Goal: Task Accomplishment & Management: Manage account settings

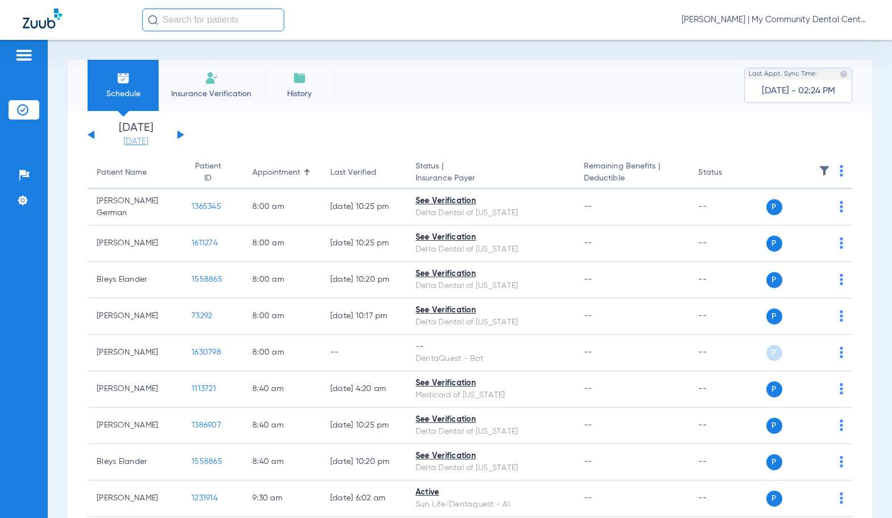
click at [126, 143] on link "[DATE]" at bounding box center [136, 141] width 68 height 11
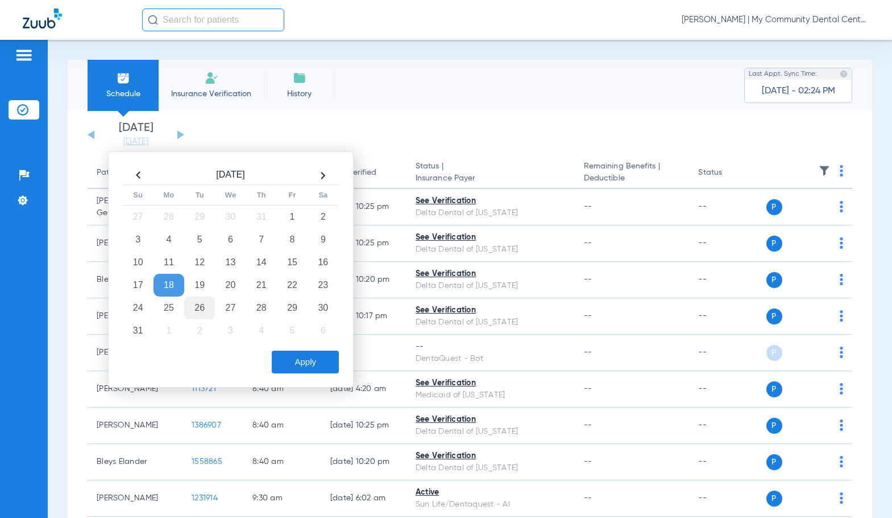
click at [201, 304] on td "26" at bounding box center [199, 307] width 31 height 23
click at [305, 367] on button "Apply" at bounding box center [305, 361] width 67 height 23
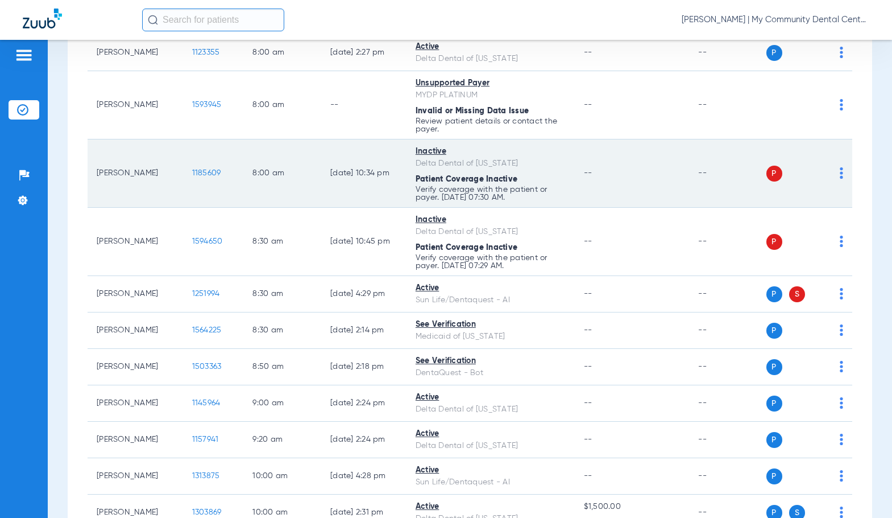
scroll to position [171, 0]
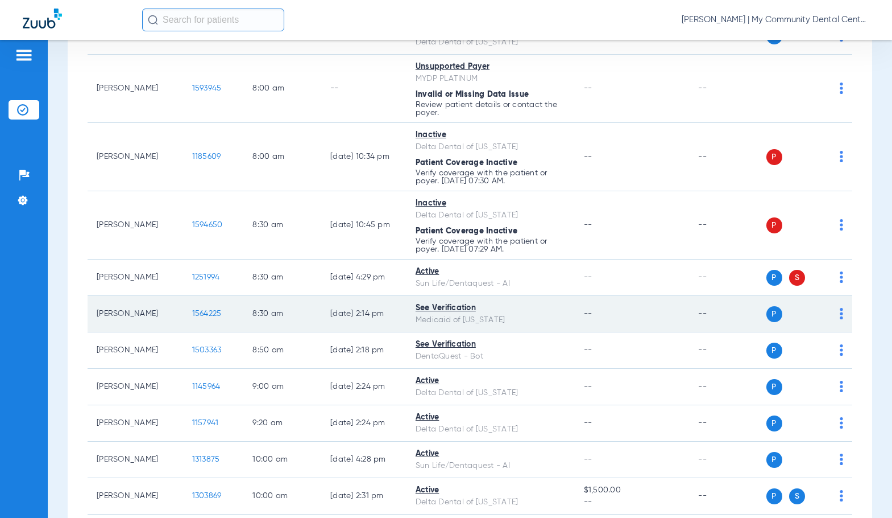
click at [201, 312] on span "1564225" at bounding box center [207, 313] width 30 height 8
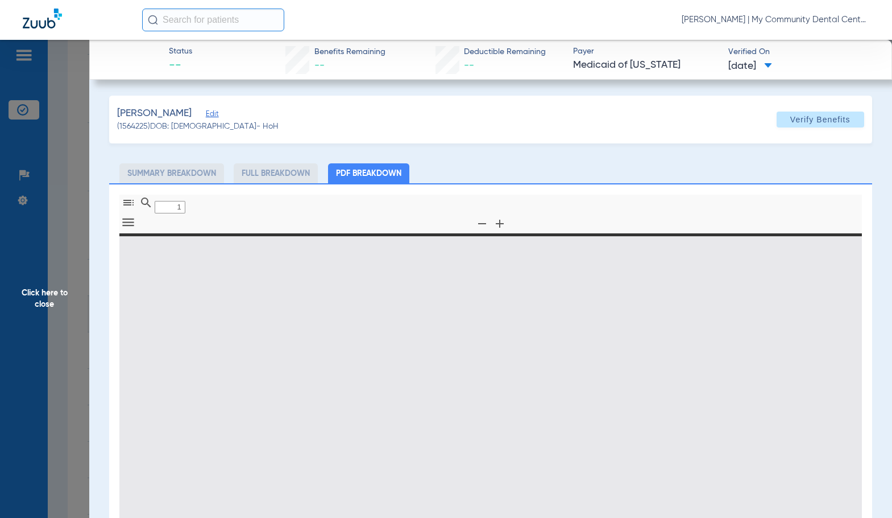
type input "0"
select select "page-width"
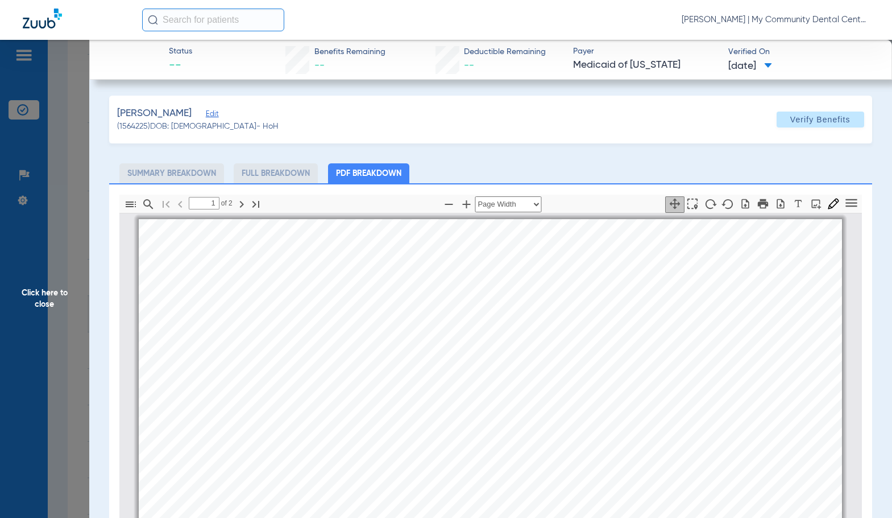
scroll to position [6, 0]
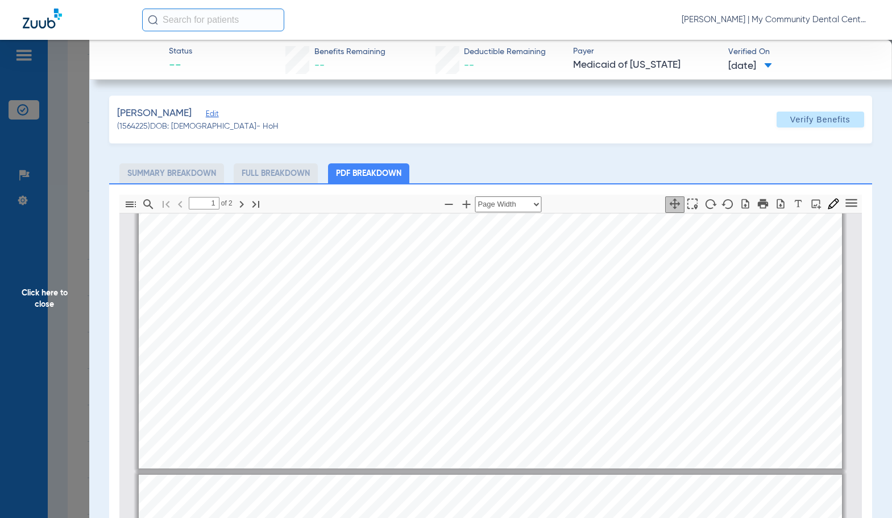
type input "2"
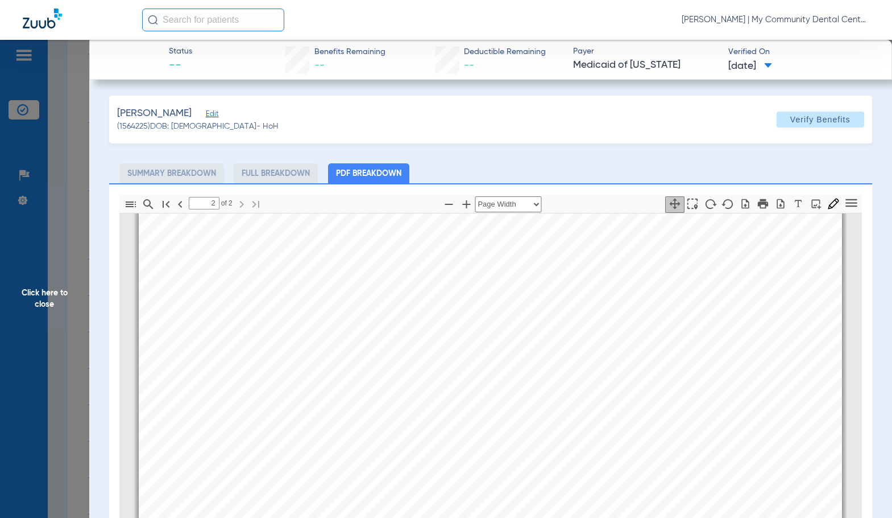
scroll to position [1200, 0]
click at [84, 306] on span "Click here to close" at bounding box center [44, 299] width 89 height 518
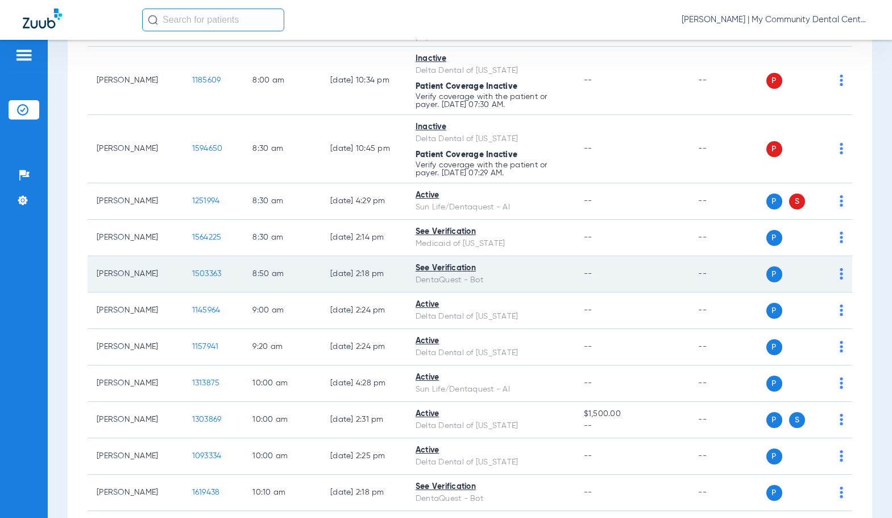
scroll to position [341, 0]
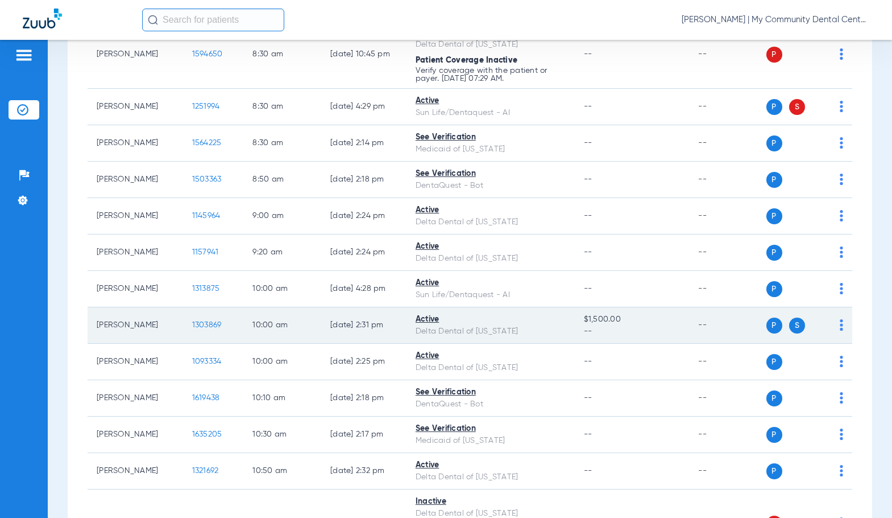
click at [194, 324] on span "1303869" at bounding box center [207, 325] width 30 height 8
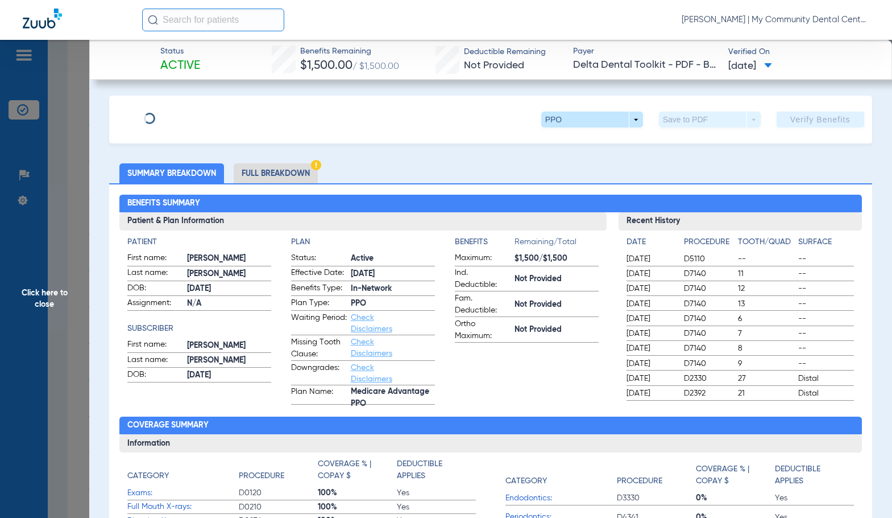
click at [301, 168] on li "Full Breakdown" at bounding box center [276, 173] width 84 height 20
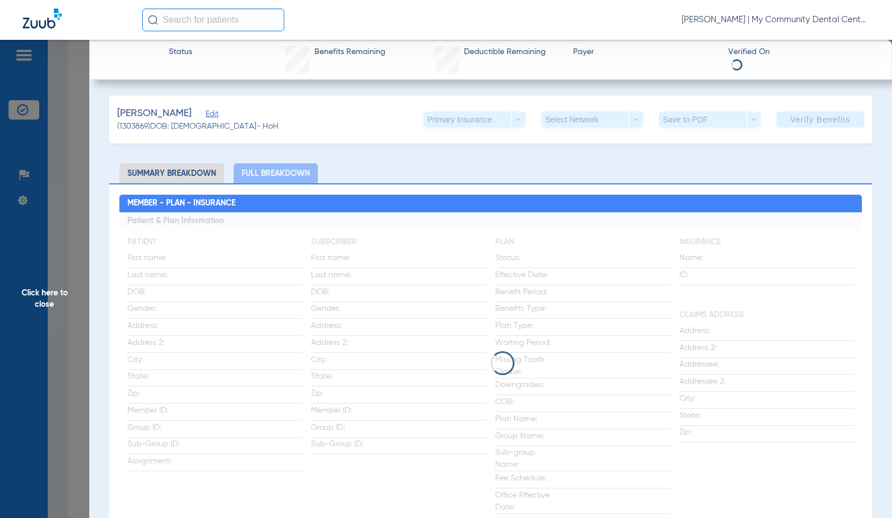
drag, startPoint x: 303, startPoint y: 173, endPoint x: 515, endPoint y: 172, distance: 212.2
click at [515, 172] on ul "Summary Breakdown Full Breakdown" at bounding box center [490, 173] width 763 height 20
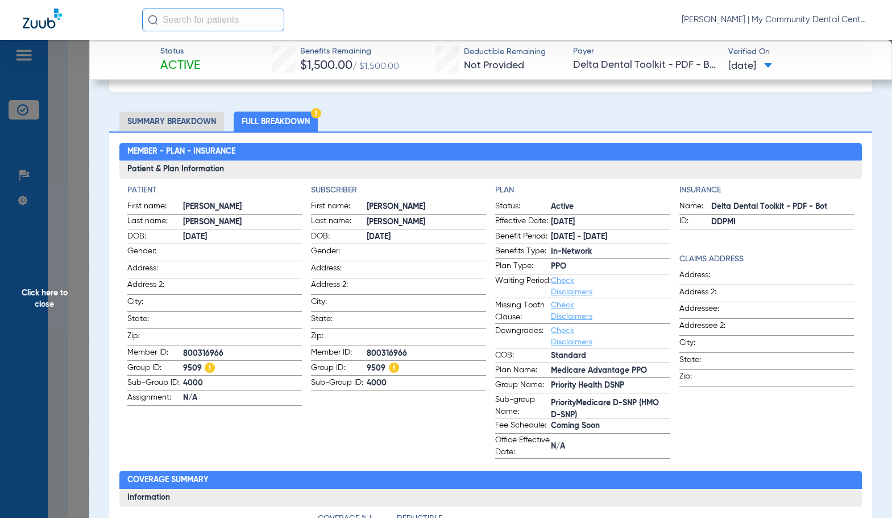
scroll to position [0, 0]
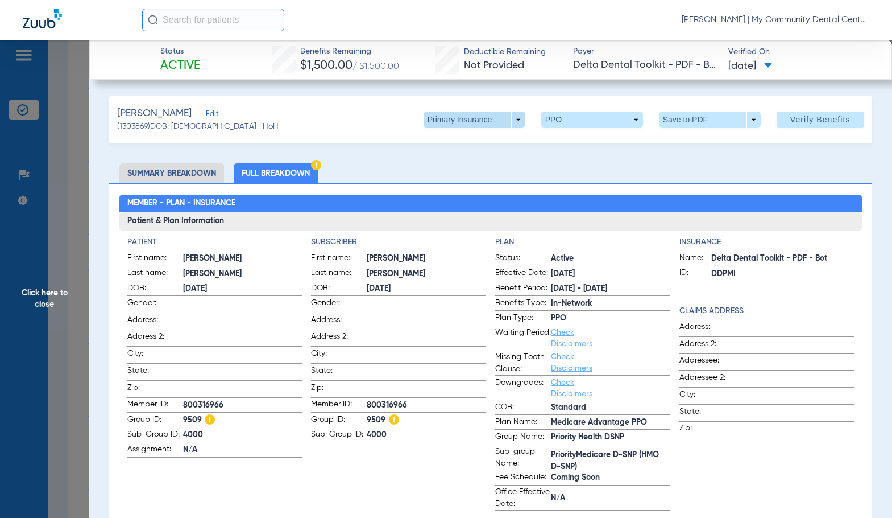
click at [473, 125] on span at bounding box center [474, 119] width 27 height 27
click at [485, 163] on span "Secondary Insurance" at bounding box center [462, 165] width 75 height 8
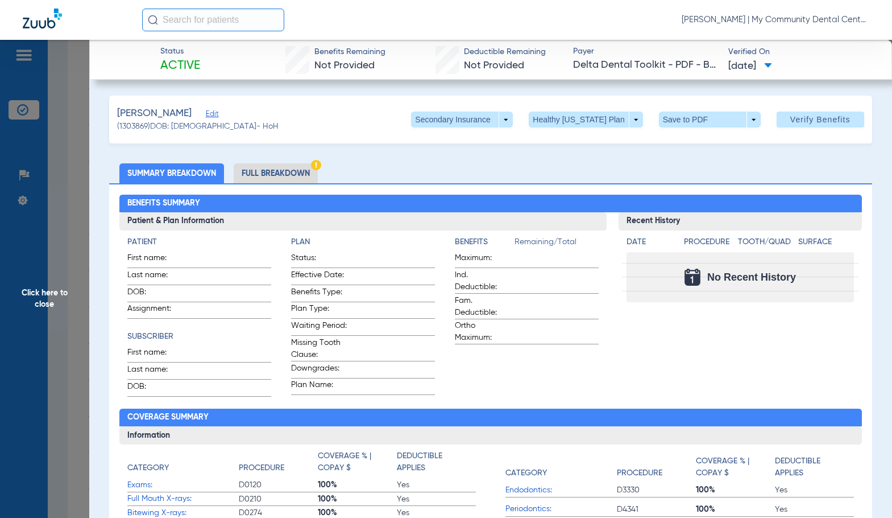
click at [300, 168] on li "Full Breakdown" at bounding box center [276, 173] width 84 height 20
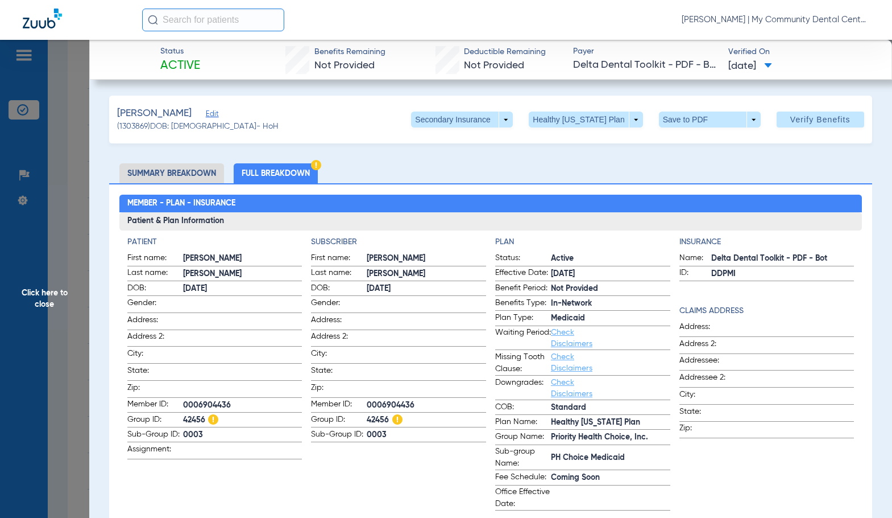
click at [41, 275] on span "Click here to close" at bounding box center [44, 299] width 89 height 518
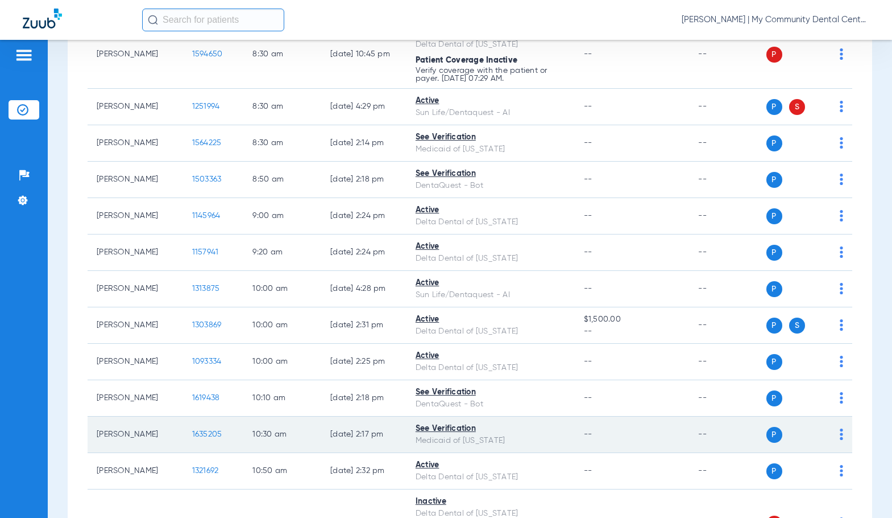
click at [192, 436] on span "1635205" at bounding box center [207, 434] width 30 height 8
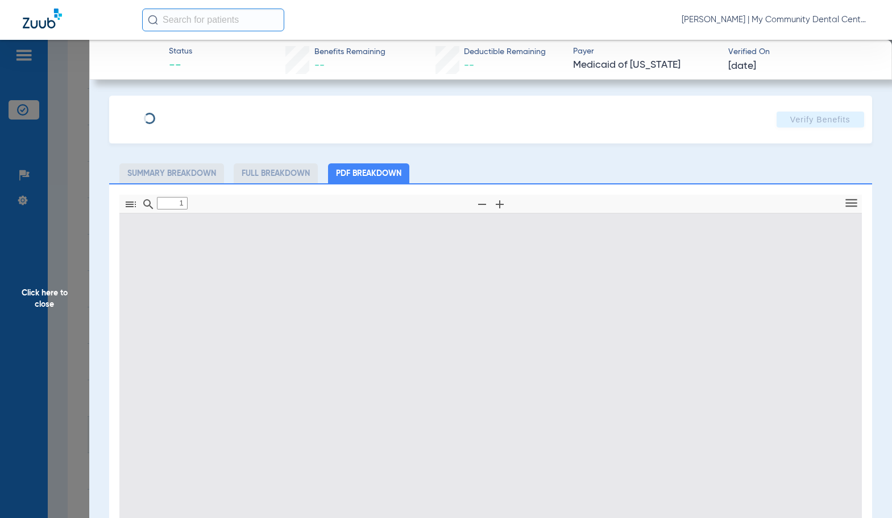
type input "0"
select select "page-width"
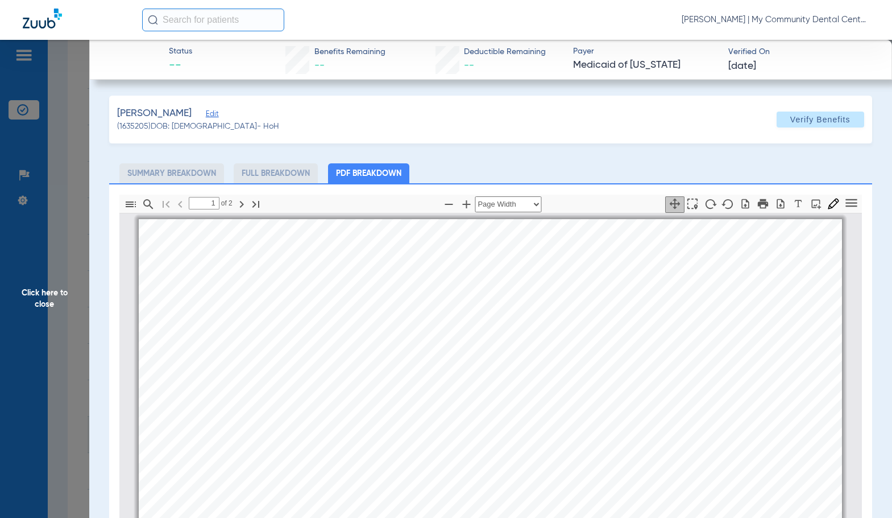
scroll to position [6, 0]
type input "2"
click at [61, 307] on span "Click here to close" at bounding box center [44, 299] width 89 height 518
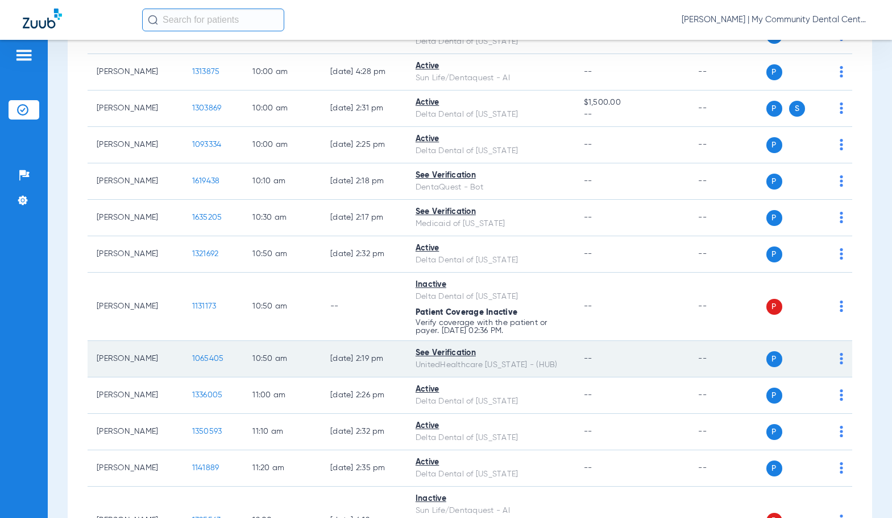
scroll to position [683, 0]
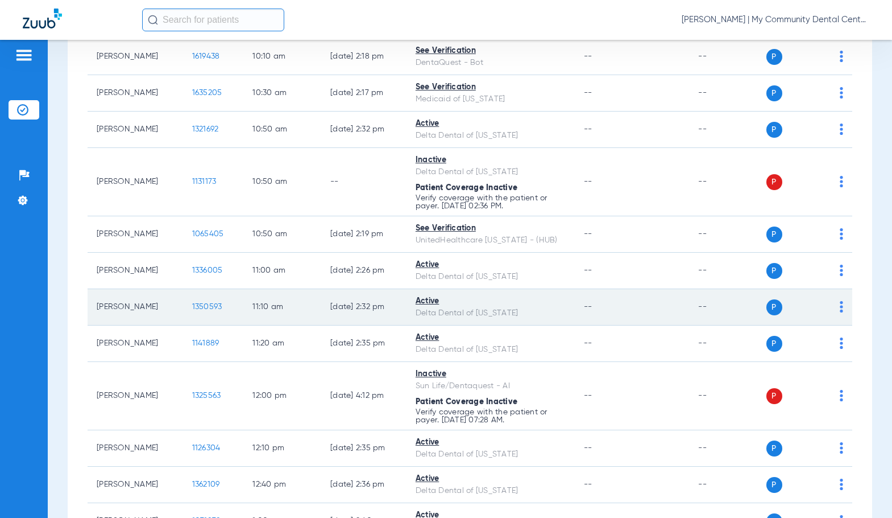
click at [192, 304] on span "1350593" at bounding box center [207, 307] width 30 height 8
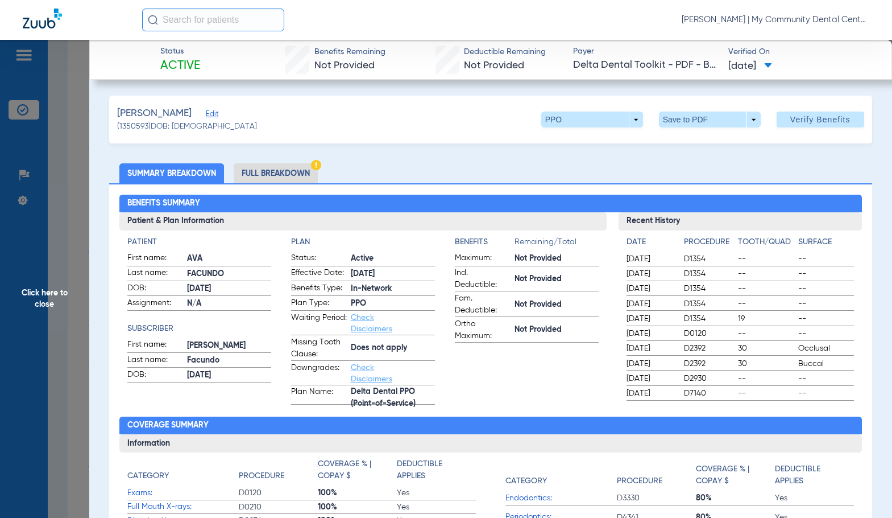
click at [293, 172] on li "Full Breakdown" at bounding box center [276, 173] width 84 height 20
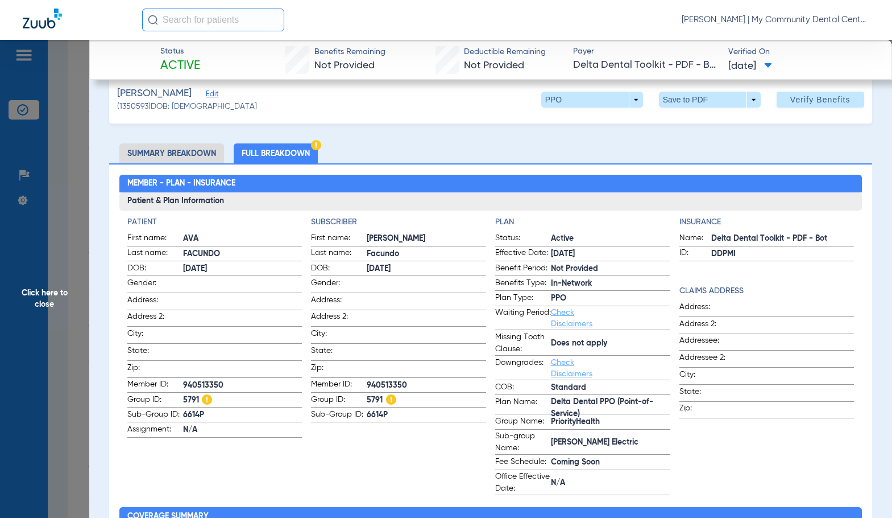
scroll to position [0, 0]
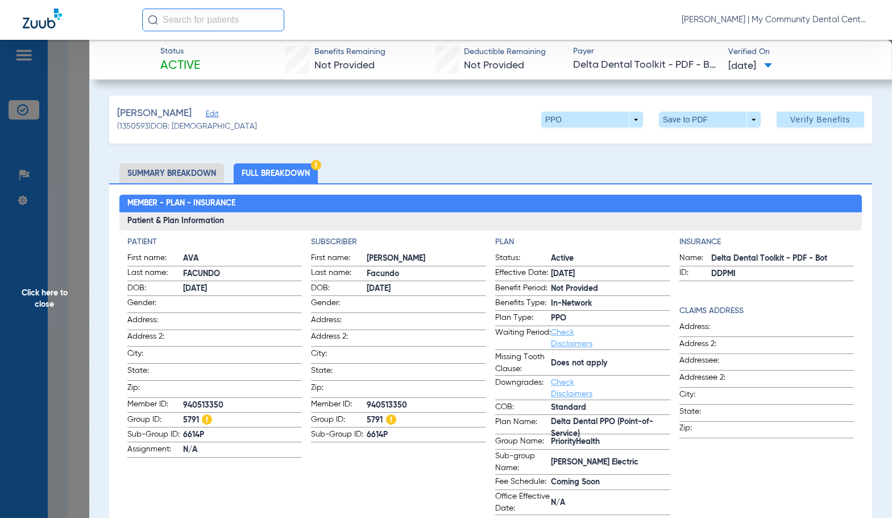
click at [55, 276] on span "Click here to close" at bounding box center [44, 299] width 89 height 518
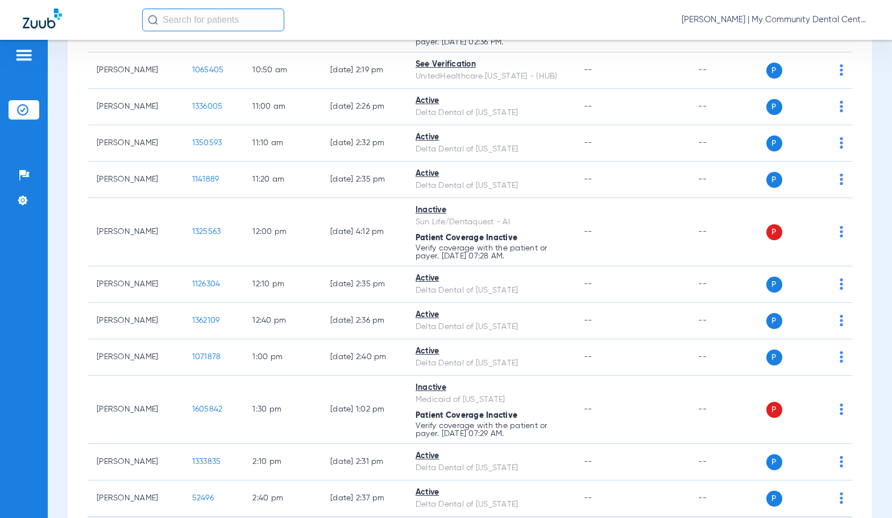
scroll to position [1099, 0]
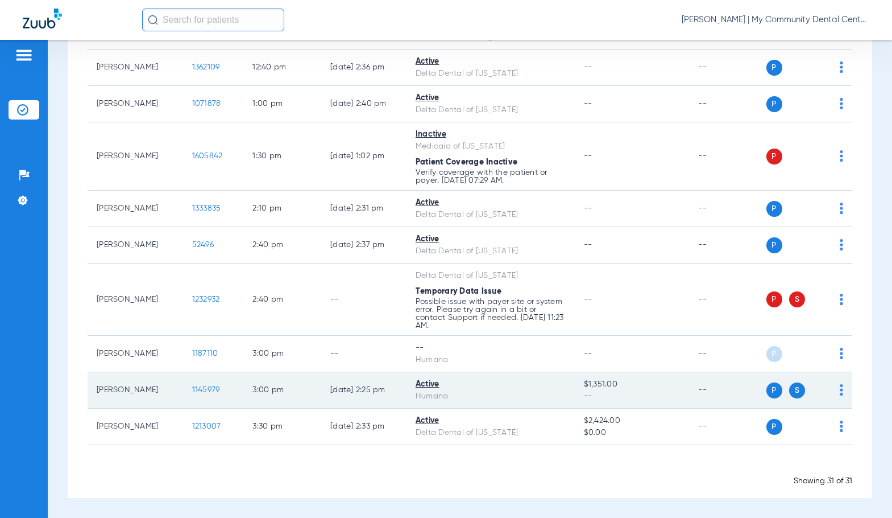
click at [203, 388] on span "1145979" at bounding box center [206, 390] width 28 height 8
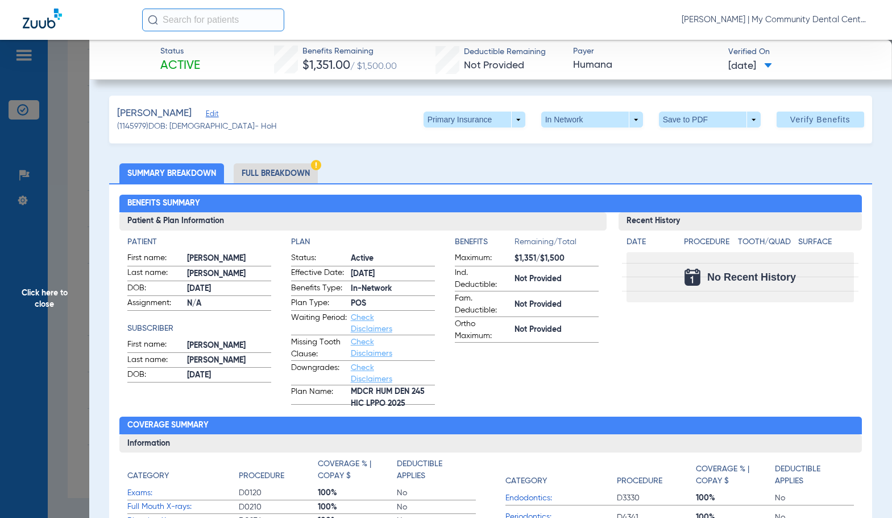
click at [301, 176] on li "Full Breakdown" at bounding box center [276, 173] width 84 height 20
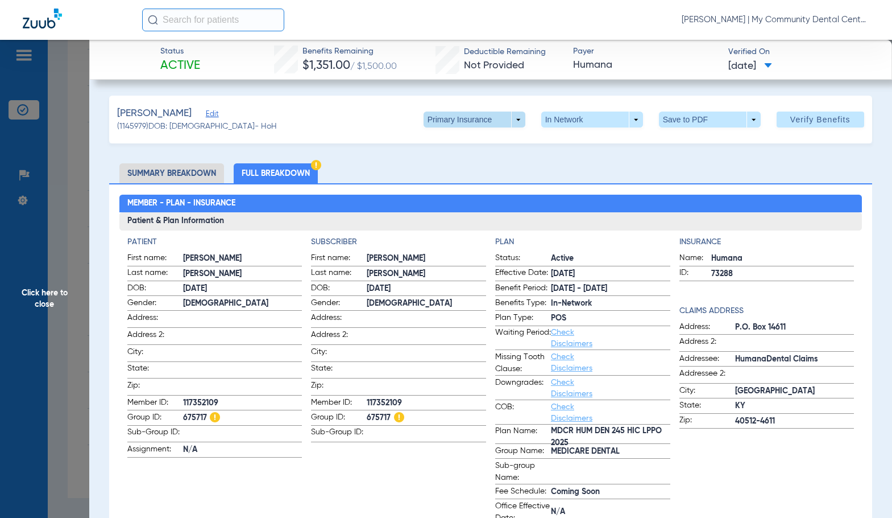
click at [473, 124] on span at bounding box center [474, 119] width 27 height 27
click at [484, 167] on span "Secondary Insurance" at bounding box center [462, 165] width 75 height 8
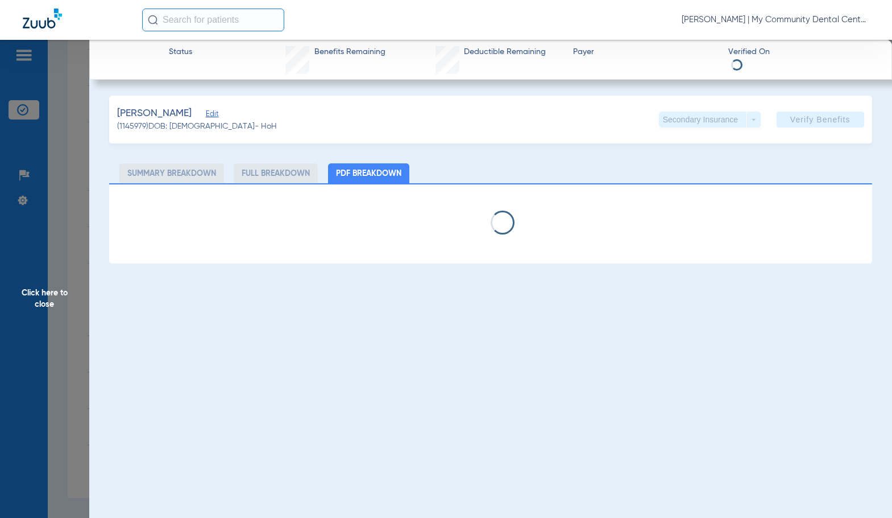
select select "page-width"
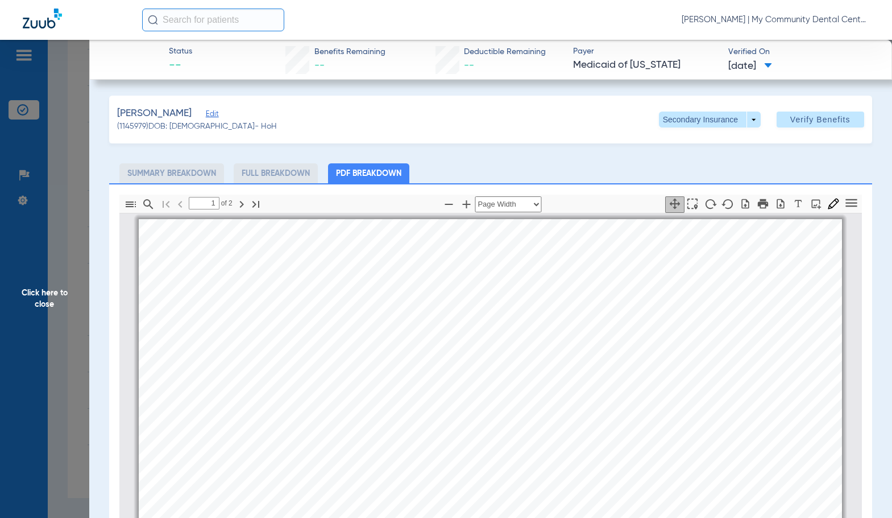
scroll to position [6, 0]
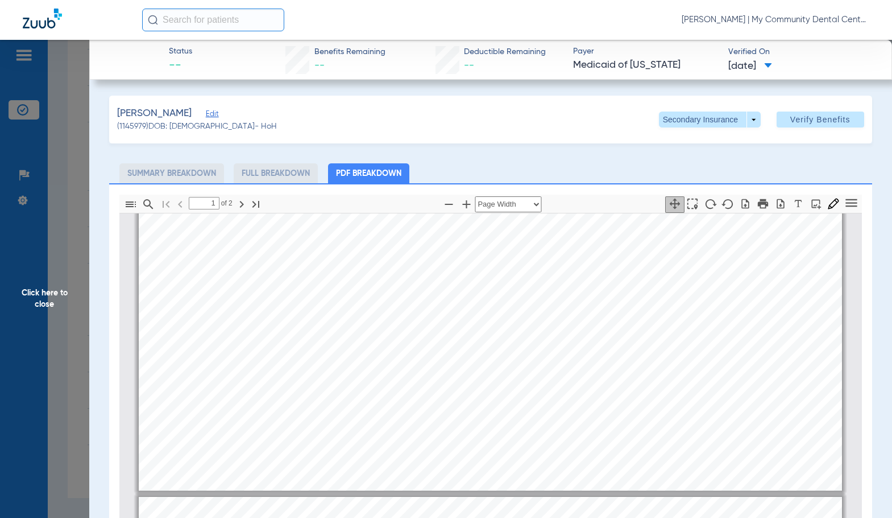
type input "2"
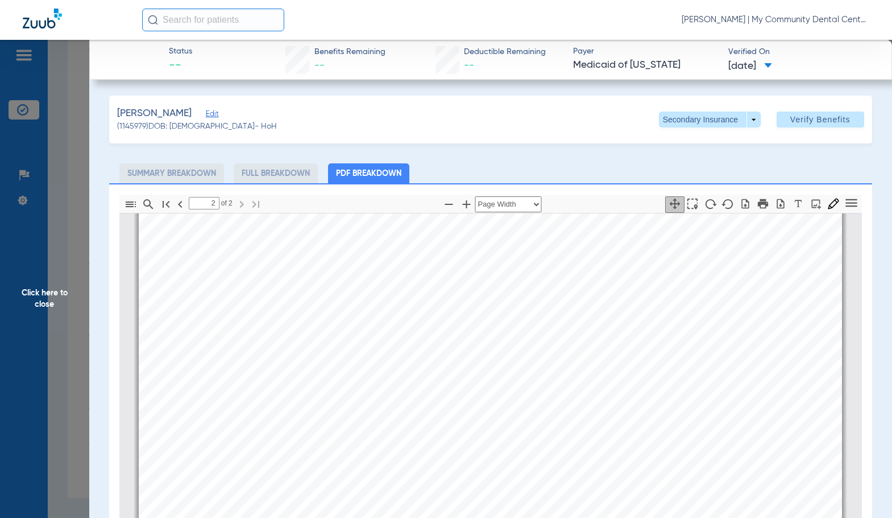
scroll to position [1200, 0]
click at [76, 267] on span "Click here to close" at bounding box center [44, 299] width 89 height 518
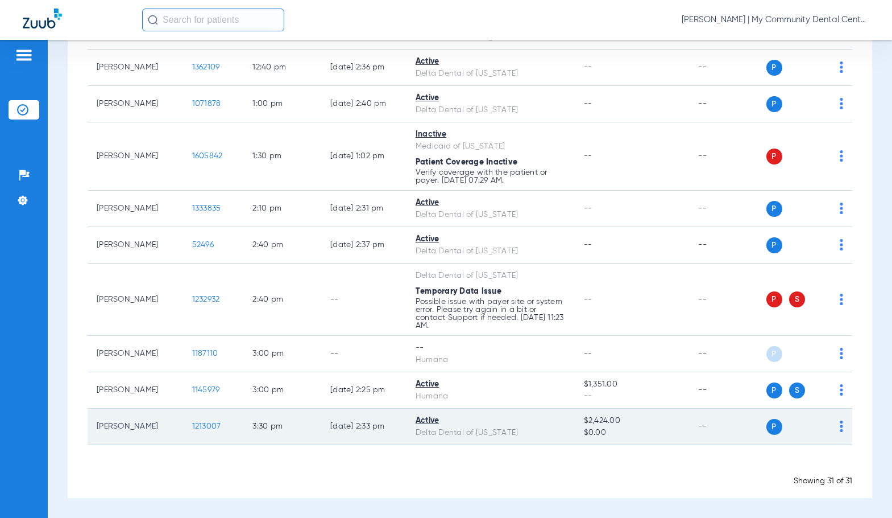
click at [195, 426] on span "1213007" at bounding box center [206, 426] width 29 height 8
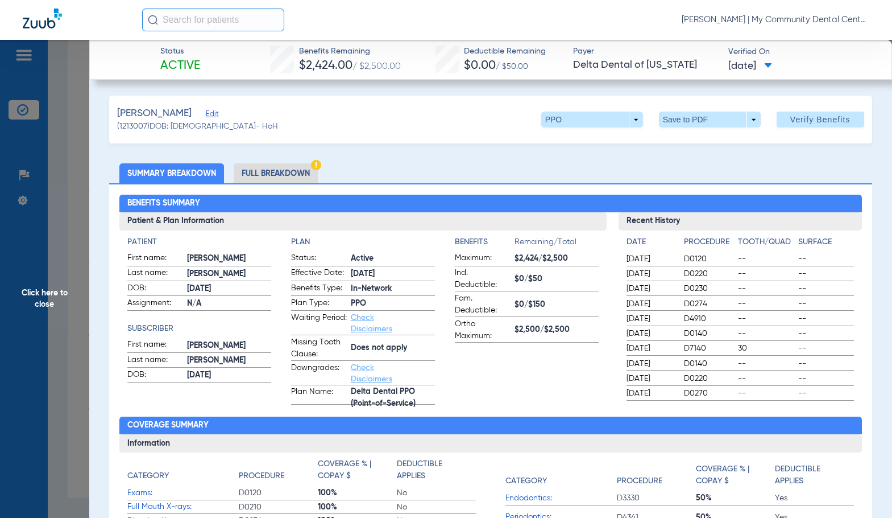
click at [308, 177] on li "Full Breakdown" at bounding box center [276, 173] width 84 height 20
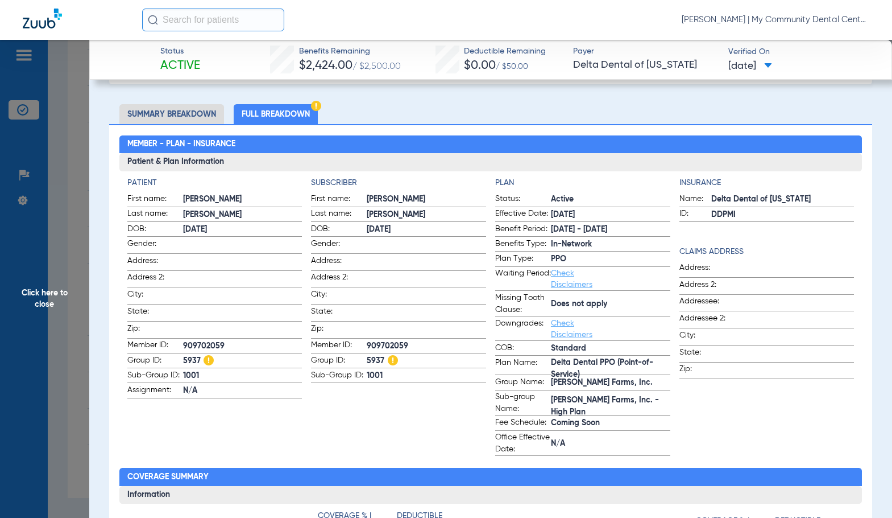
scroll to position [0, 0]
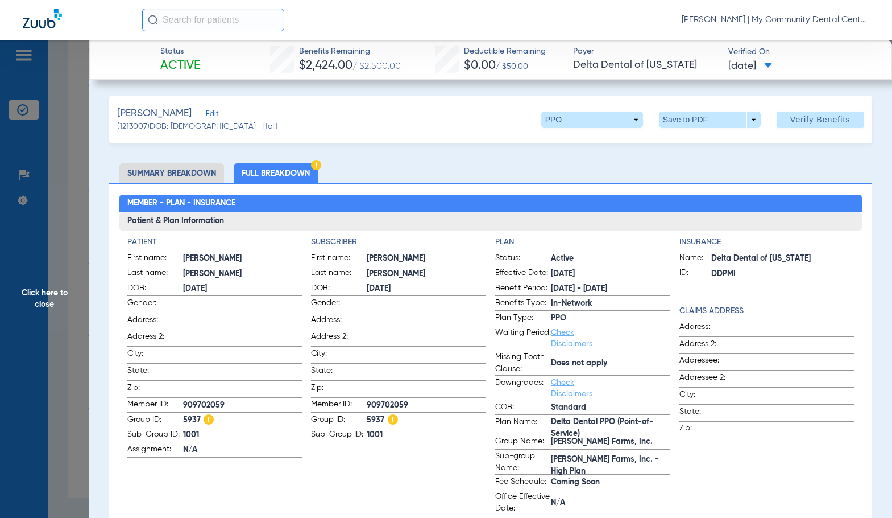
click at [427, 414] on span "5937" at bounding box center [426, 420] width 119 height 12
click at [52, 268] on span "Click here to close" at bounding box center [44, 299] width 89 height 518
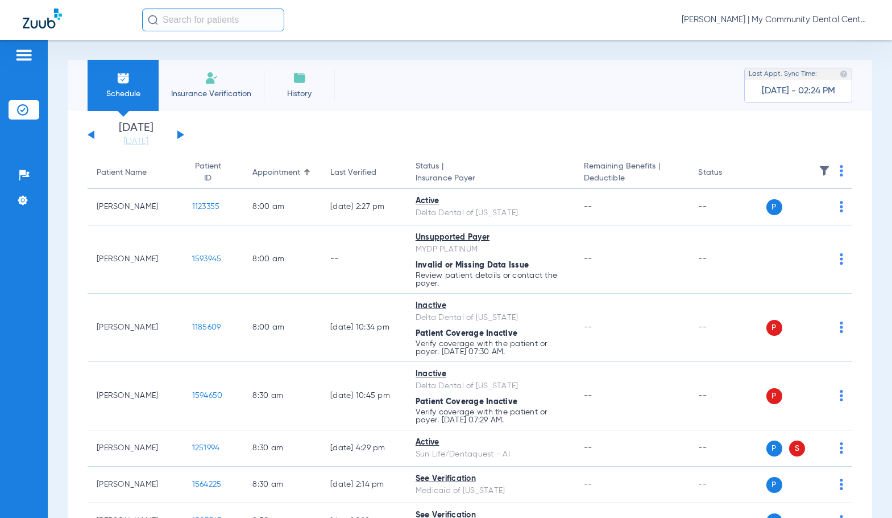
click at [183, 133] on div "Saturday 06-14-2025 Sunday 06-15-2025 Monday 06-16-2025 Tuesday 06-17-2025 Wedn…" at bounding box center [136, 134] width 97 height 25
click at [184, 135] on div "Saturday 06-14-2025 Sunday 06-15-2025 Monday 06-16-2025 Tuesday 06-17-2025 Wedn…" at bounding box center [136, 134] width 97 height 25
click at [182, 134] on button at bounding box center [180, 134] width 7 height 9
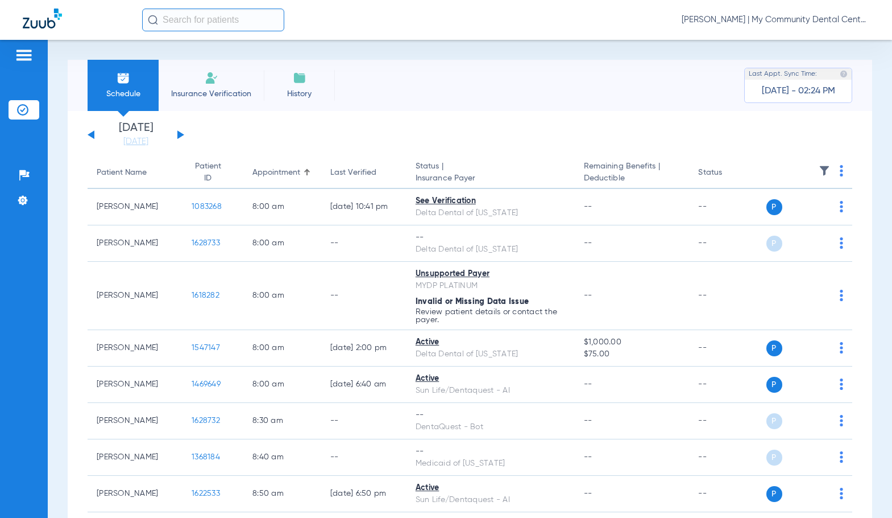
click at [840, 175] on img at bounding box center [841, 170] width 3 height 11
click at [812, 214] on span "Verify All" at bounding box center [789, 216] width 71 height 8
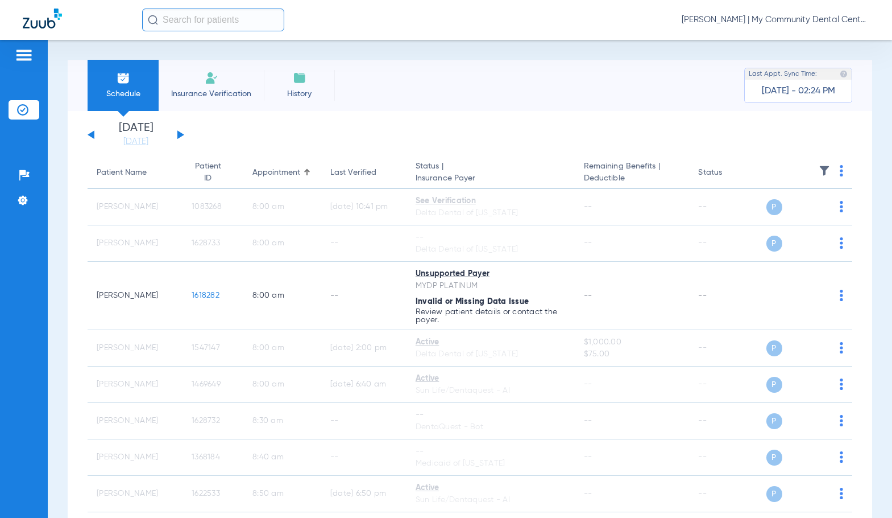
click at [775, 24] on span "Sadie Gibbs - Hart | My Community Dental Centers" at bounding box center [776, 19] width 188 height 11
click at [803, 53] on button "Log out" at bounding box center [827, 63] width 82 height 23
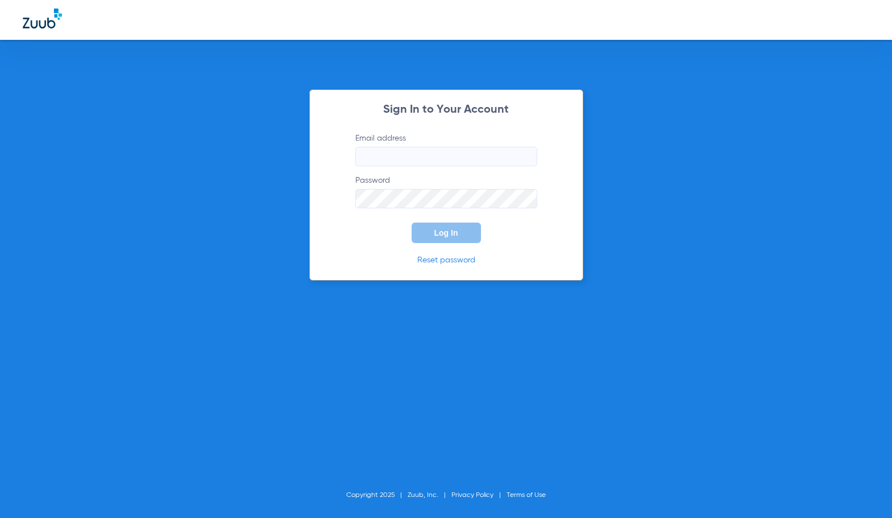
type input "sgibbs@mydental.org"
click at [457, 233] on span "Log In" at bounding box center [447, 232] width 24 height 9
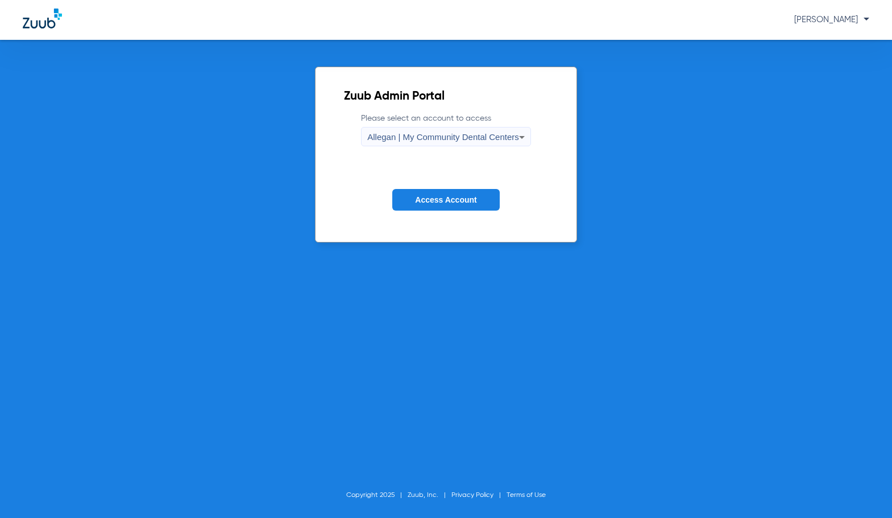
click at [421, 134] on span "Allegan | My Community Dental Centers" at bounding box center [443, 137] width 152 height 10
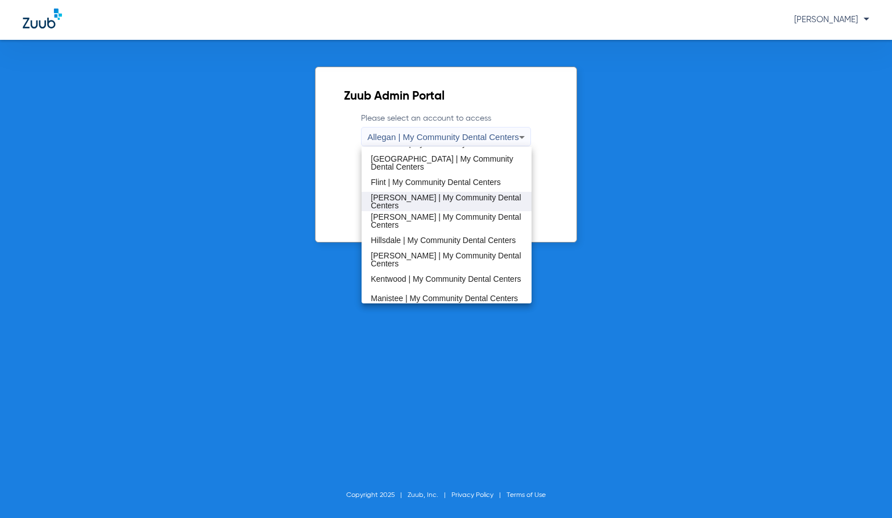
scroll to position [171, 0]
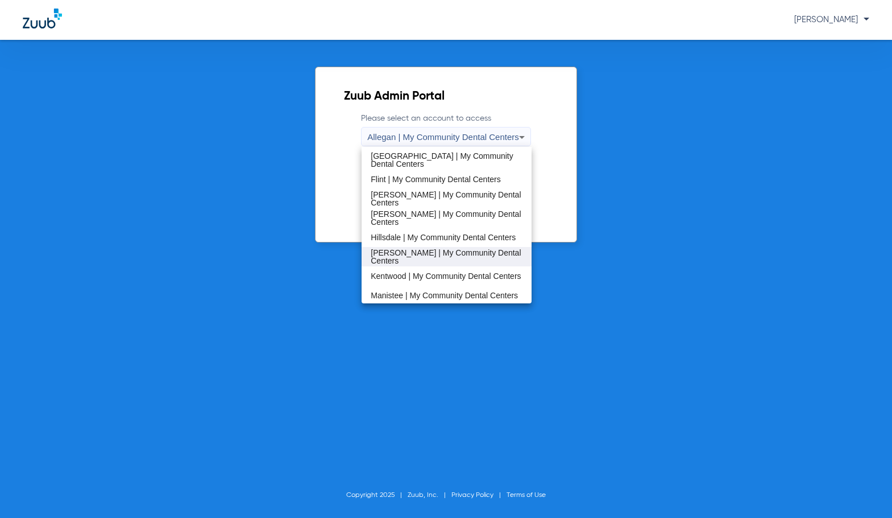
click at [423, 259] on span "[PERSON_NAME] | My Community Dental Centers" at bounding box center [447, 257] width 152 height 16
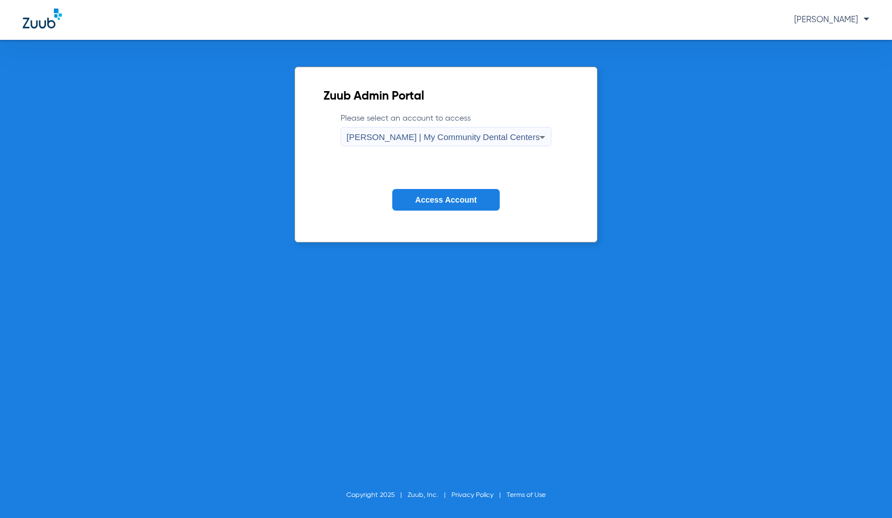
click at [441, 205] on button "Access Account" at bounding box center [445, 200] width 107 height 22
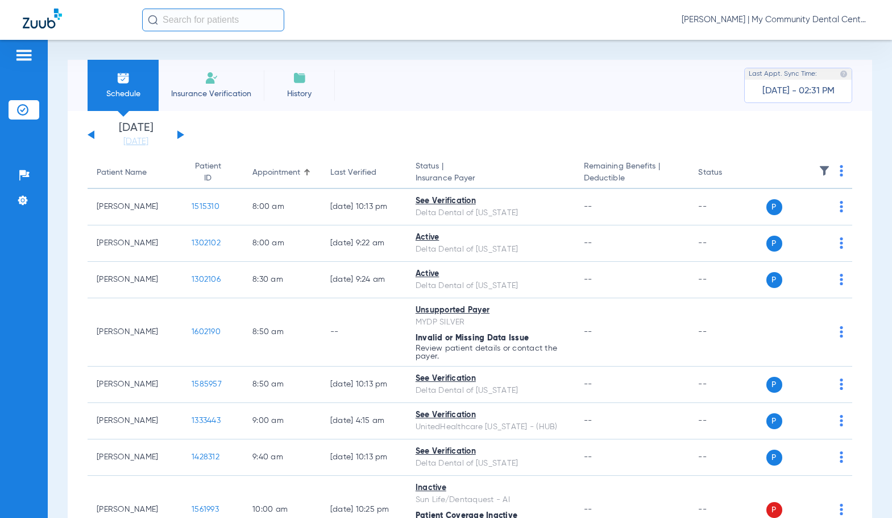
click at [134, 124] on li "Today 08-18-2025" at bounding box center [136, 134] width 68 height 25
click at [130, 137] on link "[DATE]" at bounding box center [136, 141] width 68 height 11
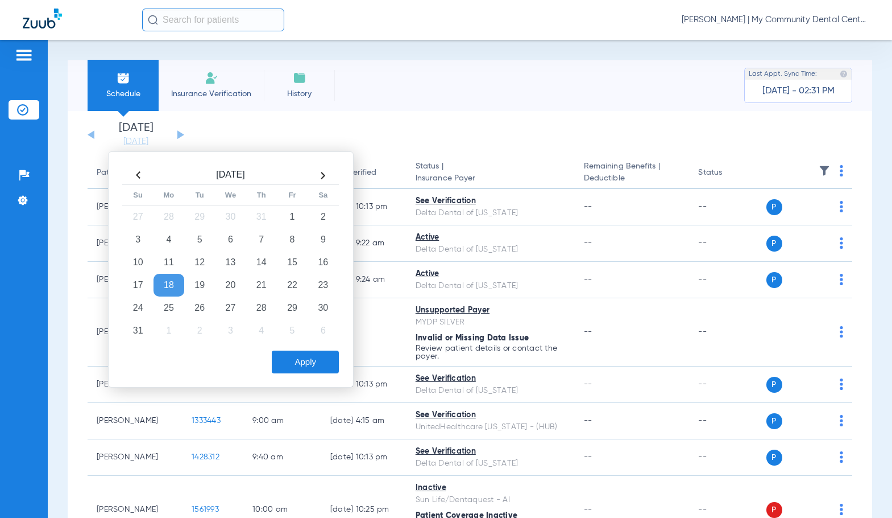
drag, startPoint x: 209, startPoint y: 311, endPoint x: 292, endPoint y: 342, distance: 88.2
click at [209, 311] on td "26" at bounding box center [199, 307] width 31 height 23
click at [328, 369] on button "Apply" at bounding box center [305, 361] width 67 height 23
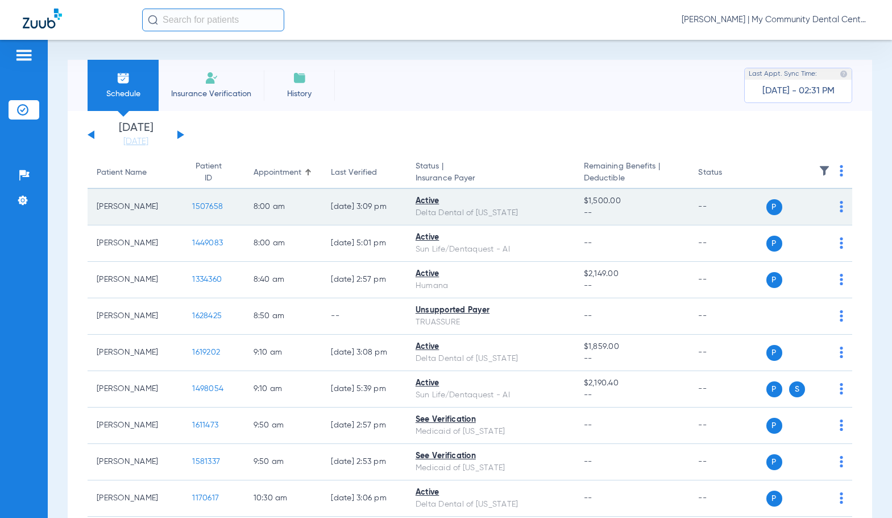
click at [206, 208] on span "1507658" at bounding box center [207, 206] width 31 height 8
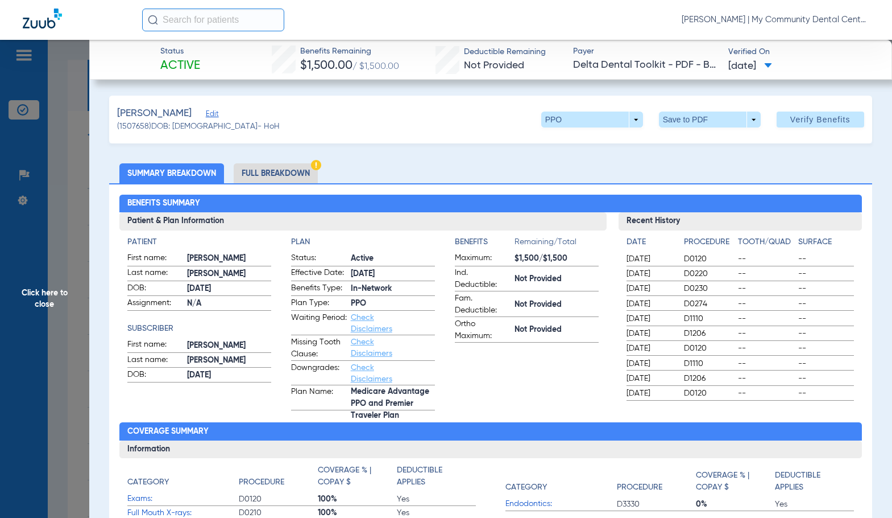
click at [289, 176] on li "Full Breakdown" at bounding box center [276, 173] width 84 height 20
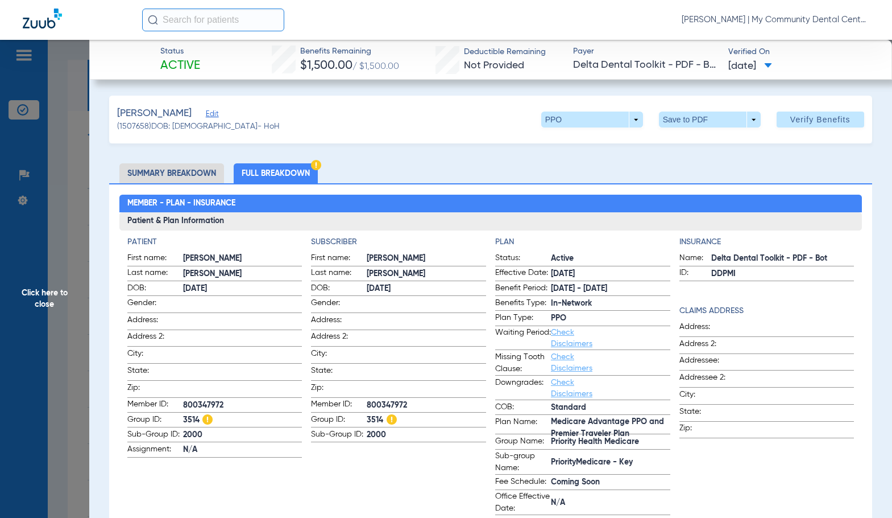
click at [26, 349] on span "Click here to close" at bounding box center [44, 299] width 89 height 518
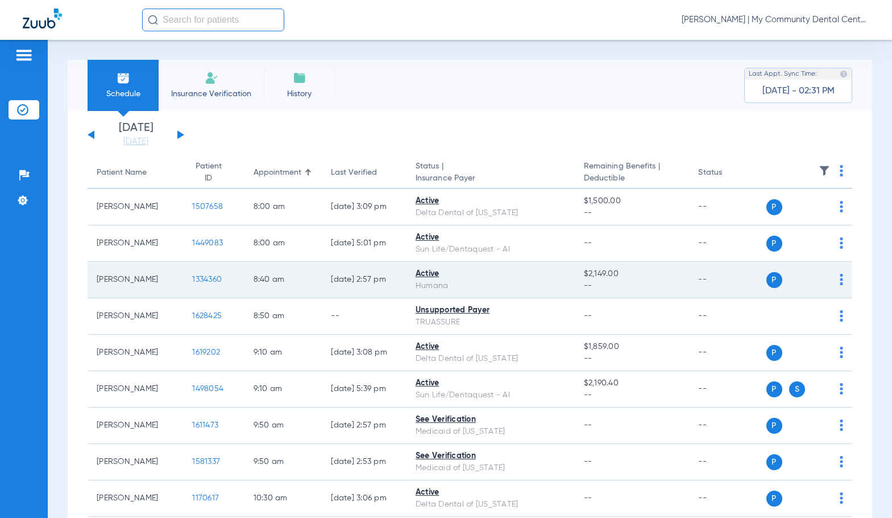
click at [204, 280] on span "1334360" at bounding box center [207, 279] width 30 height 8
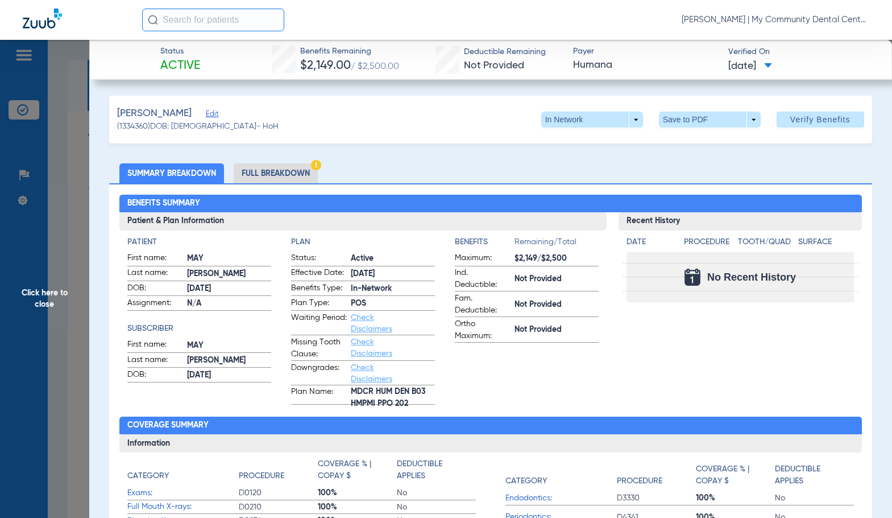
click at [36, 306] on span "Click here to close" at bounding box center [44, 299] width 89 height 518
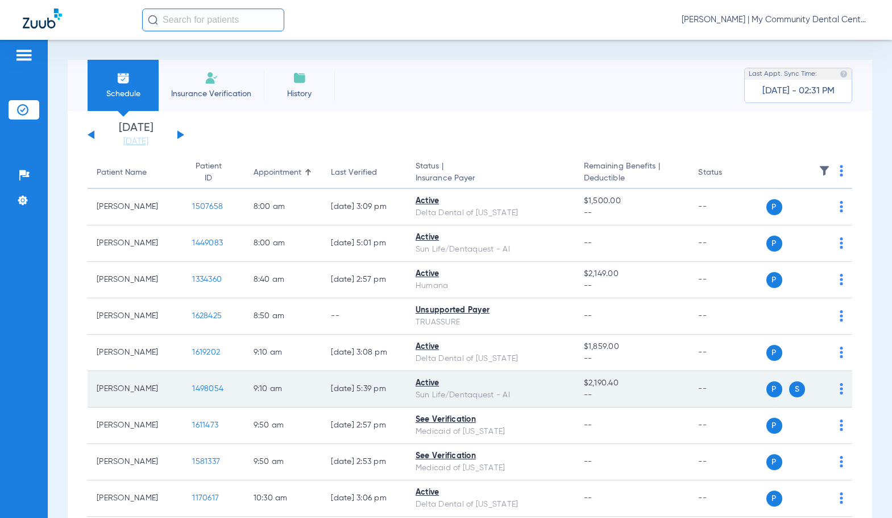
click at [192, 390] on span "1498054" at bounding box center [207, 388] width 31 height 8
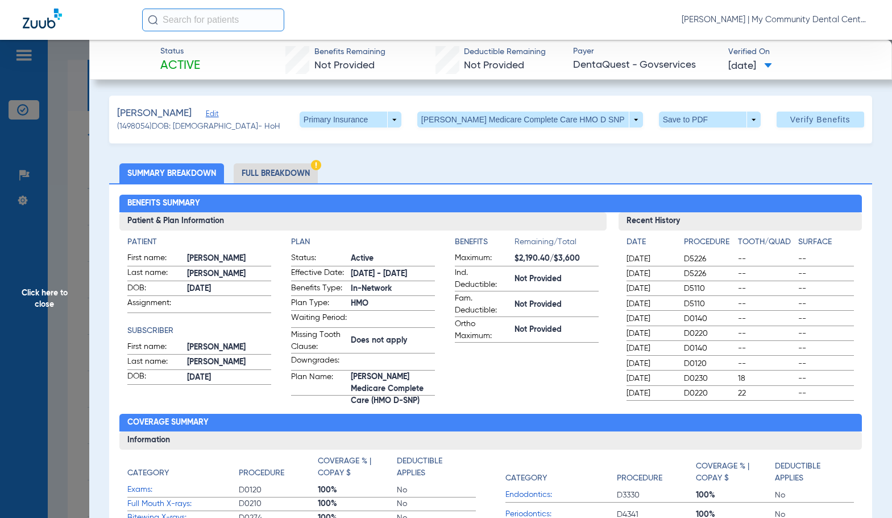
click at [280, 177] on li "Full Breakdown" at bounding box center [276, 173] width 84 height 20
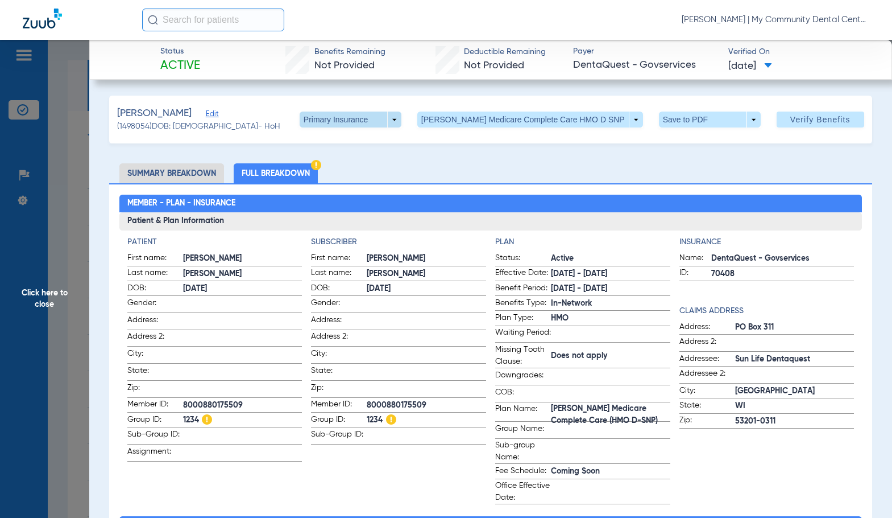
click at [364, 121] on span at bounding box center [350, 119] width 27 height 27
click at [411, 170] on button "Secondary Insurance" at bounding box center [380, 165] width 93 height 23
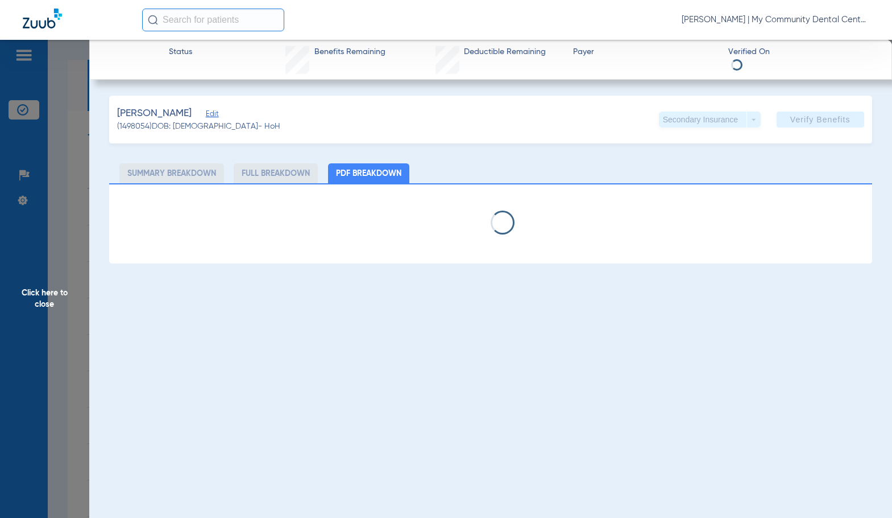
select select "page-width"
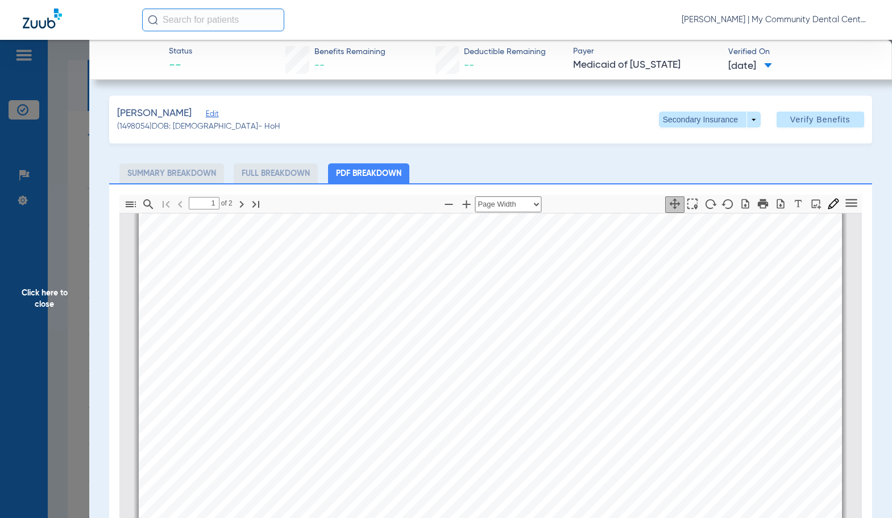
scroll to position [461, 0]
type input "2"
click at [71, 324] on span "Click here to close" at bounding box center [44, 299] width 89 height 518
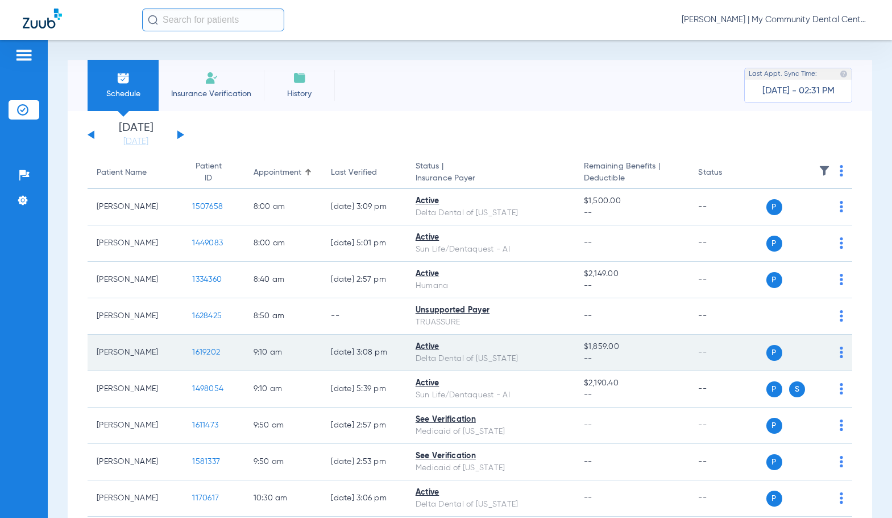
click at [192, 351] on span "1619202" at bounding box center [206, 352] width 28 height 8
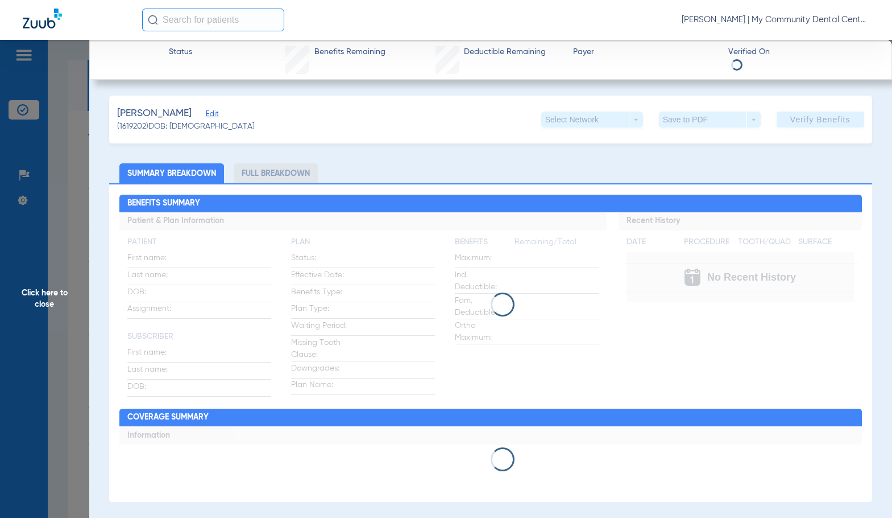
drag, startPoint x: 287, startPoint y: 149, endPoint x: 294, endPoint y: 140, distance: 11.4
click at [294, 140] on div "Click, Richard Edit (1619202) DOB: 11/20/1990 Select Network arrow_drop_down Sa…" at bounding box center [490, 120] width 763 height 48
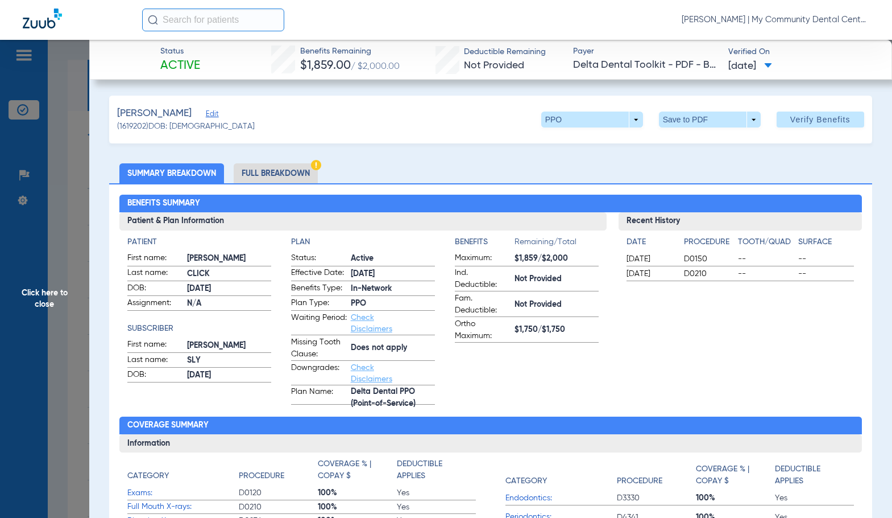
click at [276, 168] on li "Full Breakdown" at bounding box center [276, 173] width 84 height 20
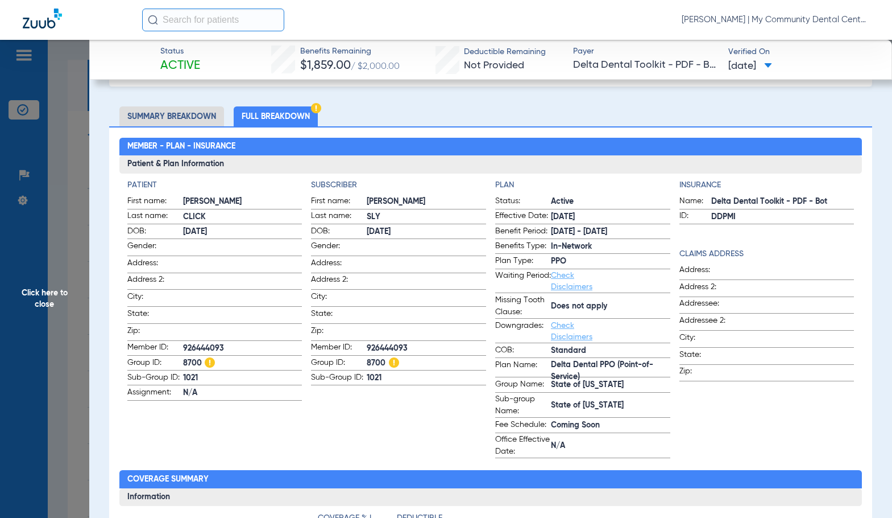
scroll to position [0, 0]
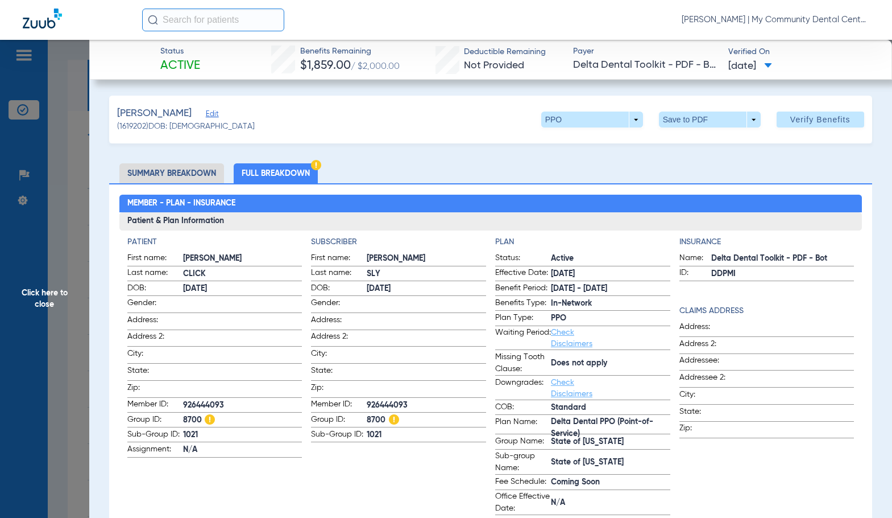
click at [48, 293] on span "Click here to close" at bounding box center [44, 299] width 89 height 518
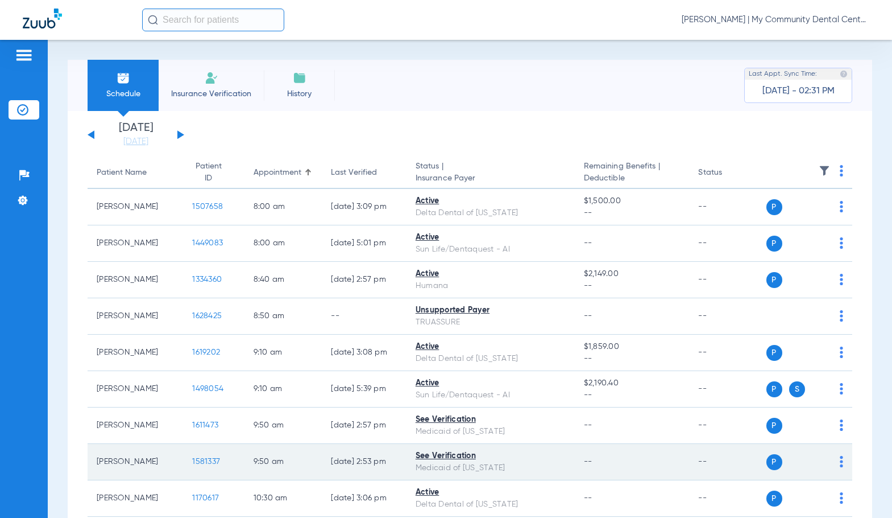
click at [202, 458] on span "1581337" at bounding box center [206, 461] width 28 height 8
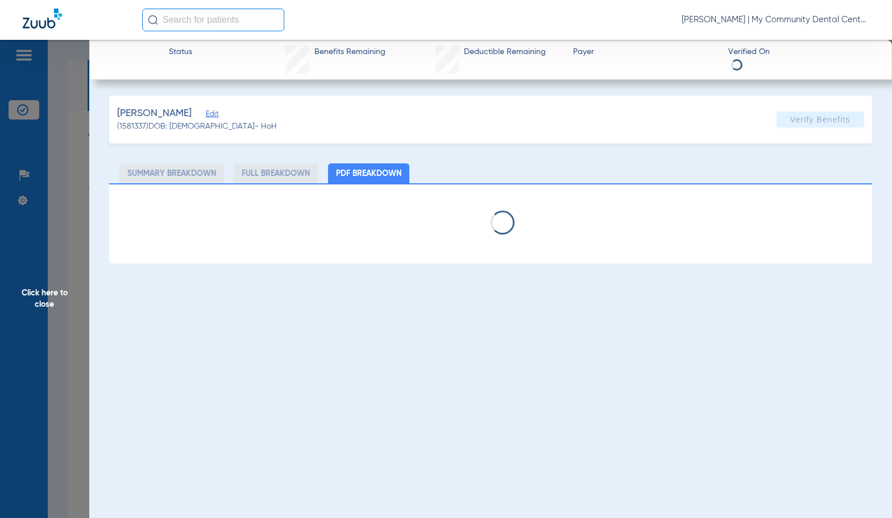
select select "page-width"
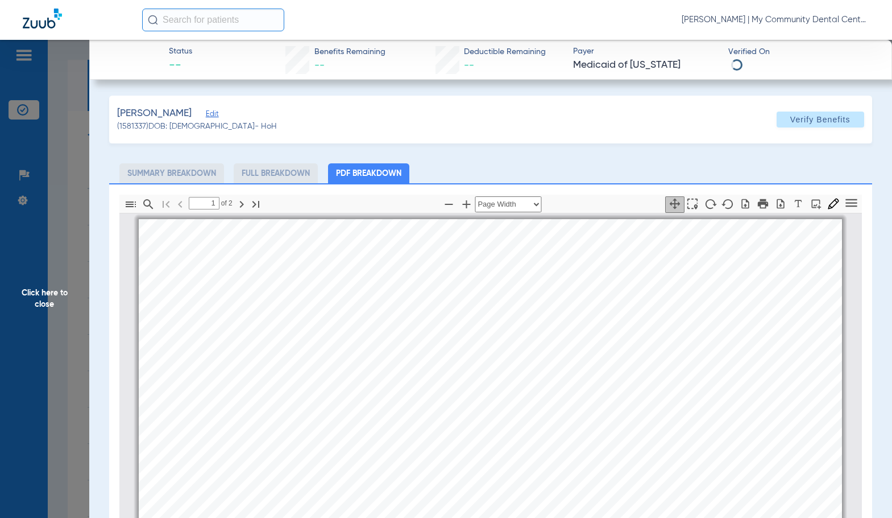
scroll to position [6, 0]
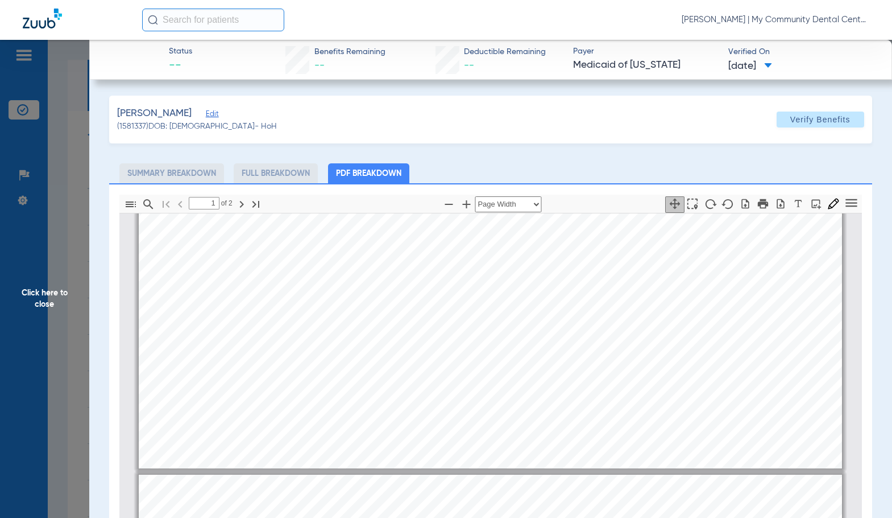
type input "2"
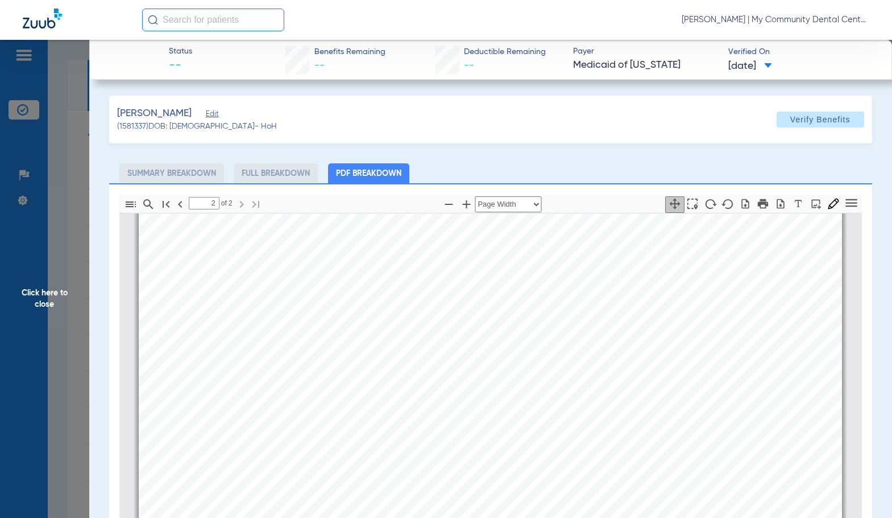
scroll to position [1143, 0]
drag, startPoint x: 64, startPoint y: 282, endPoint x: 875, endPoint y: 268, distance: 811.2
click at [64, 282] on span "Click here to close" at bounding box center [44, 299] width 89 height 518
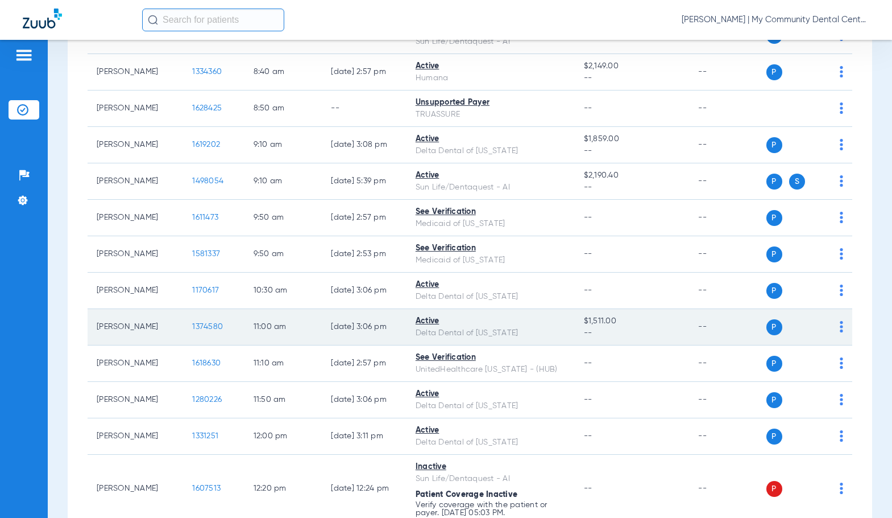
scroll to position [228, 0]
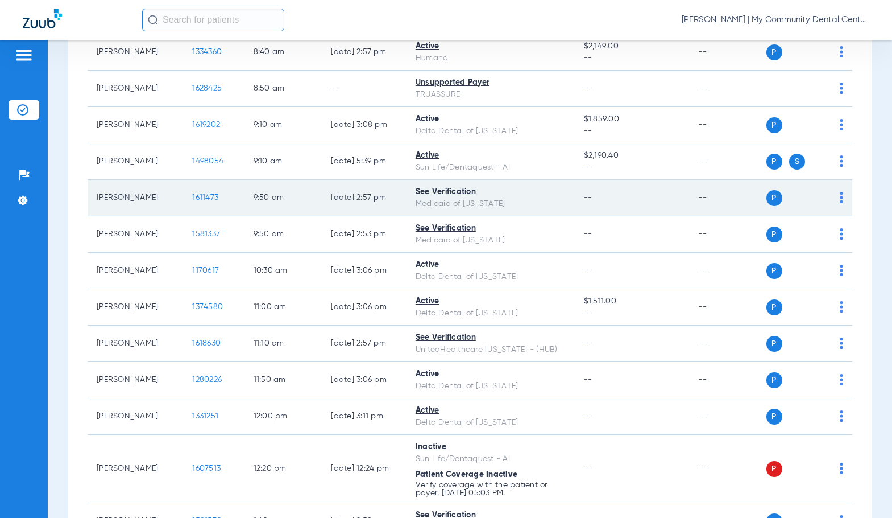
click at [199, 200] on span "1611473" at bounding box center [205, 197] width 26 height 8
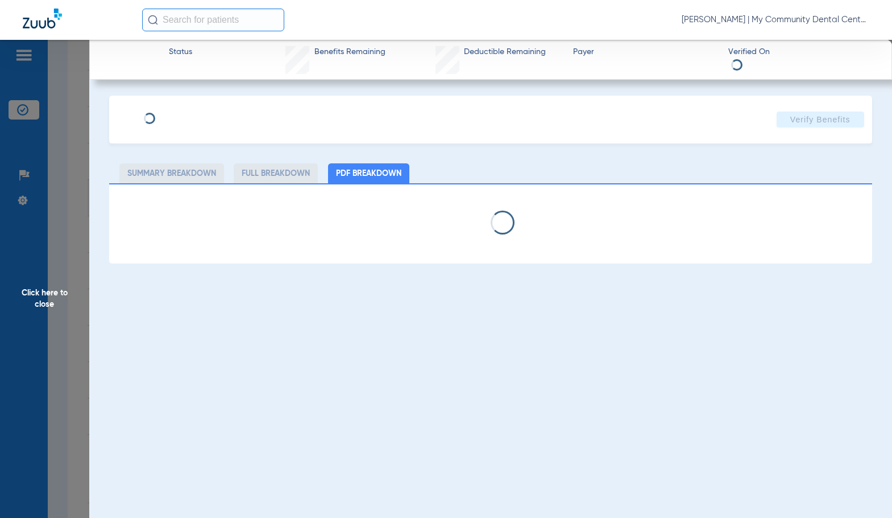
select select "page-width"
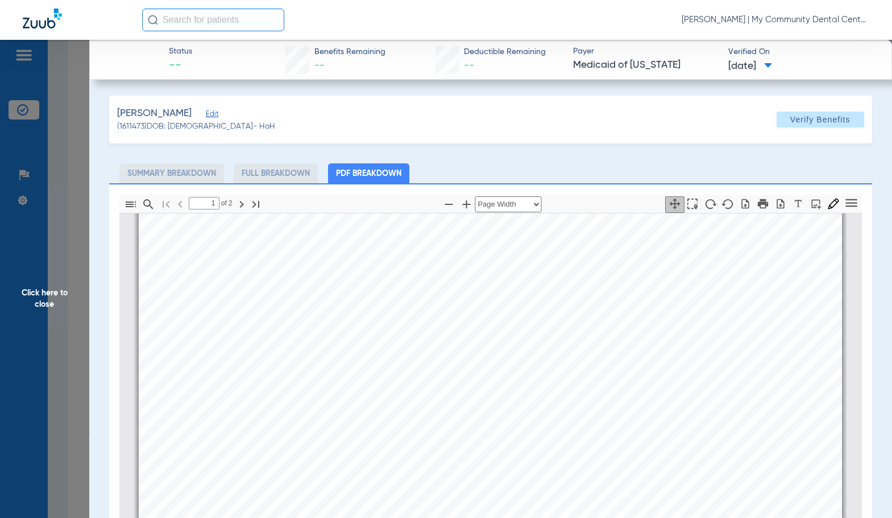
scroll to position [0, 0]
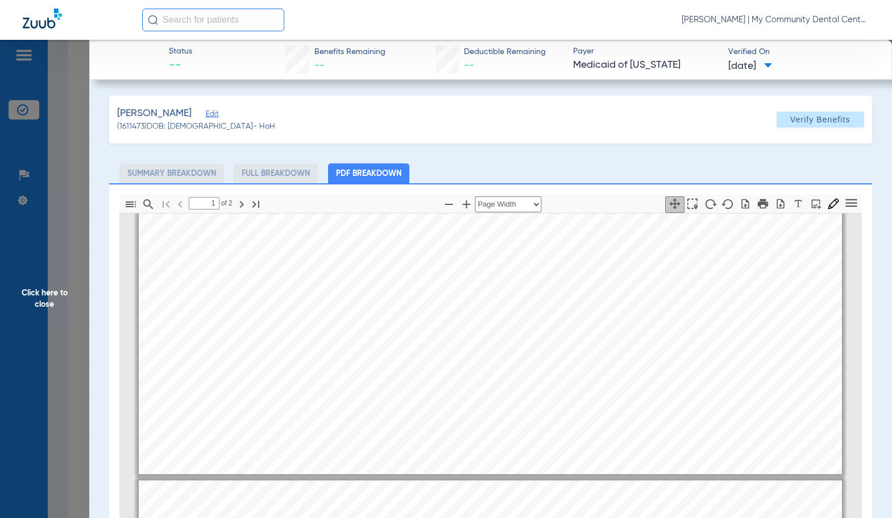
type input "2"
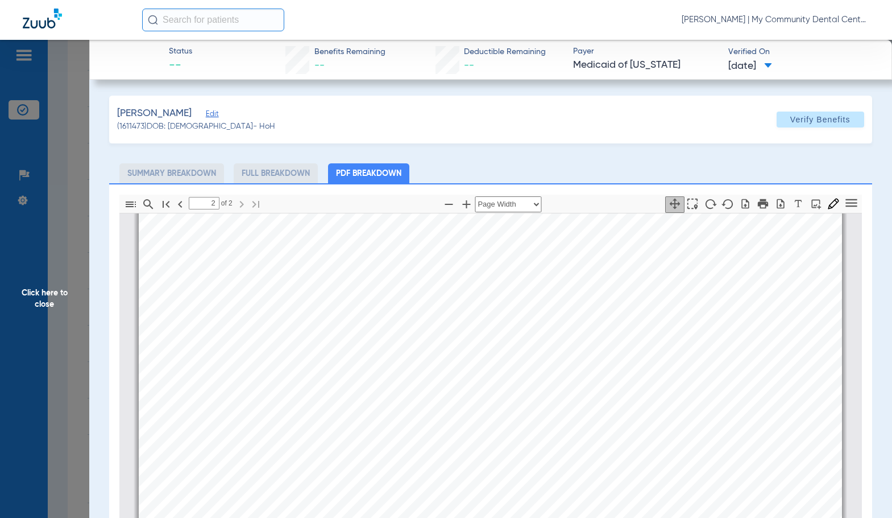
scroll to position [1251, 0]
drag, startPoint x: 44, startPoint y: 340, endPoint x: 857, endPoint y: 176, distance: 829.1
click at [46, 338] on span "Click here to close" at bounding box center [44, 299] width 89 height 518
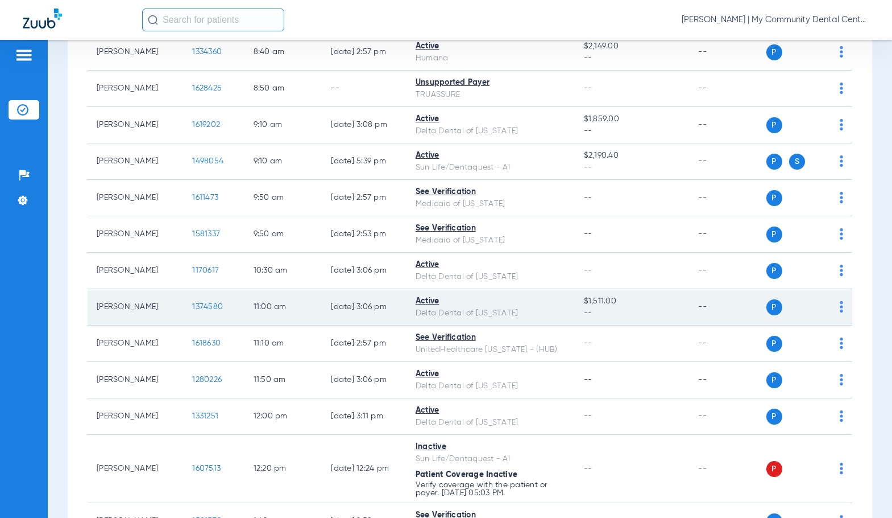
click at [199, 307] on span "1374580" at bounding box center [207, 307] width 31 height 8
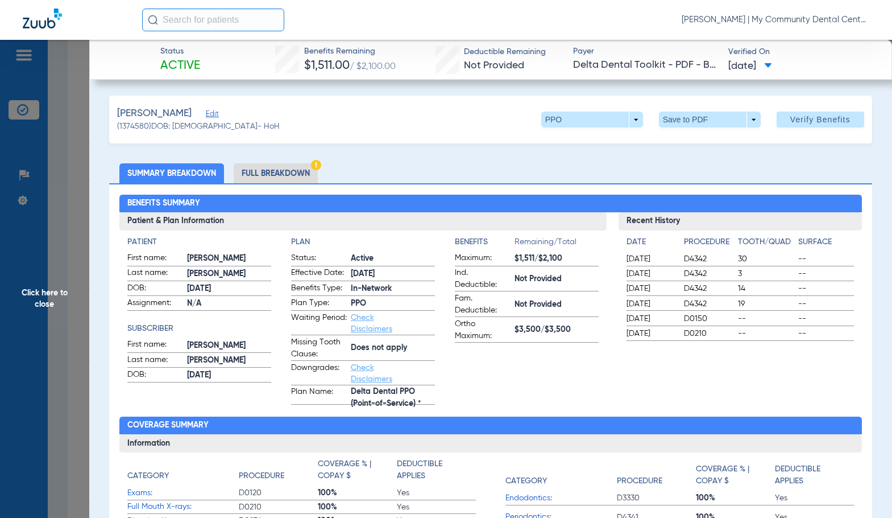
drag, startPoint x: 371, startPoint y: 279, endPoint x: 317, endPoint y: 190, distance: 104.4
click at [370, 277] on span "9/25/21" at bounding box center [393, 274] width 84 height 12
click at [301, 169] on li "Full Breakdown" at bounding box center [276, 173] width 84 height 20
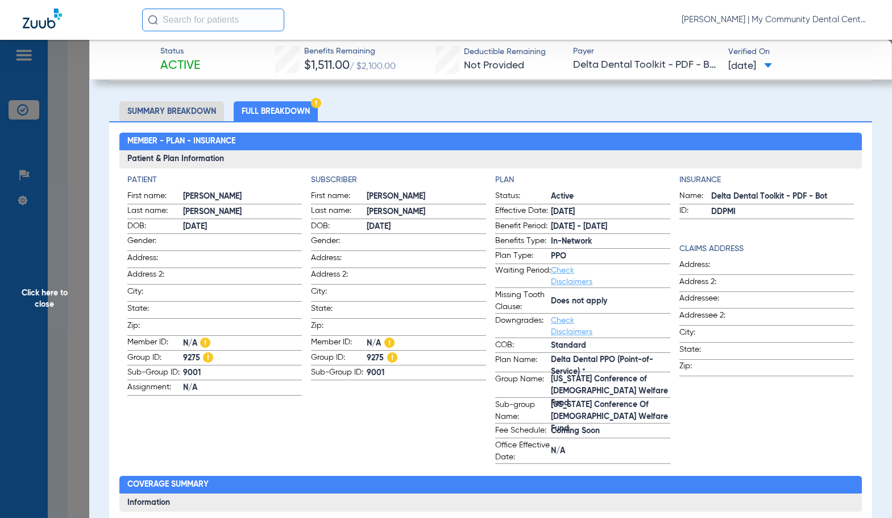
scroll to position [57, 0]
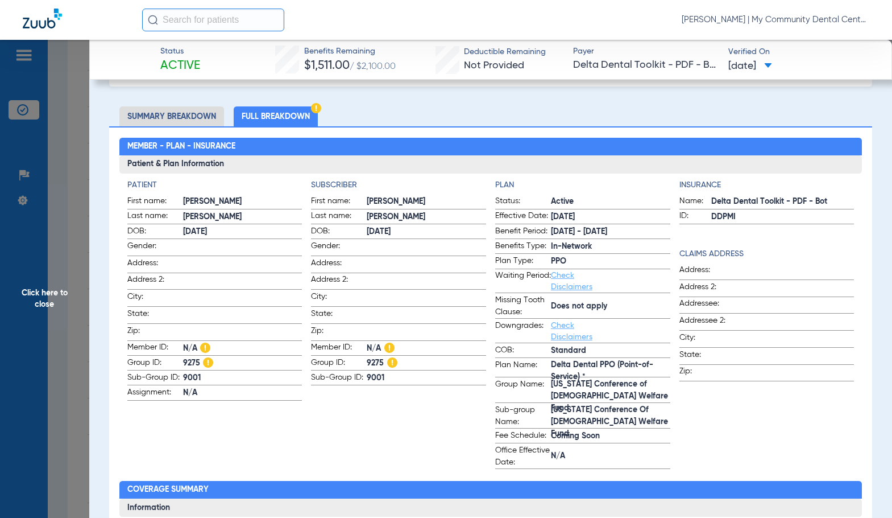
drag, startPoint x: 27, startPoint y: 279, endPoint x: 417, endPoint y: 366, distance: 399.9
click at [28, 279] on span "Click here to close" at bounding box center [44, 299] width 89 height 518
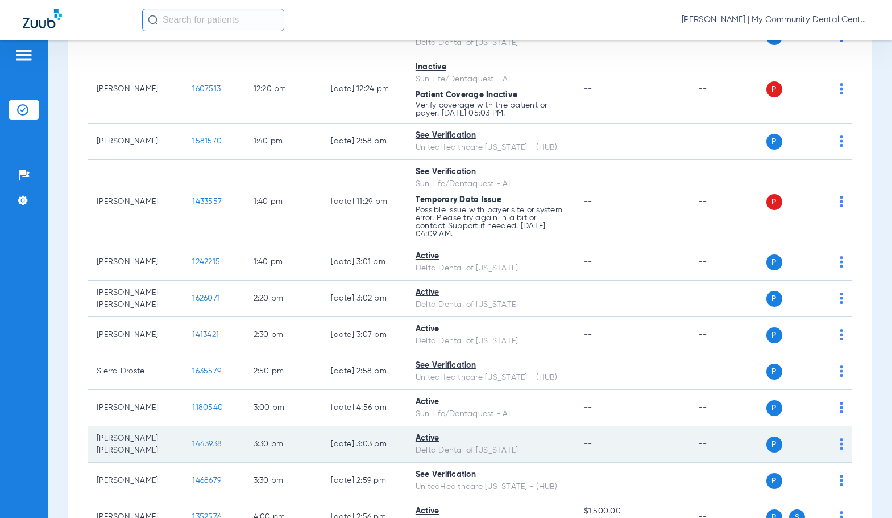
scroll to position [683, 0]
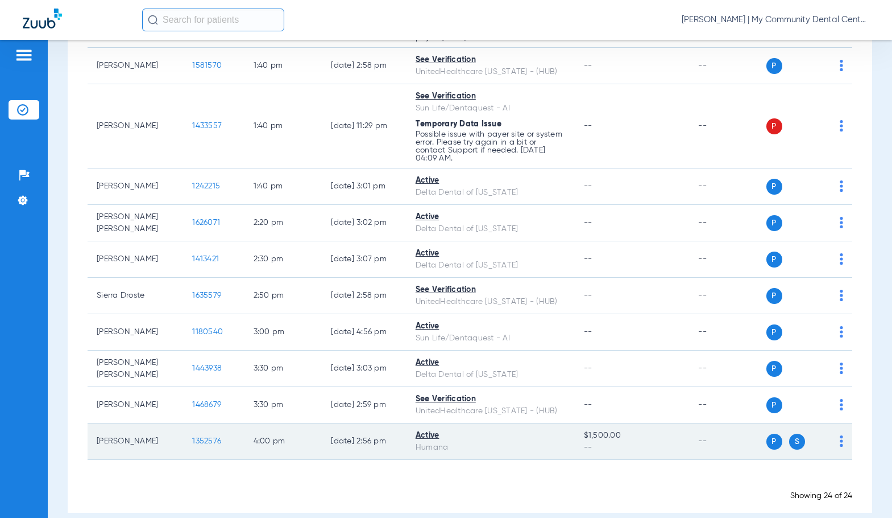
click at [196, 441] on span "1352576" at bounding box center [206, 441] width 29 height 8
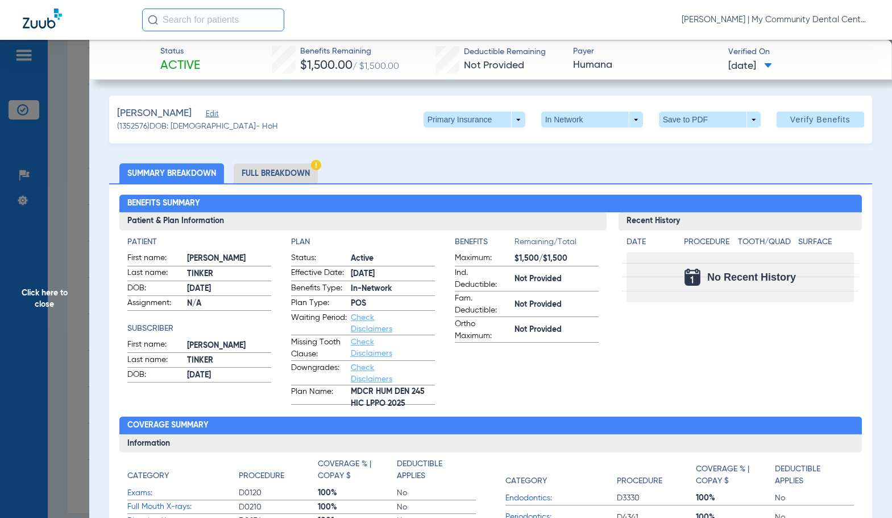
click at [268, 185] on div "Benefits Summary Patient & Plan Information Patient First name: RICHARD Last na…" at bounding box center [490, 409] width 763 height 452
click at [268, 178] on li "Full Breakdown" at bounding box center [276, 173] width 84 height 20
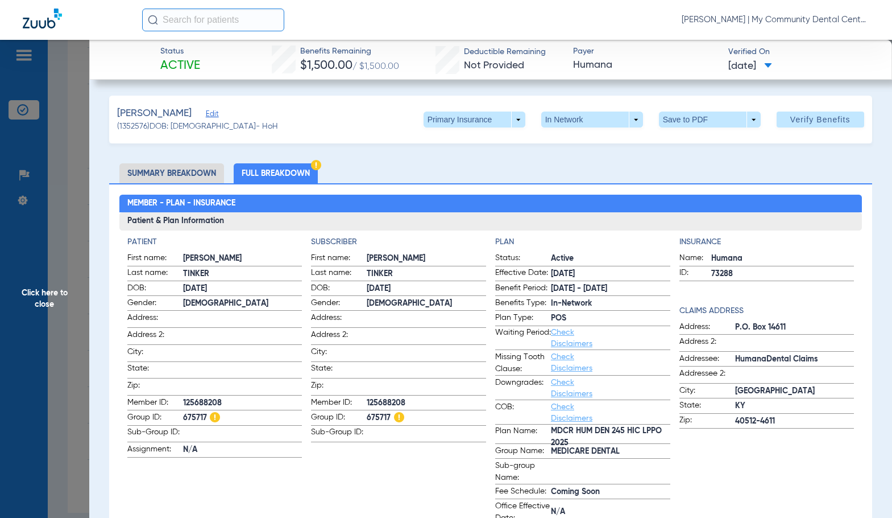
drag, startPoint x: 268, startPoint y: 178, endPoint x: 329, endPoint y: 177, distance: 61.4
click at [349, 170] on ul "Summary Breakdown Full Breakdown" at bounding box center [490, 173] width 763 height 20
click at [293, 167] on li "Full Breakdown" at bounding box center [276, 173] width 84 height 20
click at [482, 118] on span at bounding box center [475, 119] width 102 height 16
click at [456, 166] on span "Secondary Insurance" at bounding box center [462, 165] width 75 height 8
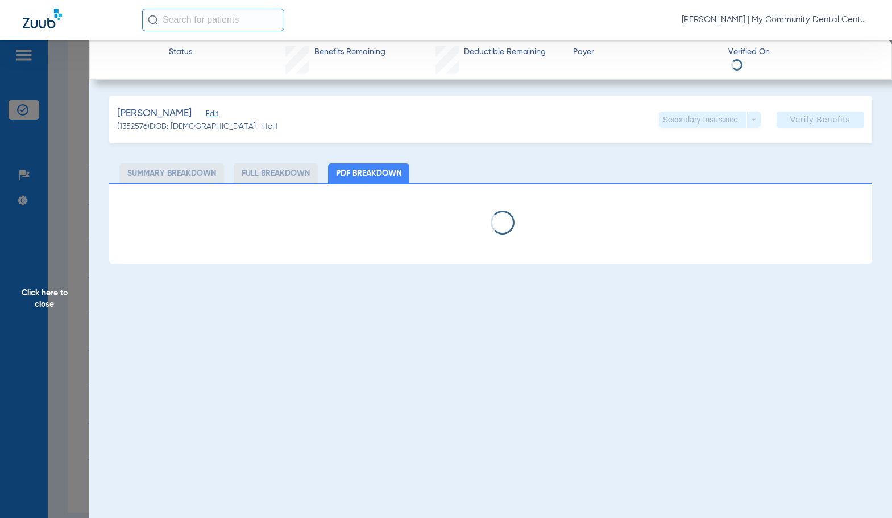
select select "page-width"
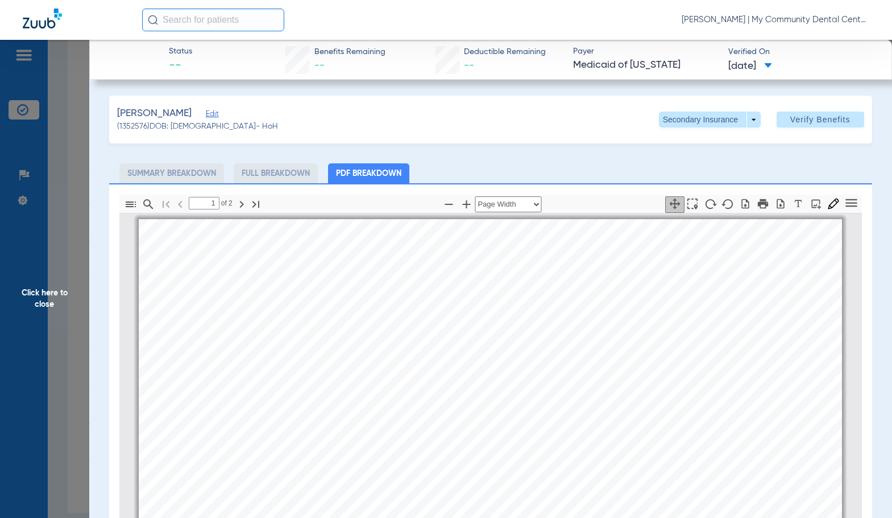
scroll to position [6, 0]
type input "2"
drag, startPoint x: 78, startPoint y: 298, endPoint x: 847, endPoint y: 310, distance: 769.1
click at [78, 296] on span "Click here to close" at bounding box center [44, 299] width 89 height 518
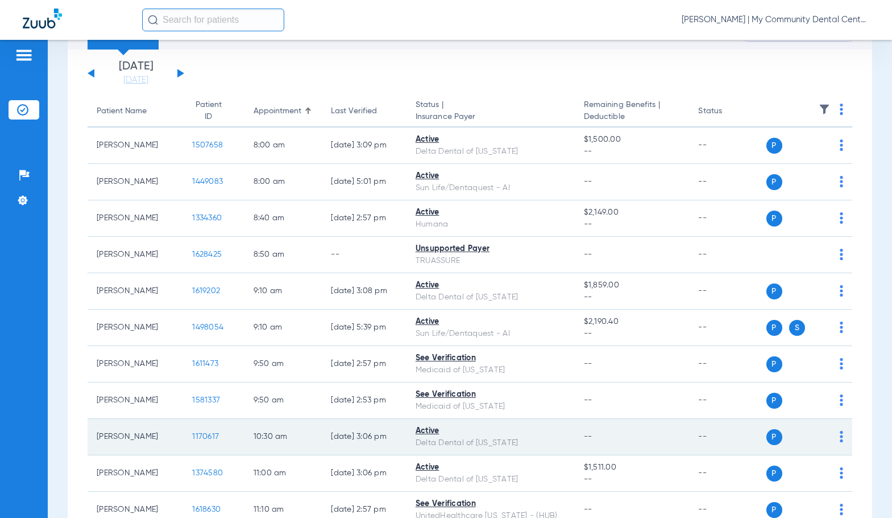
scroll to position [0, 0]
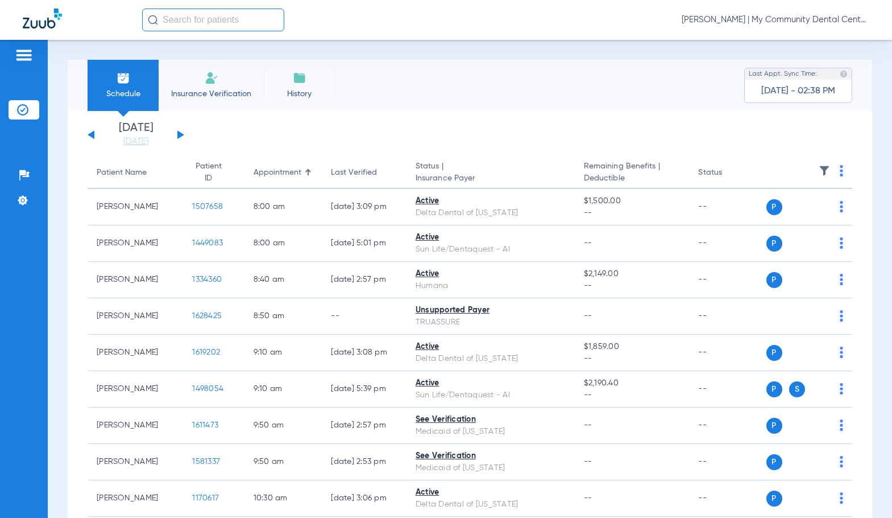
drag, startPoint x: 179, startPoint y: 135, endPoint x: 632, endPoint y: 67, distance: 458.3
click at [179, 135] on button at bounding box center [180, 134] width 7 height 9
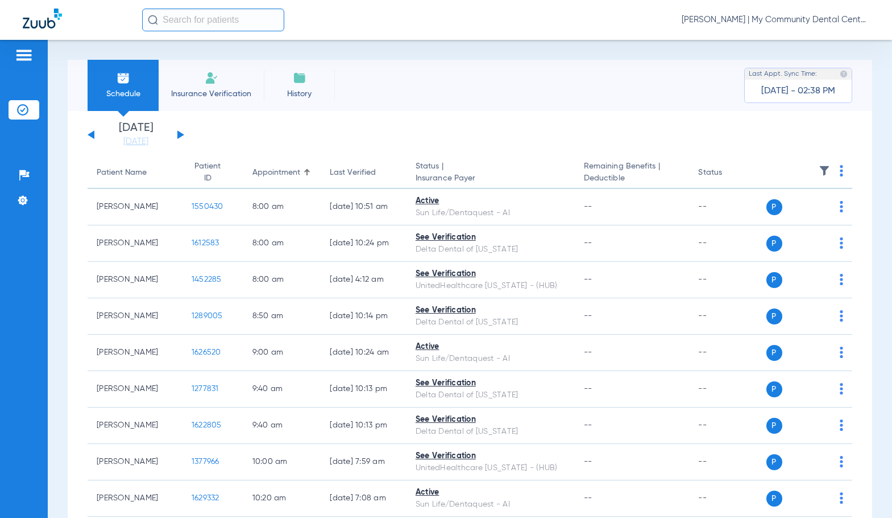
click at [840, 171] on img at bounding box center [841, 170] width 3 height 11
click at [799, 213] on span "Verify All" at bounding box center [791, 216] width 68 height 8
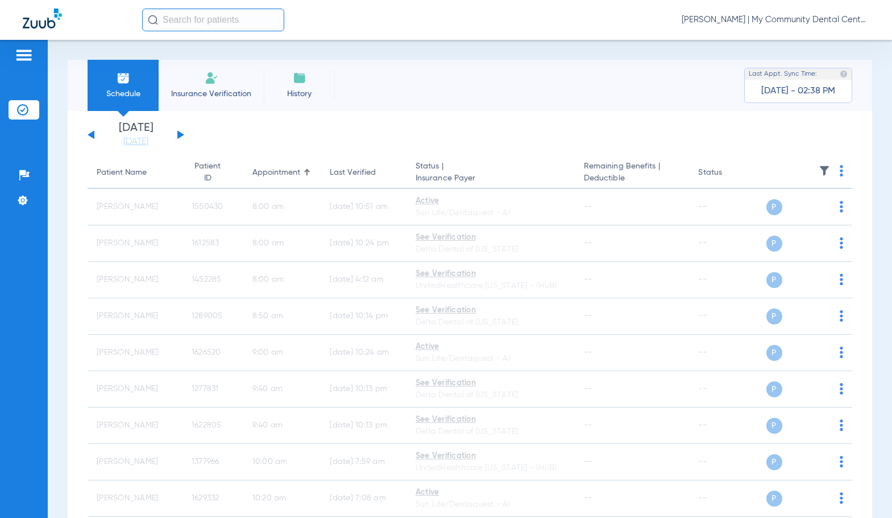
click at [800, 14] on span "Sadie Gibbs - Howell | My Community Dental Centers" at bounding box center [776, 19] width 188 height 11
click at [805, 39] on span "Account Selection" at bounding box center [827, 40] width 64 height 8
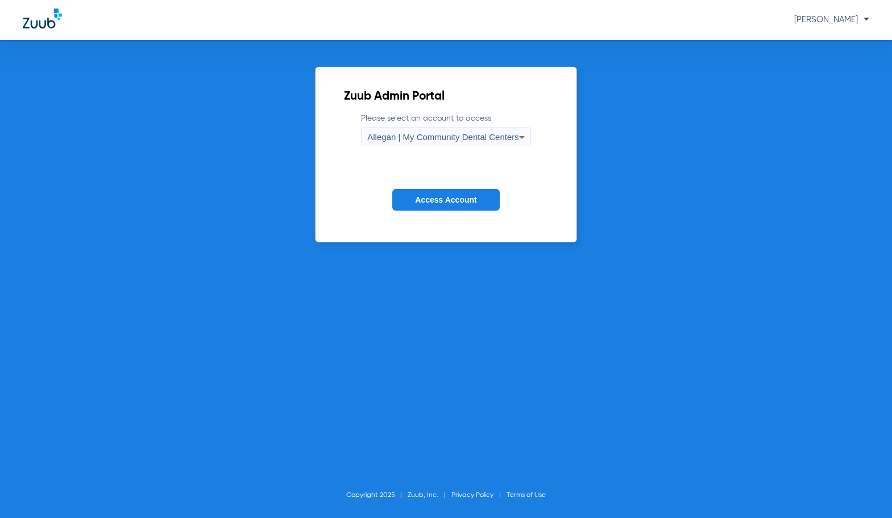
click at [400, 140] on div "Allegan | My Community Dental Centers" at bounding box center [443, 136] width 152 height 19
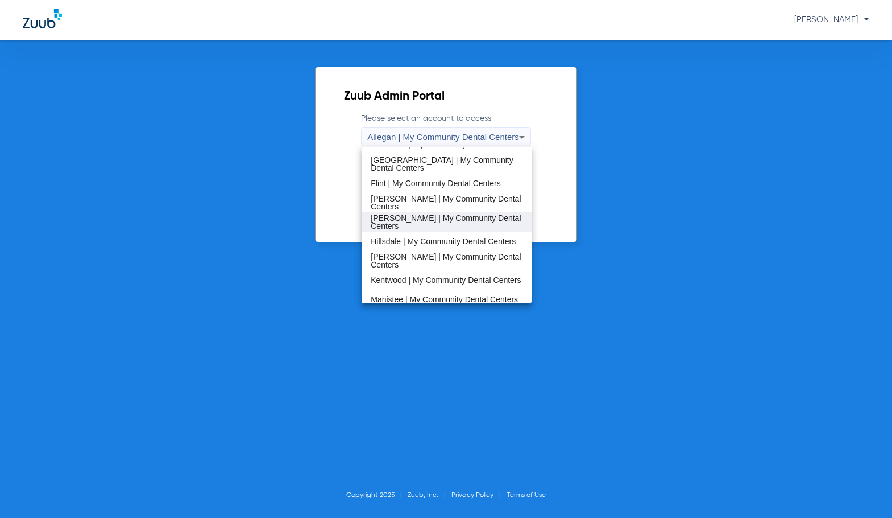
scroll to position [171, 0]
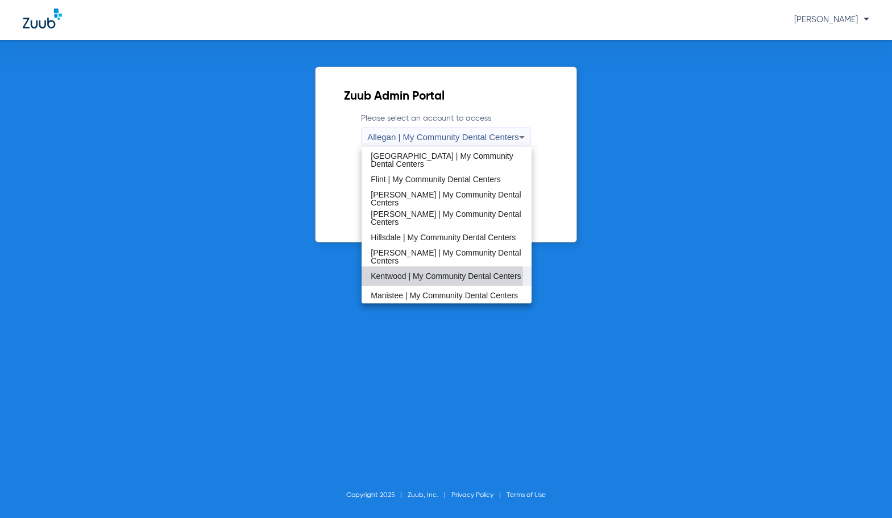
click at [411, 276] on span "Kentwood | My Community Dental Centers" at bounding box center [446, 276] width 150 height 8
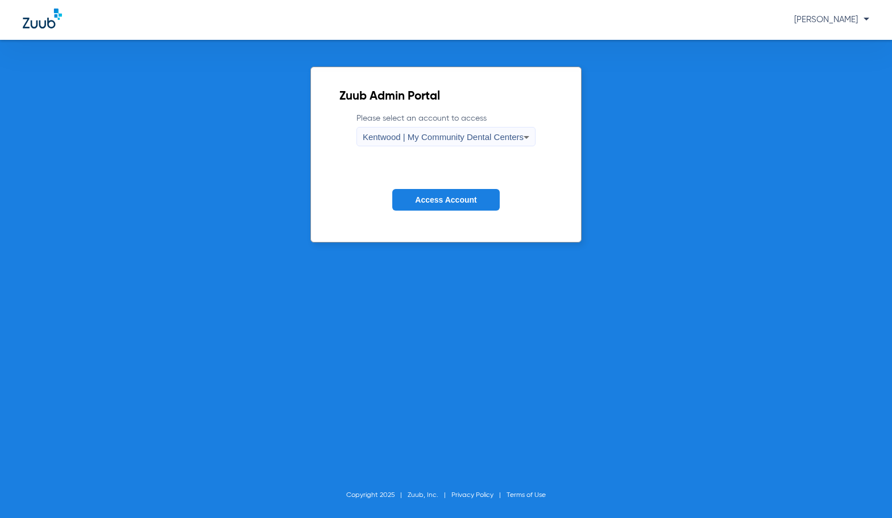
click at [429, 204] on span "Access Account" at bounding box center [445, 199] width 61 height 9
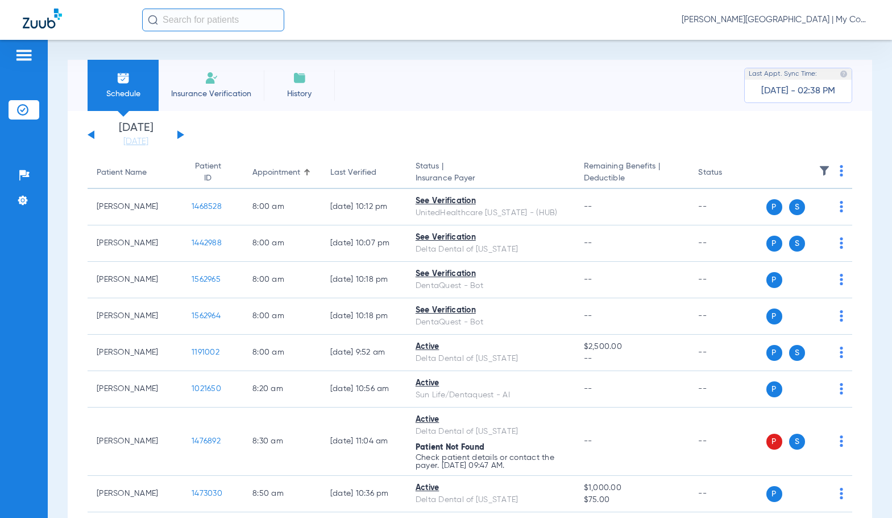
click at [141, 134] on li "Today 08-18-2025" at bounding box center [136, 134] width 68 height 25
click at [141, 139] on link "[DATE]" at bounding box center [136, 141] width 68 height 11
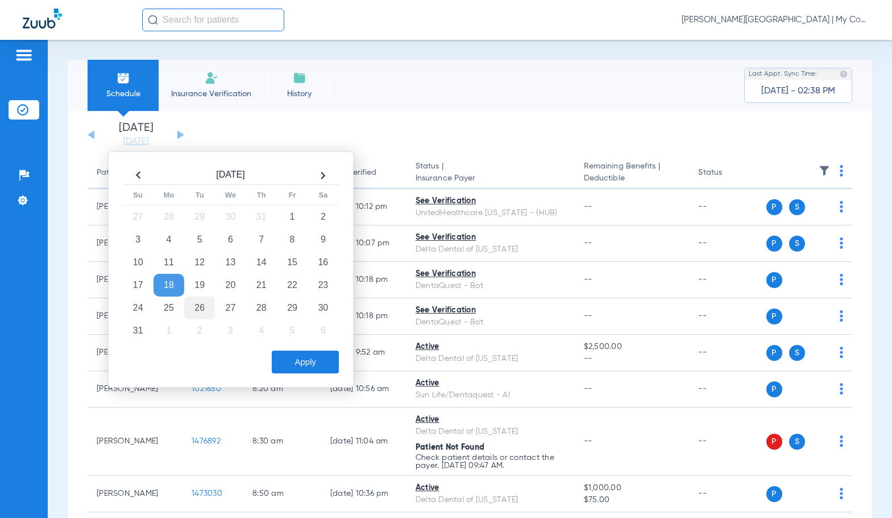
click at [203, 309] on td "26" at bounding box center [199, 307] width 31 height 23
click at [314, 369] on button "Apply" at bounding box center [305, 361] width 67 height 23
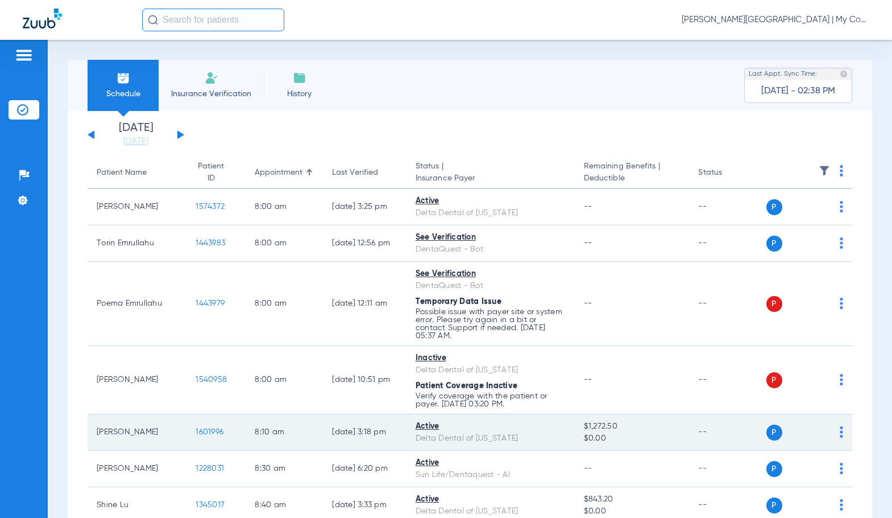
click at [197, 431] on span "1601996" at bounding box center [210, 432] width 28 height 8
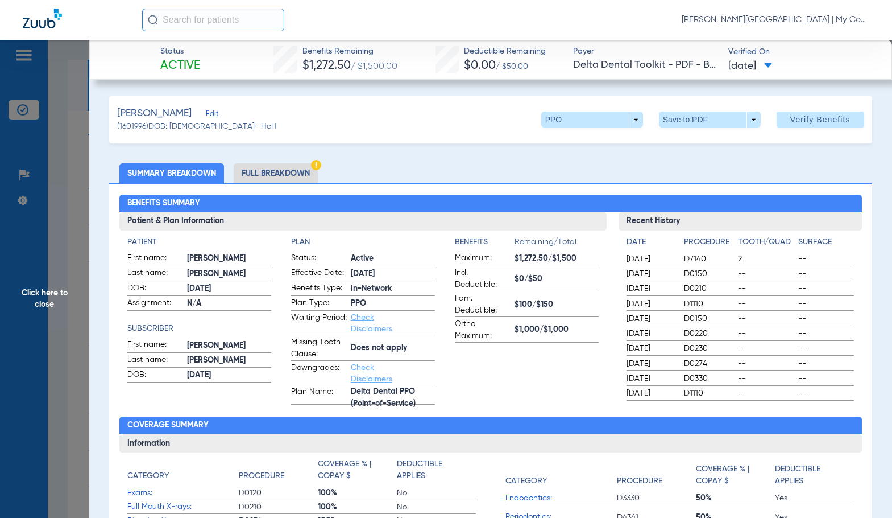
click at [309, 171] on li "Full Breakdown" at bounding box center [276, 173] width 84 height 20
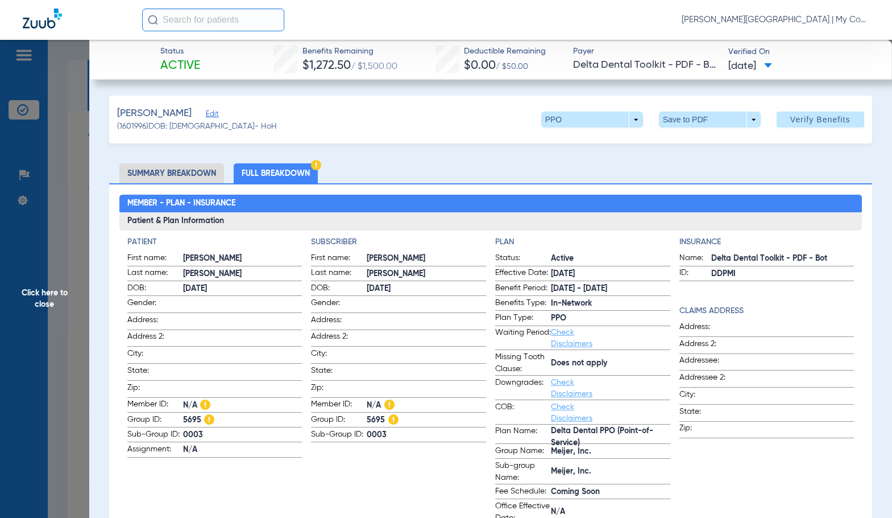
click at [63, 289] on span "Click here to close" at bounding box center [44, 299] width 89 height 518
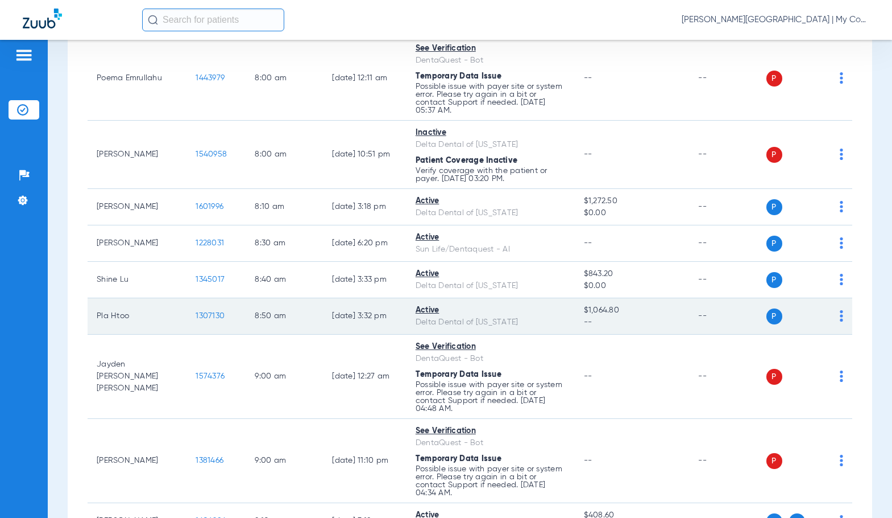
scroll to position [228, 0]
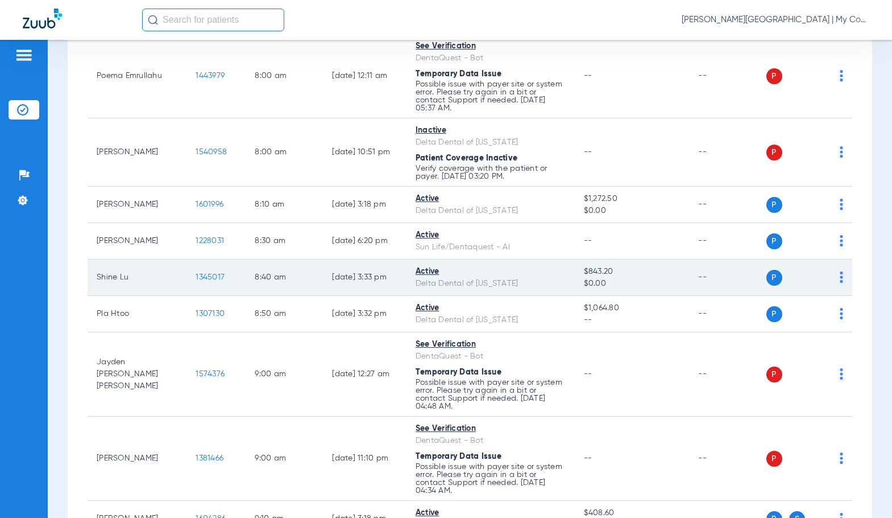
click at [196, 275] on span "1345017" at bounding box center [210, 277] width 29 height 8
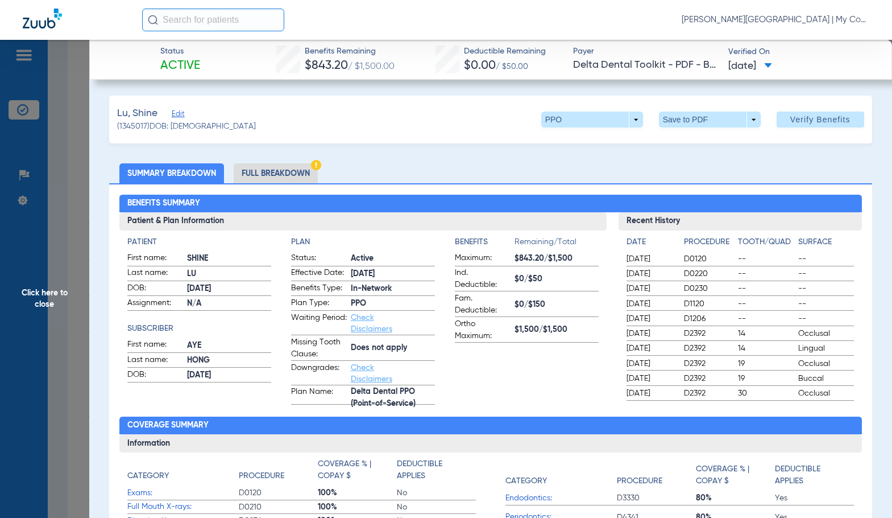
drag, startPoint x: 285, startPoint y: 175, endPoint x: 884, endPoint y: 168, distance: 599.0
click at [289, 173] on li "Full Breakdown" at bounding box center [276, 173] width 84 height 20
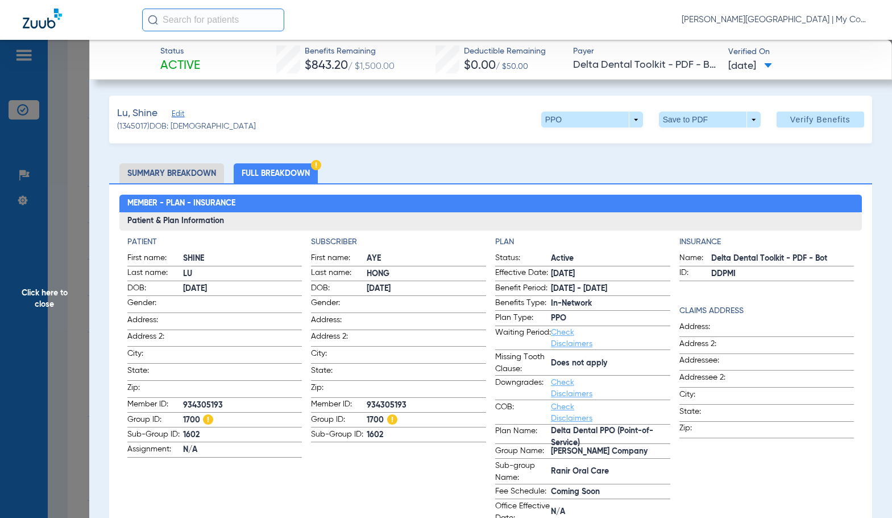
click at [391, 247] on h4 "Subscriber" at bounding box center [398, 242] width 175 height 12
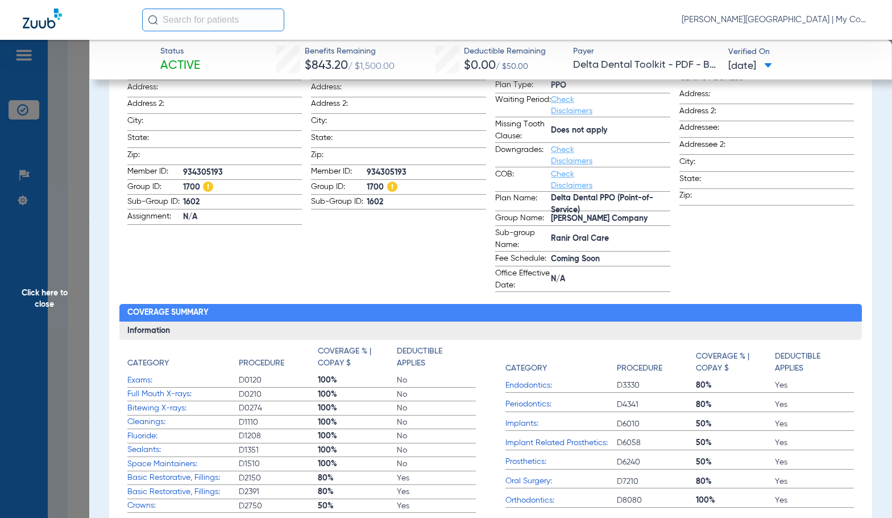
scroll to position [57, 0]
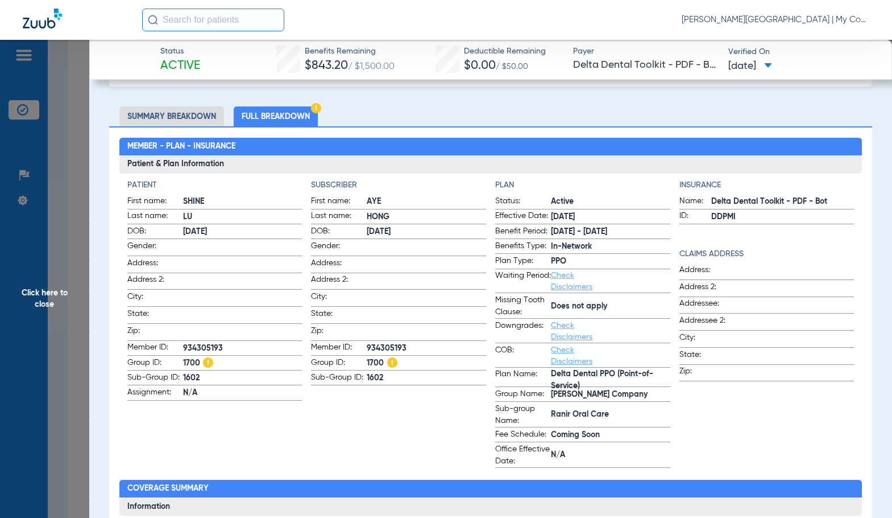
click at [56, 318] on span "Click here to close" at bounding box center [44, 299] width 89 height 518
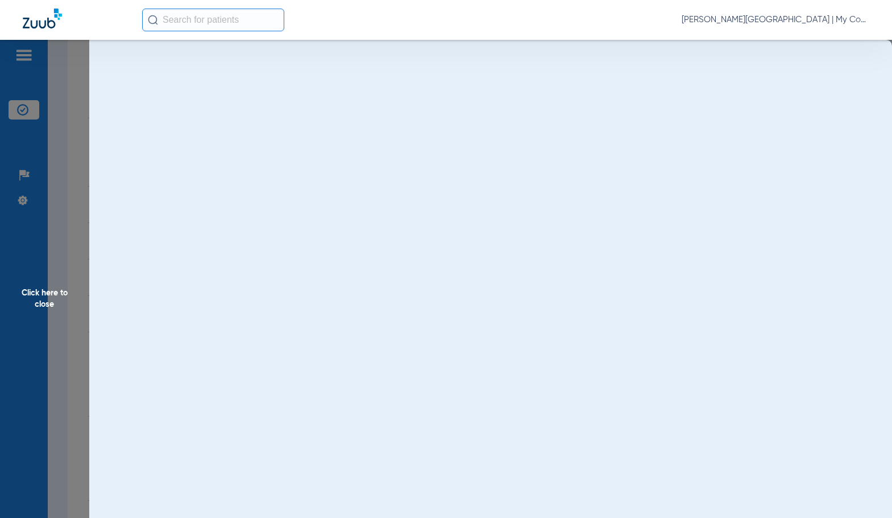
scroll to position [0, 0]
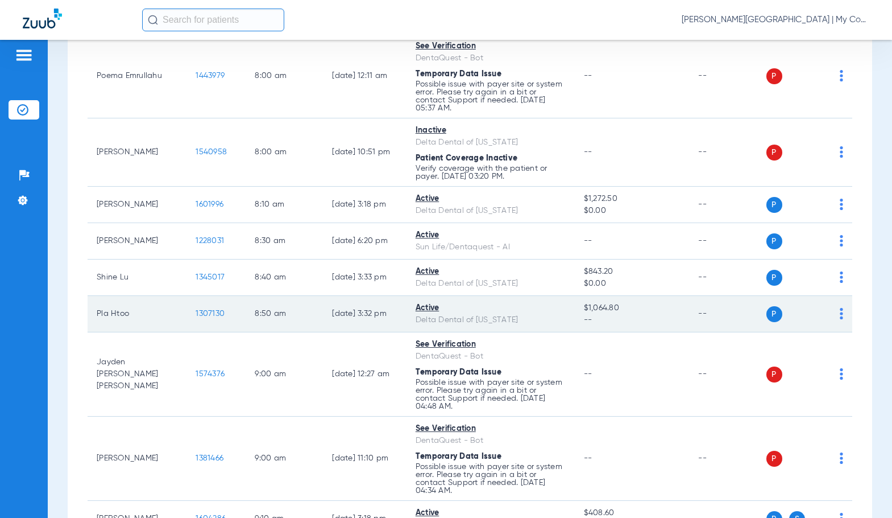
click at [196, 312] on span "1307130" at bounding box center [210, 313] width 29 height 8
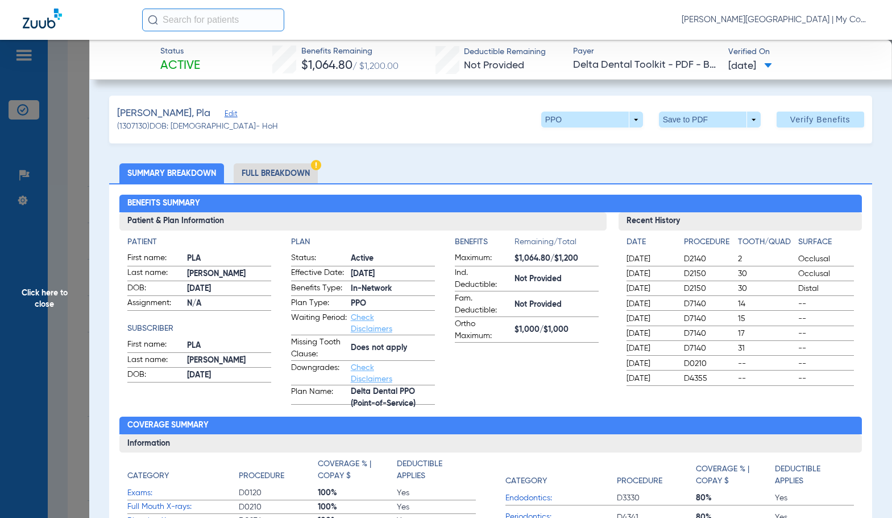
click at [296, 171] on li "Full Breakdown" at bounding box center [276, 173] width 84 height 20
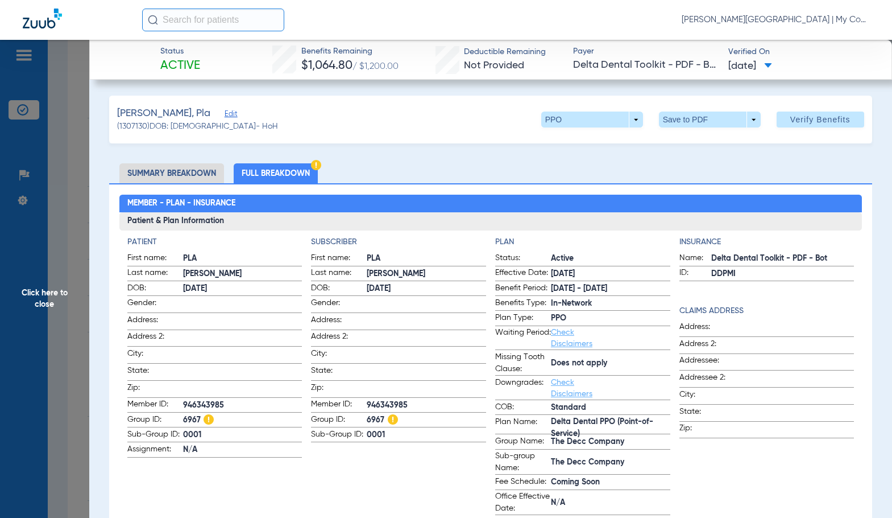
click at [353, 450] on app-subscriber-information "Subscriber First name: PLA Last name: HTOO DOB: 05/05/1972 Gender: Address: Add…" at bounding box center [398, 375] width 175 height 279
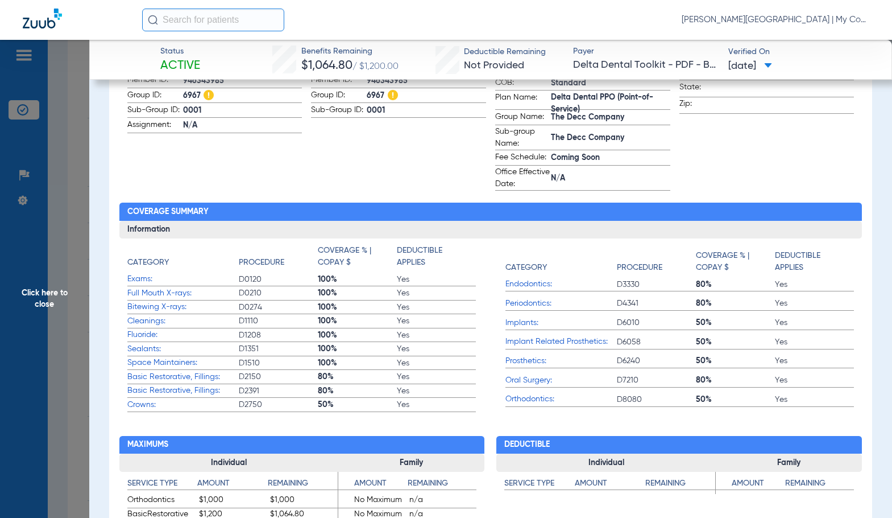
scroll to position [341, 0]
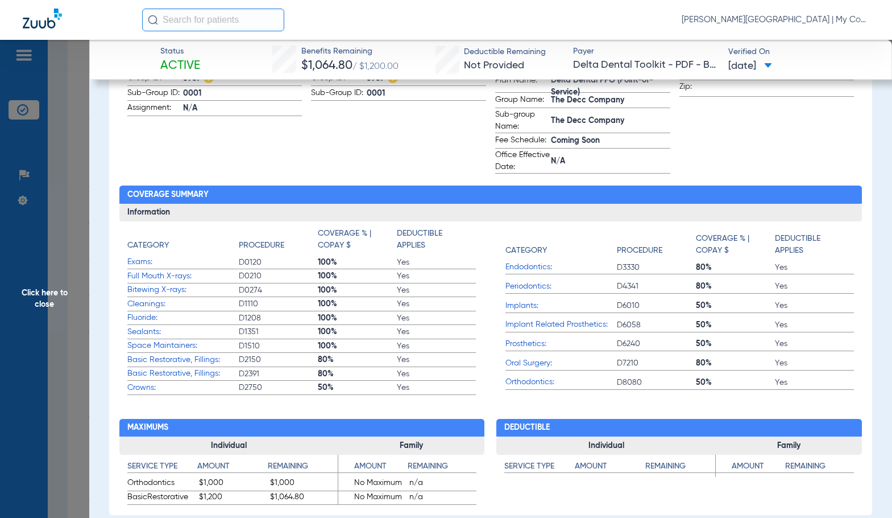
drag, startPoint x: 35, startPoint y: 353, endPoint x: 374, endPoint y: 440, distance: 350.1
click at [35, 353] on span "Click here to close" at bounding box center [44, 299] width 89 height 518
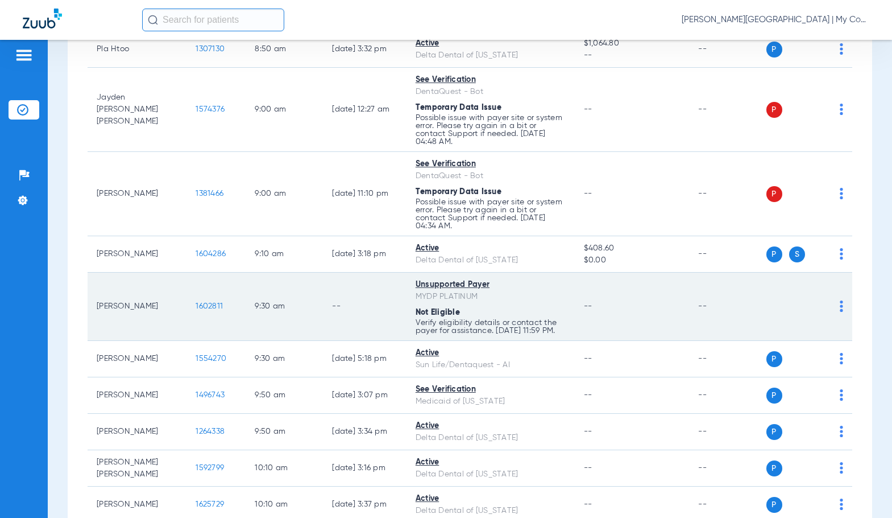
scroll to position [512, 0]
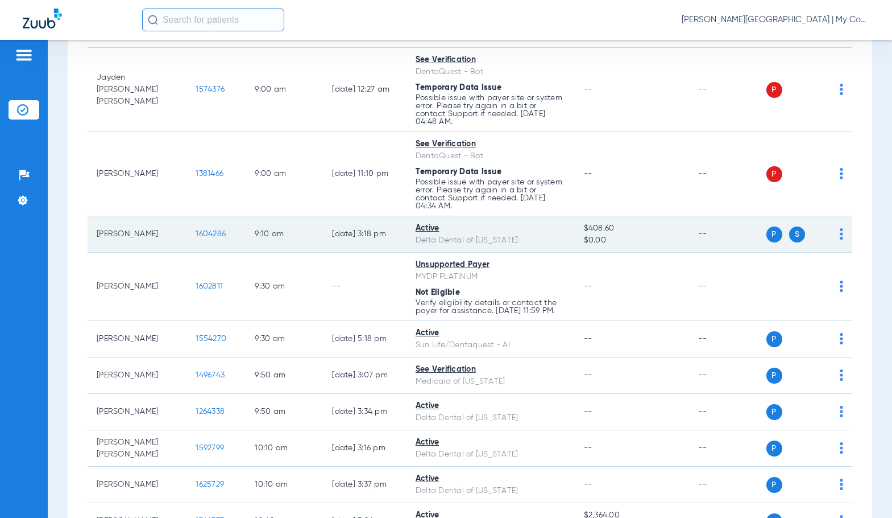
click at [196, 238] on span "1604286" at bounding box center [211, 234] width 30 height 8
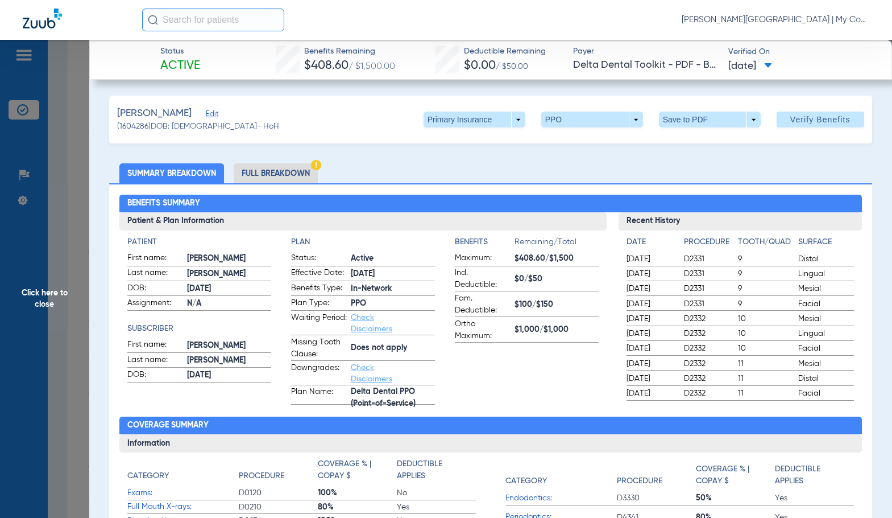
click at [300, 173] on li "Full Breakdown" at bounding box center [276, 173] width 84 height 20
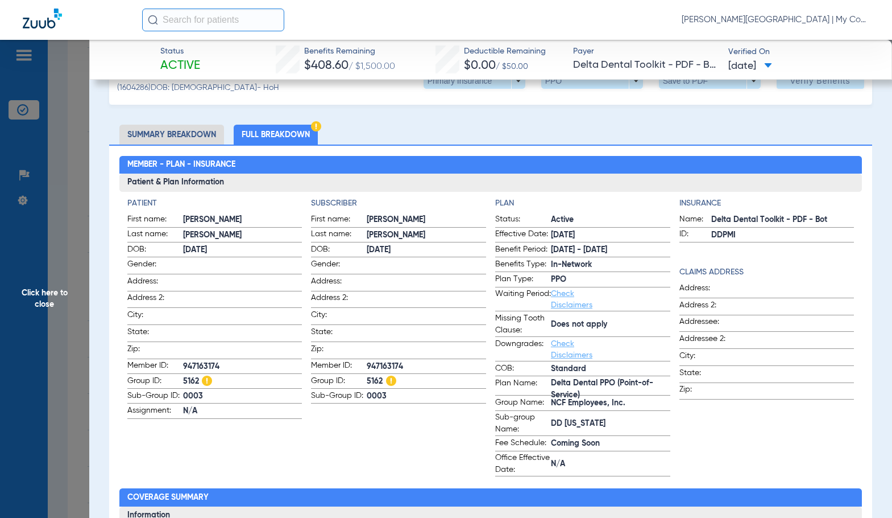
scroll to position [0, 0]
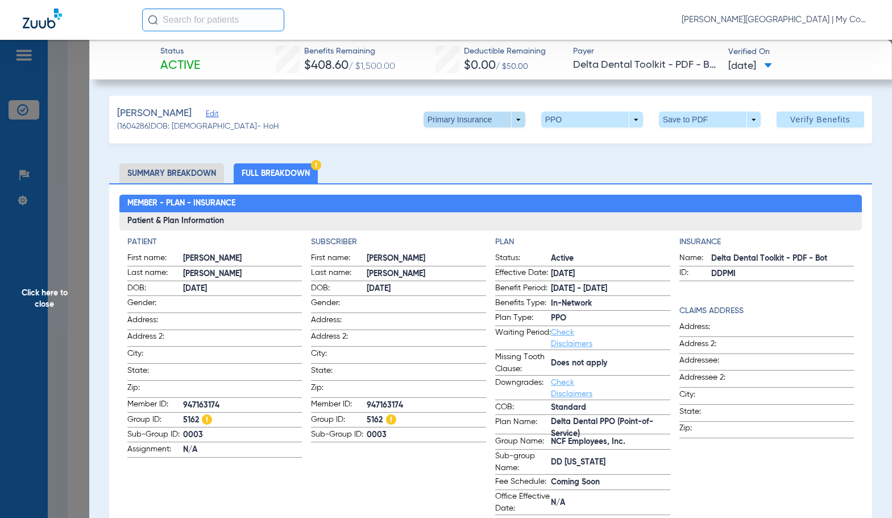
click at [472, 123] on span at bounding box center [474, 119] width 27 height 27
click at [454, 164] on span "Secondary Insurance" at bounding box center [462, 165] width 75 height 8
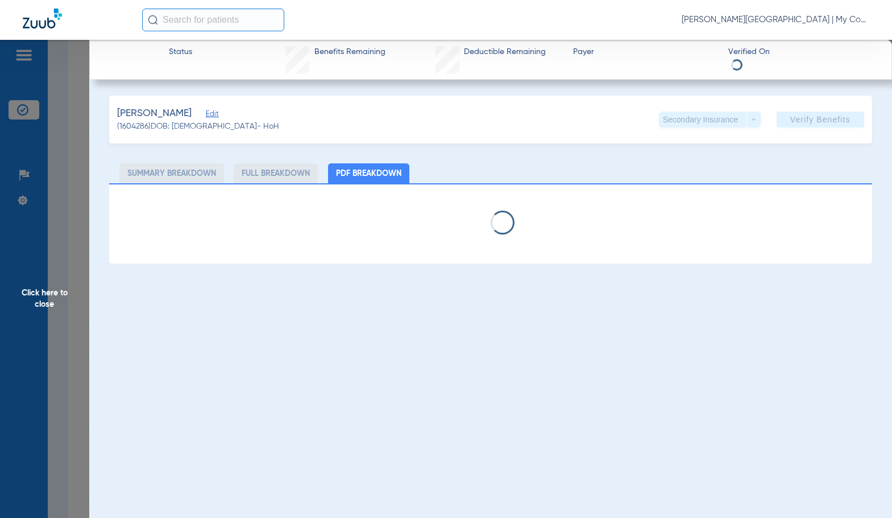
select select "page-width"
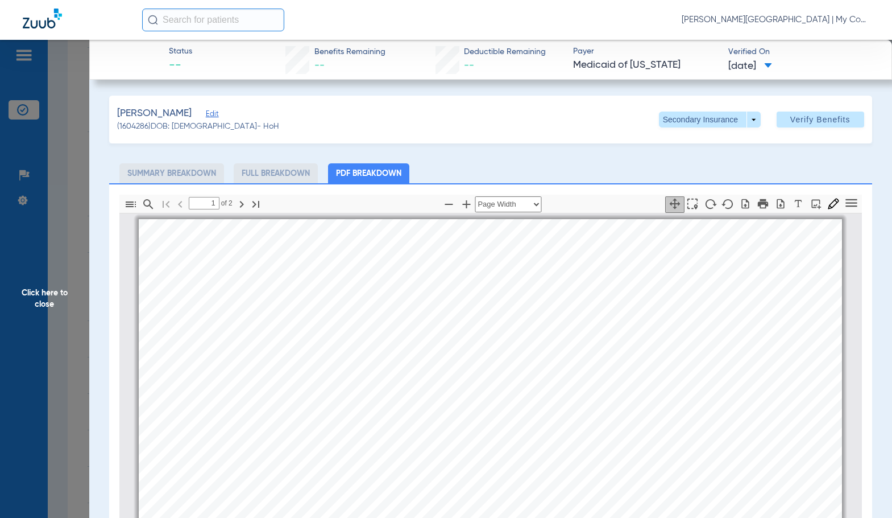
scroll to position [6, 0]
type input "2"
click at [79, 290] on span "Click here to close" at bounding box center [44, 299] width 89 height 518
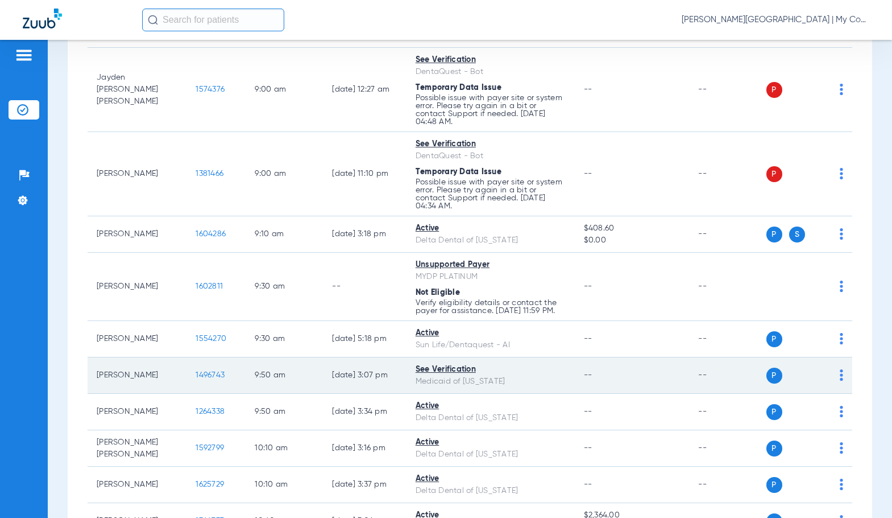
click at [196, 379] on span "1496743" at bounding box center [210, 375] width 29 height 8
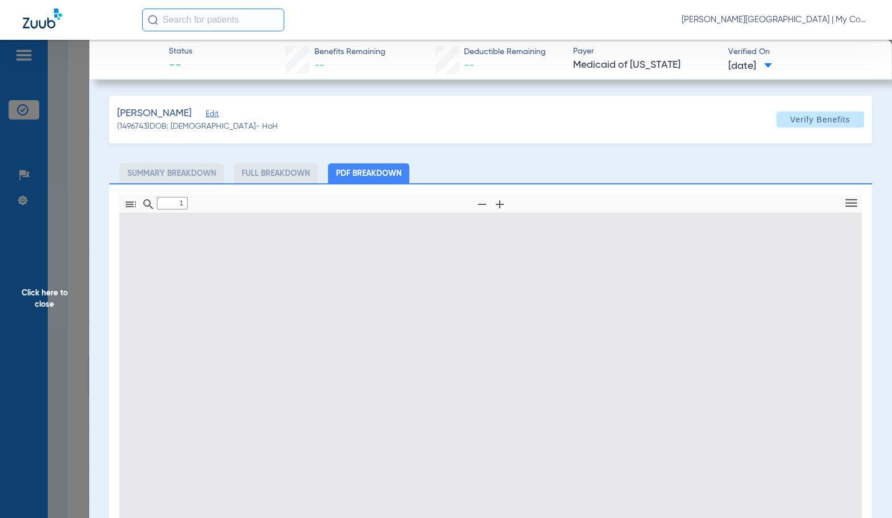
type input "0"
select select "page-width"
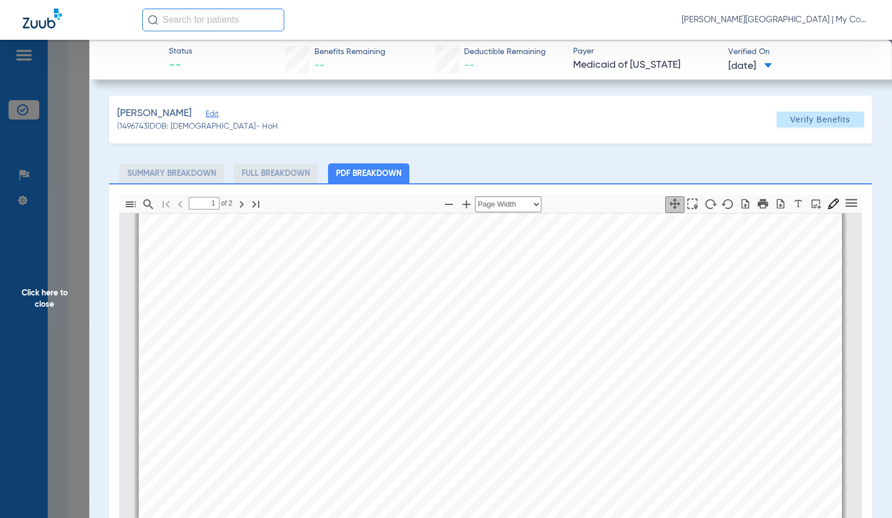
scroll to position [347, 0]
type input "2"
click at [83, 288] on span "Click here to close" at bounding box center [44, 299] width 89 height 518
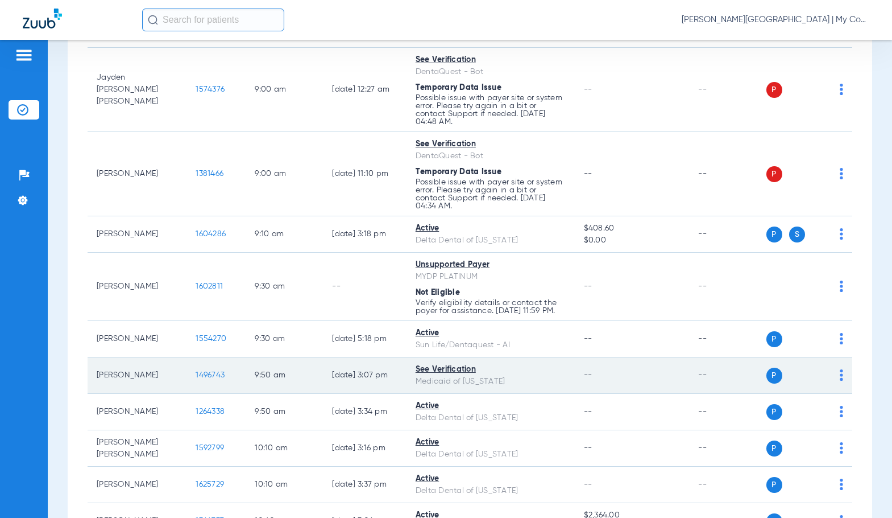
click at [201, 379] on span "1496743" at bounding box center [210, 375] width 29 height 8
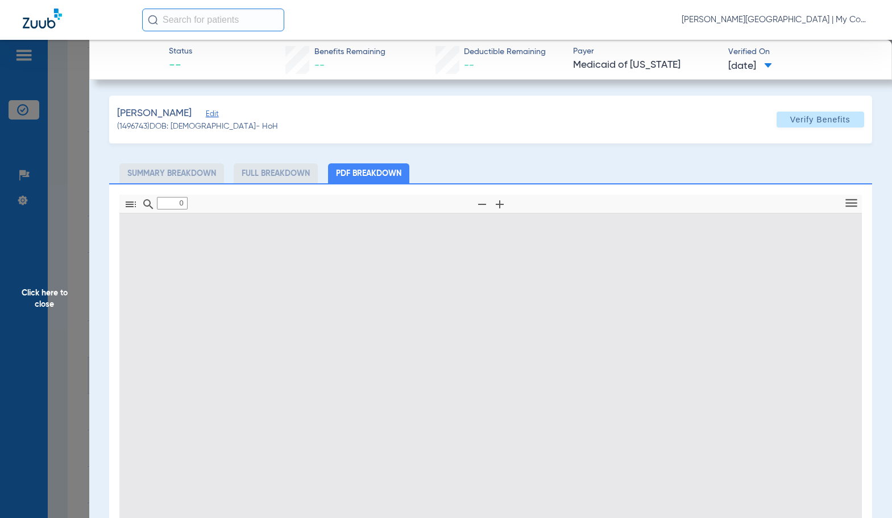
type input "1"
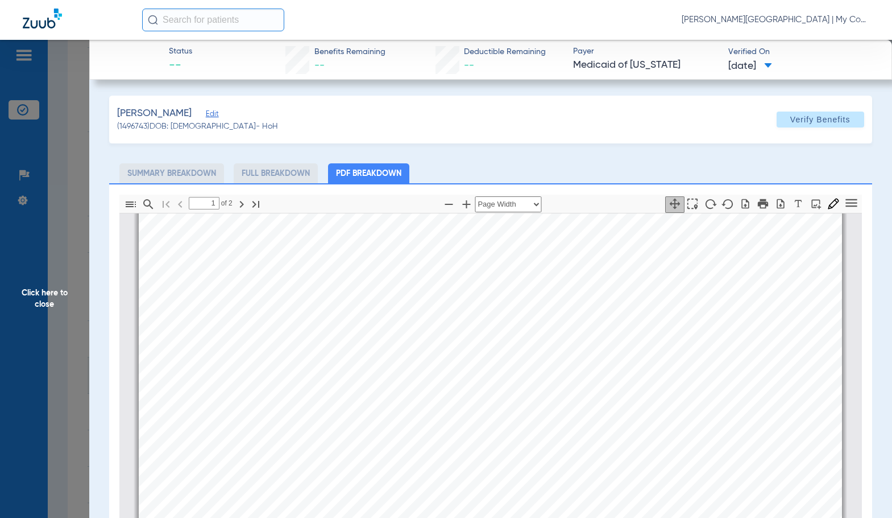
scroll to position [290, 0]
click at [32, 272] on span "Click here to close" at bounding box center [44, 299] width 89 height 518
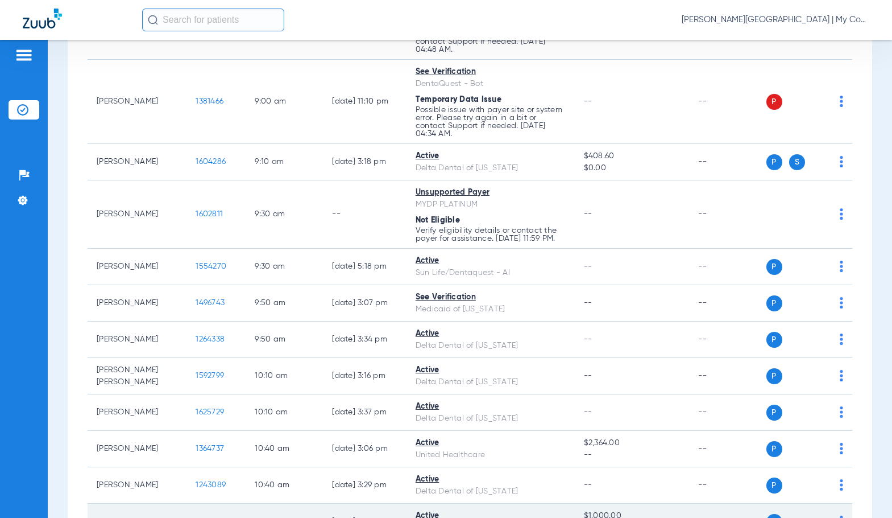
scroll to position [796, 0]
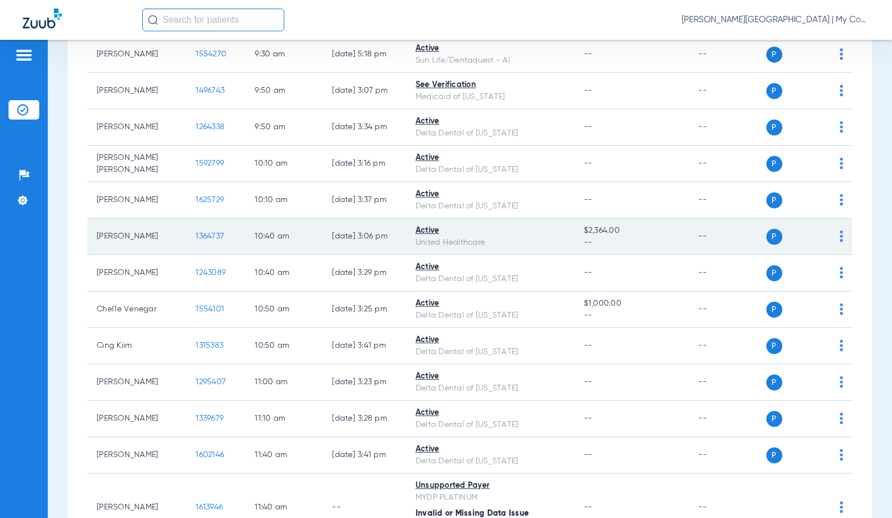
click at [196, 240] on span "1364737" at bounding box center [210, 236] width 28 height 8
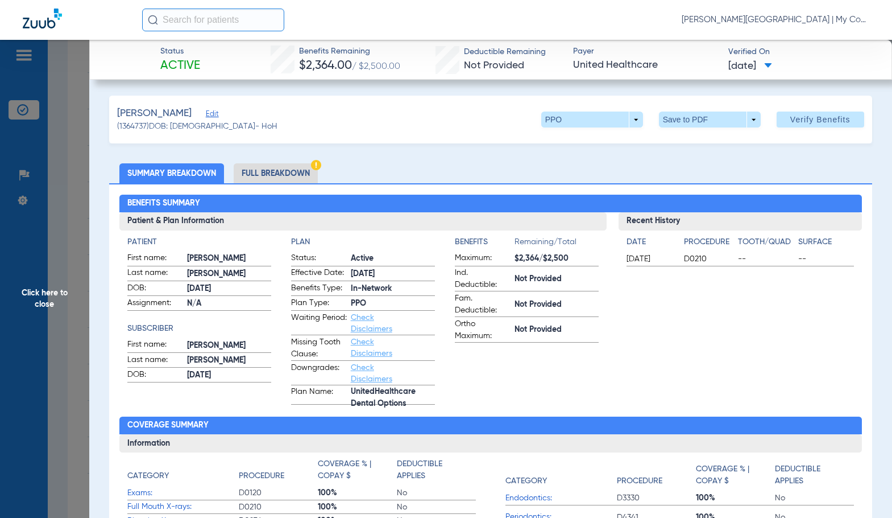
click at [299, 177] on li "Full Breakdown" at bounding box center [276, 173] width 84 height 20
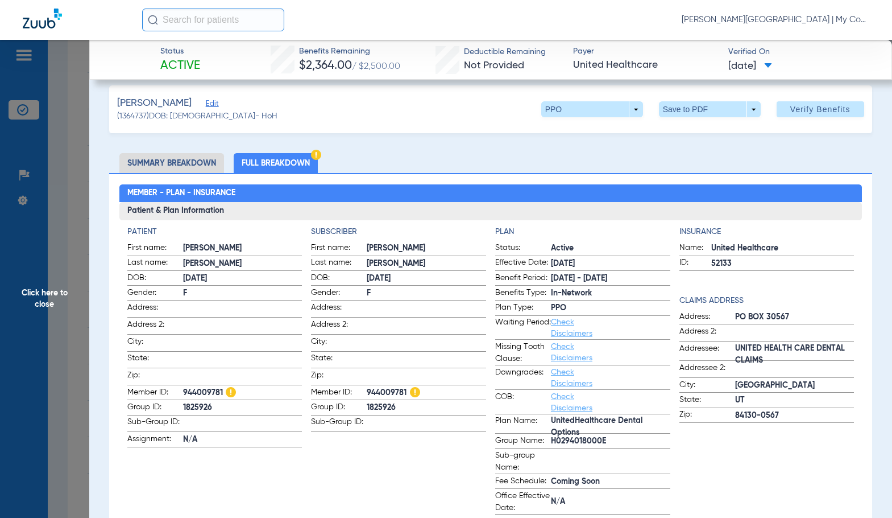
scroll to position [0, 0]
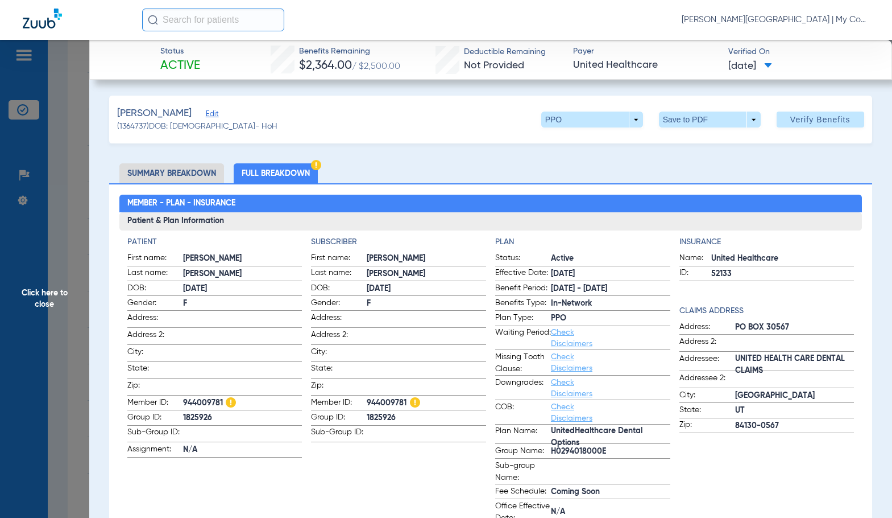
click at [377, 401] on span "944009781" at bounding box center [426, 403] width 119 height 12
copy span "944009781"
click at [40, 304] on span "Click here to close" at bounding box center [44, 299] width 89 height 518
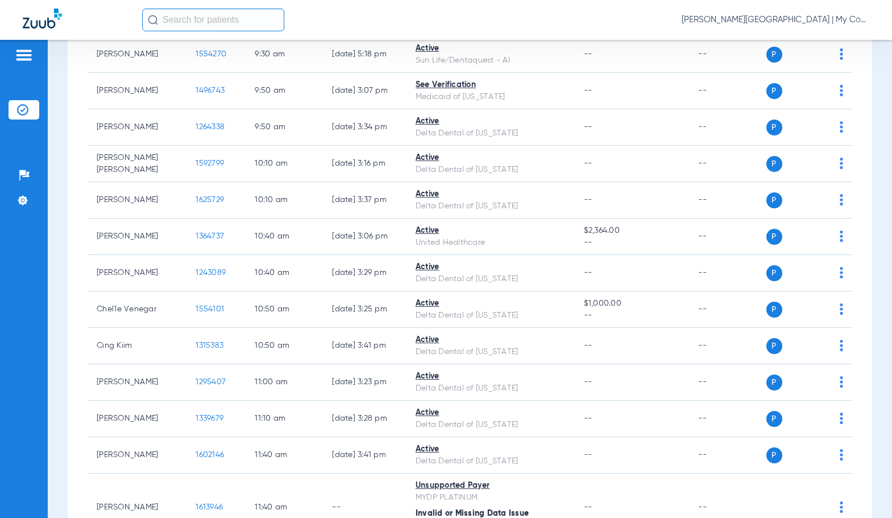
click at [39, 411] on div "Patients Insurance Verification Setup Help Center Settings" at bounding box center [24, 299] width 48 height 518
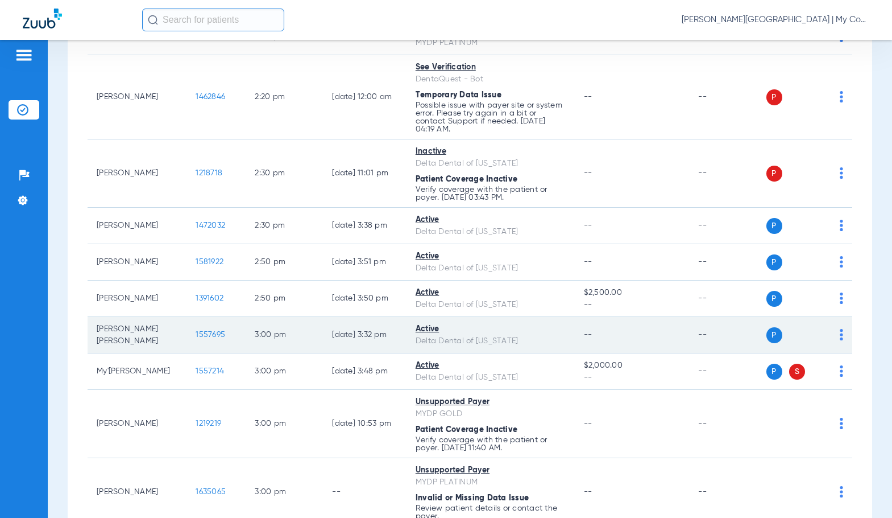
scroll to position [1934, 0]
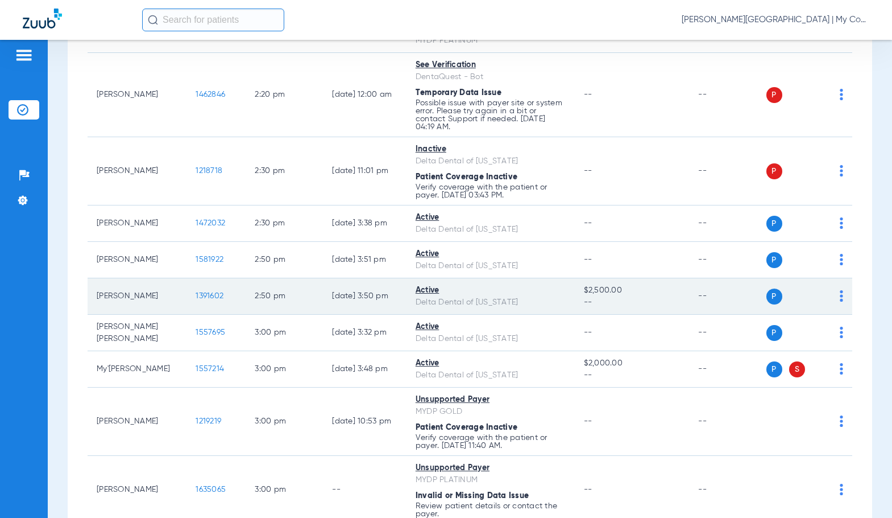
click at [202, 300] on span "1391602" at bounding box center [210, 296] width 28 height 8
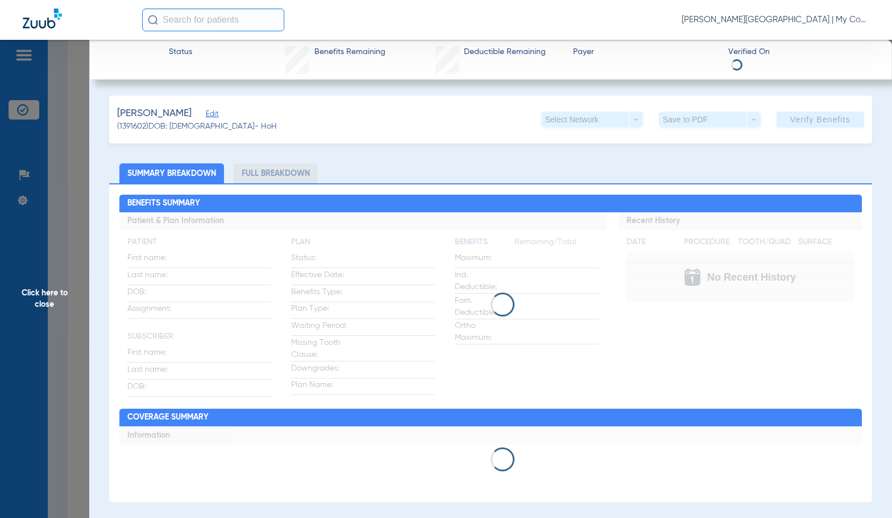
click at [308, 326] on app-loading-indicator at bounding box center [490, 304] width 743 height 184
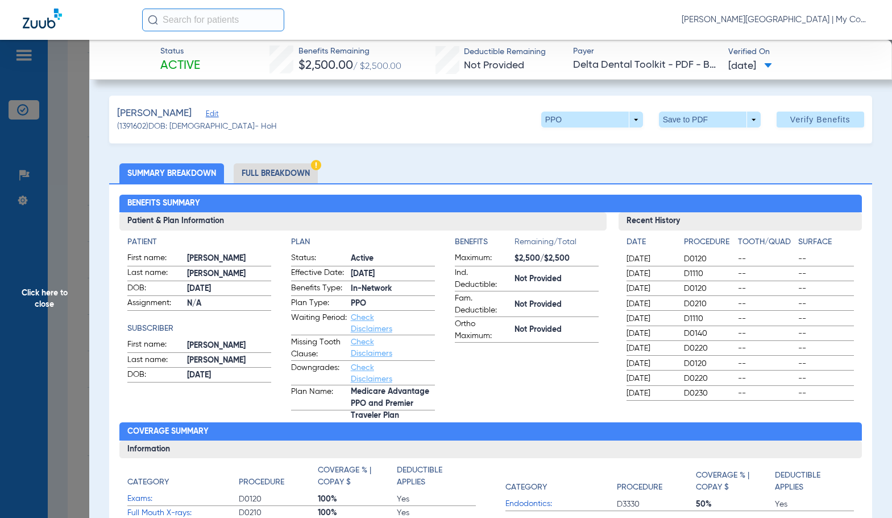
click at [283, 163] on li "Full Breakdown" at bounding box center [276, 173] width 84 height 20
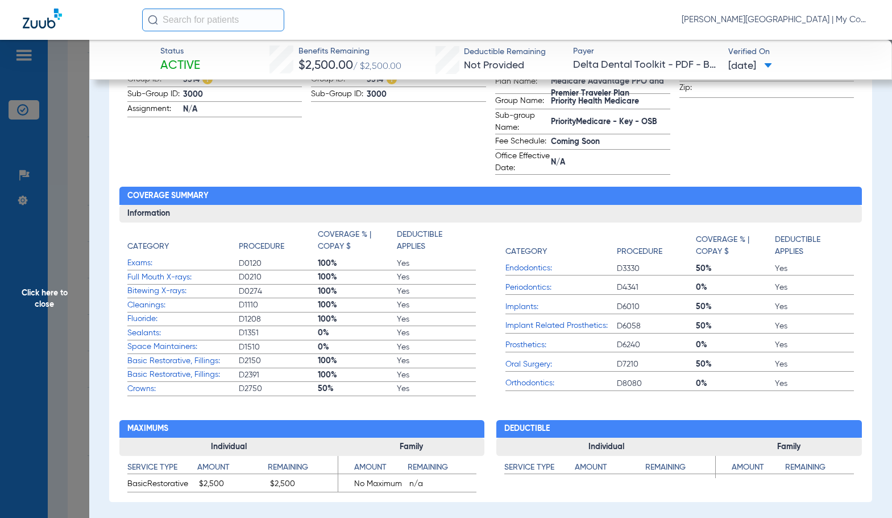
scroll to position [341, 0]
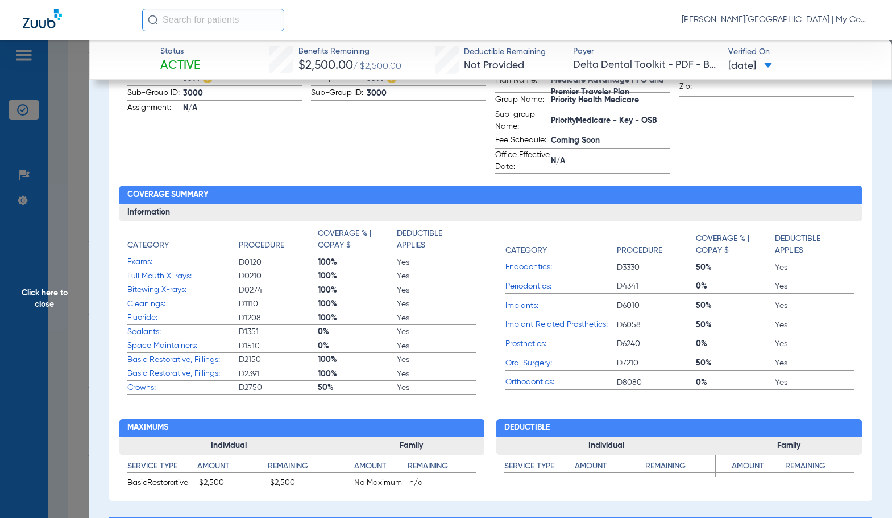
drag, startPoint x: 67, startPoint y: 326, endPoint x: 255, endPoint y: 332, distance: 188.4
click at [67, 326] on span "Click here to close" at bounding box center [44, 299] width 89 height 518
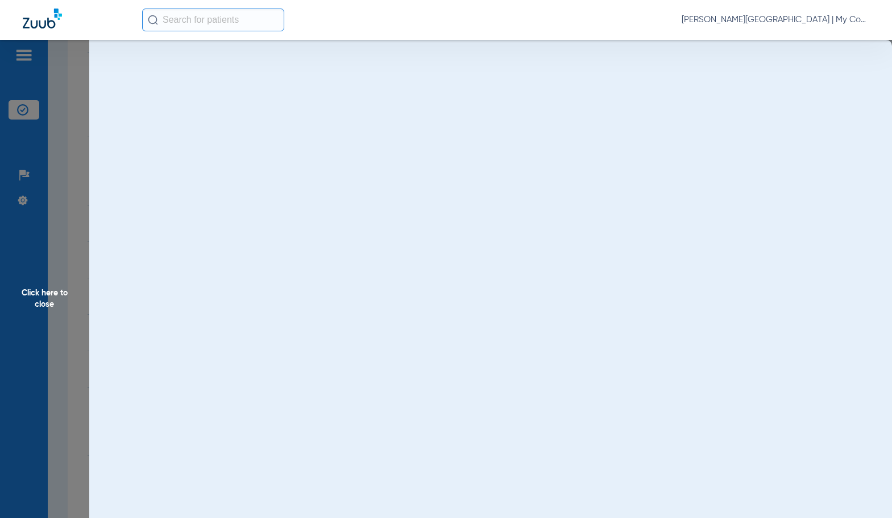
scroll to position [0, 0]
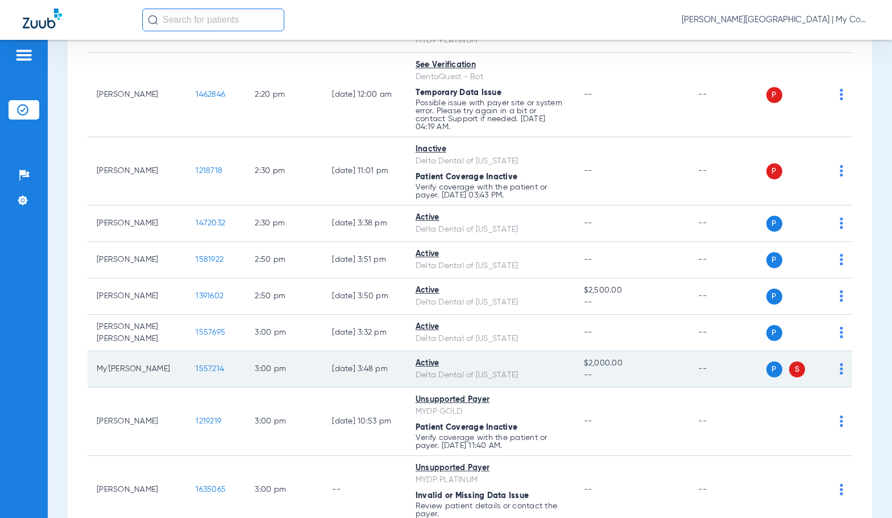
click at [196, 373] on span "1557214" at bounding box center [210, 369] width 28 height 8
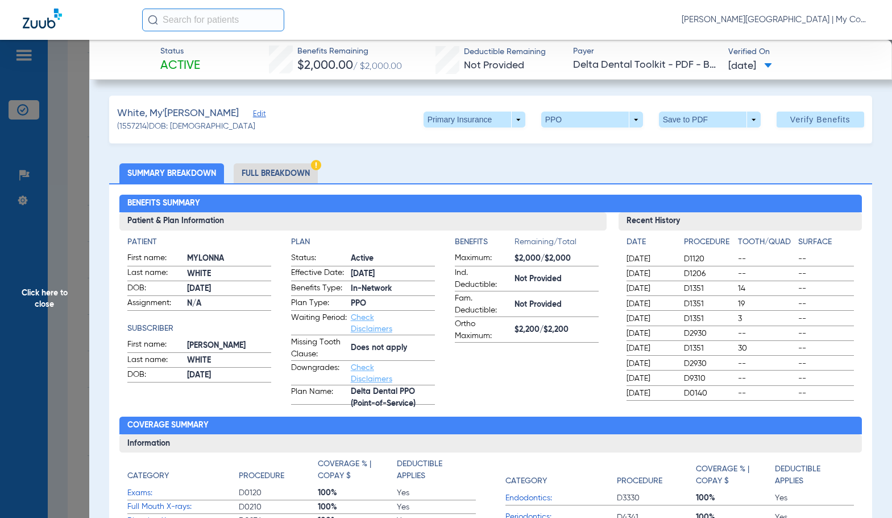
click at [267, 171] on li "Full Breakdown" at bounding box center [276, 173] width 84 height 20
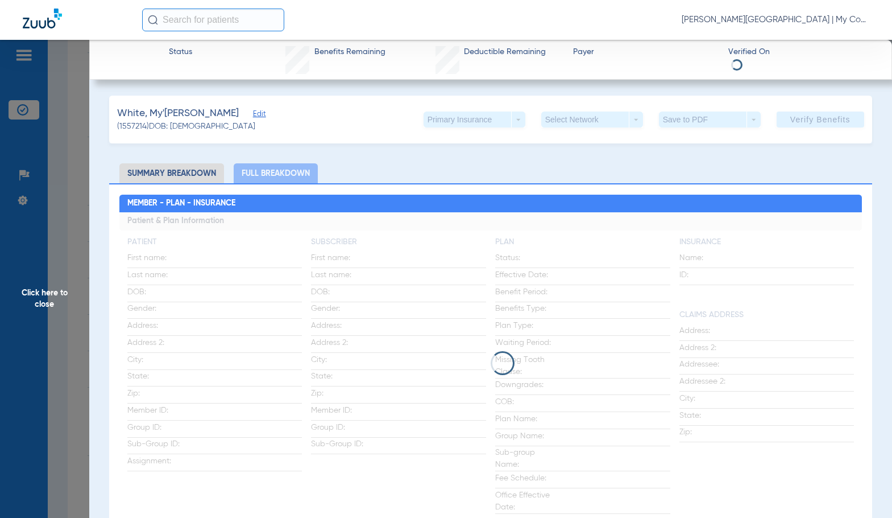
click at [353, 279] on app-loading-indicator at bounding box center [490, 362] width 743 height 301
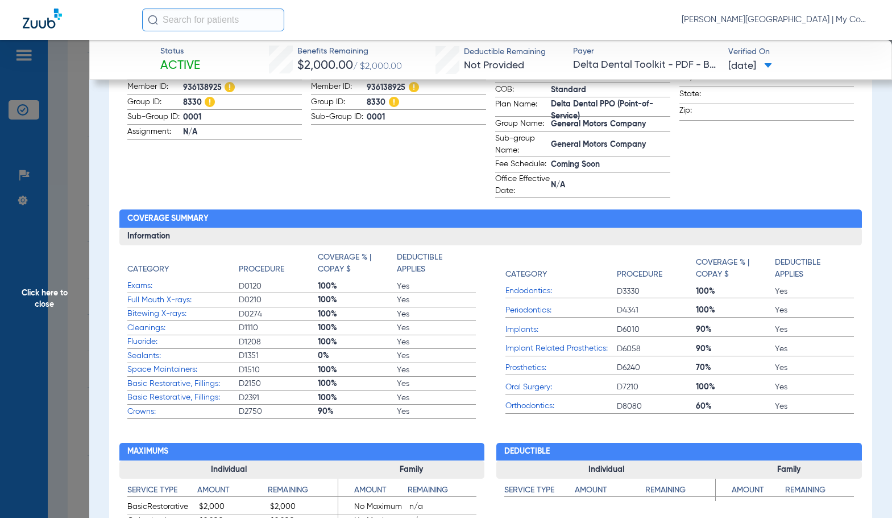
scroll to position [114, 0]
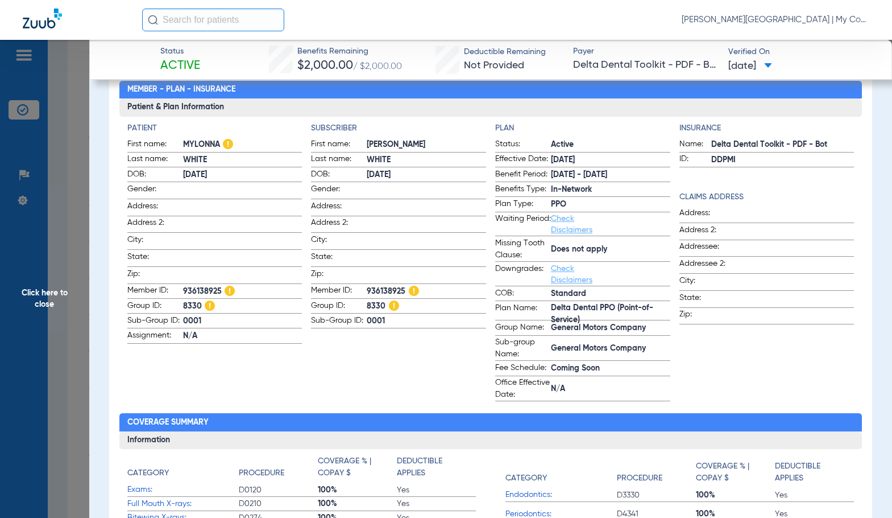
click at [394, 289] on span "936138925" at bounding box center [426, 292] width 119 height 12
copy span "936138925"
drag, startPoint x: 79, startPoint y: 284, endPoint x: 118, endPoint y: 284, distance: 38.7
click at [79, 284] on span "Click here to close" at bounding box center [44, 299] width 89 height 518
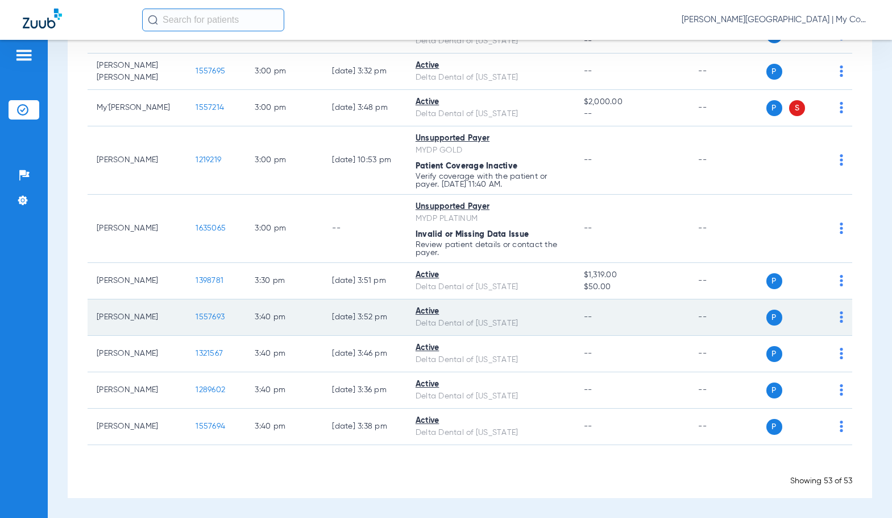
scroll to position [2203, 0]
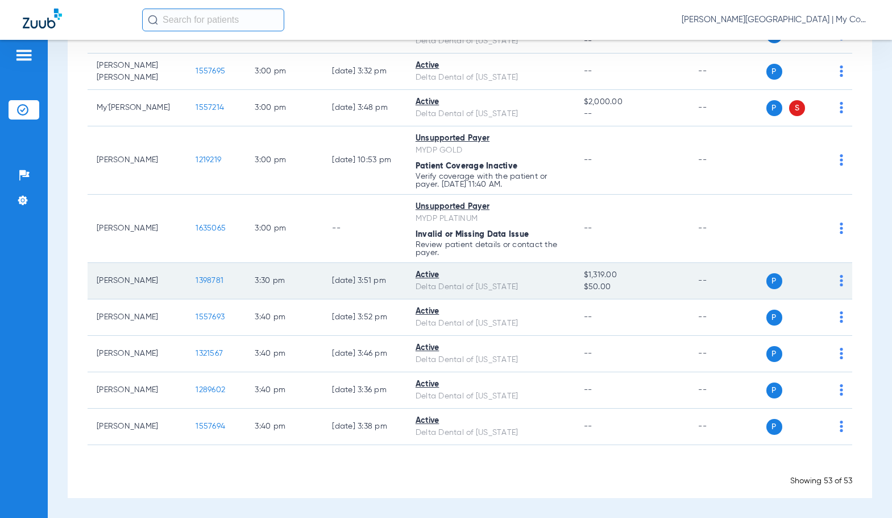
click at [196, 278] on span "1398781" at bounding box center [210, 280] width 28 height 8
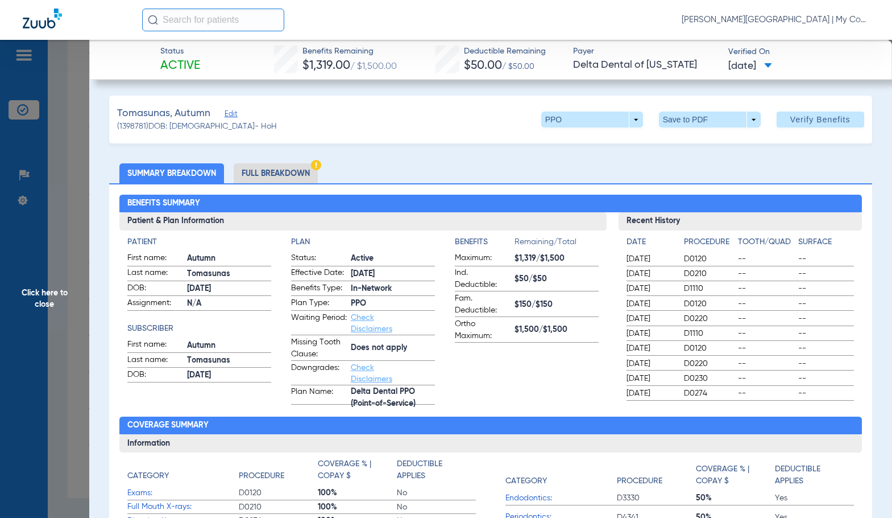
click at [299, 176] on li "Full Breakdown" at bounding box center [276, 173] width 84 height 20
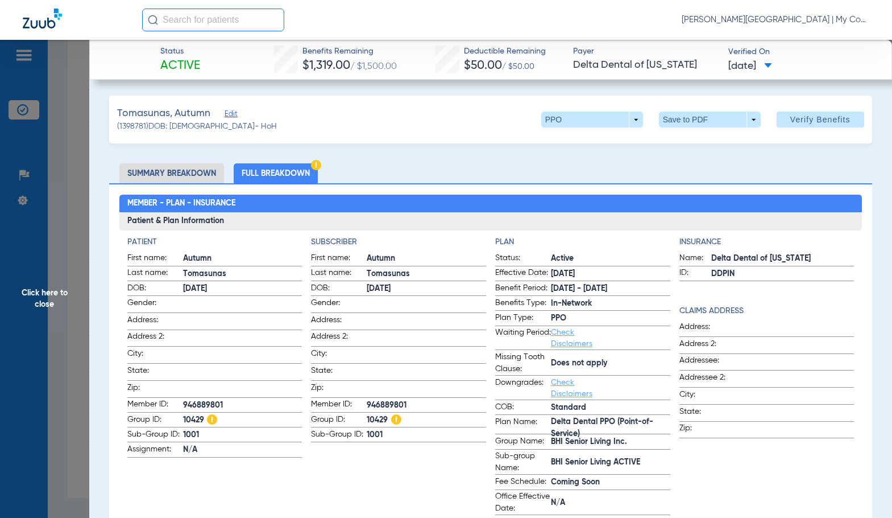
click at [75, 304] on span "Click here to close" at bounding box center [44, 299] width 89 height 518
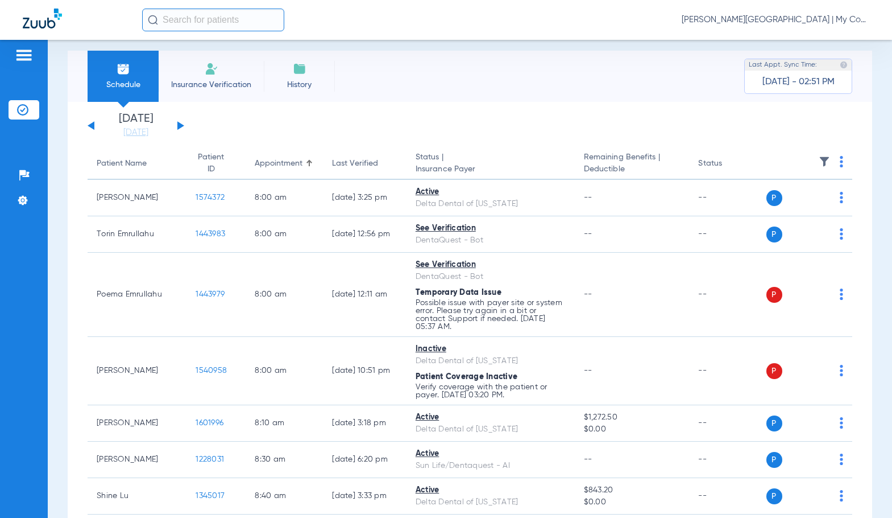
scroll to position [0, 0]
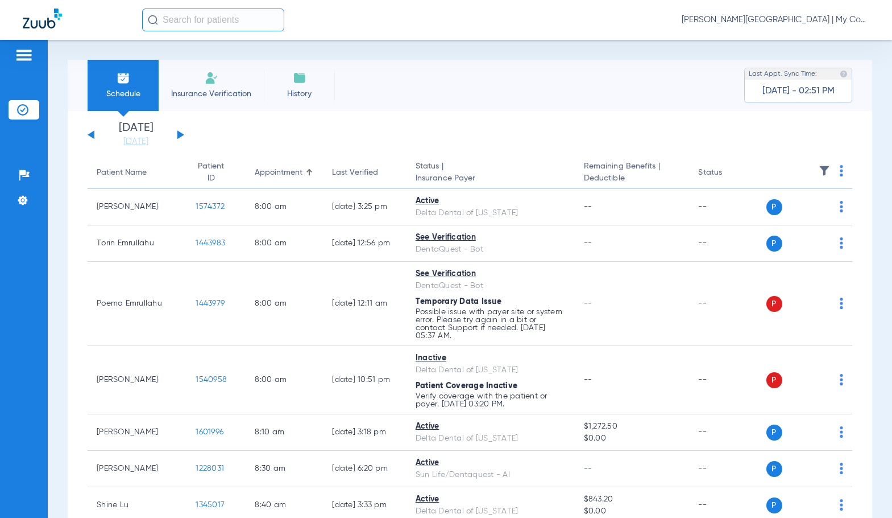
click at [174, 134] on div "Saturday 06-14-2025 Sunday 06-15-2025 Monday 06-16-2025 Tuesday 06-17-2025 Wedn…" at bounding box center [136, 134] width 97 height 25
click at [178, 133] on button at bounding box center [180, 134] width 7 height 9
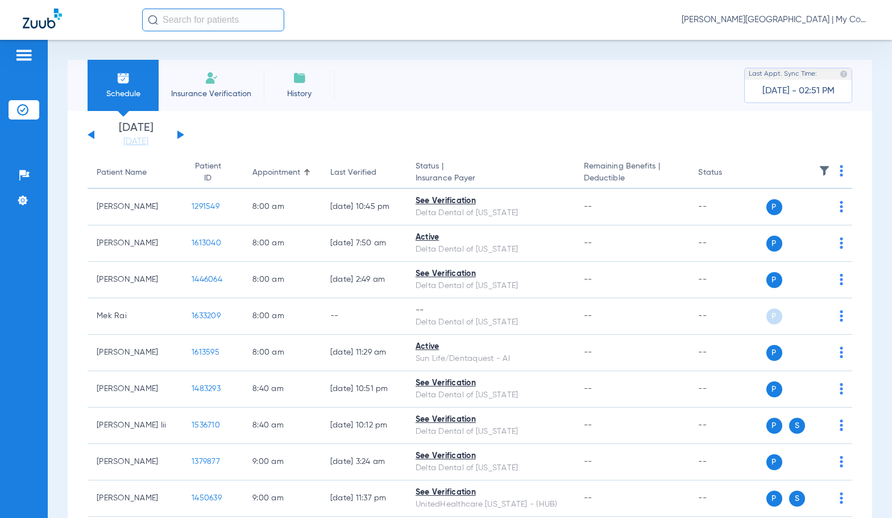
click at [840, 175] on img at bounding box center [841, 170] width 3 height 11
click at [787, 212] on span "Verify All" at bounding box center [789, 216] width 71 height 8
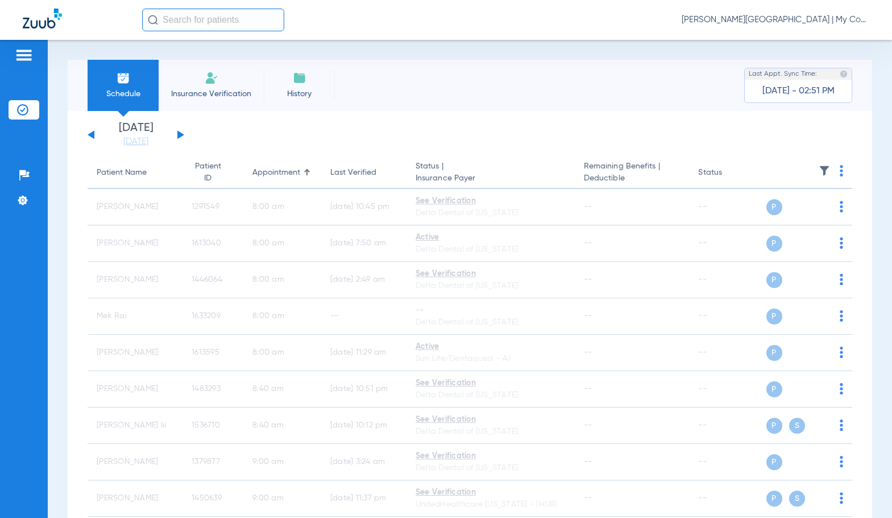
click at [825, 19] on span "Sadie Gibbs - Kentwood | My Community Dental Centers" at bounding box center [776, 19] width 188 height 11
click at [832, 44] on span "Account Selection" at bounding box center [827, 40] width 64 height 8
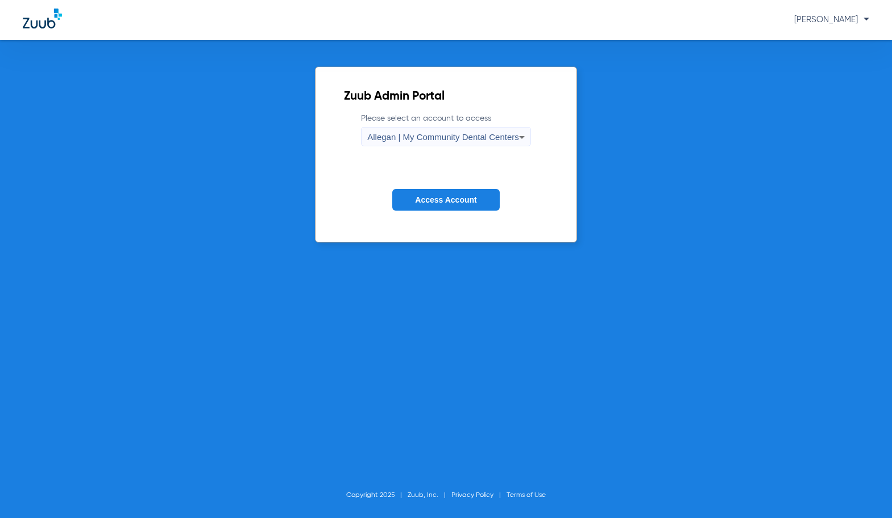
drag, startPoint x: 429, startPoint y: 130, endPoint x: 433, endPoint y: 141, distance: 11.7
click at [430, 132] on div "Allegan | My Community Dental Centers" at bounding box center [443, 136] width 152 height 19
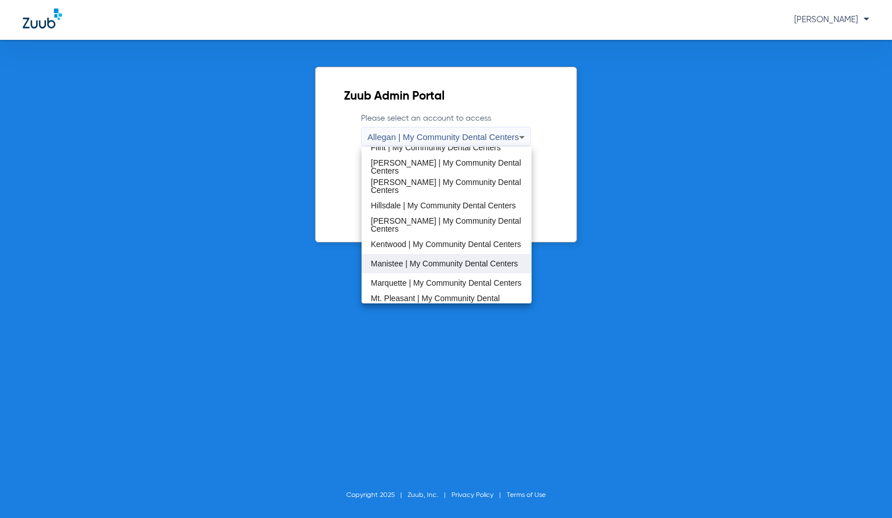
scroll to position [284, 0]
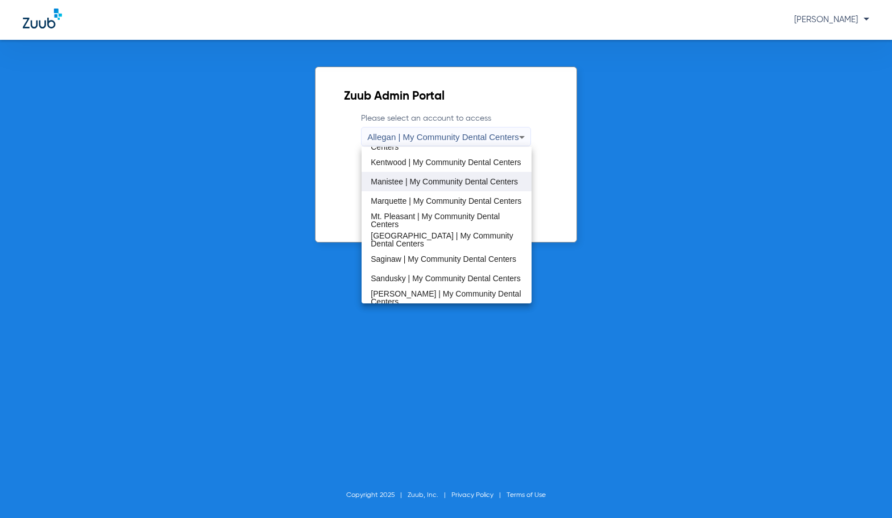
click at [449, 177] on span "Manistee | My Community Dental Centers" at bounding box center [444, 181] width 147 height 8
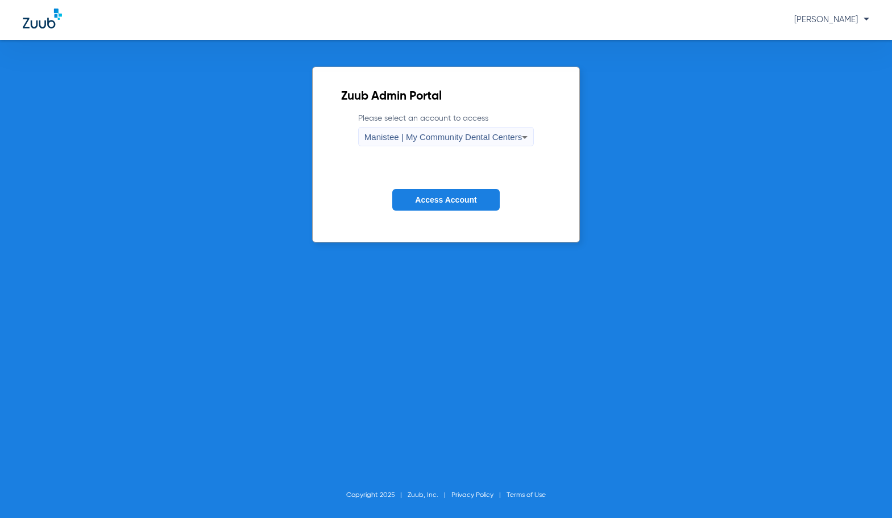
click at [465, 196] on span "Access Account" at bounding box center [445, 199] width 61 height 9
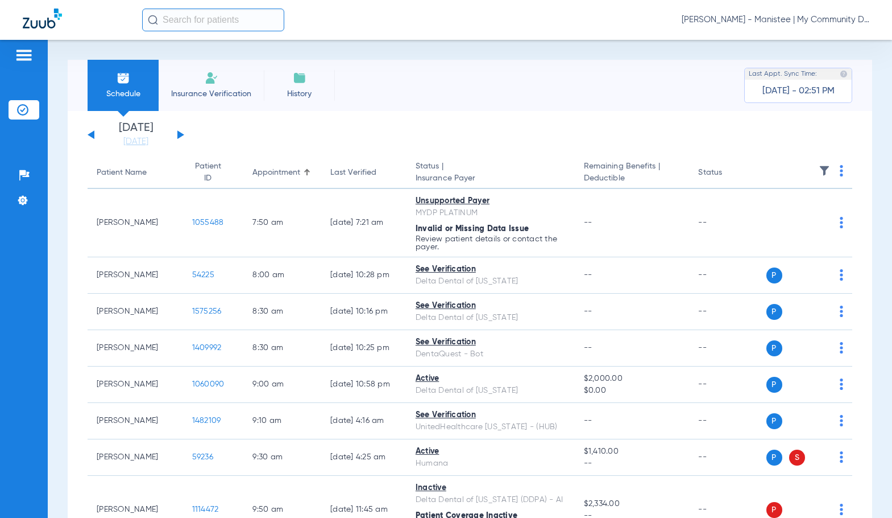
click at [143, 142] on link "[DATE]" at bounding box center [136, 141] width 68 height 11
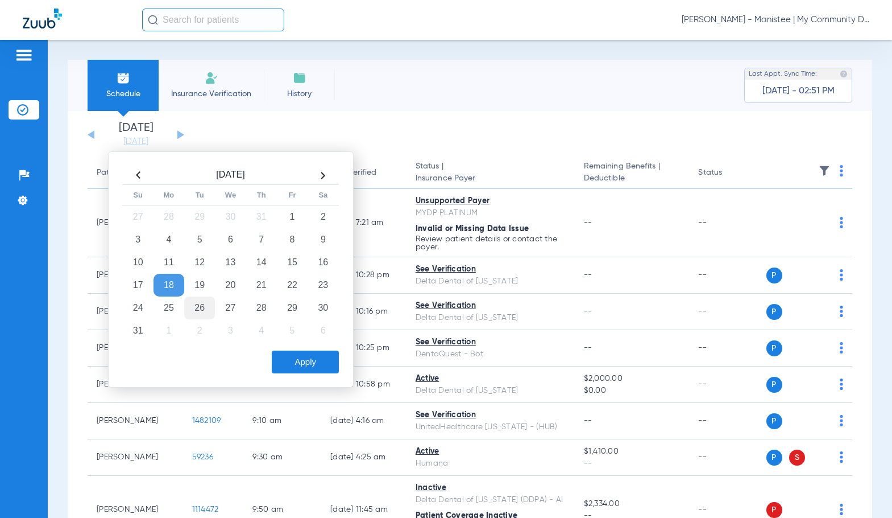
click at [191, 296] on table "Aug 2025 Su Mo Tu We Th Fr Sa 27 28 29 30 31 1 2 3 4 5 6 7 8 9 10 11 12 13 14 1…" at bounding box center [230, 254] width 217 height 176
click at [200, 301] on td "26" at bounding box center [199, 307] width 31 height 23
click at [330, 363] on button "Apply" at bounding box center [305, 361] width 67 height 23
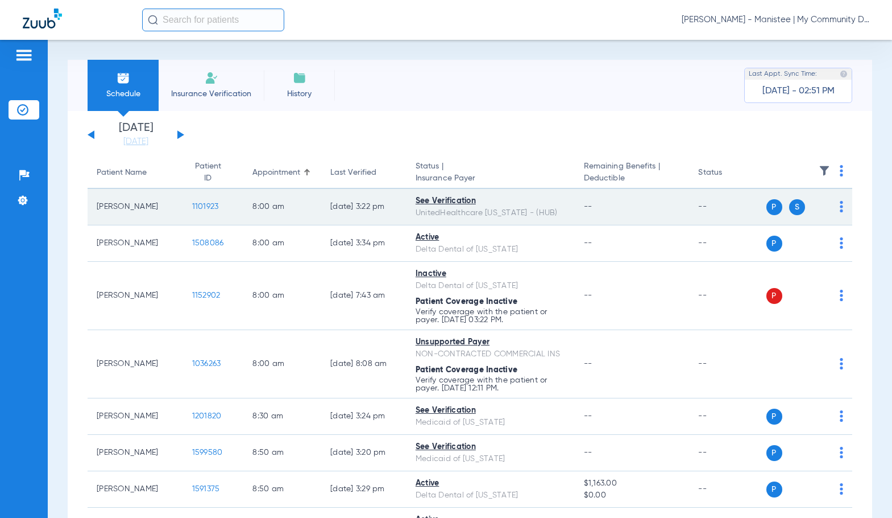
click at [205, 216] on td "1101923" at bounding box center [213, 207] width 61 height 36
click at [201, 209] on span "1101923" at bounding box center [205, 206] width 27 height 8
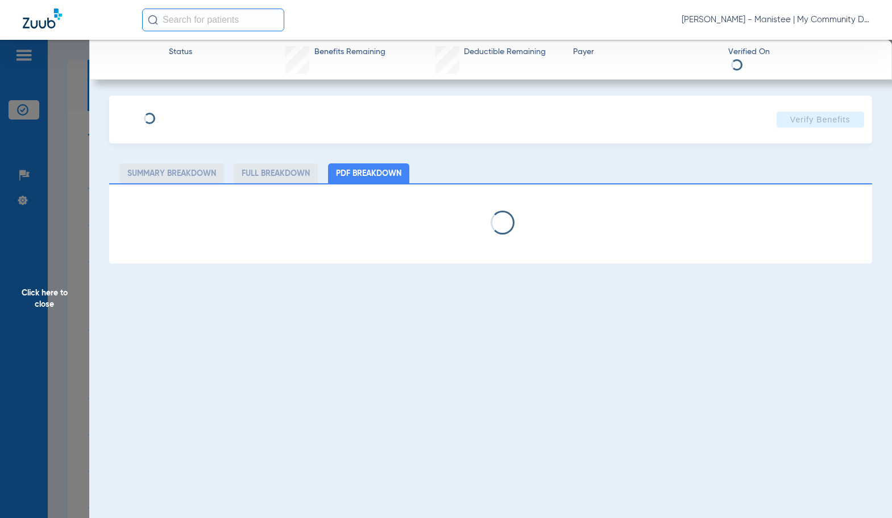
select select "page-width"
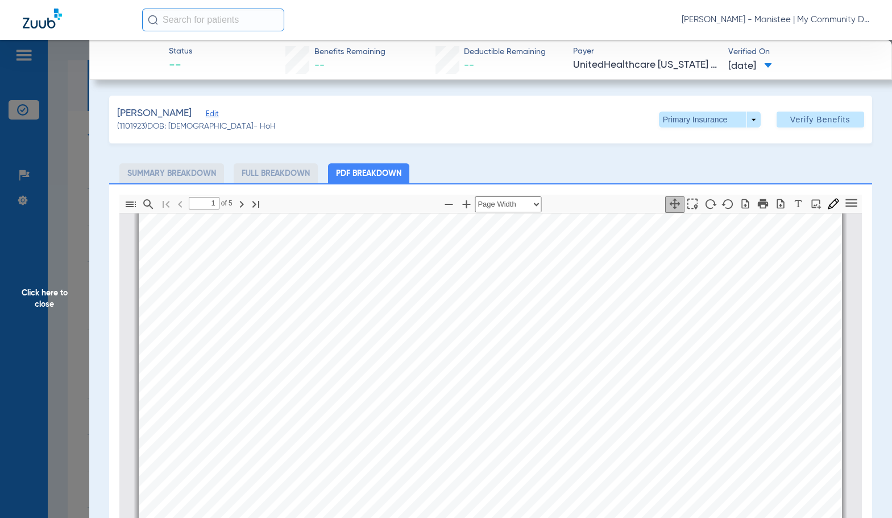
scroll to position [347, 0]
type input "2"
click at [711, 121] on span at bounding box center [709, 119] width 27 height 27
click at [717, 168] on span "Secondary Insurance" at bounding box center [697, 165] width 75 height 8
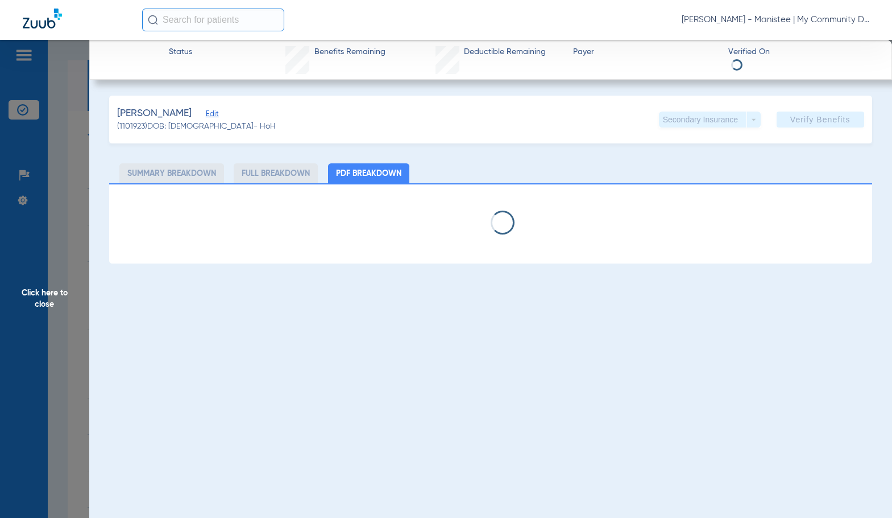
select select "page-width"
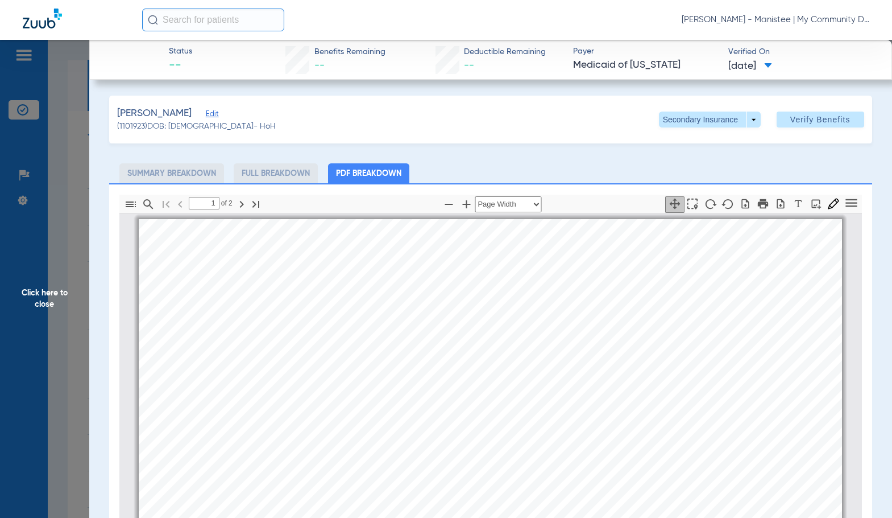
scroll to position [6, 0]
type input "2"
click at [50, 324] on span "Click here to close" at bounding box center [44, 299] width 89 height 518
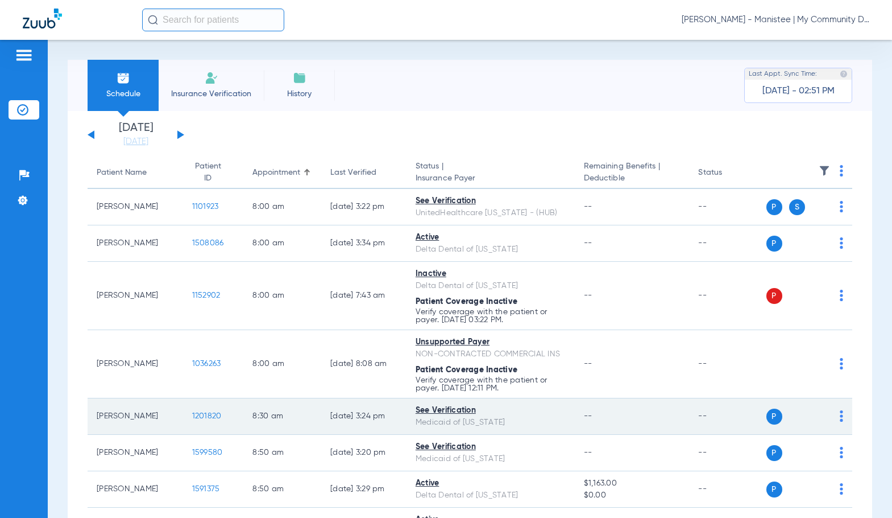
click at [205, 413] on span "1201820" at bounding box center [207, 416] width 30 height 8
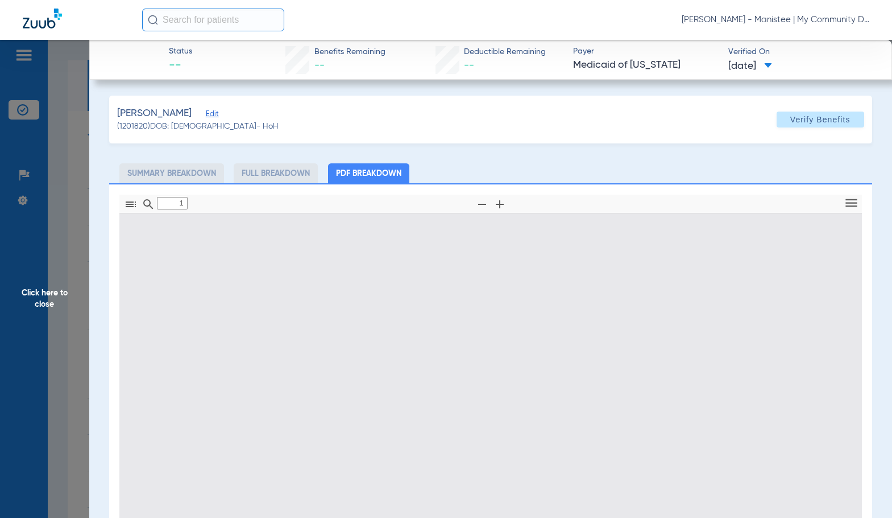
type input "0"
select select "page-width"
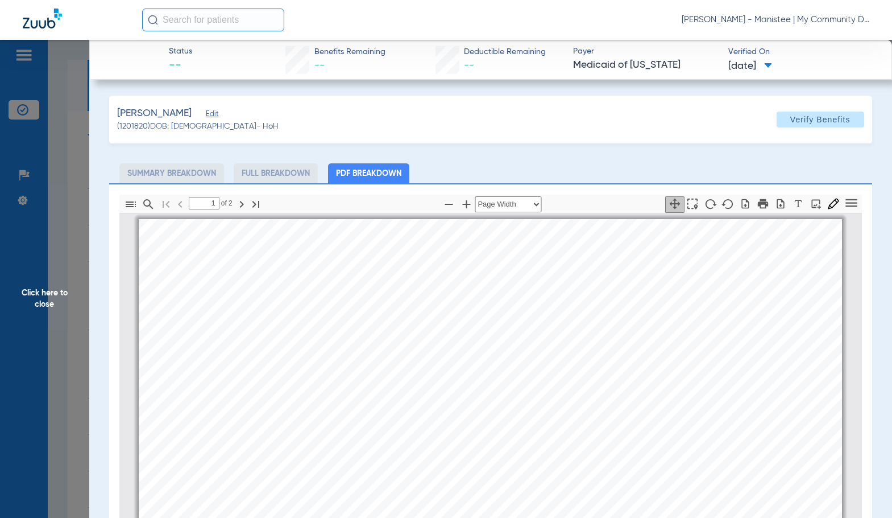
scroll to position [6, 0]
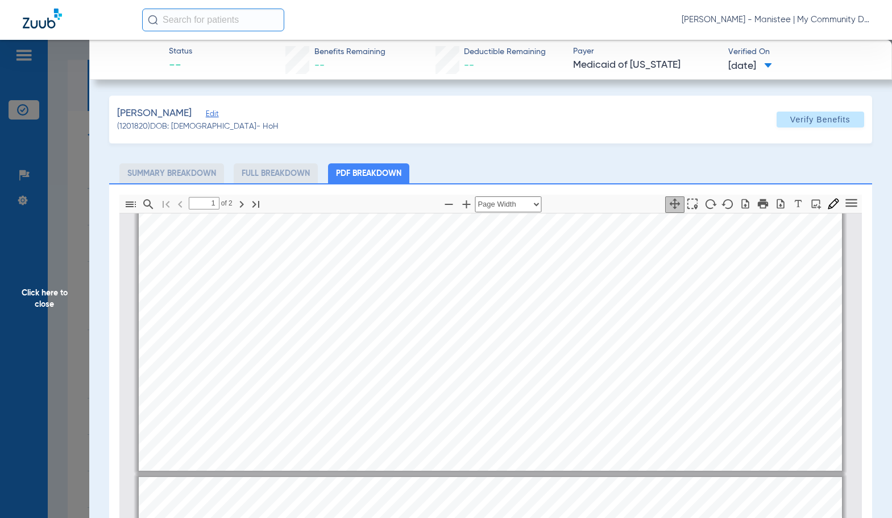
type input "2"
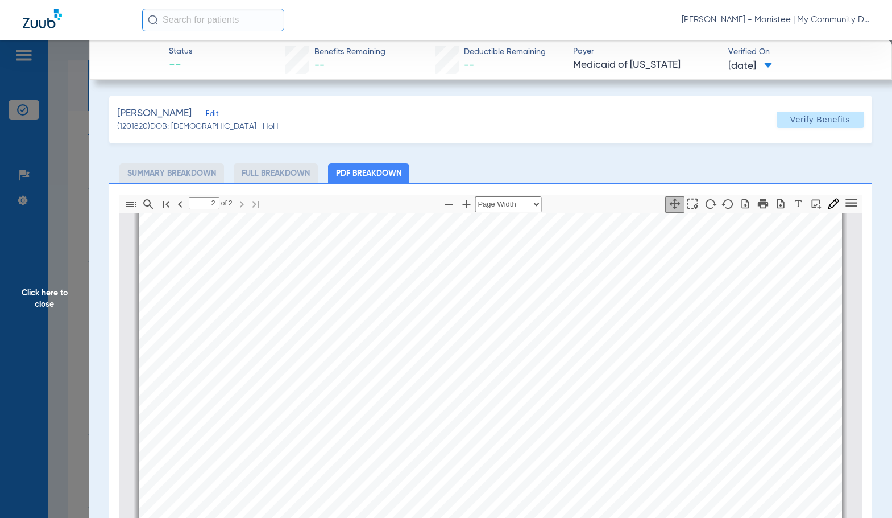
scroll to position [1143, 0]
drag, startPoint x: 34, startPoint y: 295, endPoint x: 874, endPoint y: 241, distance: 841.2
click at [34, 295] on span "Click here to close" at bounding box center [44, 299] width 89 height 518
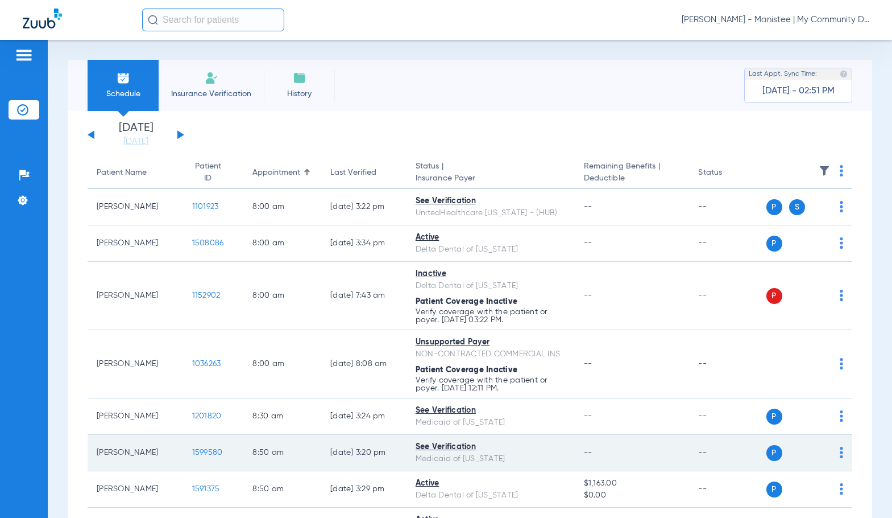
click at [199, 452] on span "1599580" at bounding box center [207, 452] width 31 height 8
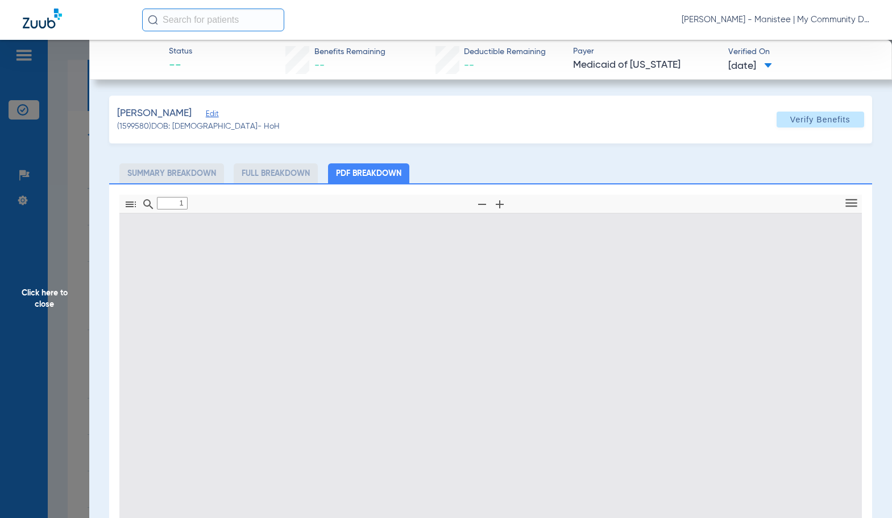
type input "0"
select select "page-width"
type input "1"
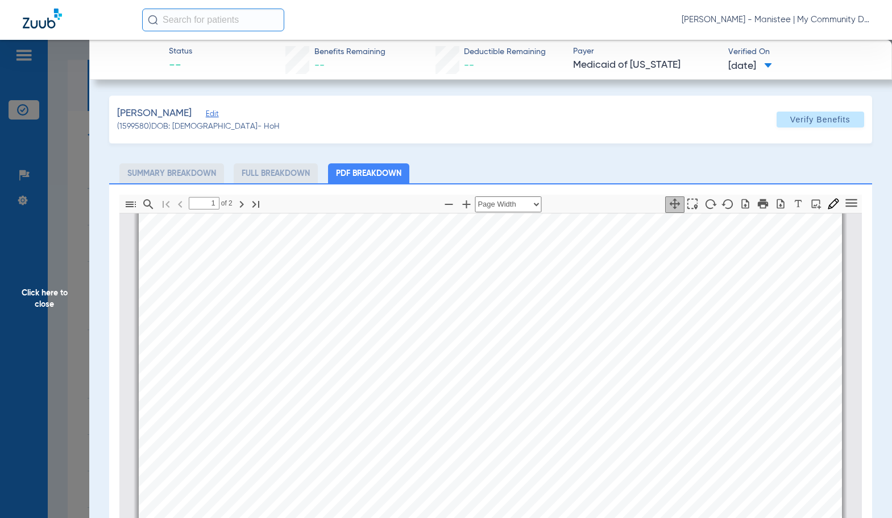
scroll to position [347, 0]
select select "page-width"
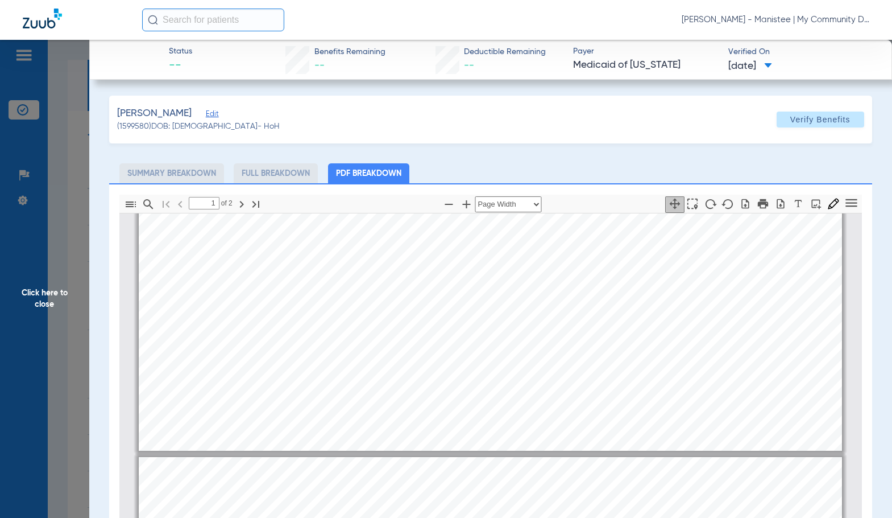
type input "2"
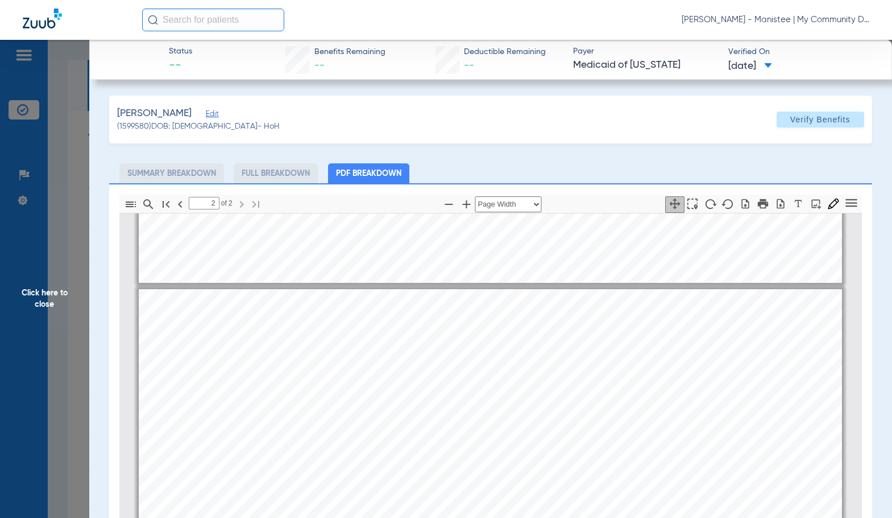
scroll to position [1143, 0]
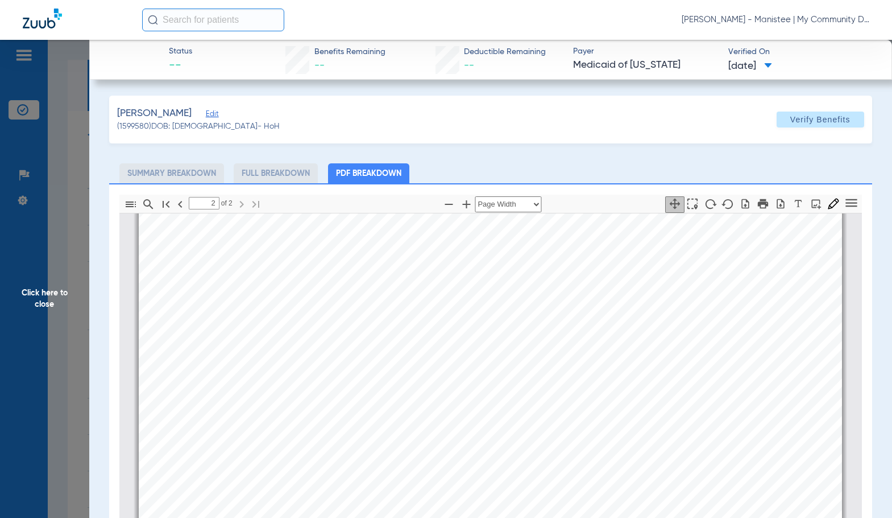
drag, startPoint x: 71, startPoint y: 286, endPoint x: 869, endPoint y: 217, distance: 801.6
click at [72, 286] on span "Click here to close" at bounding box center [44, 299] width 89 height 518
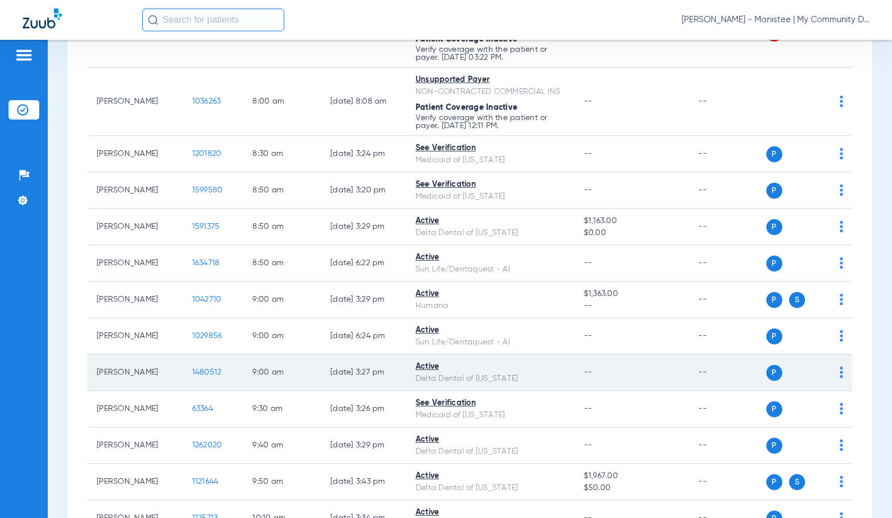
scroll to position [284, 0]
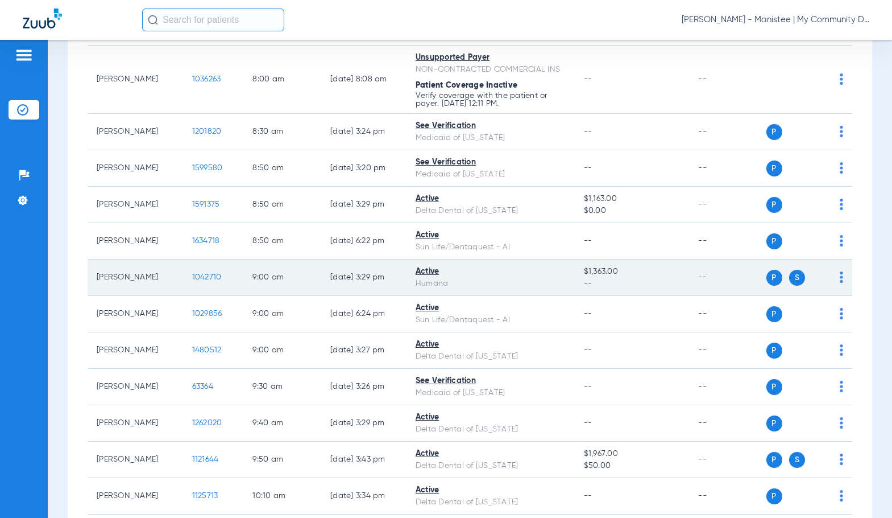
click at [202, 278] on span "1042710" at bounding box center [207, 277] width 30 height 8
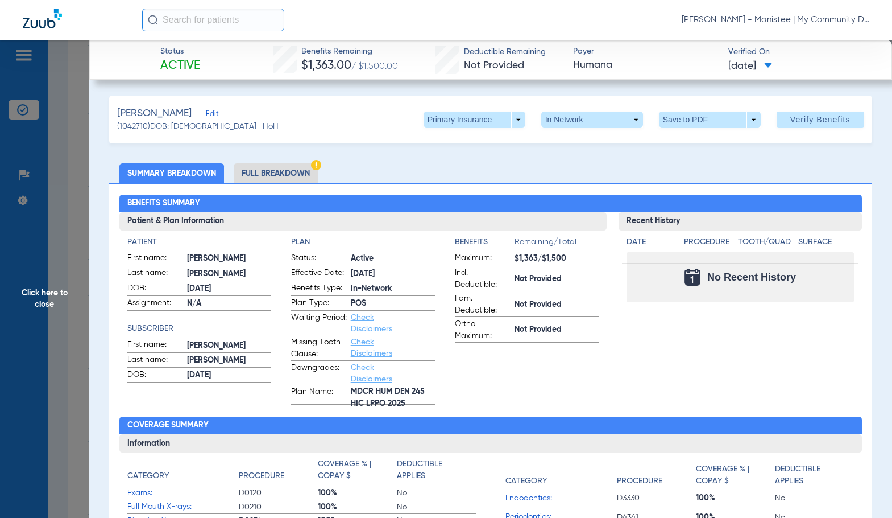
click at [296, 171] on li "Full Breakdown" at bounding box center [276, 173] width 84 height 20
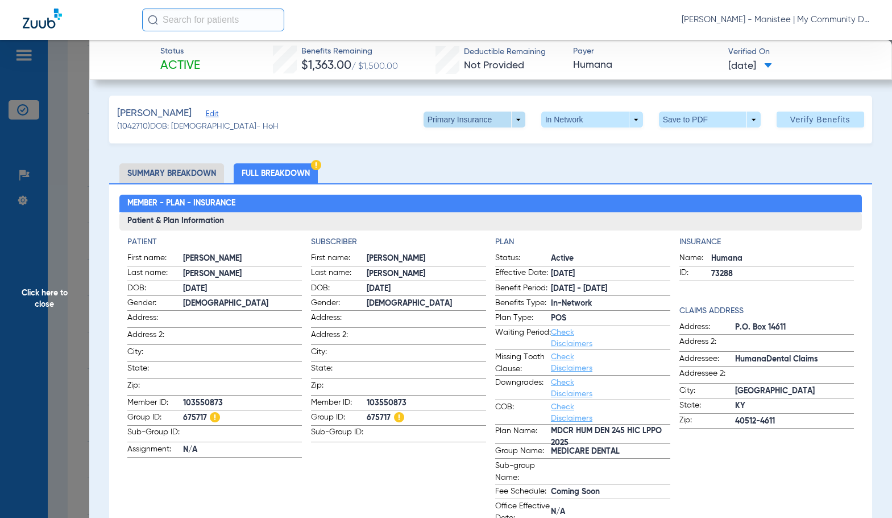
click at [515, 116] on span at bounding box center [475, 119] width 102 height 16
click at [479, 167] on span "Secondary Insurance" at bounding box center [462, 165] width 75 height 8
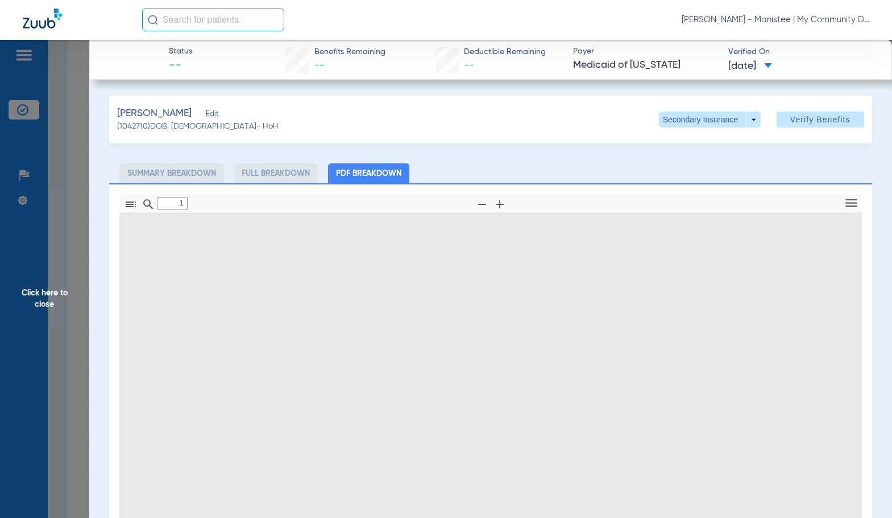
type input "0"
select select "page-width"
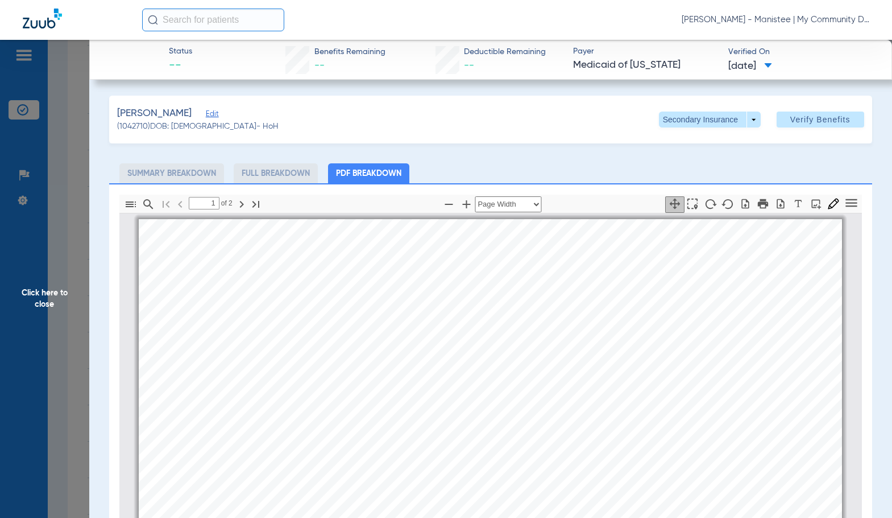
scroll to position [6, 0]
type input "2"
drag, startPoint x: 61, startPoint y: 291, endPoint x: 870, endPoint y: 330, distance: 809.8
click at [61, 291] on span "Click here to close" at bounding box center [44, 299] width 89 height 518
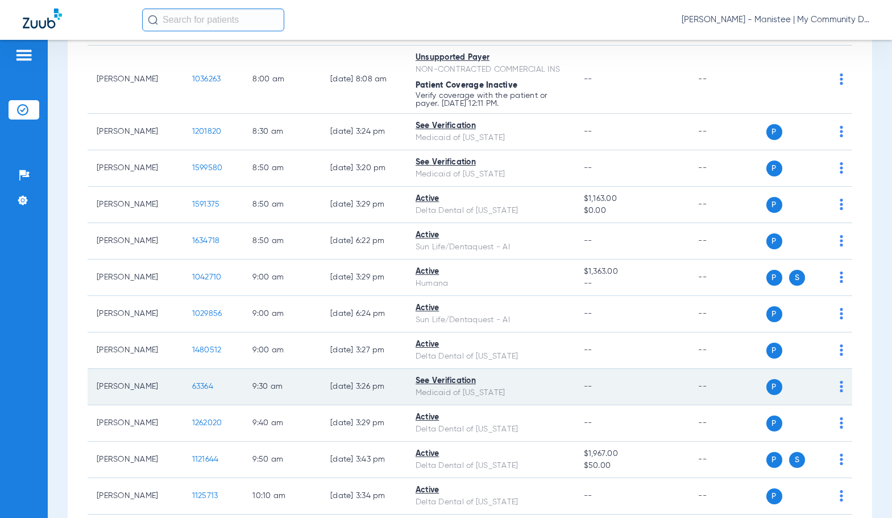
click at [192, 384] on span "63364" at bounding box center [202, 386] width 21 height 8
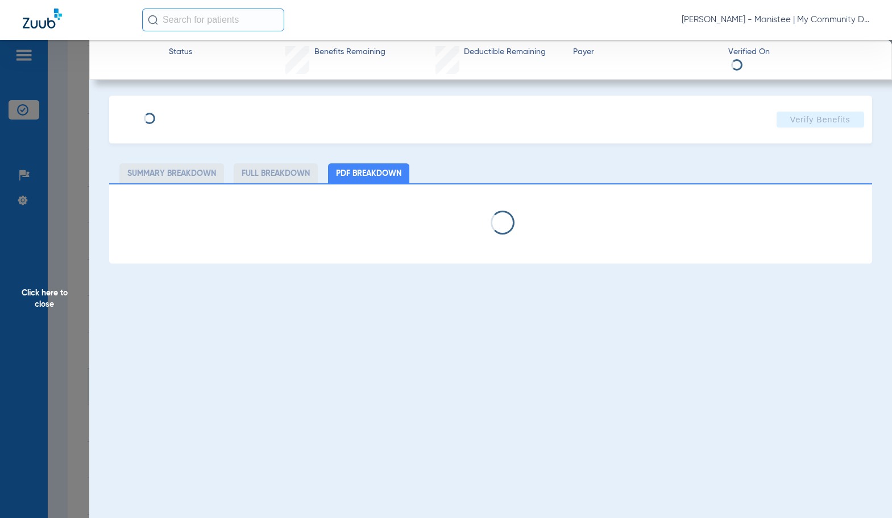
select select "page-width"
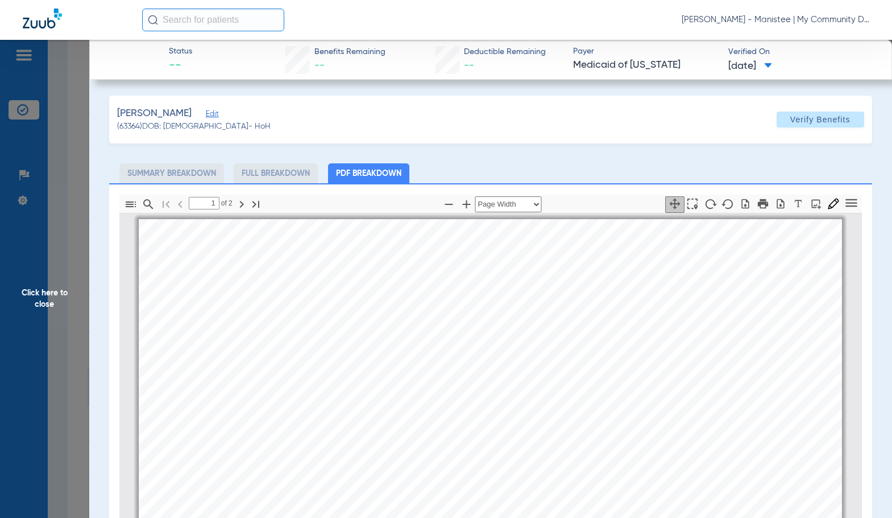
scroll to position [6, 0]
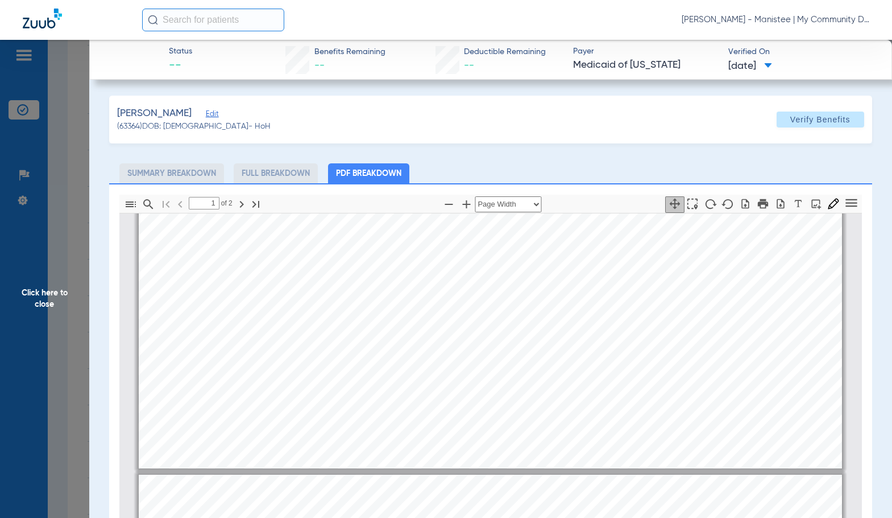
type input "2"
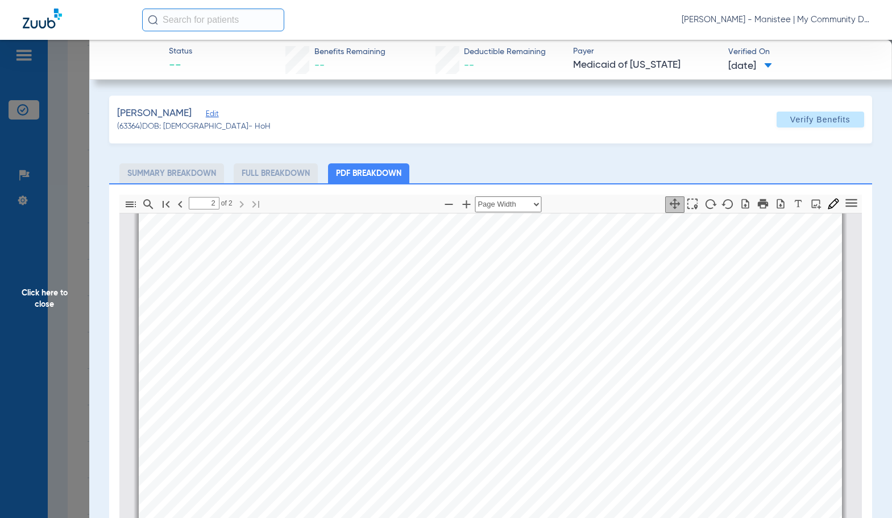
scroll to position [1143, 0]
click at [22, 340] on span "Click here to close" at bounding box center [44, 299] width 89 height 518
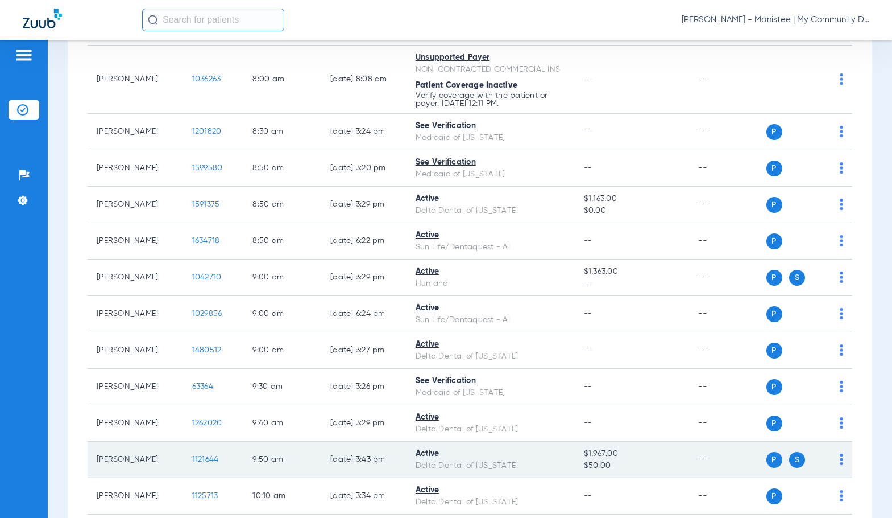
click at [193, 460] on span "1121644" at bounding box center [205, 459] width 27 height 8
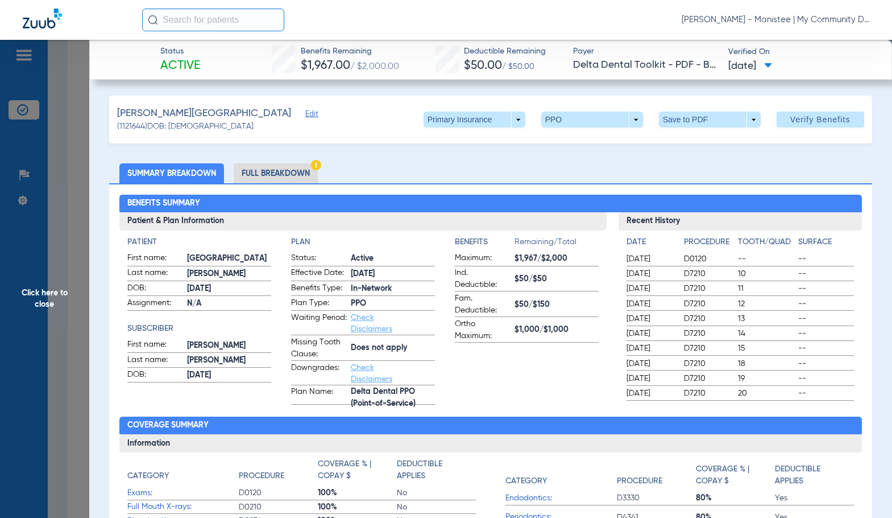
click at [254, 174] on li "Full Breakdown" at bounding box center [276, 173] width 84 height 20
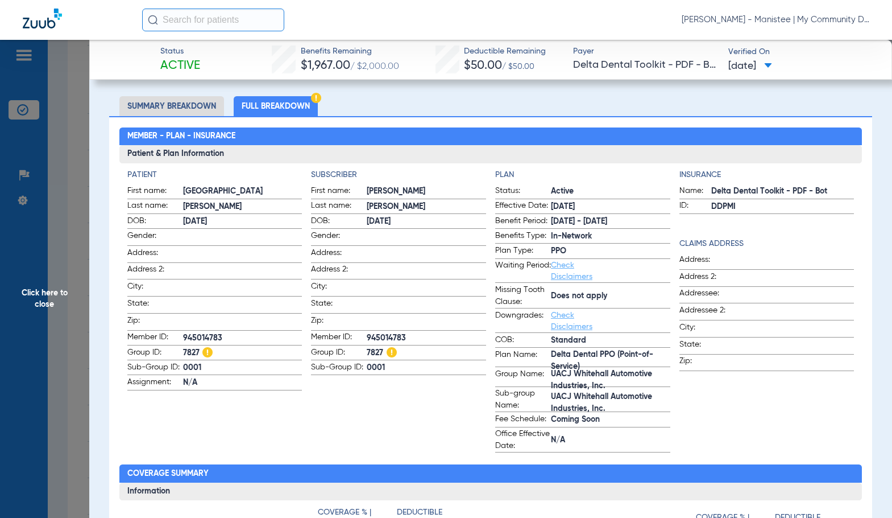
scroll to position [0, 0]
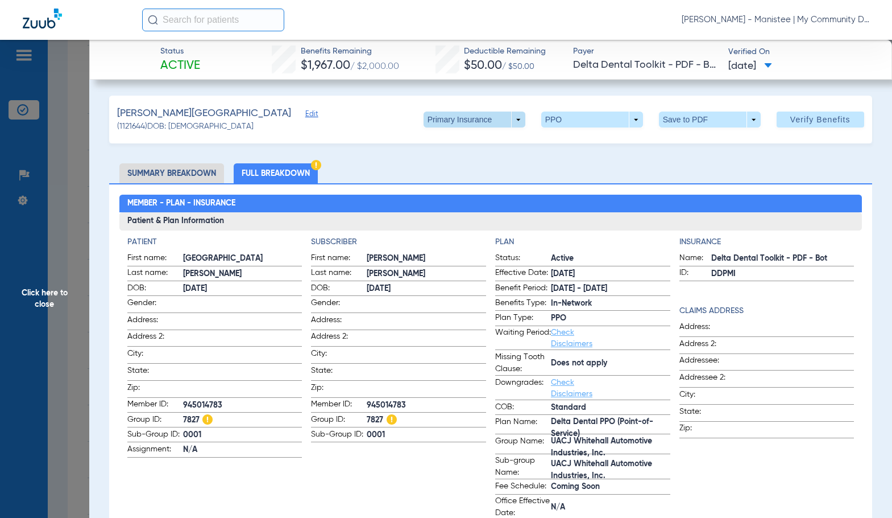
click at [465, 125] on span at bounding box center [474, 119] width 27 height 27
click at [480, 164] on span "Secondary Insurance" at bounding box center [462, 165] width 75 height 8
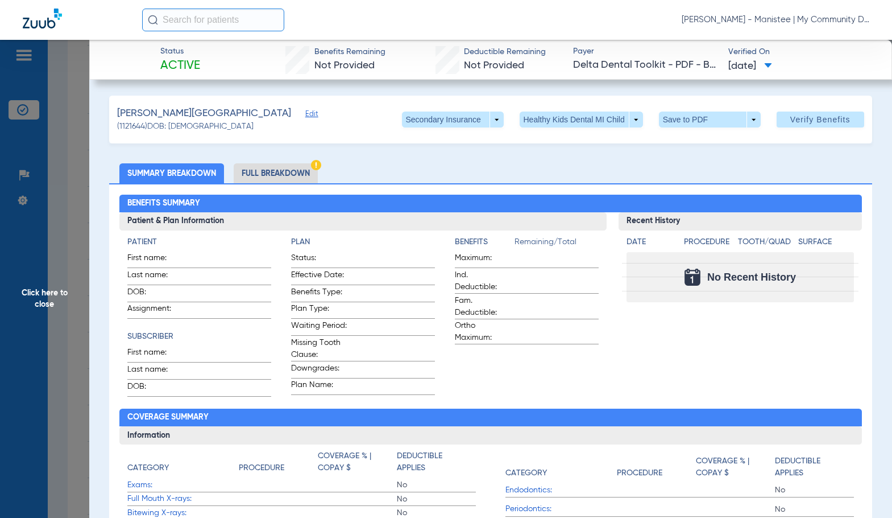
click at [263, 180] on li "Full Breakdown" at bounding box center [276, 173] width 84 height 20
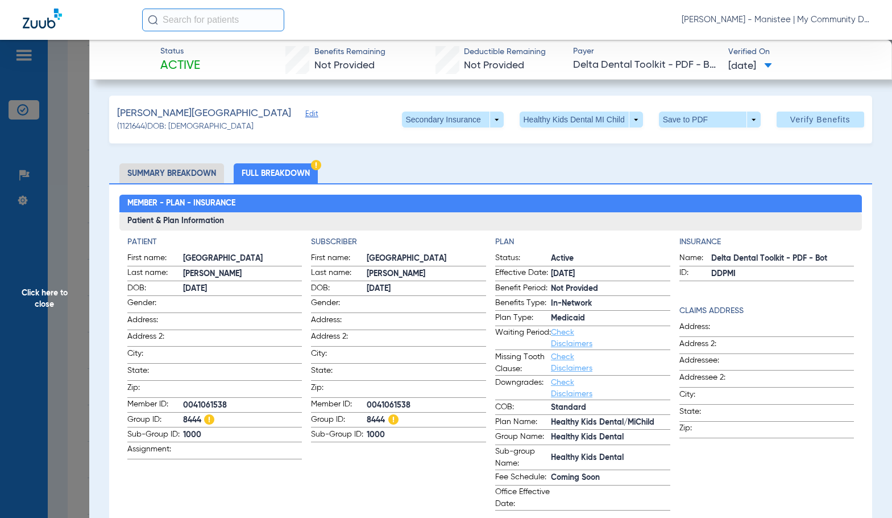
click at [62, 320] on span "Click here to close" at bounding box center [44, 299] width 89 height 518
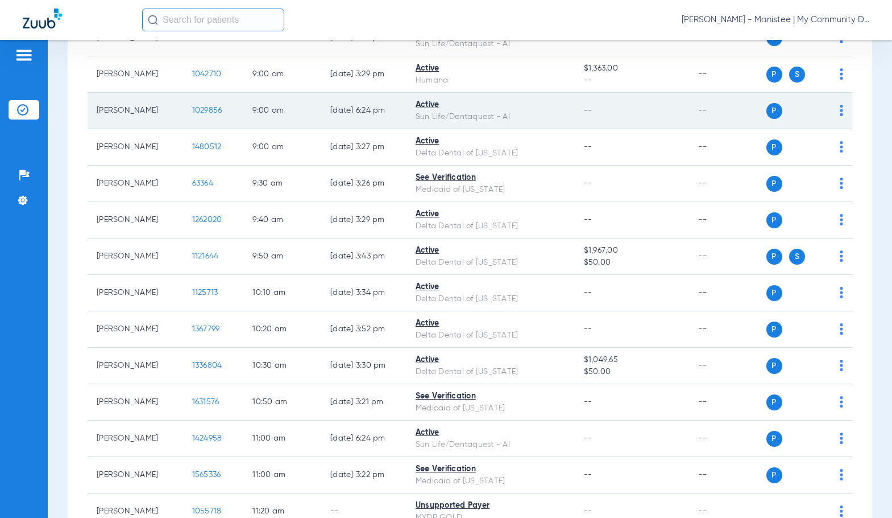
scroll to position [512, 0]
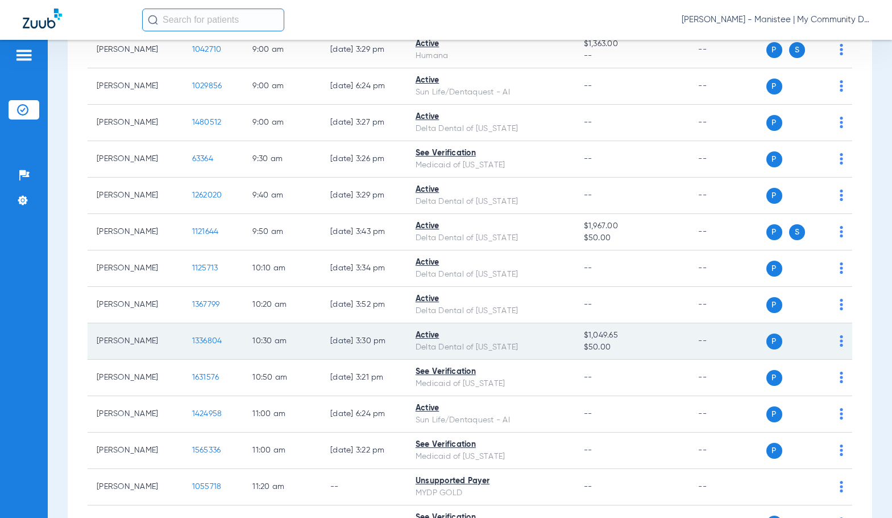
click at [193, 340] on span "1336804" at bounding box center [207, 341] width 30 height 8
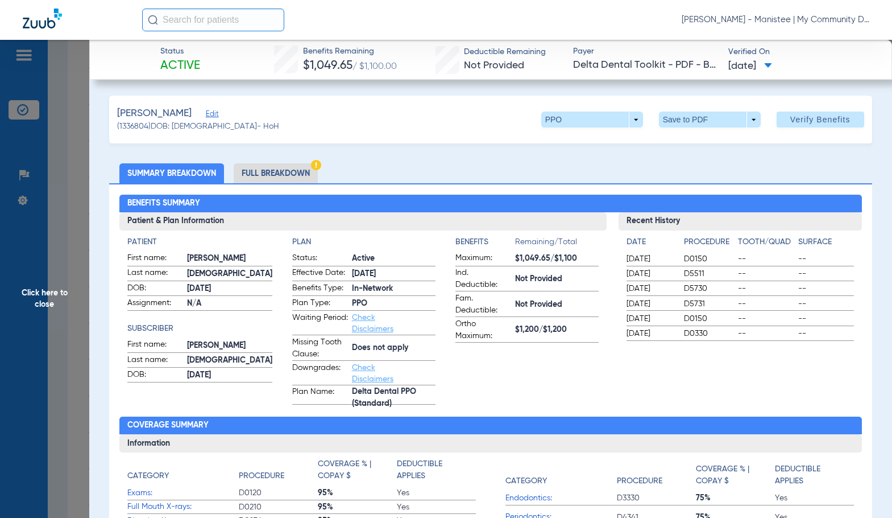
click at [279, 168] on li "Full Breakdown" at bounding box center [276, 173] width 84 height 20
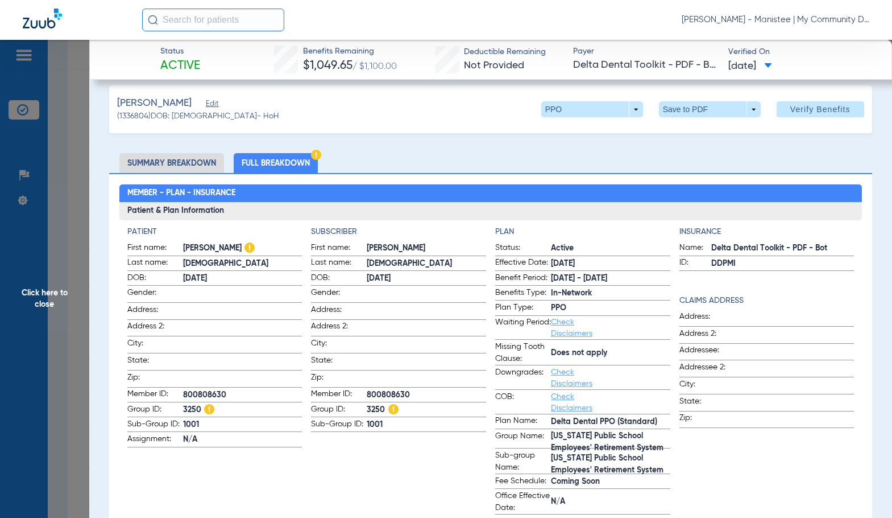
scroll to position [0, 0]
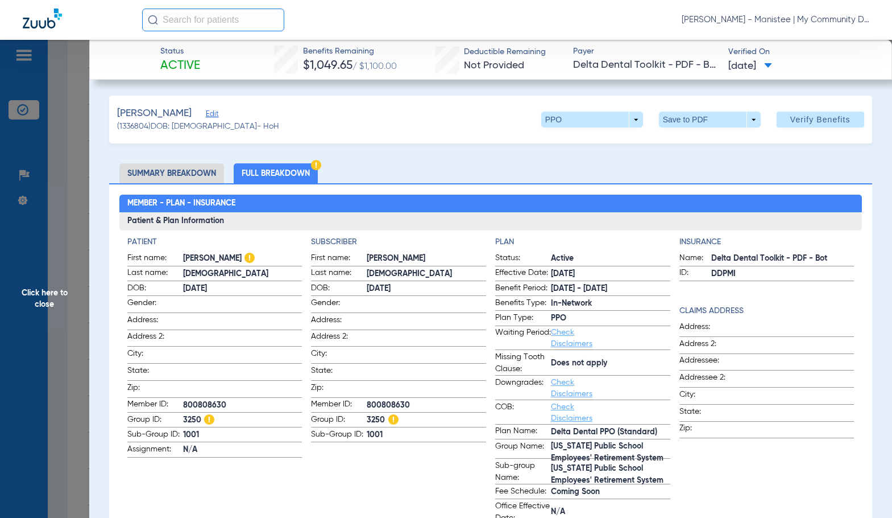
click at [47, 297] on span "Click here to close" at bounding box center [44, 299] width 89 height 518
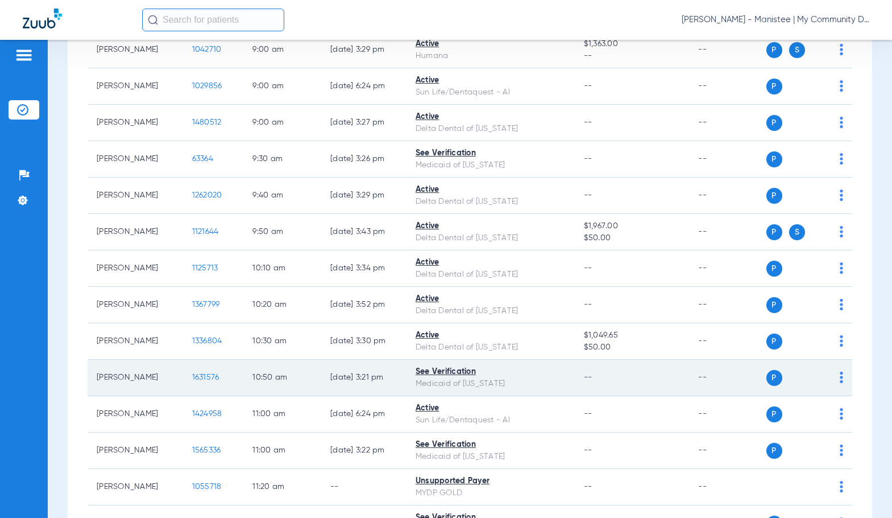
click at [200, 375] on span "1631576" at bounding box center [205, 377] width 27 height 8
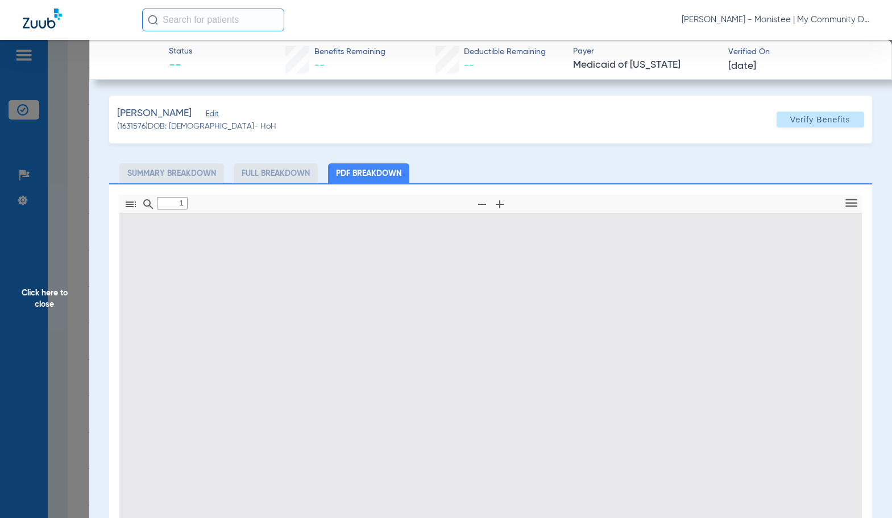
type input "0"
select select "page-width"
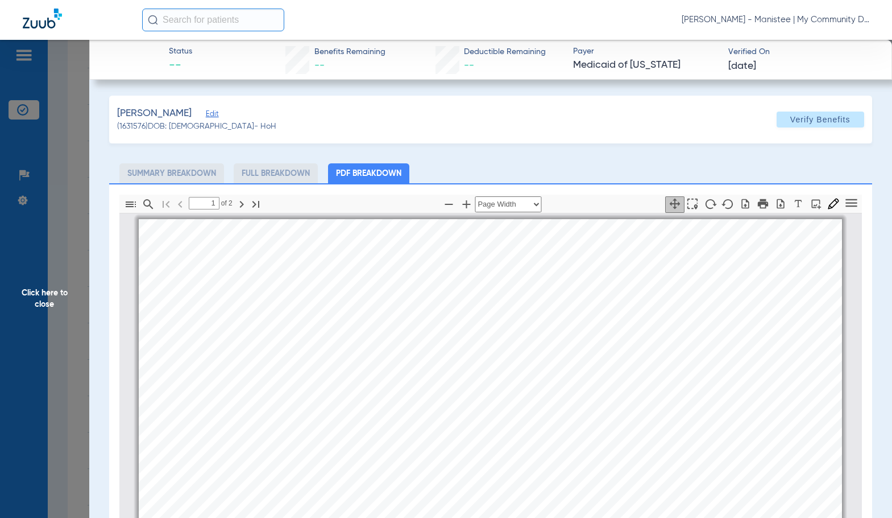
scroll to position [6, 0]
type input "2"
click at [63, 305] on span "Click here to close" at bounding box center [44, 299] width 89 height 518
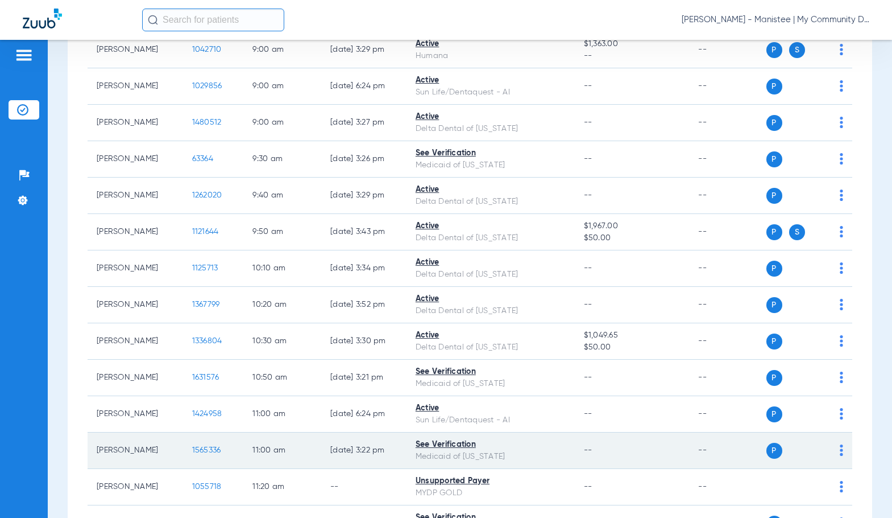
click at [192, 450] on span "1565336" at bounding box center [206, 450] width 29 height 8
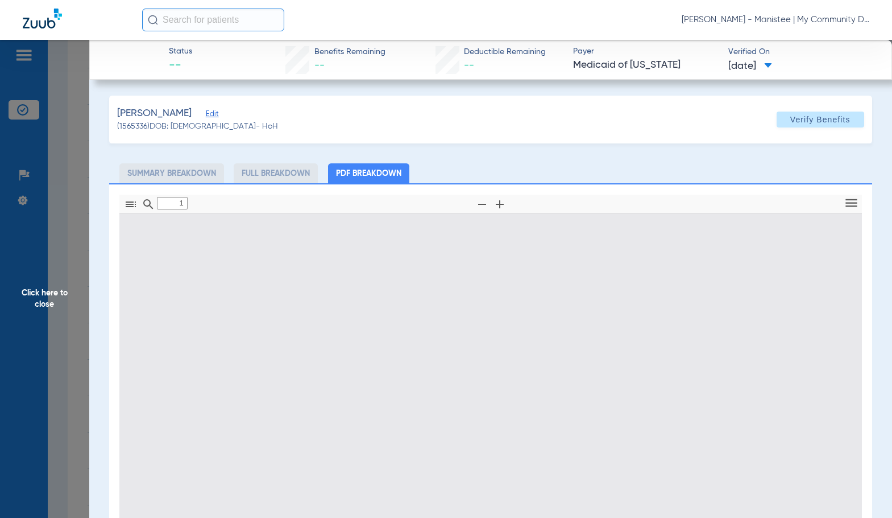
type input "0"
select select "page-width"
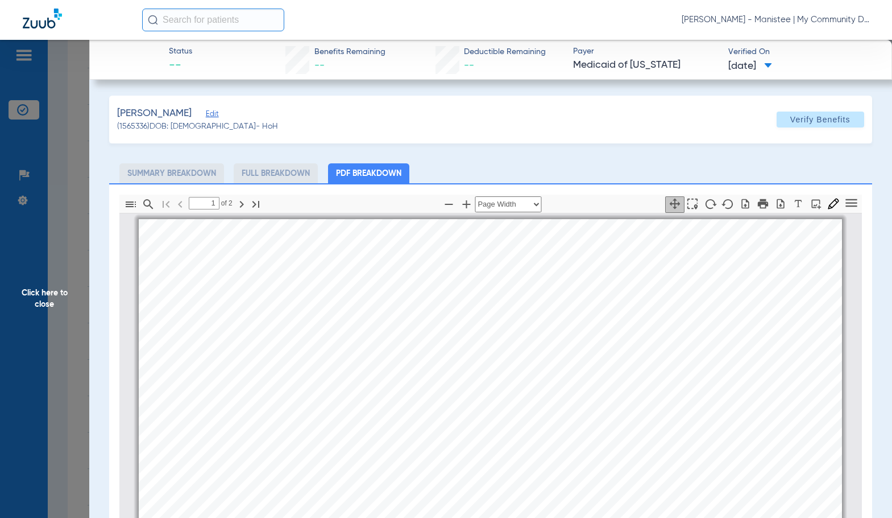
scroll to position [6, 0]
type input "2"
drag, startPoint x: 73, startPoint y: 305, endPoint x: 820, endPoint y: 244, distance: 749.3
click at [74, 305] on span "Click here to close" at bounding box center [44, 299] width 89 height 518
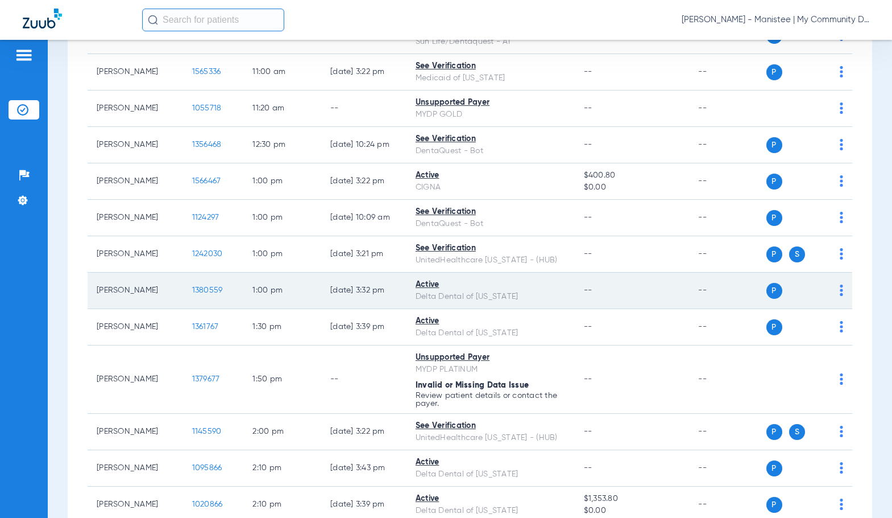
scroll to position [910, 0]
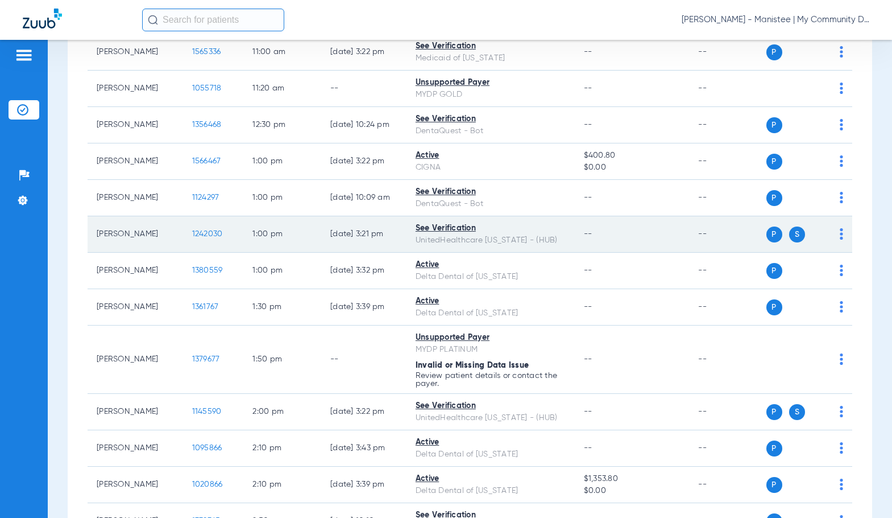
click at [196, 231] on span "1242030" at bounding box center [207, 234] width 31 height 8
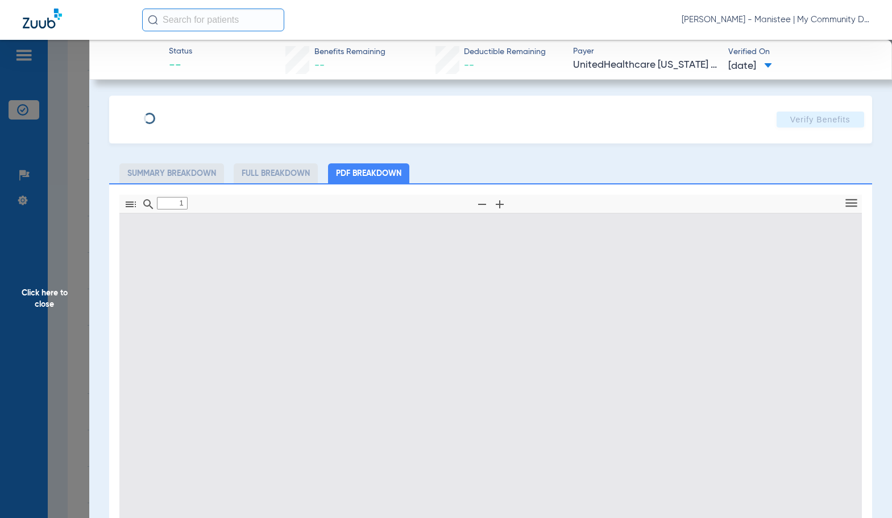
type input "0"
select select "page-width"
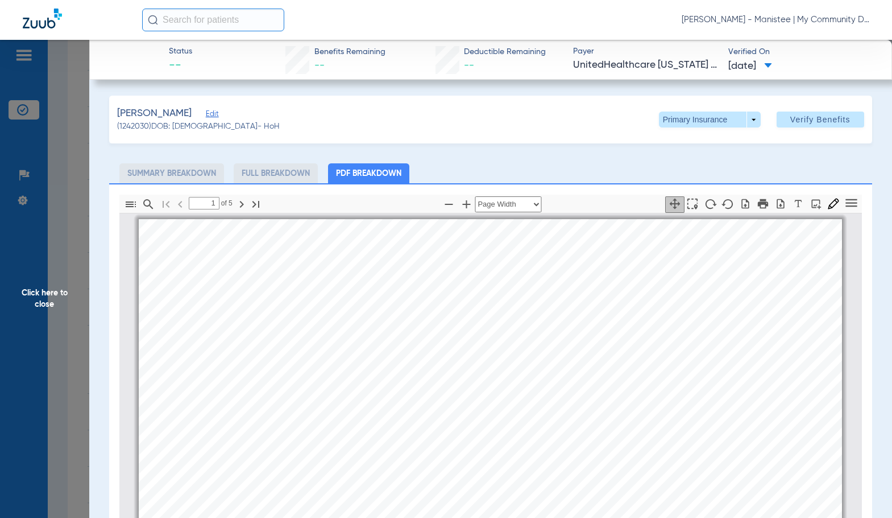
scroll to position [6, 0]
type input "2"
click at [724, 124] on span at bounding box center [710, 119] width 102 height 16
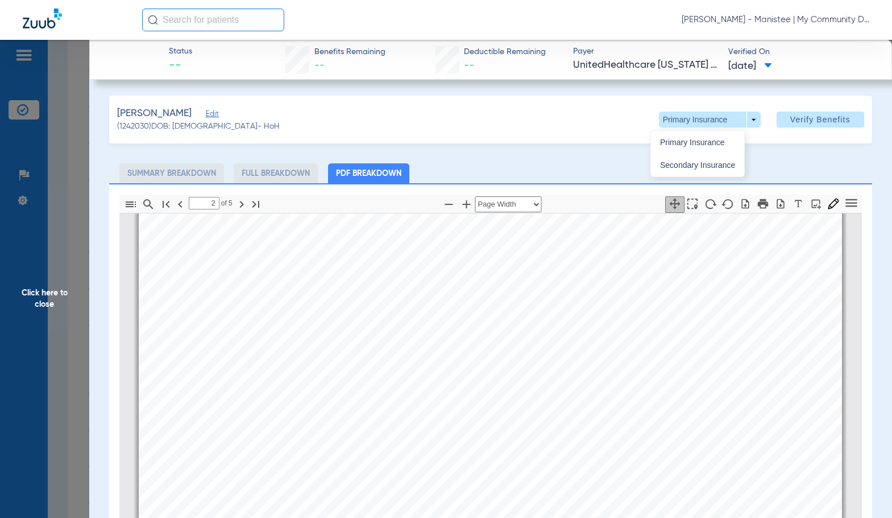
click at [713, 156] on button "Secondary Insurance" at bounding box center [697, 165] width 93 height 23
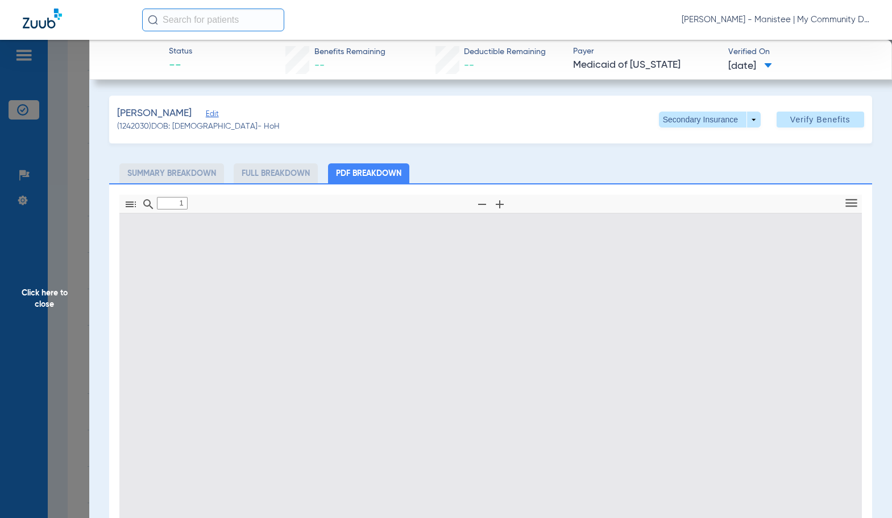
type input "0"
select select "page-width"
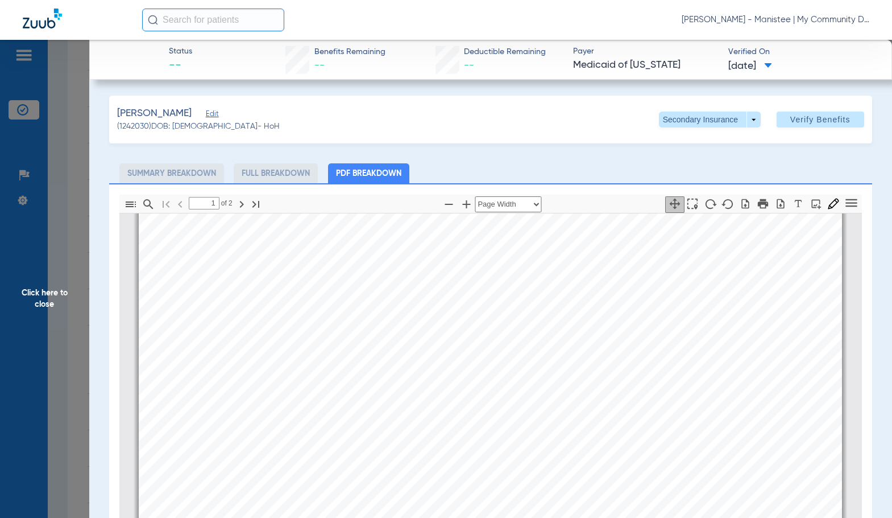
scroll to position [347, 0]
type input "2"
drag, startPoint x: 89, startPoint y: 288, endPoint x: 366, endPoint y: 267, distance: 277.8
click at [90, 287] on app-member-insurance-verification-view "Status -- Benefits Remaining -- Deductible Remaining -- Payer Medicaid of [US_S…" at bounding box center [490, 381] width 803 height 682
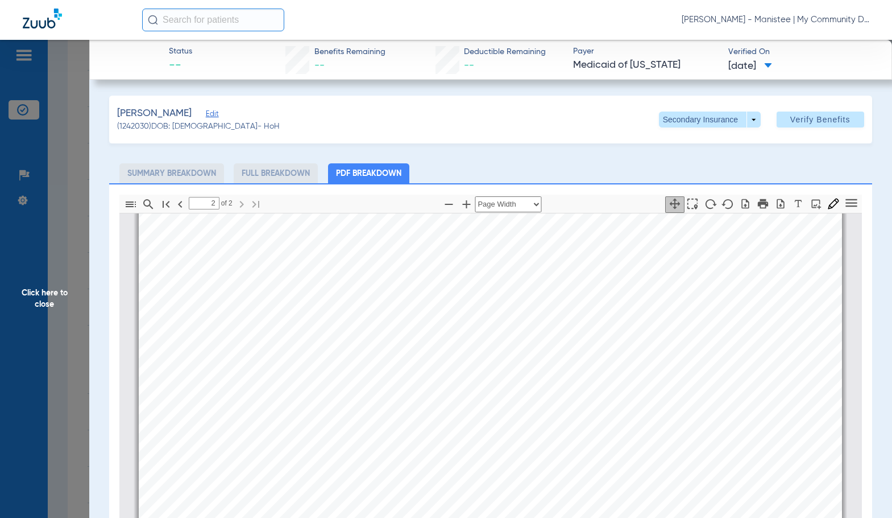
drag, startPoint x: 78, startPoint y: 288, endPoint x: 876, endPoint y: 274, distance: 798.7
click at [78, 288] on span "Click here to close" at bounding box center [44, 299] width 89 height 518
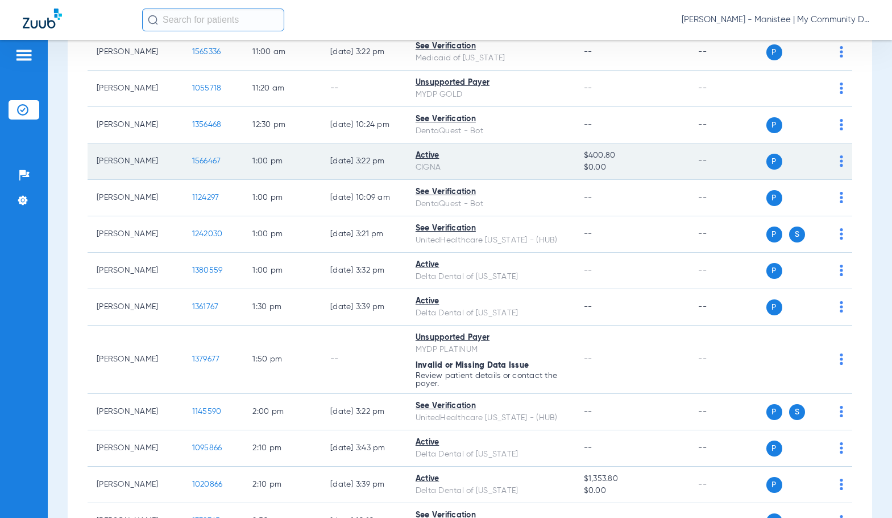
click at [192, 162] on span "1566467" at bounding box center [206, 161] width 29 height 8
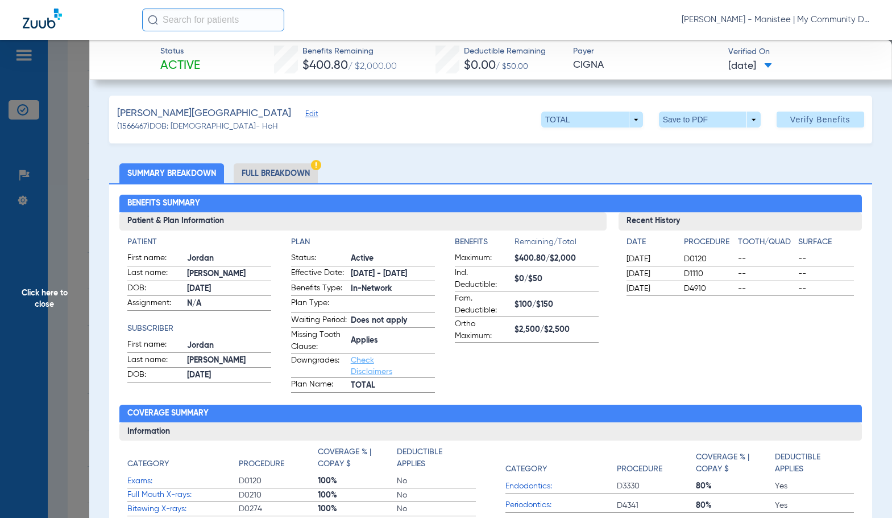
click at [272, 167] on li "Full Breakdown" at bounding box center [276, 173] width 84 height 20
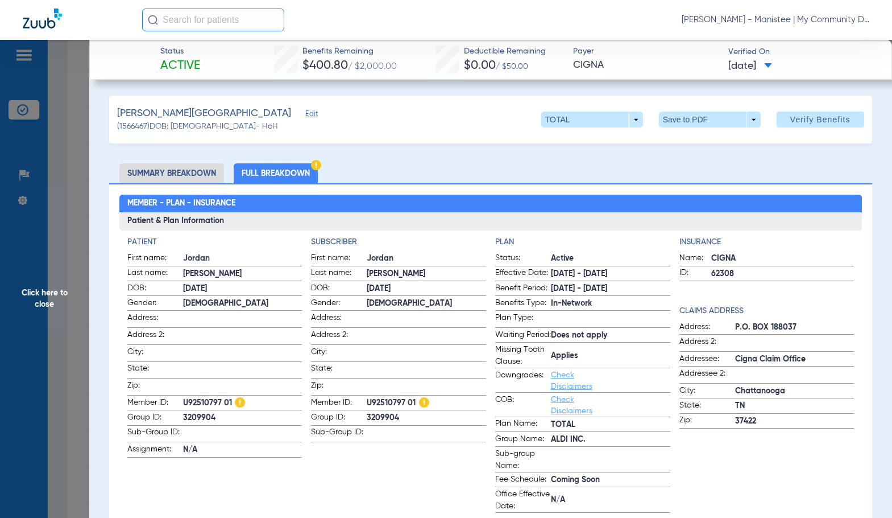
click at [385, 261] on span "Jordan" at bounding box center [426, 259] width 119 height 12
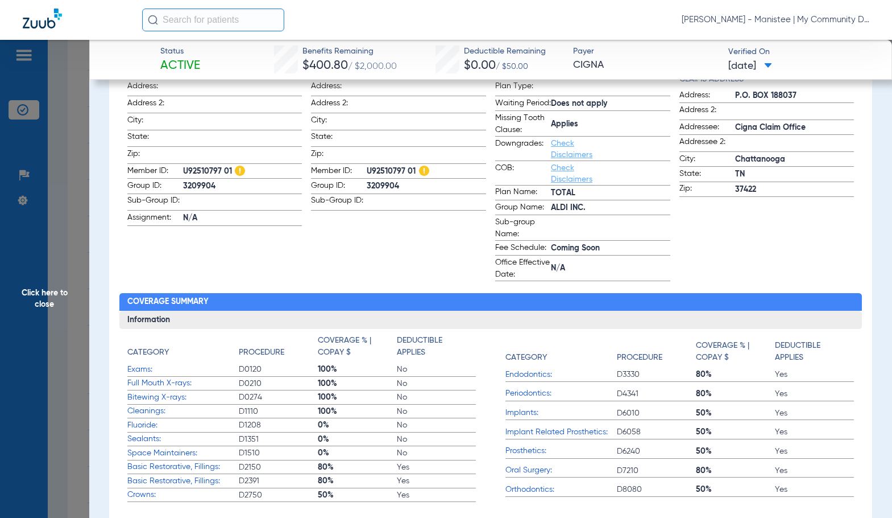
scroll to position [171, 0]
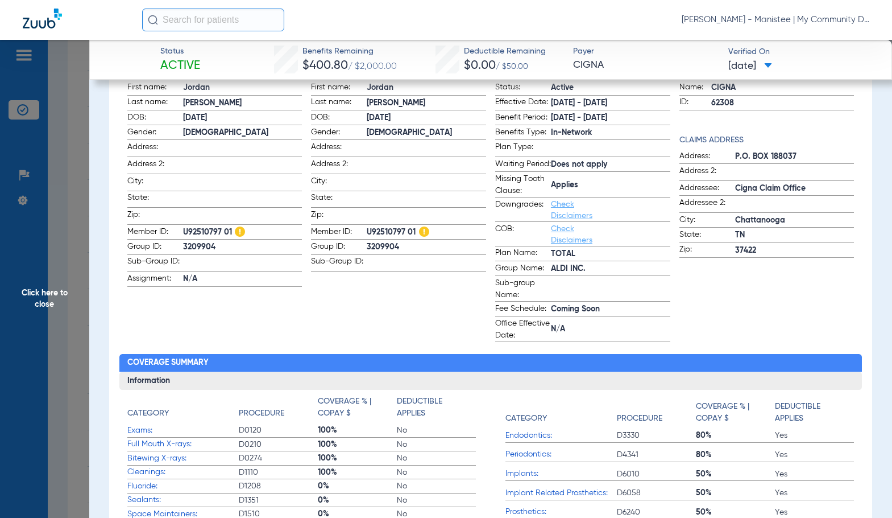
click at [81, 246] on span "Click here to close" at bounding box center [44, 299] width 89 height 518
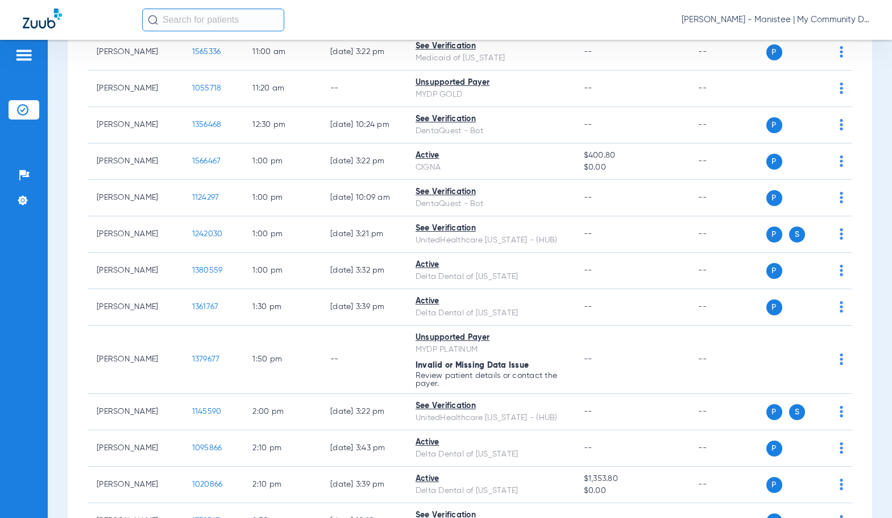
scroll to position [0, 0]
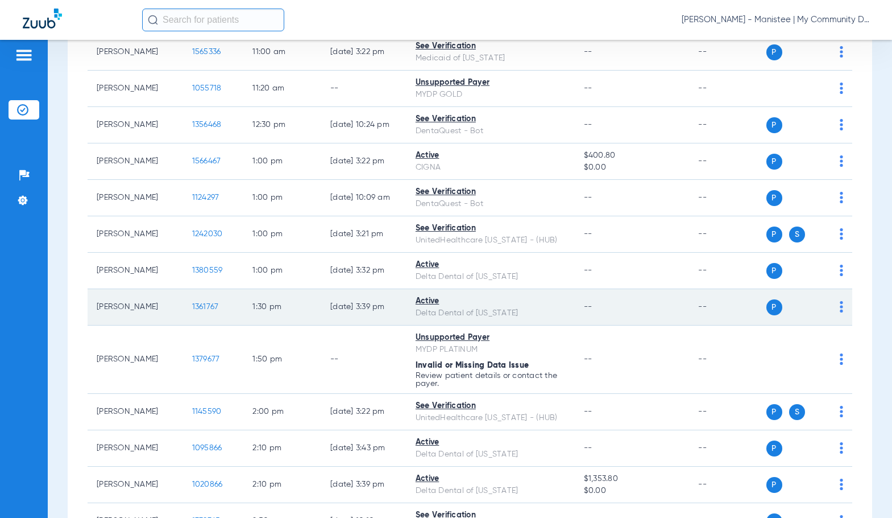
click at [203, 304] on span "1361767" at bounding box center [205, 307] width 27 height 8
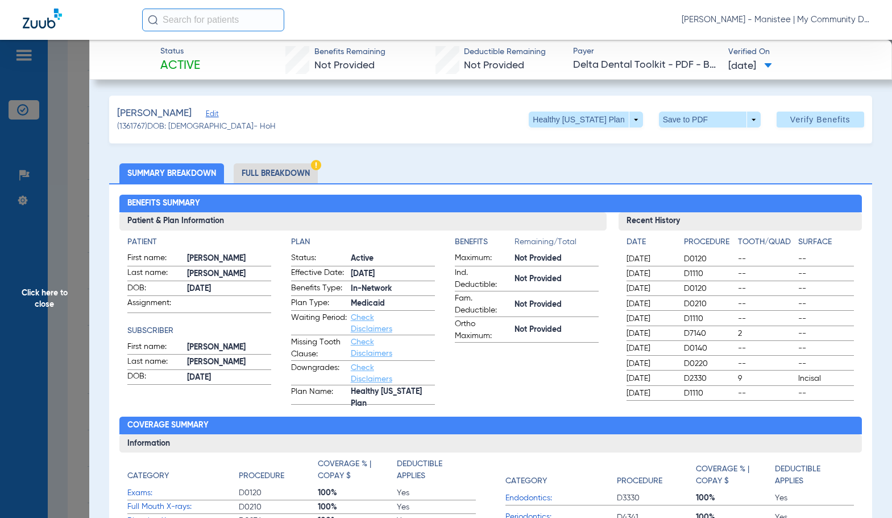
drag, startPoint x: 301, startPoint y: 170, endPoint x: 861, endPoint y: 163, distance: 559.7
click at [301, 170] on li "Full Breakdown" at bounding box center [276, 173] width 84 height 20
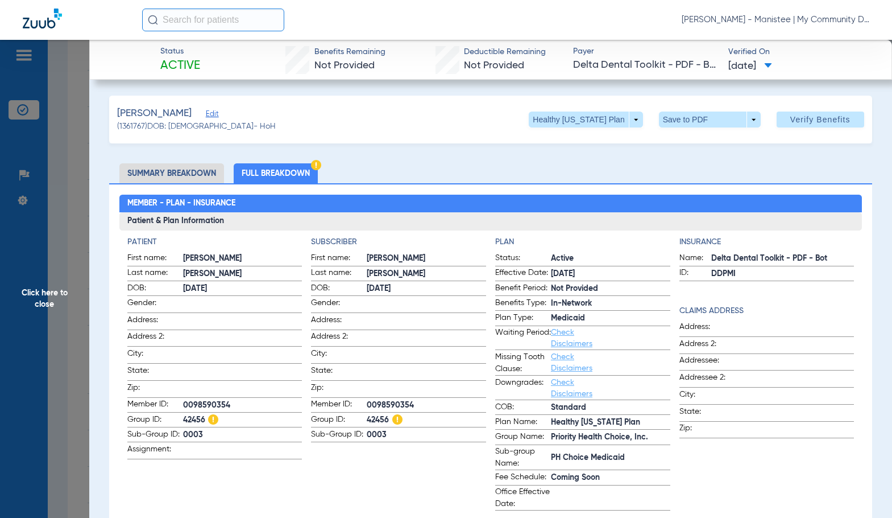
click at [415, 179] on ul "Summary Breakdown Full Breakdown" at bounding box center [490, 173] width 763 height 20
click at [65, 271] on span "Click here to close" at bounding box center [44, 299] width 89 height 518
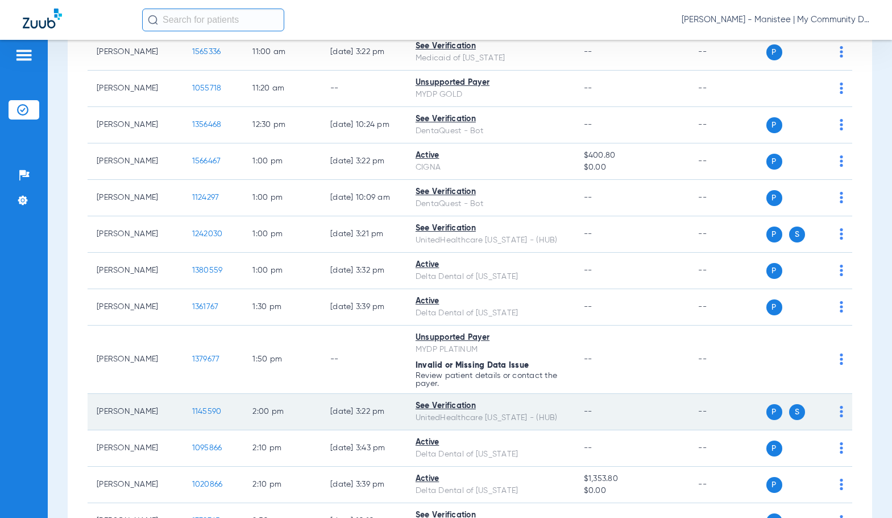
click at [203, 413] on span "1145590" at bounding box center [207, 411] width 30 height 8
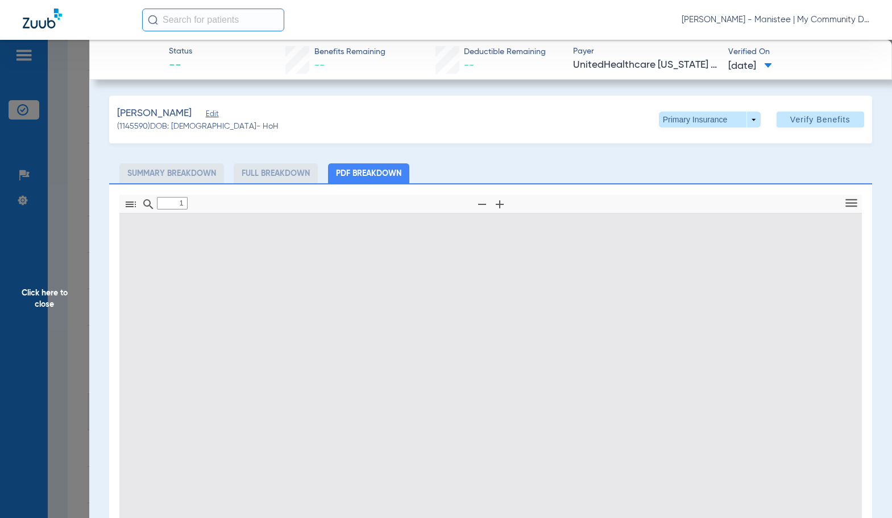
type input "0"
select select "page-width"
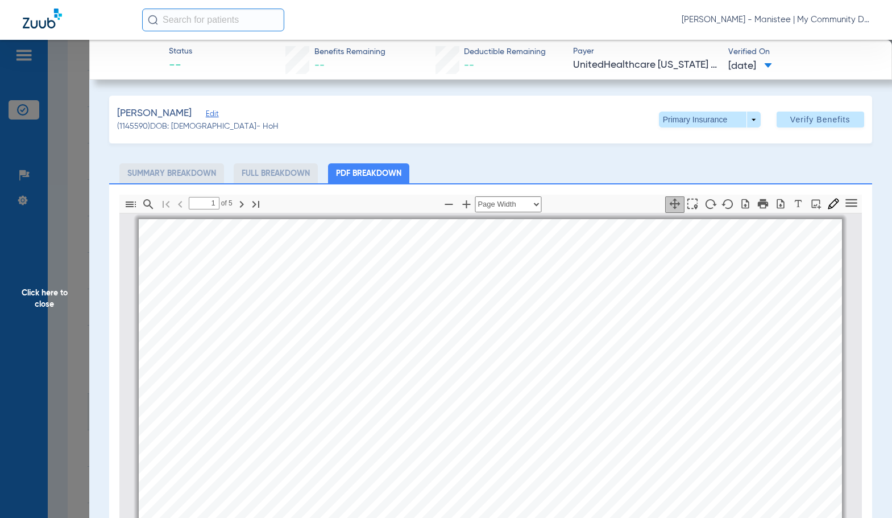
scroll to position [6, 0]
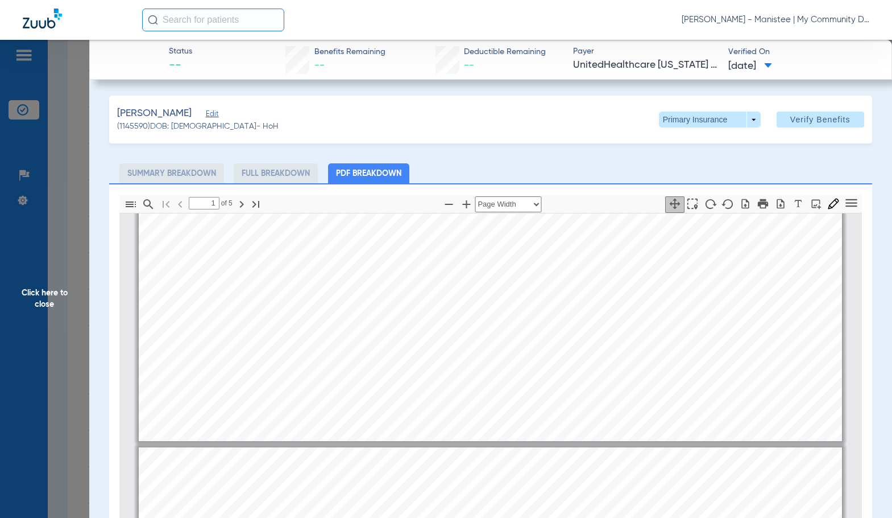
type input "2"
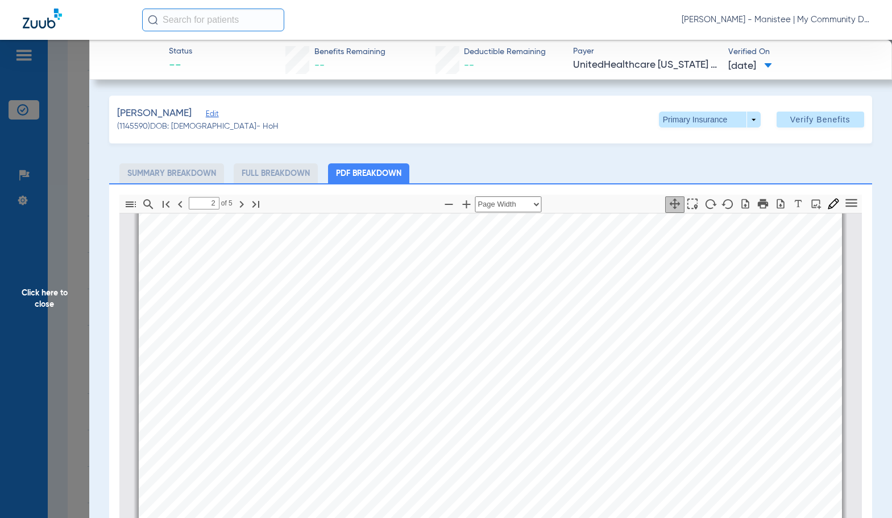
scroll to position [1314, 0]
click at [713, 119] on span at bounding box center [709, 119] width 27 height 27
click at [698, 166] on span "Secondary Insurance" at bounding box center [697, 165] width 75 height 8
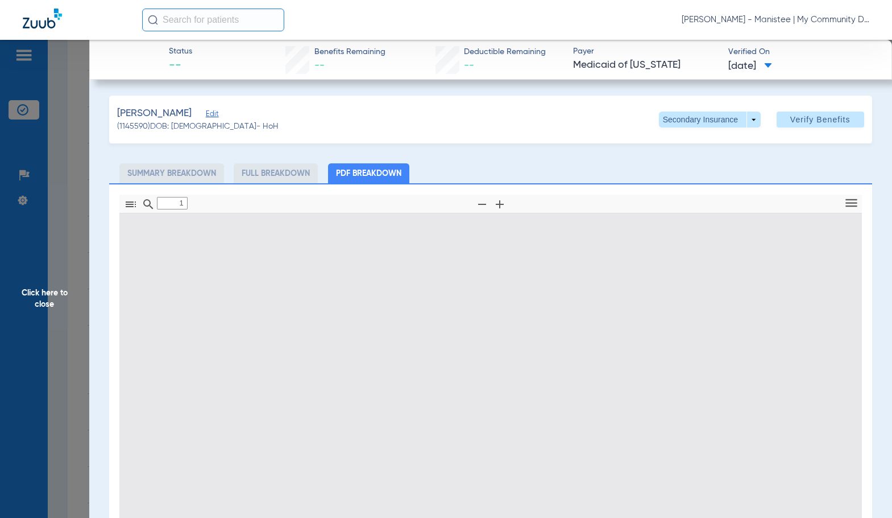
type input "0"
select select "page-width"
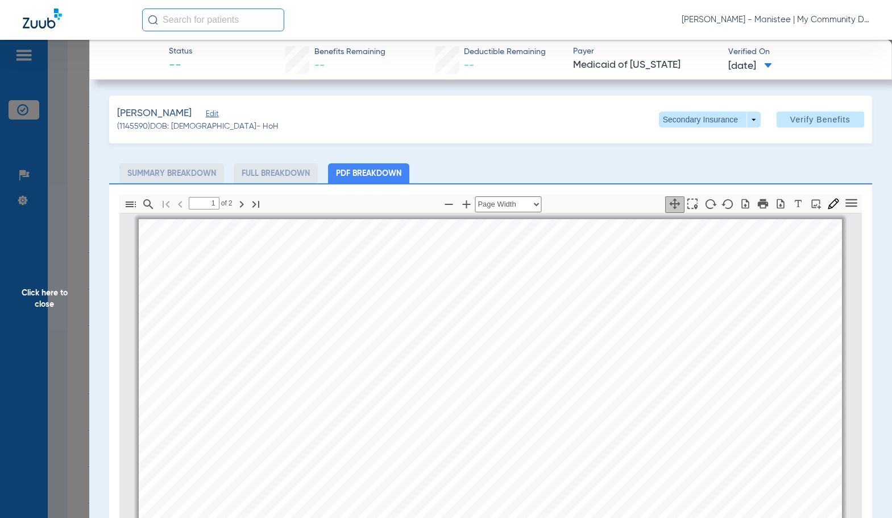
scroll to position [6, 0]
type input "2"
click at [31, 288] on span "Click here to close" at bounding box center [44, 299] width 89 height 518
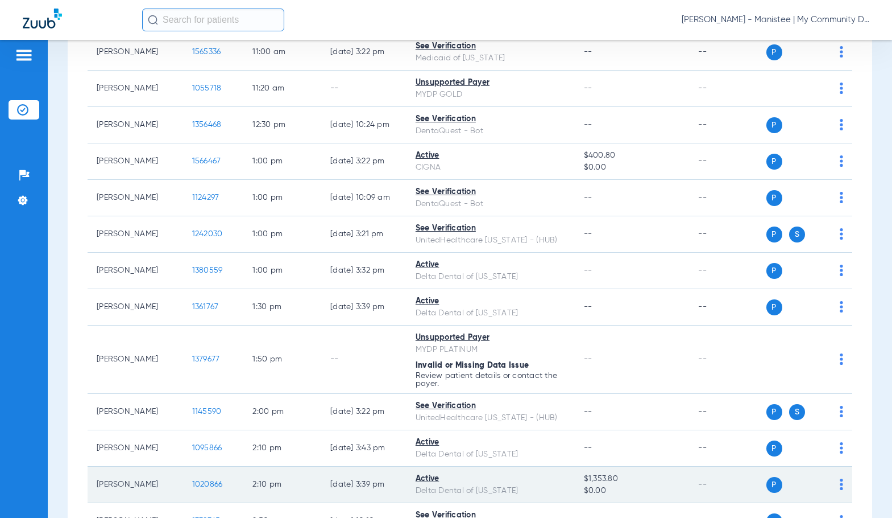
click at [201, 482] on span "1020866" at bounding box center [207, 484] width 31 height 8
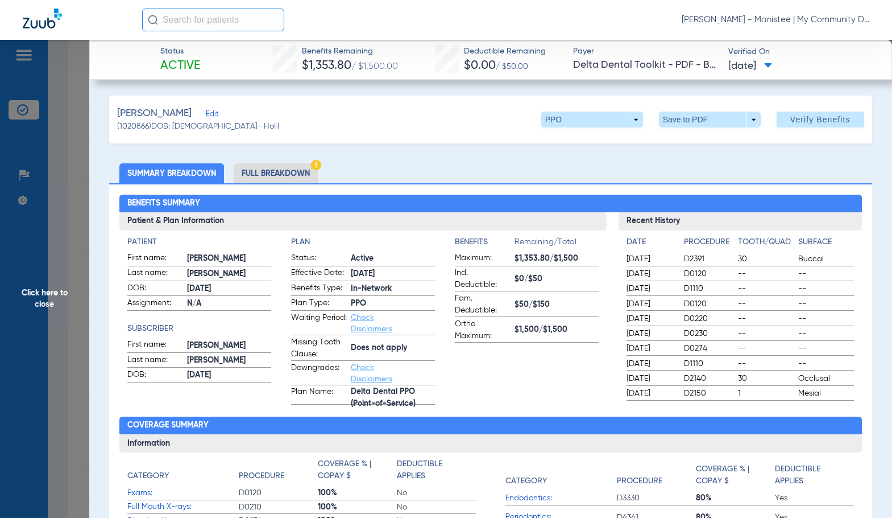
click at [306, 171] on li "Full Breakdown" at bounding box center [276, 173] width 84 height 20
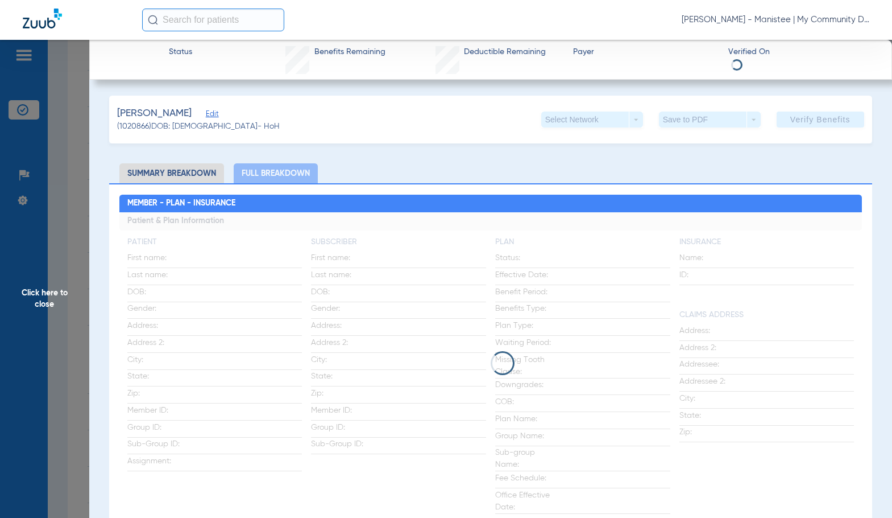
click at [413, 236] on app-loading-indicator at bounding box center [490, 362] width 743 height 301
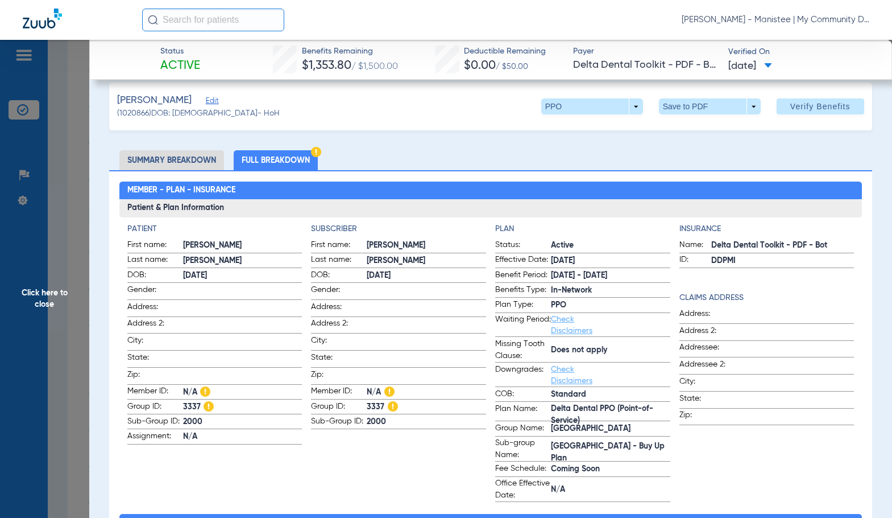
scroll to position [0, 0]
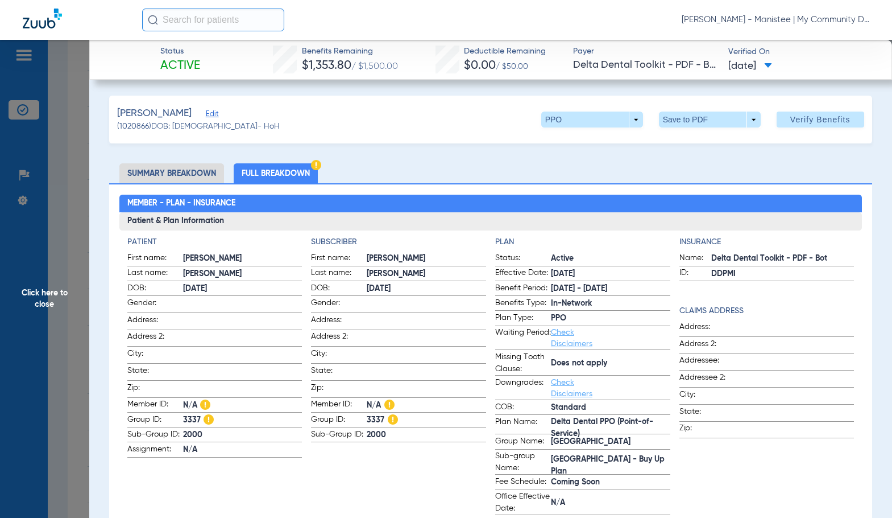
click at [376, 271] on span "[PERSON_NAME]" at bounding box center [426, 274] width 119 height 12
drag, startPoint x: 58, startPoint y: 278, endPoint x: 190, endPoint y: 369, distance: 160.6
click at [58, 278] on span "Click here to close" at bounding box center [44, 299] width 89 height 518
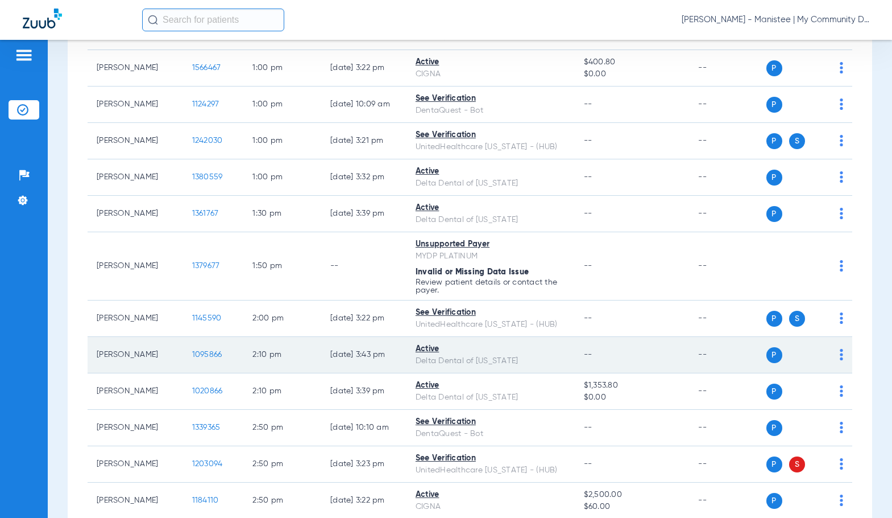
scroll to position [1251, 0]
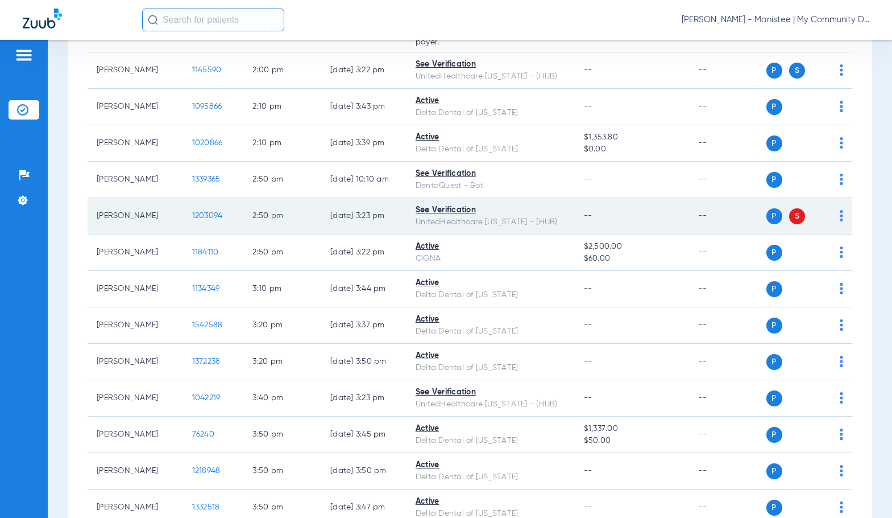
click at [196, 217] on span "1203094" at bounding box center [207, 216] width 31 height 8
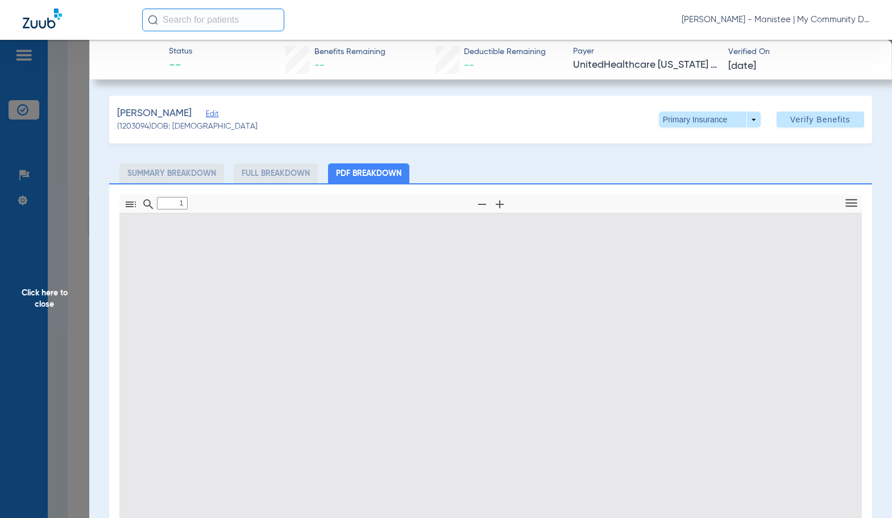
type input "0"
select select "page-width"
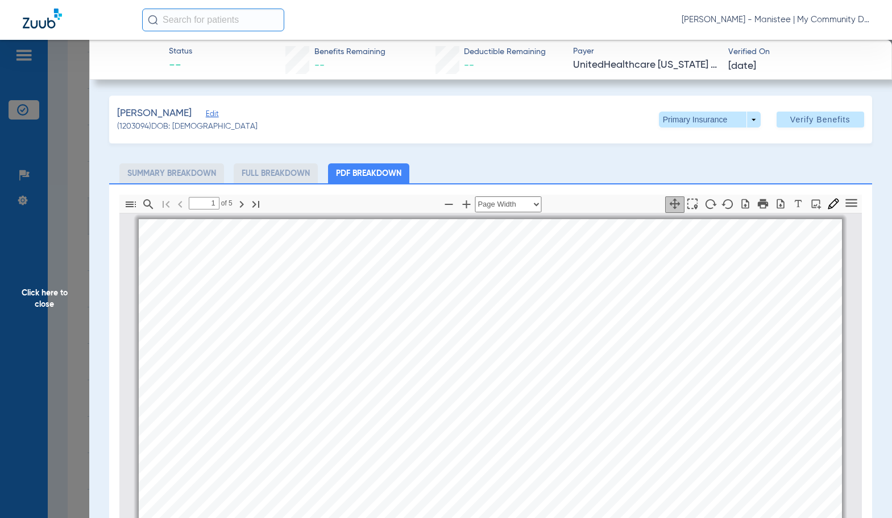
scroll to position [6, 0]
type input "2"
click at [705, 115] on span at bounding box center [709, 119] width 27 height 27
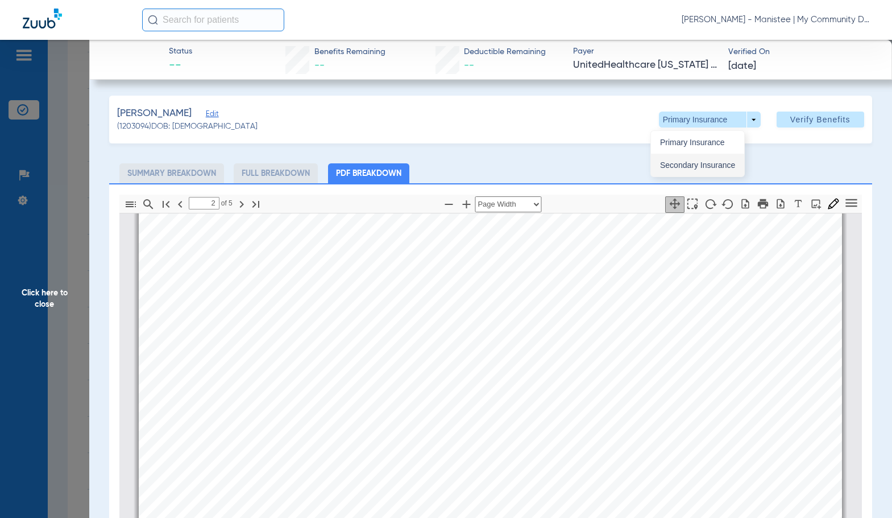
click at [716, 162] on span "Secondary Insurance" at bounding box center [697, 165] width 75 height 8
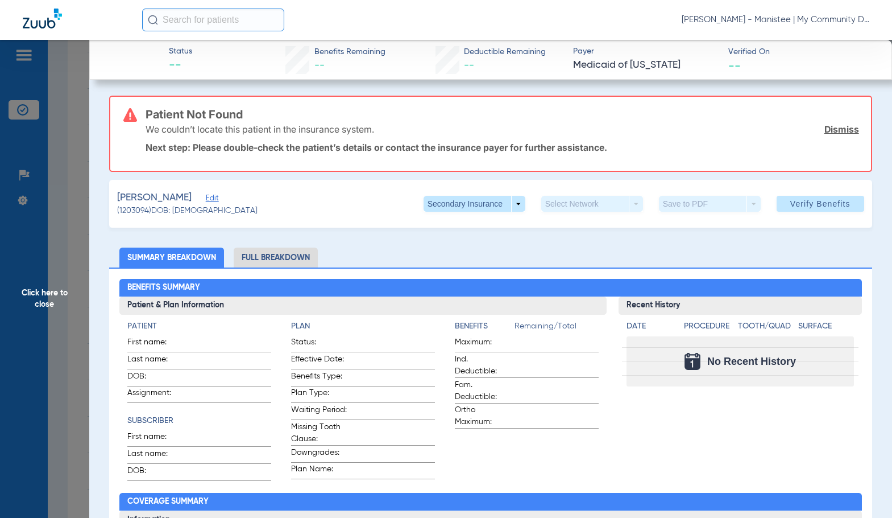
click at [299, 254] on li "Full Breakdown" at bounding box center [276, 257] width 84 height 20
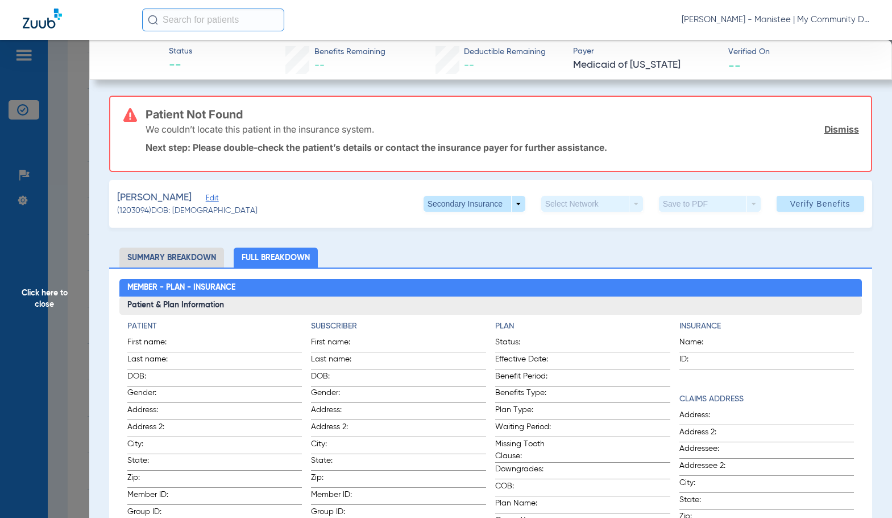
click at [51, 270] on span "Click here to close" at bounding box center [44, 299] width 89 height 518
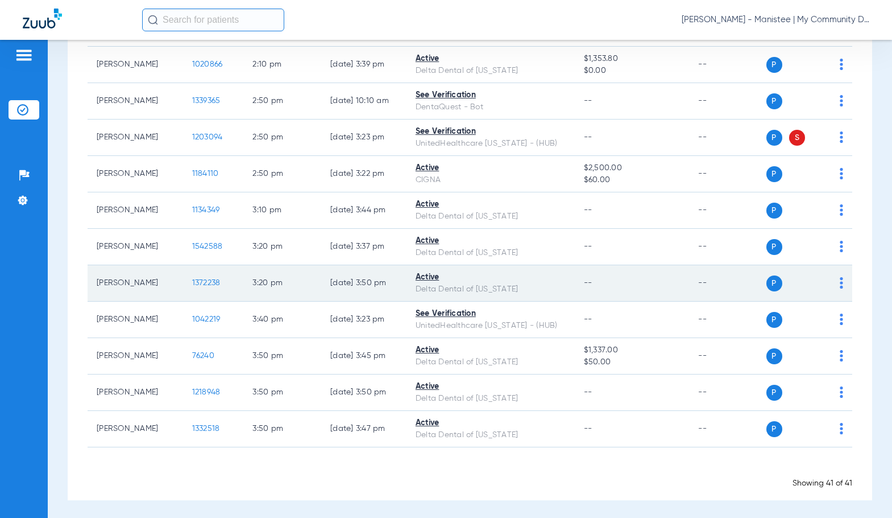
scroll to position [1332, 0]
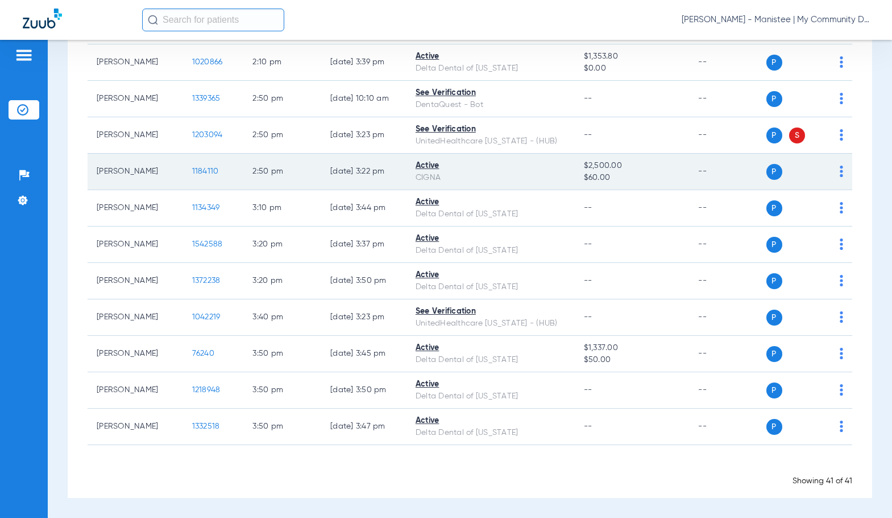
click at [203, 169] on span "1184110" at bounding box center [205, 171] width 27 height 8
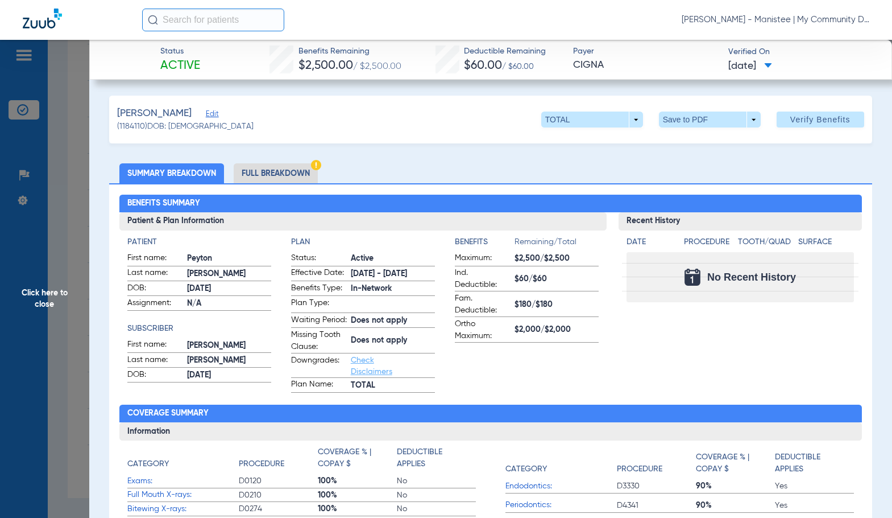
click at [274, 170] on li "Full Breakdown" at bounding box center [276, 173] width 84 height 20
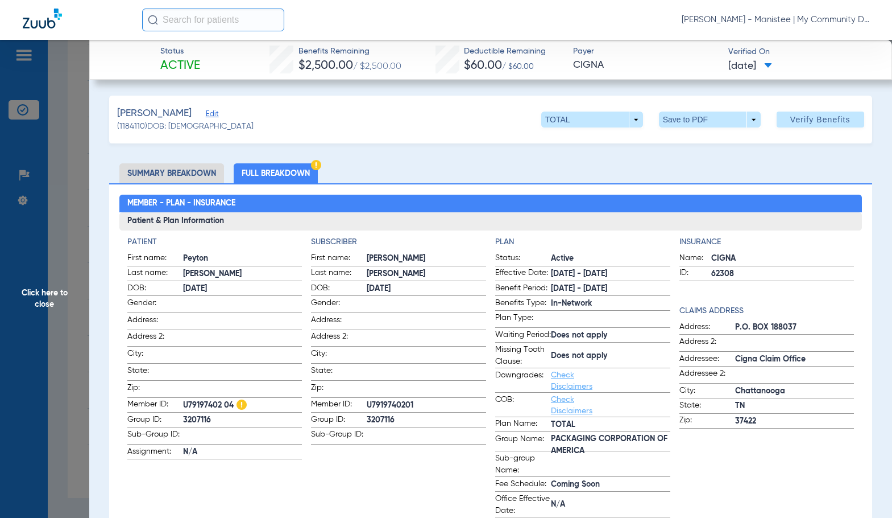
click at [395, 317] on span at bounding box center [426, 320] width 119 height 12
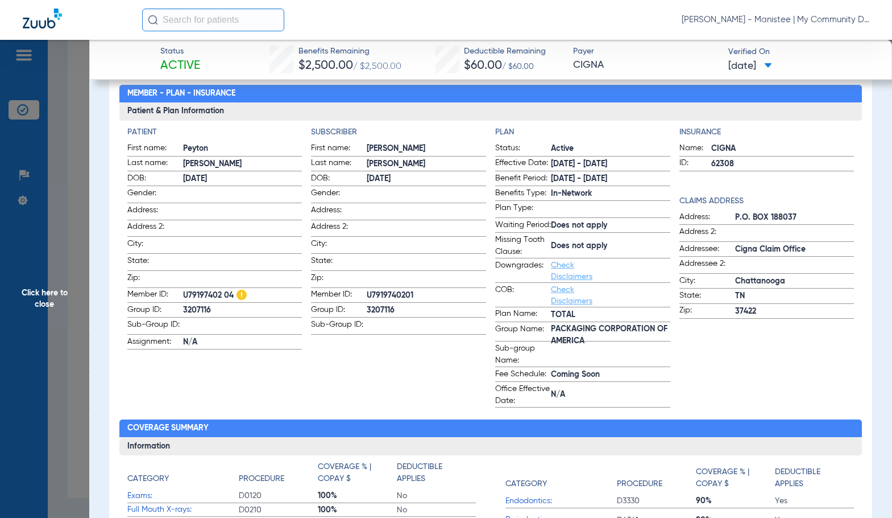
scroll to position [0, 0]
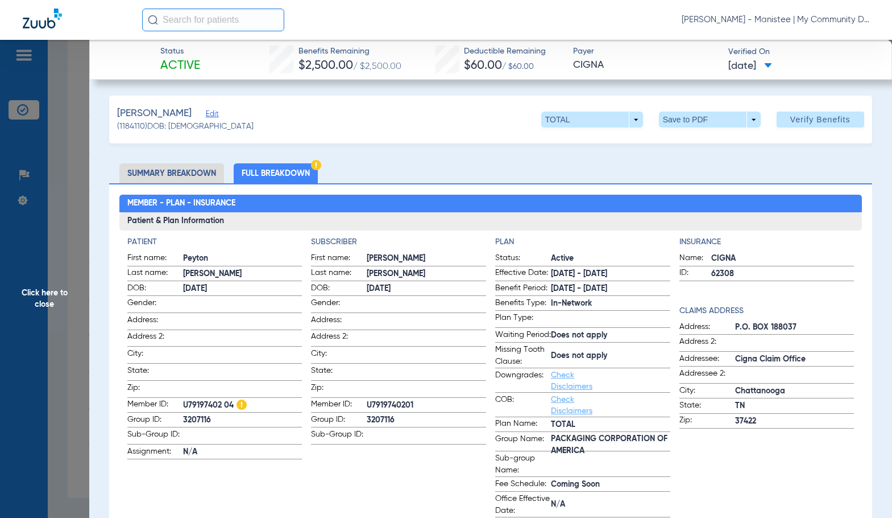
click at [388, 400] on span "U7919740201" at bounding box center [426, 405] width 119 height 12
copy span "U7919740201"
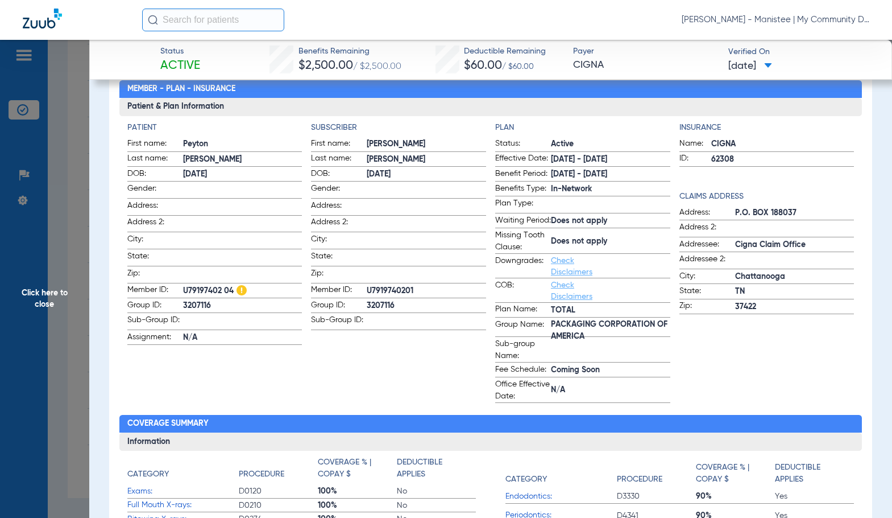
scroll to position [114, 0]
click at [43, 294] on span "Click here to close" at bounding box center [44, 299] width 89 height 518
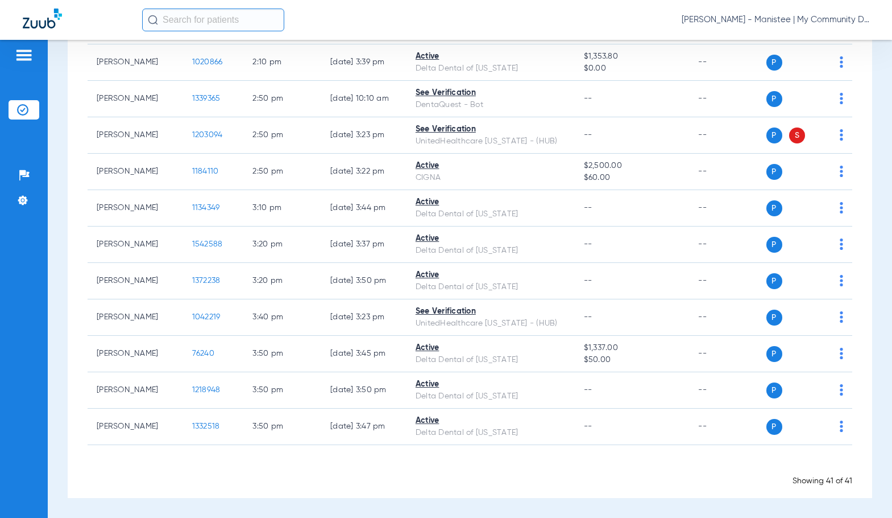
scroll to position [0, 0]
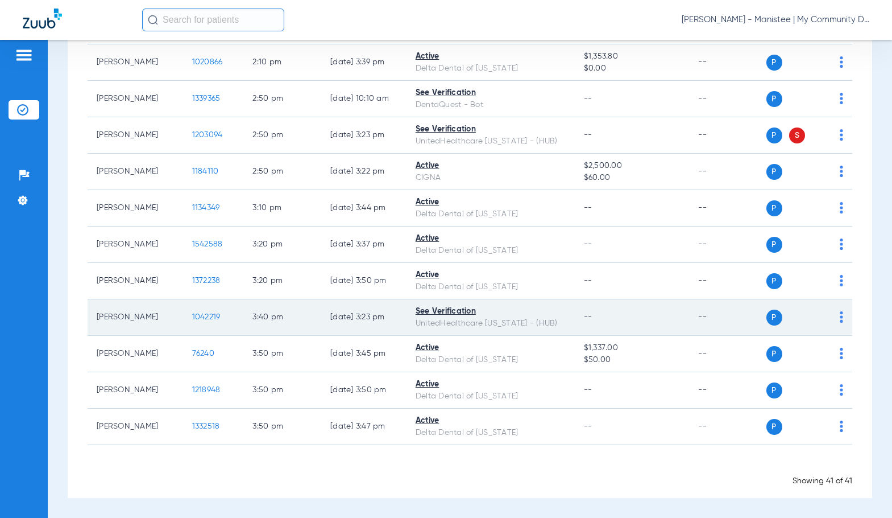
click at [200, 317] on span "1042219" at bounding box center [206, 317] width 28 height 8
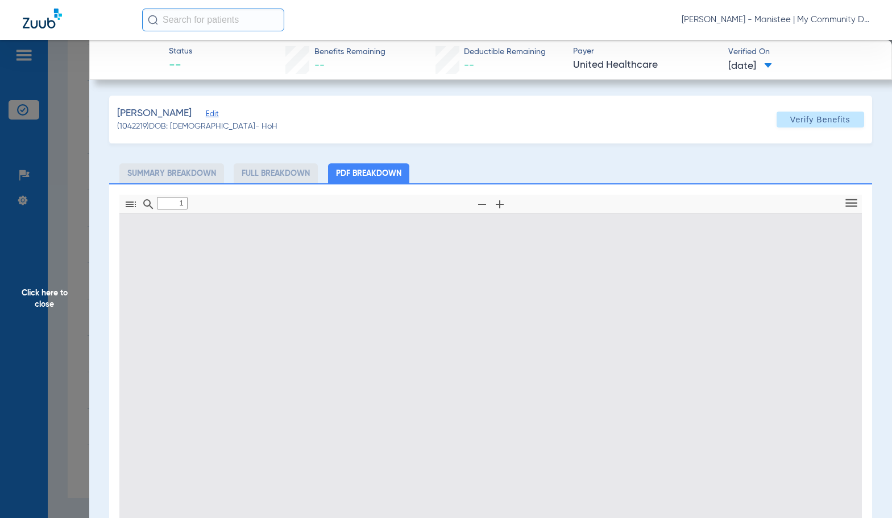
type input "0"
select select "page-width"
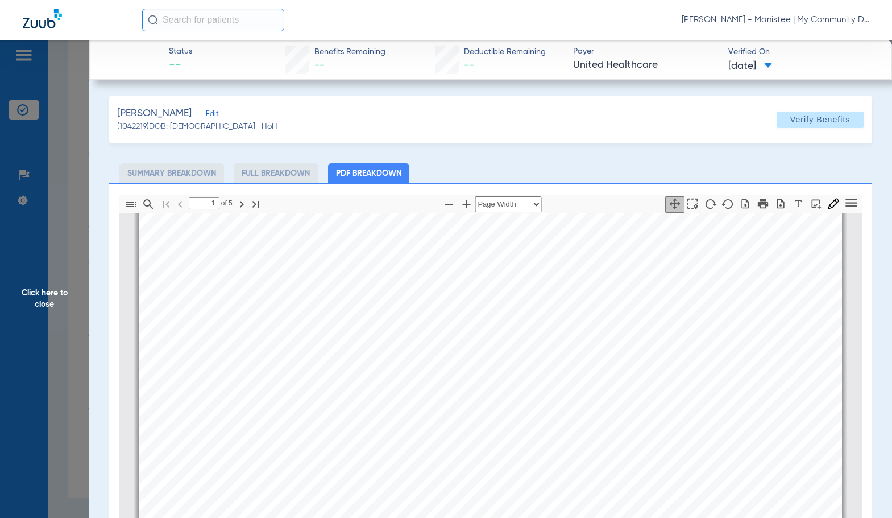
type input "2"
click at [55, 303] on span "Click here to close" at bounding box center [44, 299] width 89 height 518
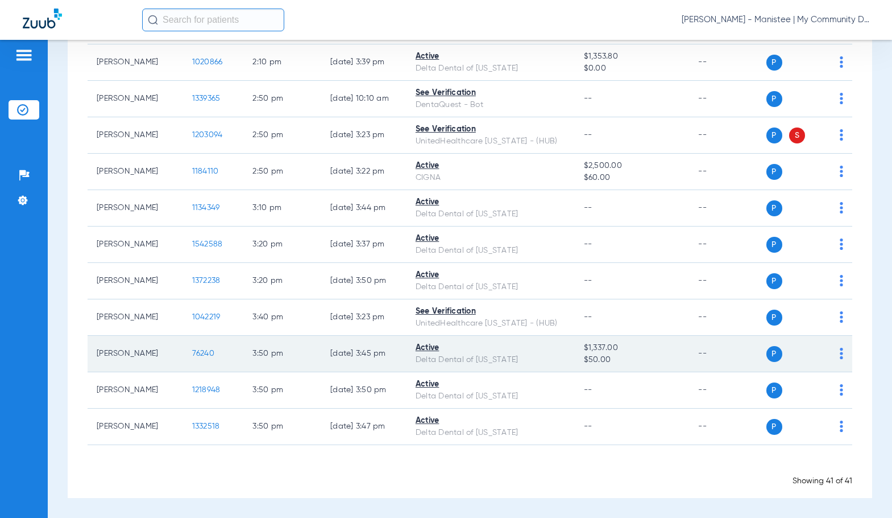
click at [195, 353] on span "76240" at bounding box center [203, 353] width 22 height 8
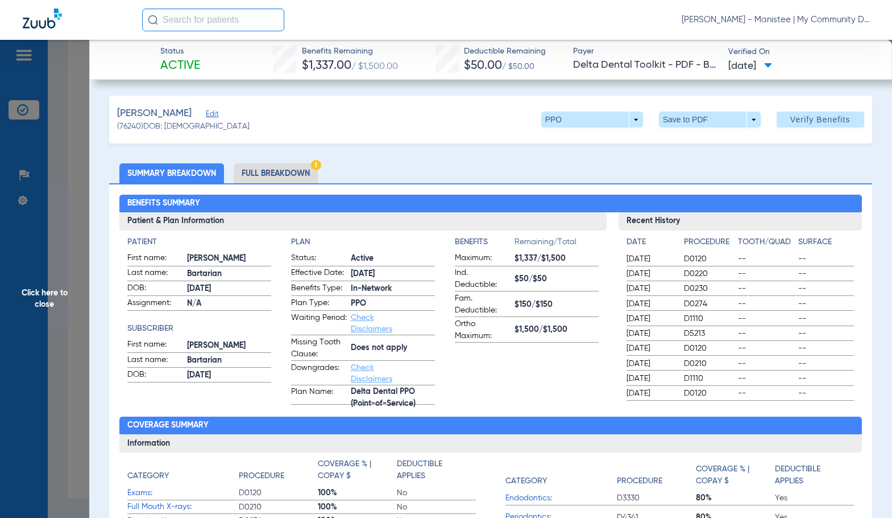
click at [295, 174] on li "Full Breakdown" at bounding box center [276, 173] width 84 height 20
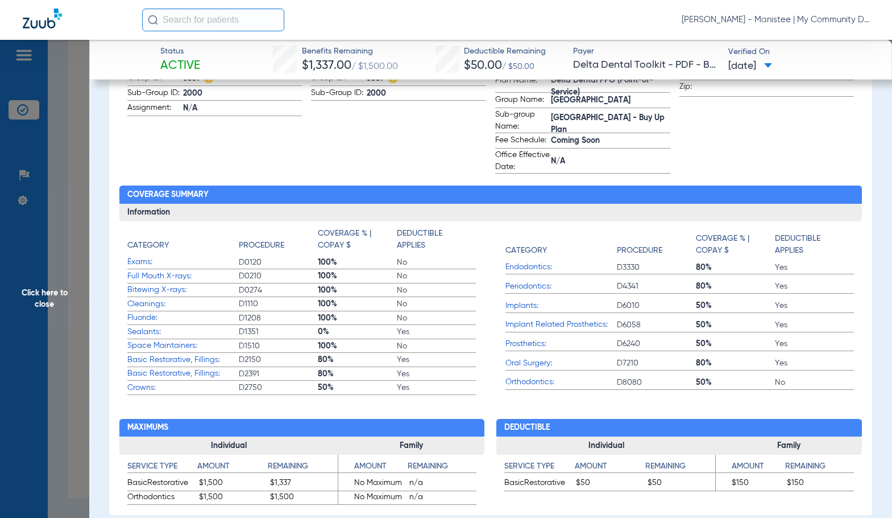
scroll to position [0, 0]
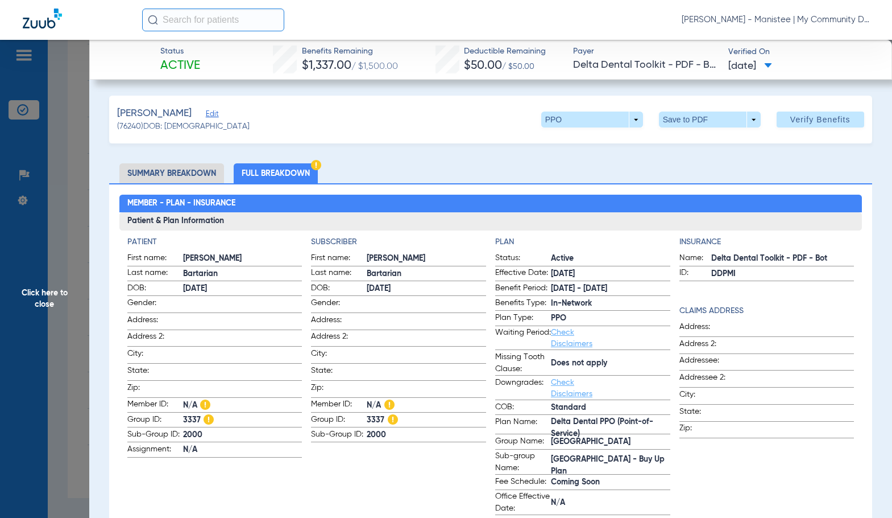
drag, startPoint x: 61, startPoint y: 294, endPoint x: 329, endPoint y: 351, distance: 273.9
click at [61, 294] on span "Click here to close" at bounding box center [44, 299] width 89 height 518
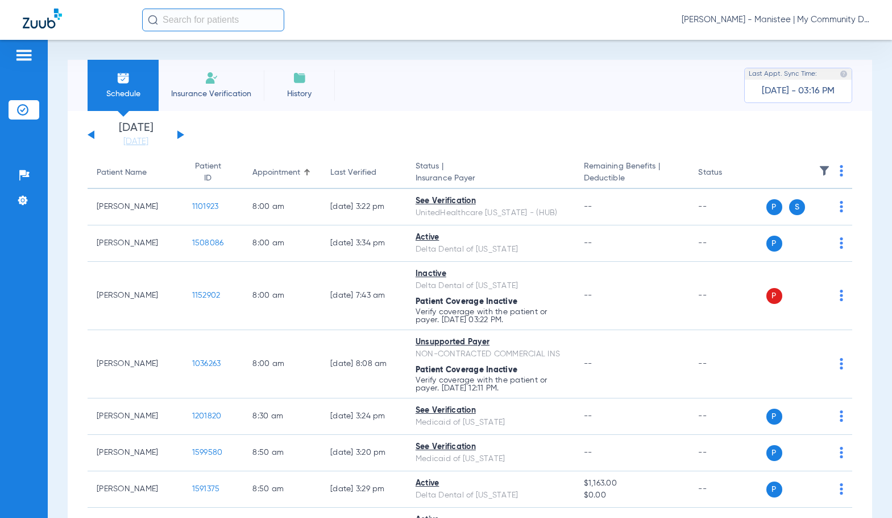
click at [180, 134] on button at bounding box center [180, 134] width 7 height 9
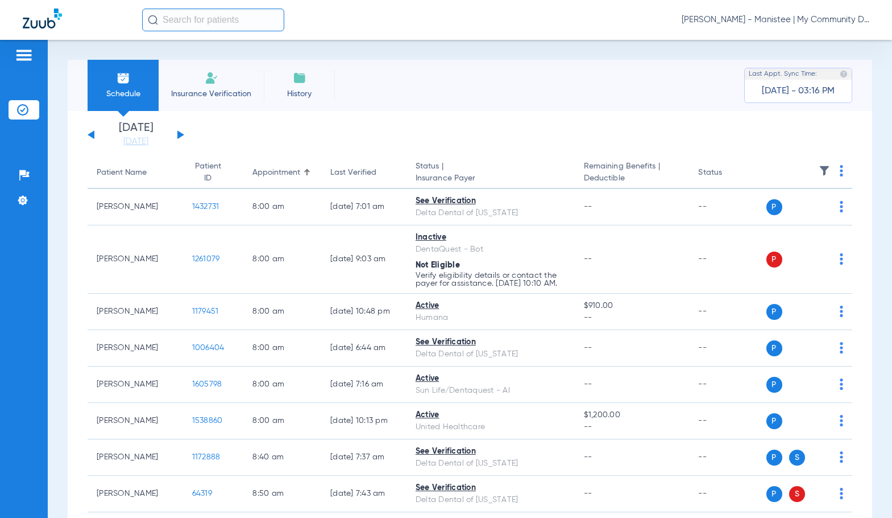
click at [840, 171] on img at bounding box center [841, 170] width 3 height 11
click at [803, 214] on span "Verify All" at bounding box center [789, 216] width 71 height 8
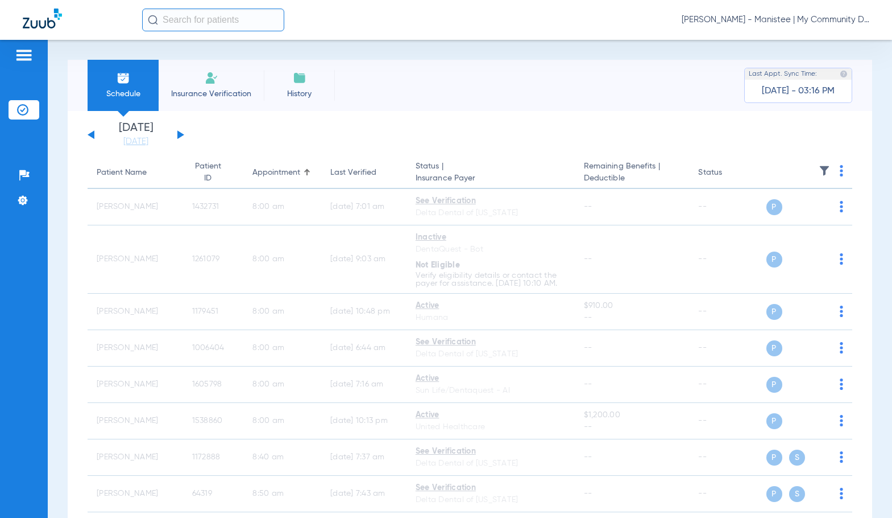
click at [826, 22] on span "[PERSON_NAME] - Manistee | My Community Dental Centers" at bounding box center [776, 19] width 188 height 11
click at [834, 39] on span "Account Selection" at bounding box center [827, 40] width 64 height 8
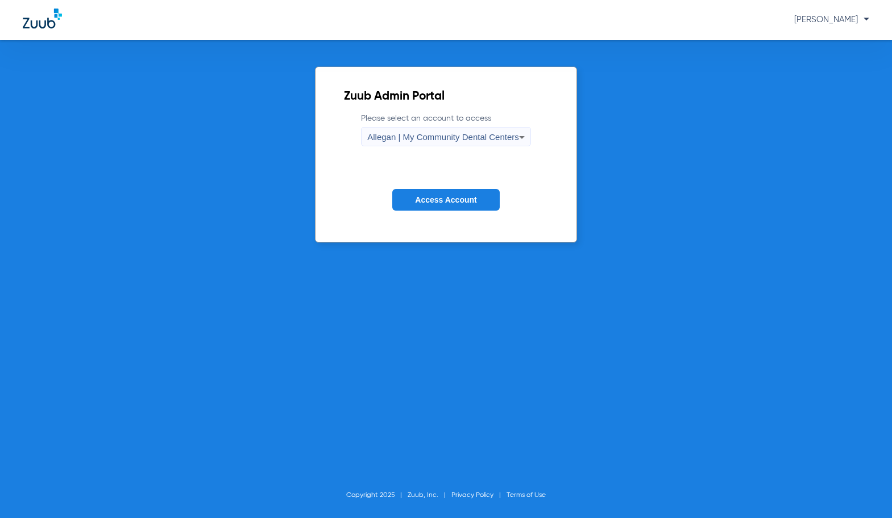
click at [406, 132] on span "Allegan | My Community Dental Centers" at bounding box center [443, 137] width 152 height 10
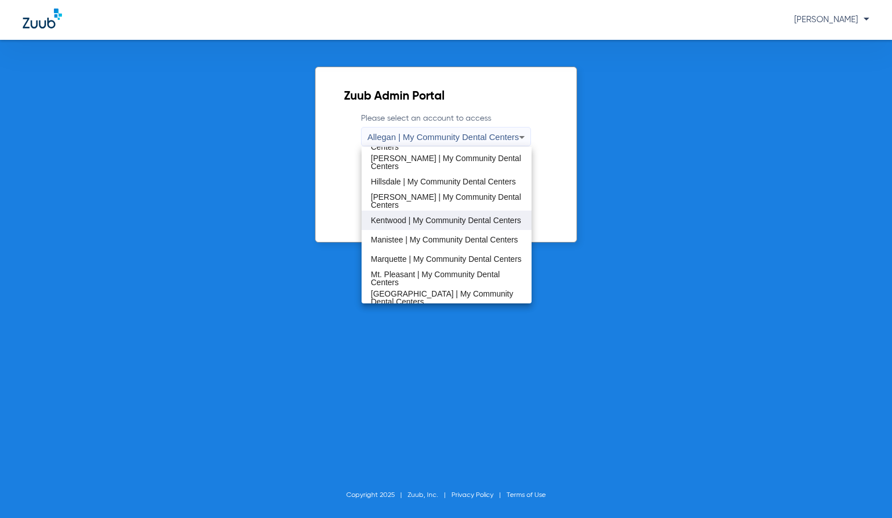
scroll to position [228, 0]
click at [424, 255] on span "Marquette | My Community Dental Centers" at bounding box center [446, 258] width 151 height 8
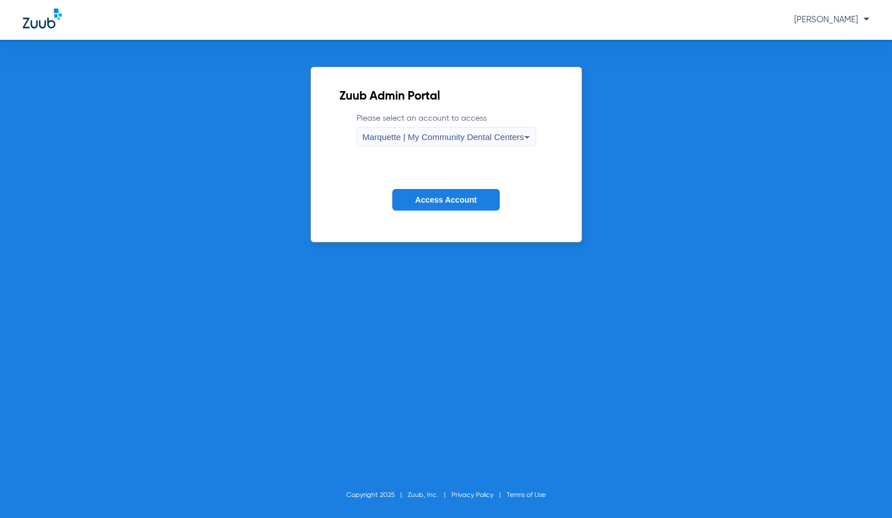
click at [455, 201] on span "Access Account" at bounding box center [445, 199] width 61 height 9
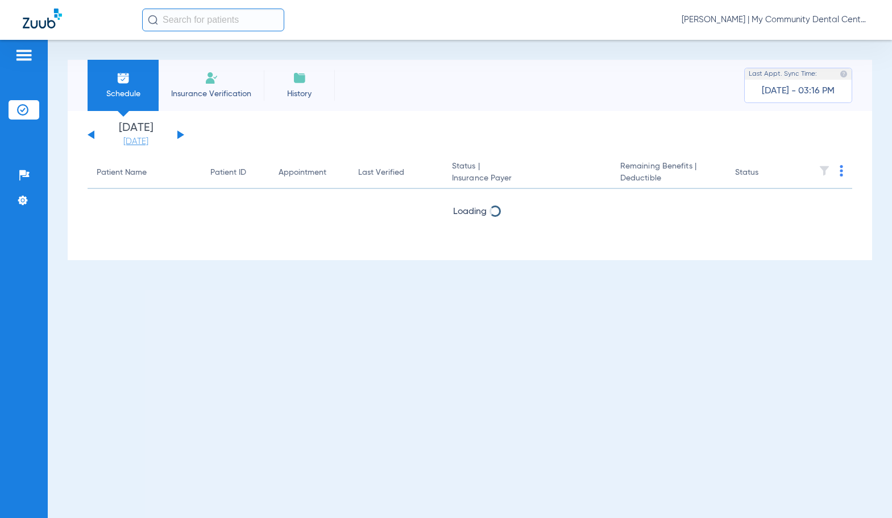
click at [148, 136] on link "[DATE]" at bounding box center [136, 141] width 68 height 11
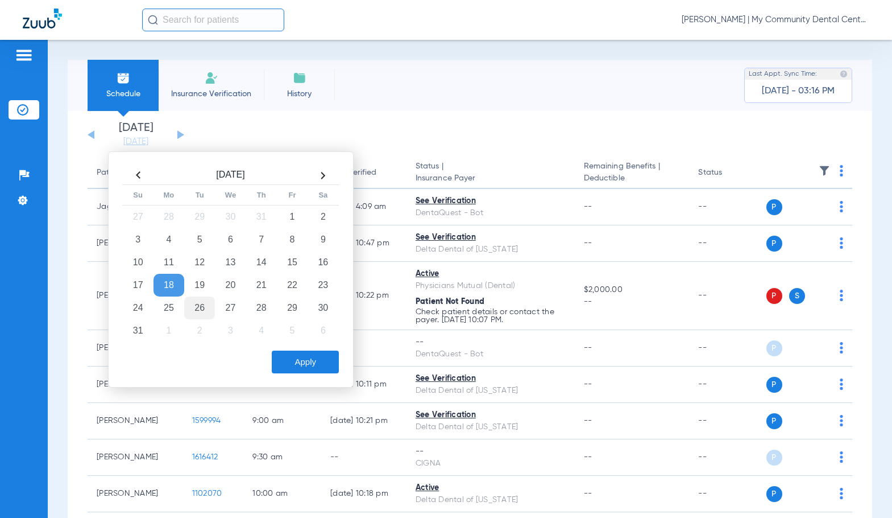
click at [201, 312] on td "26" at bounding box center [199, 307] width 31 height 23
click at [286, 363] on button "Apply" at bounding box center [305, 361] width 67 height 23
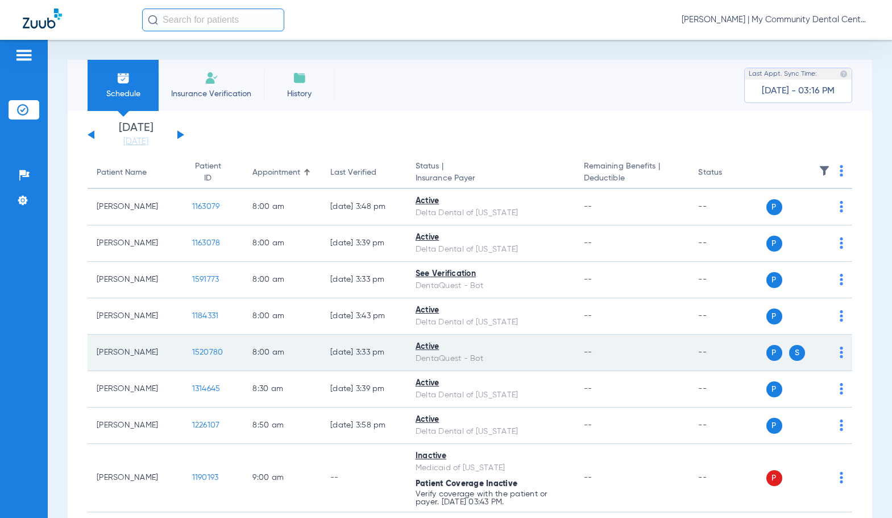
click at [195, 350] on span "1520780" at bounding box center [207, 352] width 31 height 8
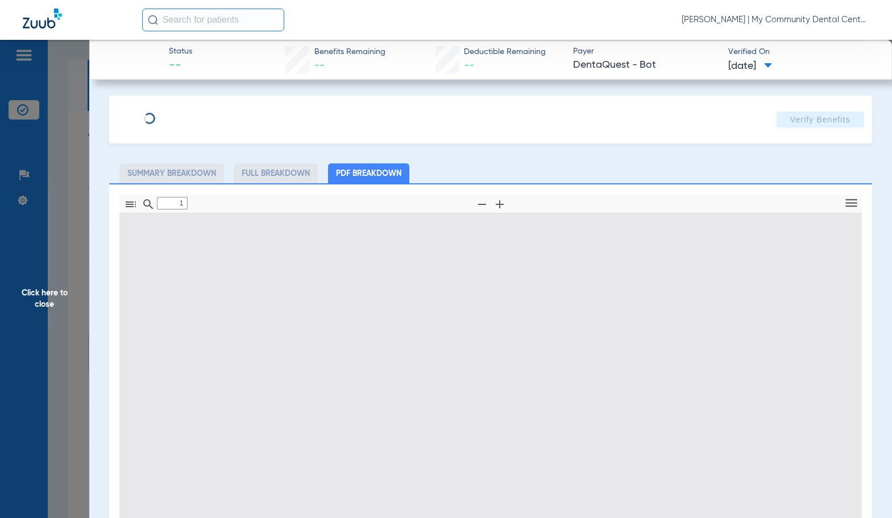
type input "0"
select select "page-width"
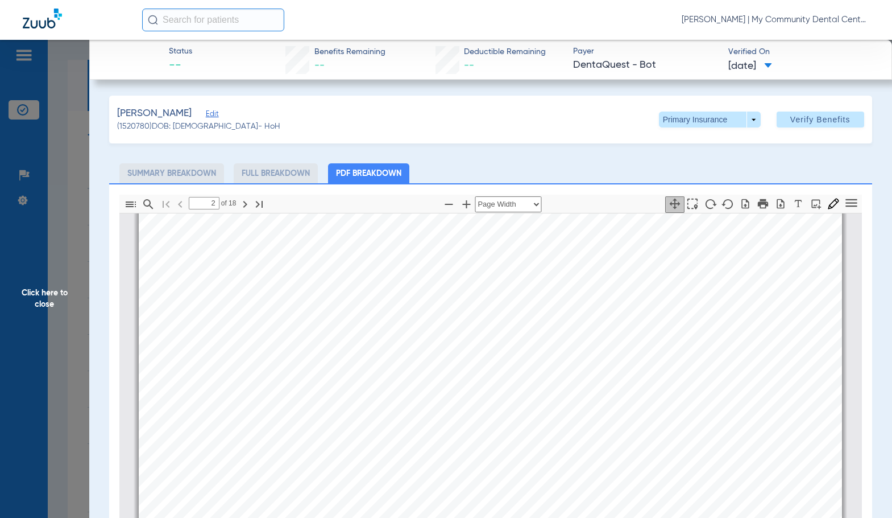
scroll to position [347, 0]
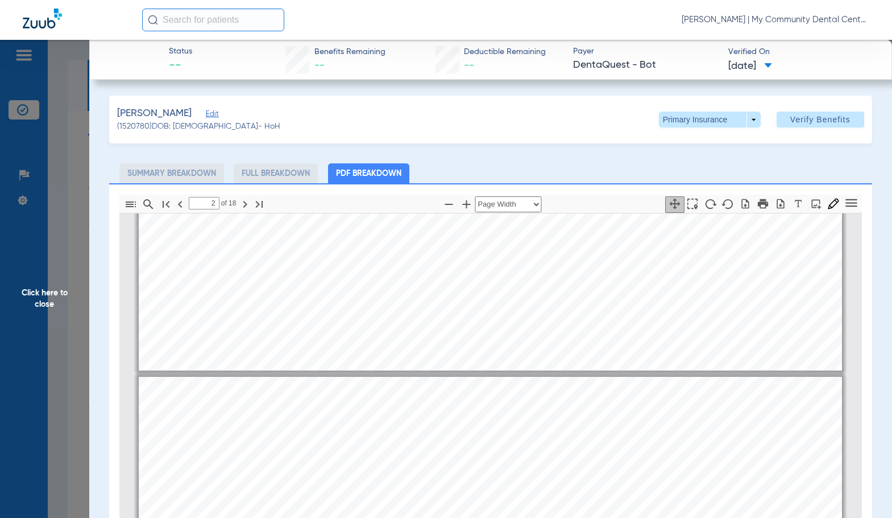
type input "1"
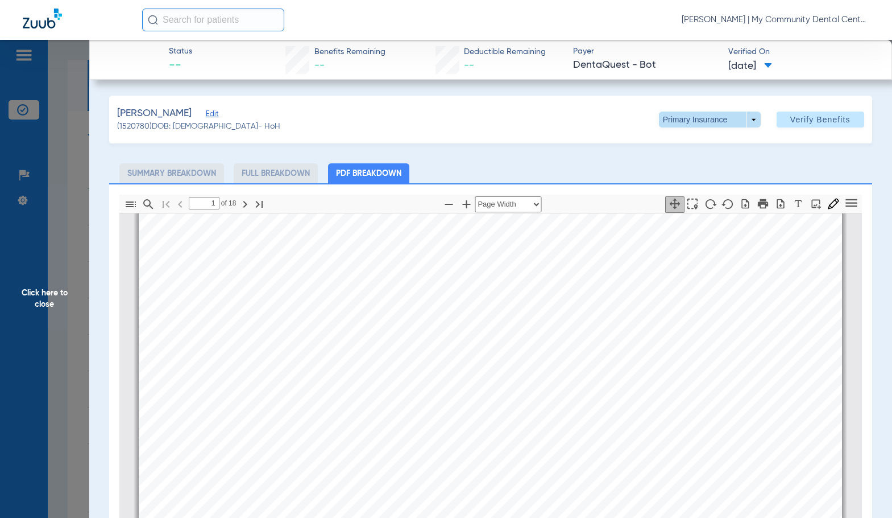
click at [712, 118] on span at bounding box center [709, 119] width 27 height 27
click at [688, 165] on span "Secondary Insurance" at bounding box center [697, 165] width 75 height 8
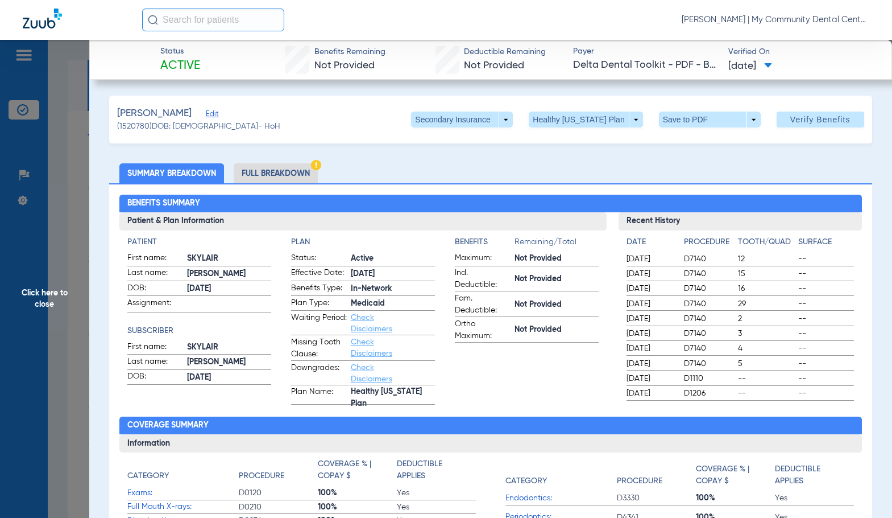
click at [296, 169] on li "Full Breakdown" at bounding box center [276, 173] width 84 height 20
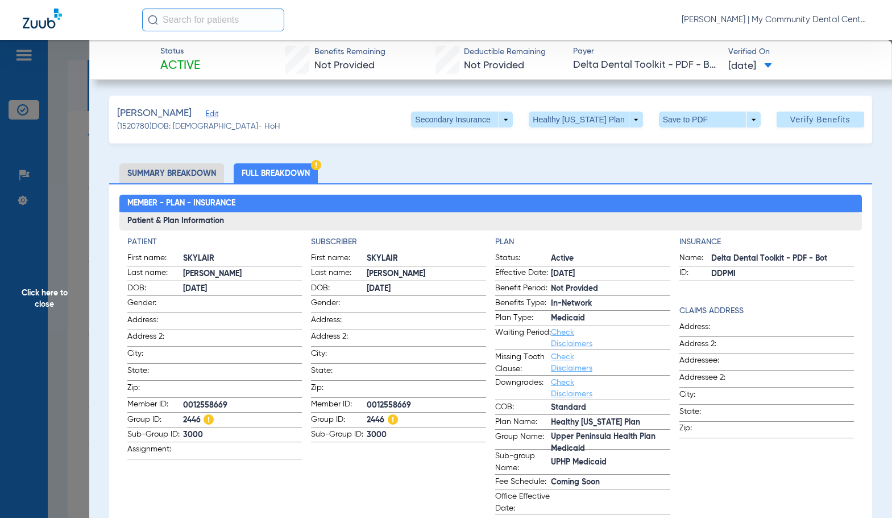
drag, startPoint x: 494, startPoint y: 233, endPoint x: 867, endPoint y: 181, distance: 376.8
click at [531, 187] on div "Member - Plan - Insurance Patient & Plan Information Patient First name: SKYLAI…" at bounding box center [490, 509] width 763 height 652
click at [48, 299] on span "Click here to close" at bounding box center [44, 299] width 89 height 518
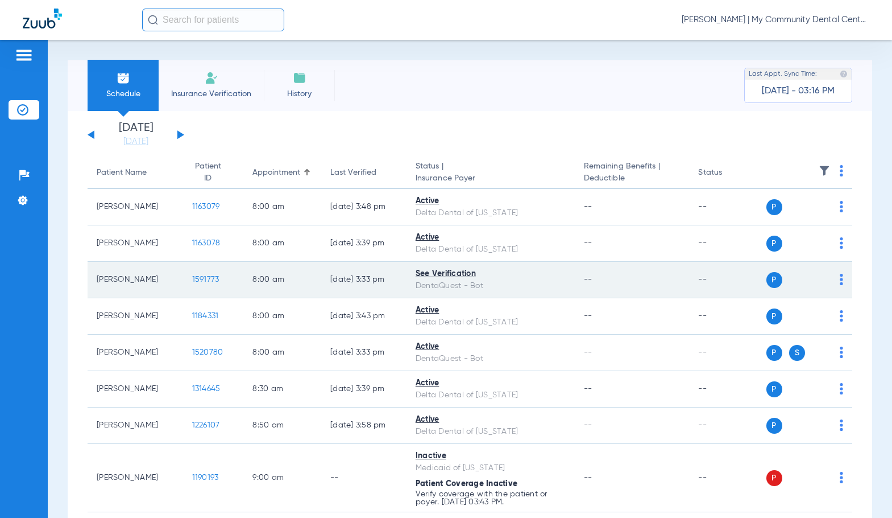
click at [196, 276] on span "1591773" at bounding box center [205, 279] width 27 height 8
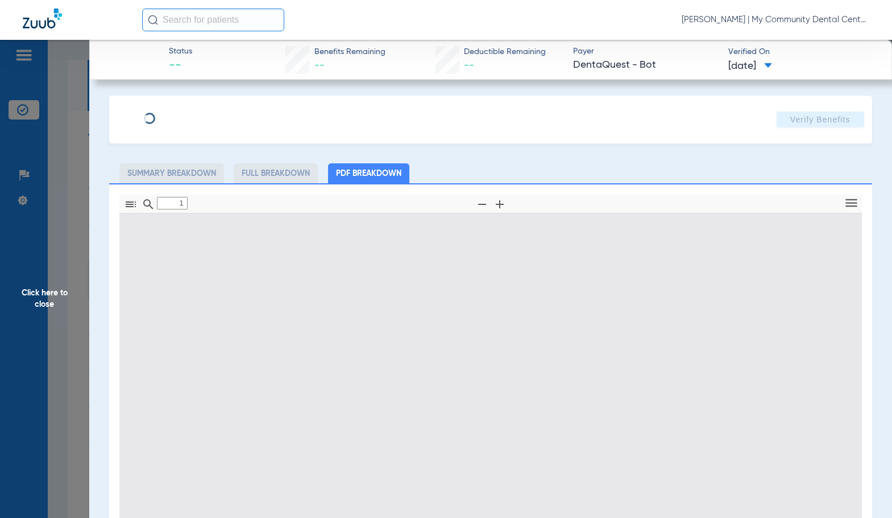
type input "0"
select select "page-width"
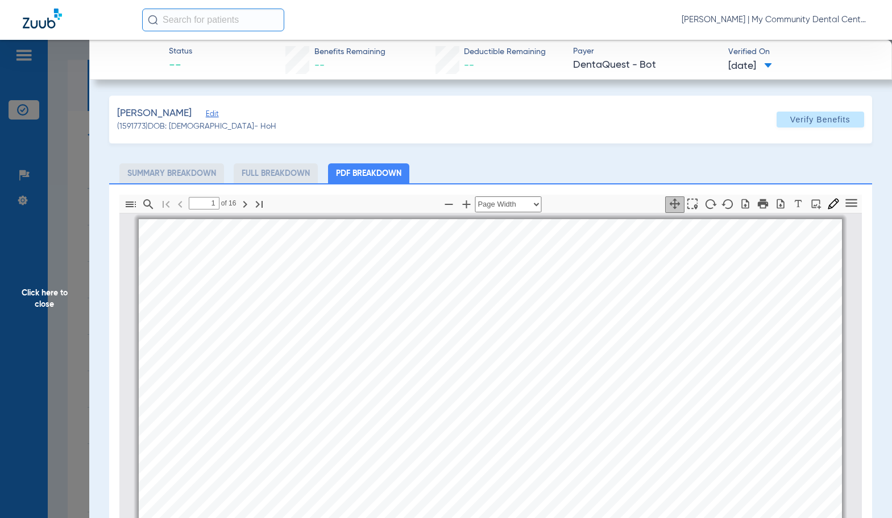
scroll to position [6, 0]
click at [414, 239] on div "[PERSON_NAME] Member is eligible: My Community Dental Centers Inc - [PERSON_NAM…" at bounding box center [491, 462] width 704 height 498
type input "2"
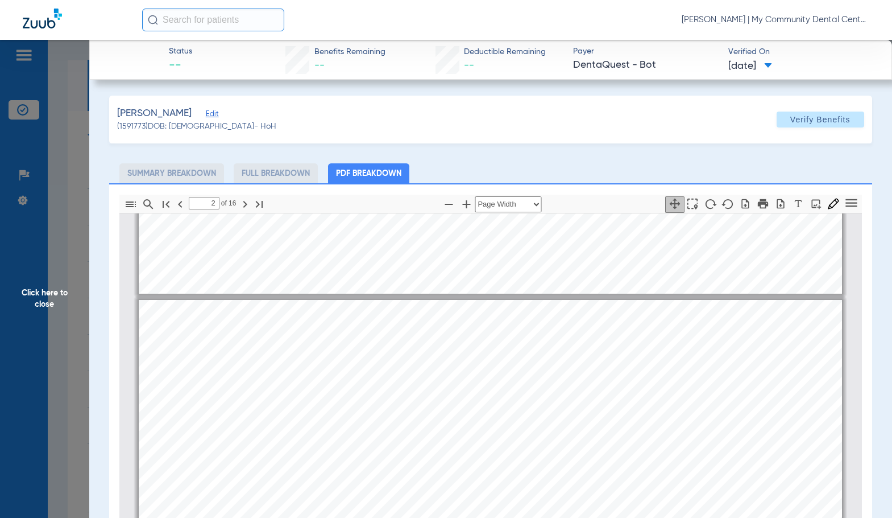
scroll to position [345, 0]
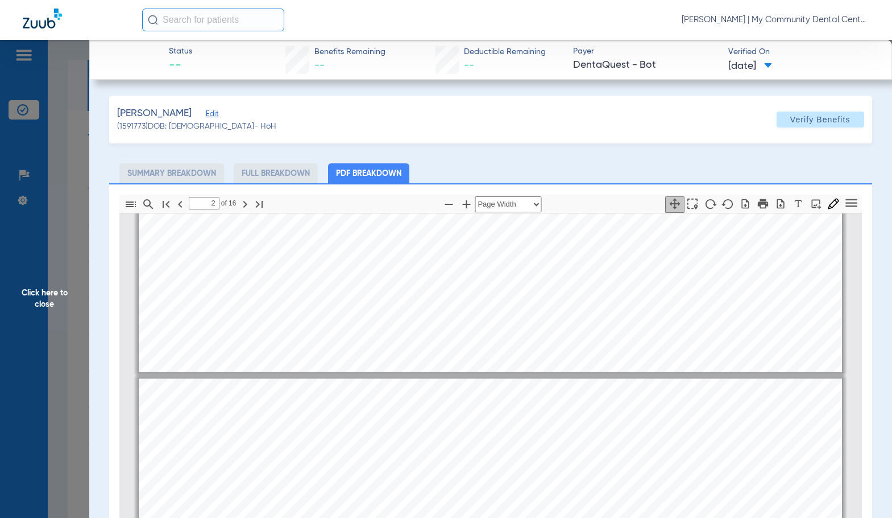
drag, startPoint x: 59, startPoint y: 320, endPoint x: 407, endPoint y: 285, distance: 349.3
click at [59, 320] on span "Click here to close" at bounding box center [44, 299] width 89 height 518
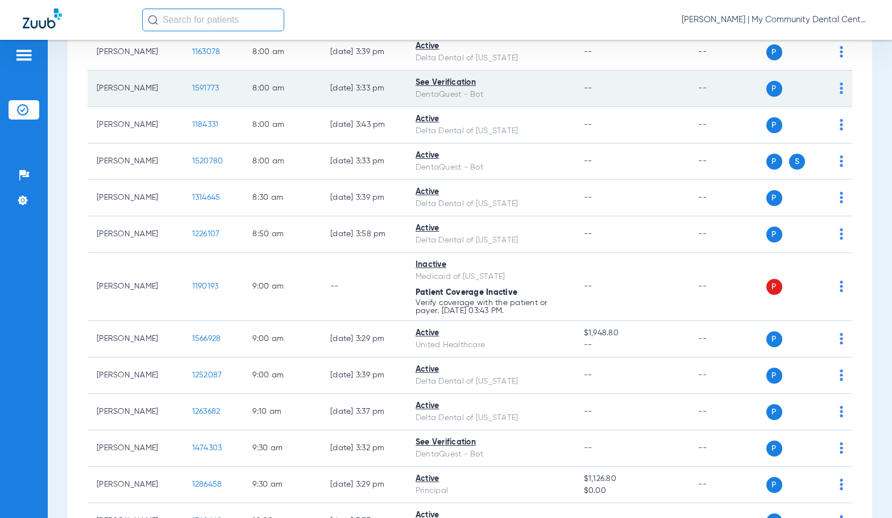
scroll to position [228, 0]
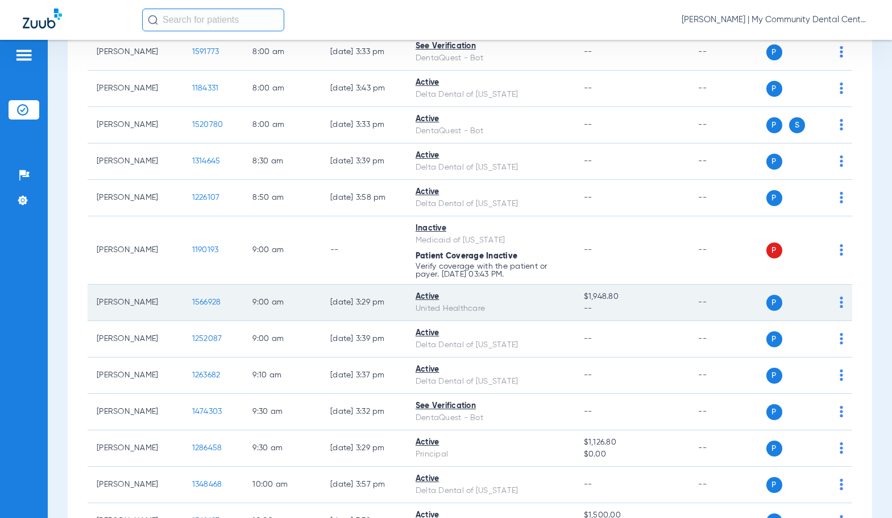
click at [197, 303] on span "1566928" at bounding box center [206, 302] width 29 height 8
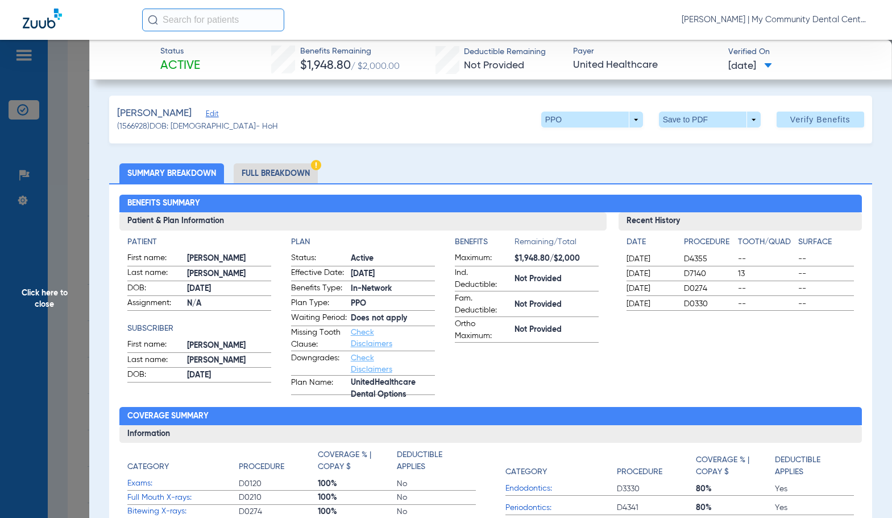
click at [295, 184] on div "Benefits Summary Patient & Plan Information Patient First name: [PERSON_NAME] L…" at bounding box center [490, 404] width 763 height 443
click at [295, 177] on li "Full Breakdown" at bounding box center [276, 173] width 84 height 20
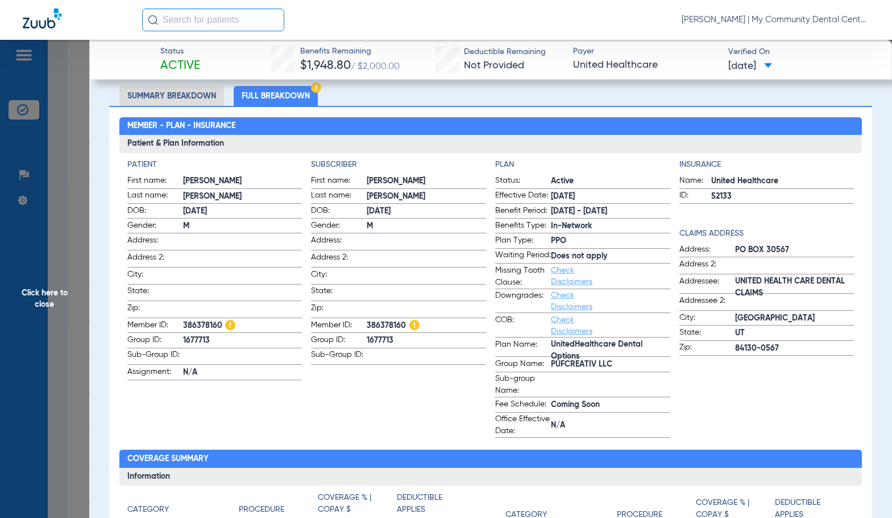
scroll to position [0, 0]
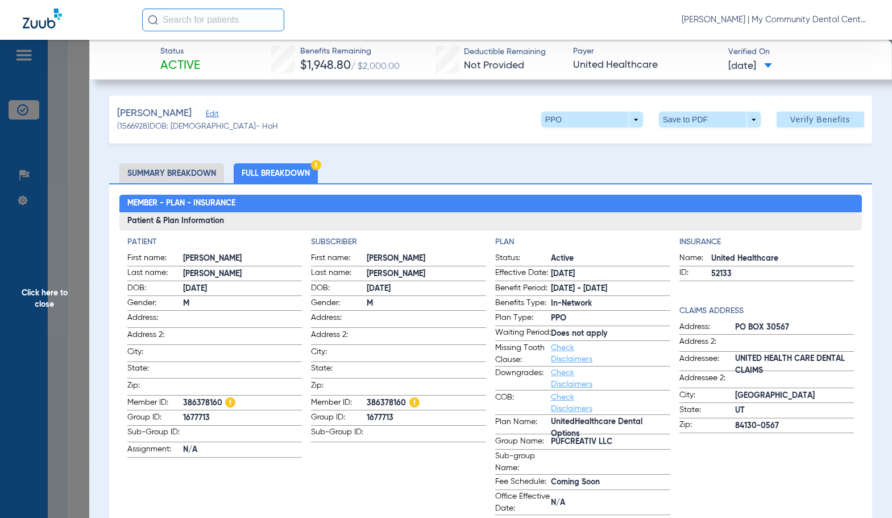
click at [279, 230] on div "Patient First name: [PERSON_NAME] Last name: [PERSON_NAME] DOB: [DEMOGRAPHIC_DA…" at bounding box center [490, 372] width 743 height 285
click at [80, 304] on span "Click here to close" at bounding box center [44, 299] width 89 height 518
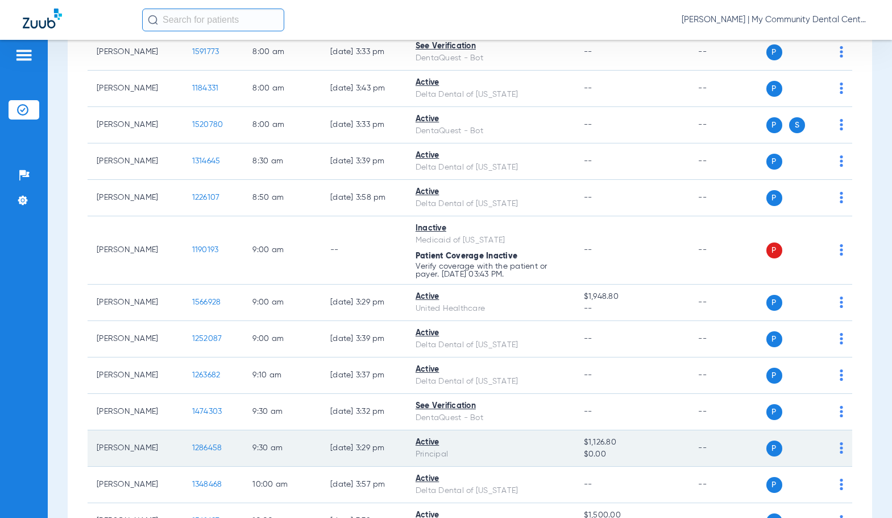
click at [201, 446] on span "1286458" at bounding box center [207, 448] width 30 height 8
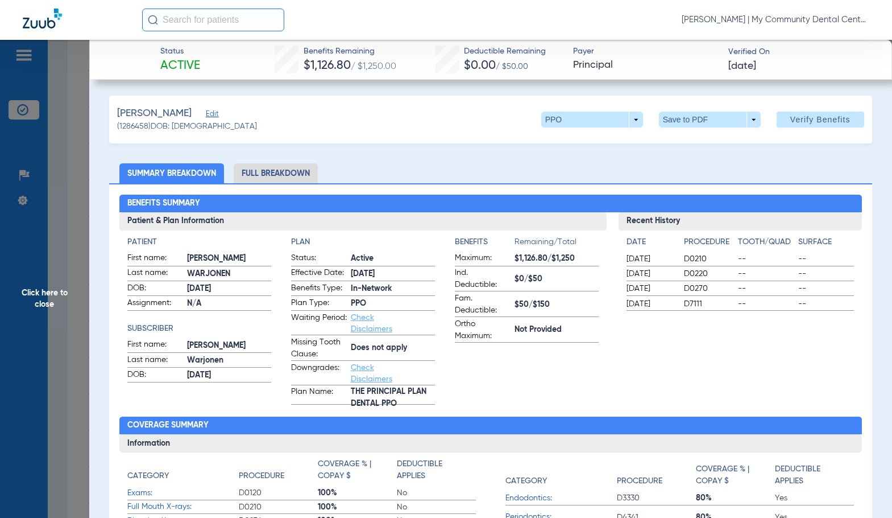
drag, startPoint x: 264, startPoint y: 179, endPoint x: 891, endPoint y: 128, distance: 628.3
click at [264, 179] on li "Full Breakdown" at bounding box center [276, 173] width 84 height 20
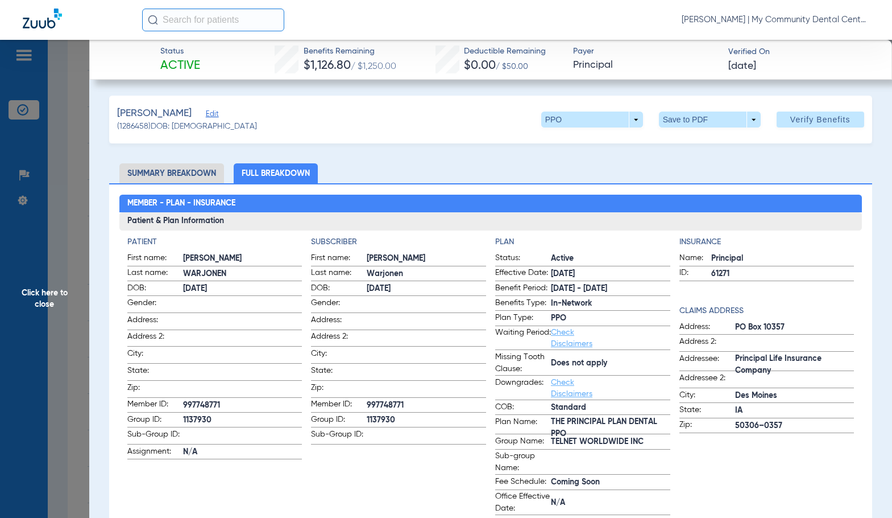
click at [382, 237] on h4 "Subscriber" at bounding box center [398, 242] width 175 height 12
click at [68, 303] on span "Click here to close" at bounding box center [44, 299] width 89 height 518
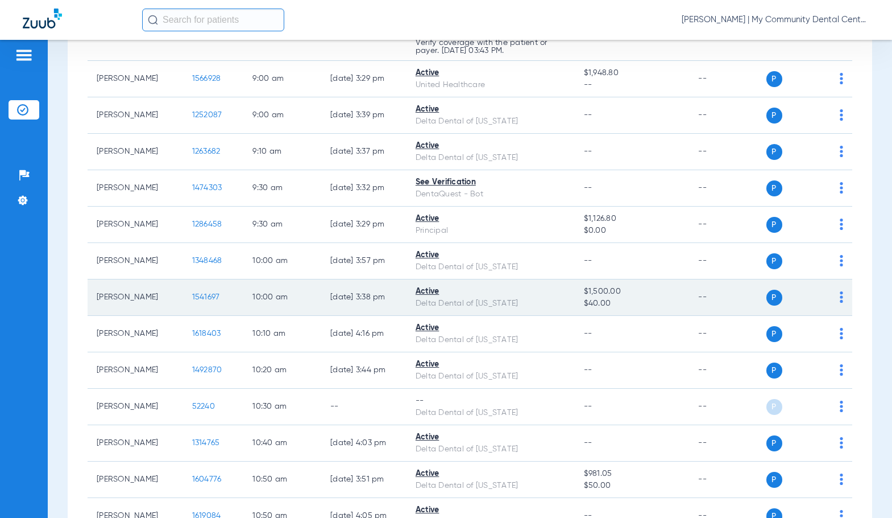
scroll to position [455, 0]
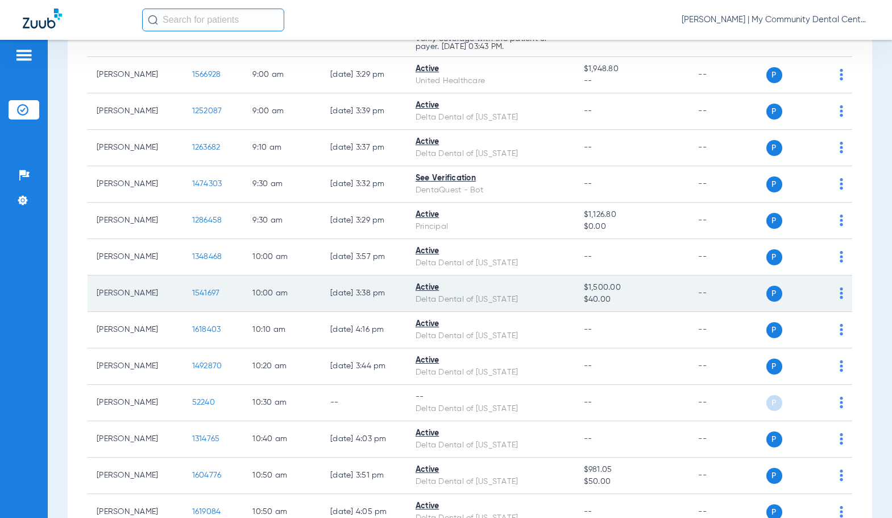
click at [192, 292] on span "1541697" at bounding box center [206, 293] width 28 height 8
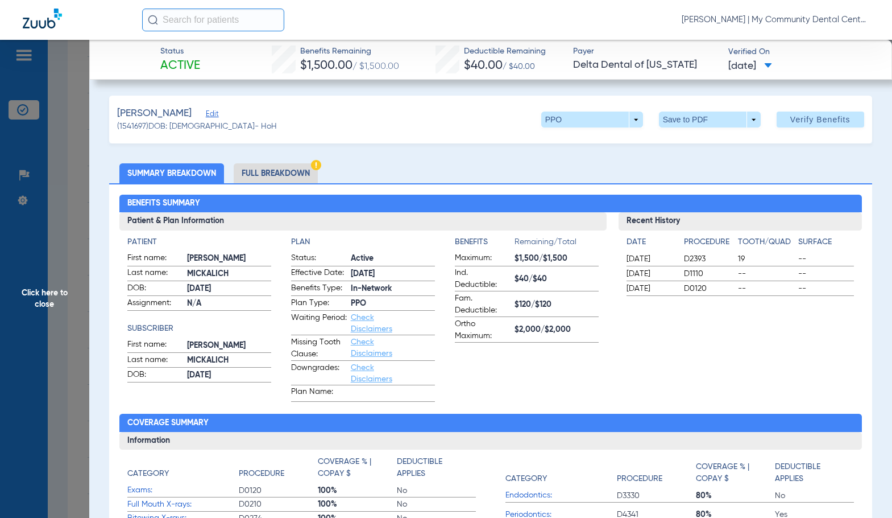
click at [305, 173] on li "Full Breakdown" at bounding box center [276, 173] width 84 height 20
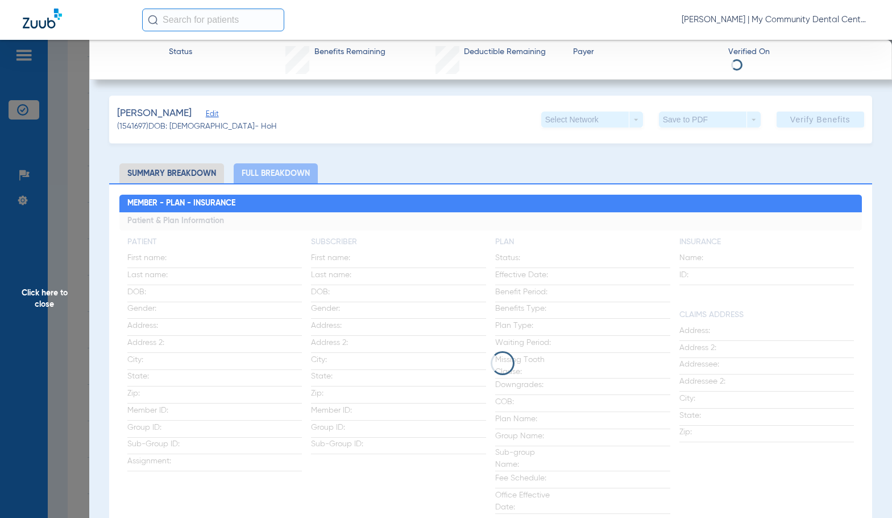
click at [305, 173] on li "Full Breakdown" at bounding box center [276, 173] width 84 height 20
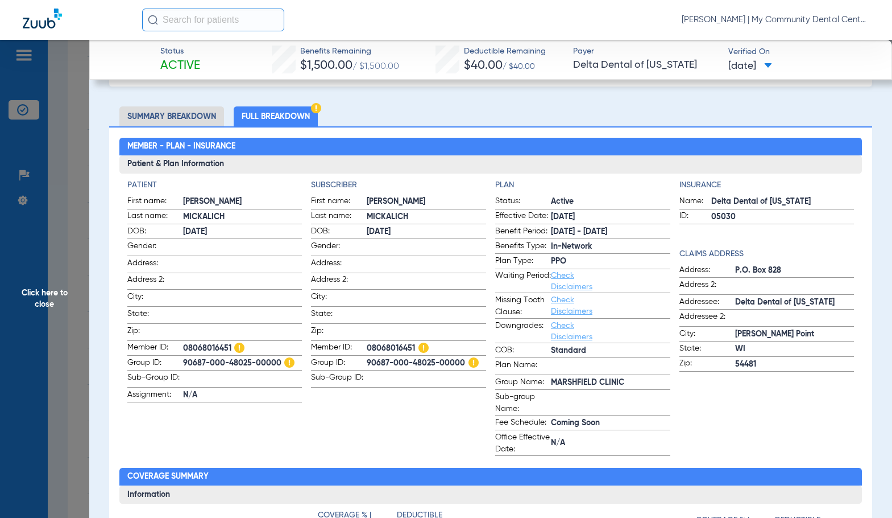
scroll to position [0, 0]
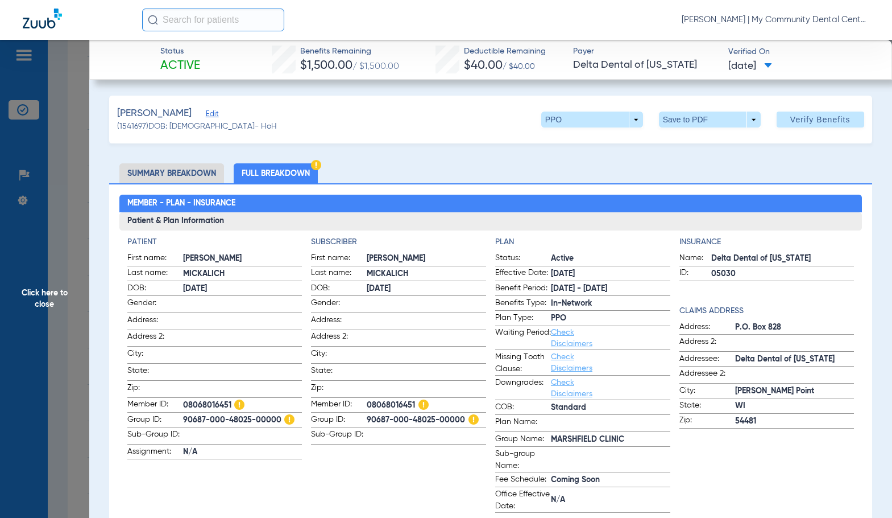
drag, startPoint x: 338, startPoint y: 197, endPoint x: 32, endPoint y: 295, distance: 320.5
click at [334, 195] on h2 "Member - Plan - Insurance" at bounding box center [490, 204] width 743 height 18
click at [36, 303] on span "Click here to close" at bounding box center [44, 299] width 89 height 518
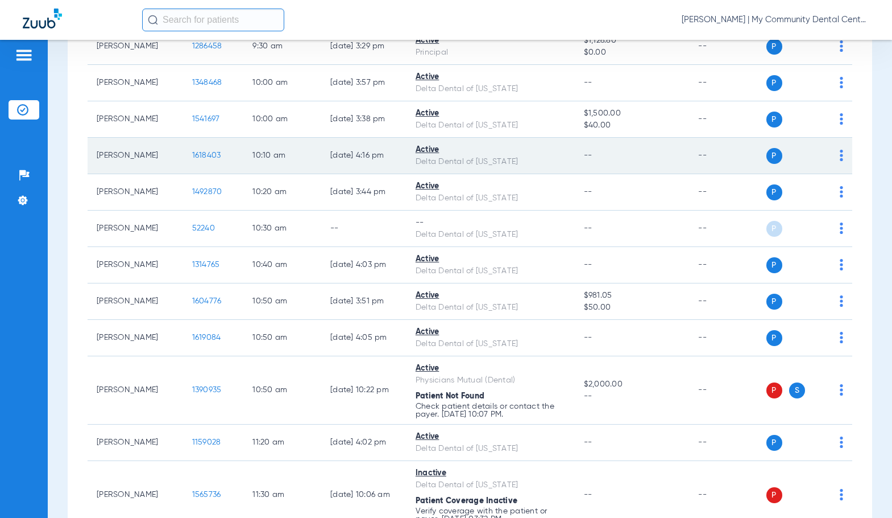
scroll to position [683, 0]
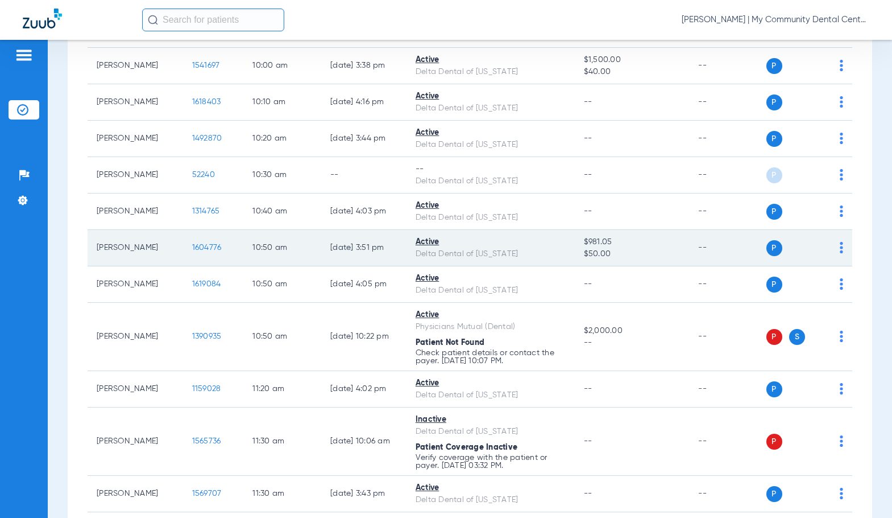
click at [201, 246] on span "1604776" at bounding box center [207, 247] width 30 height 8
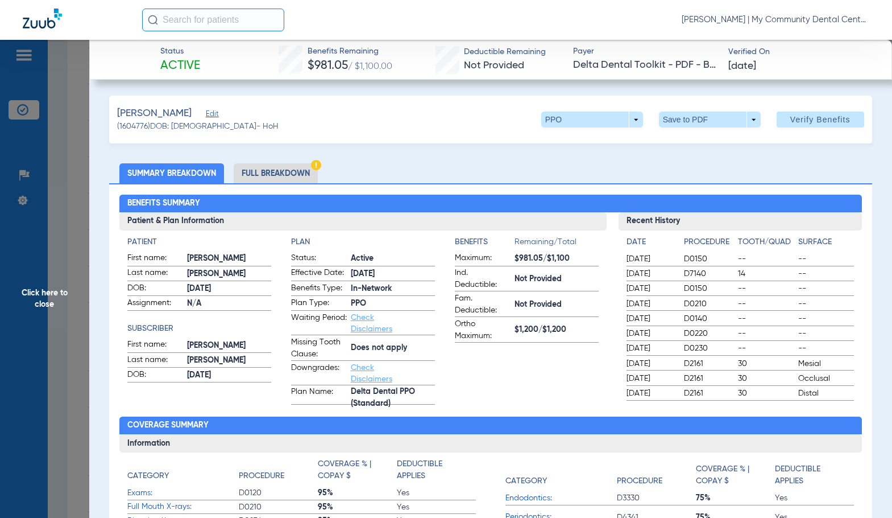
click at [278, 172] on li "Full Breakdown" at bounding box center [276, 173] width 84 height 20
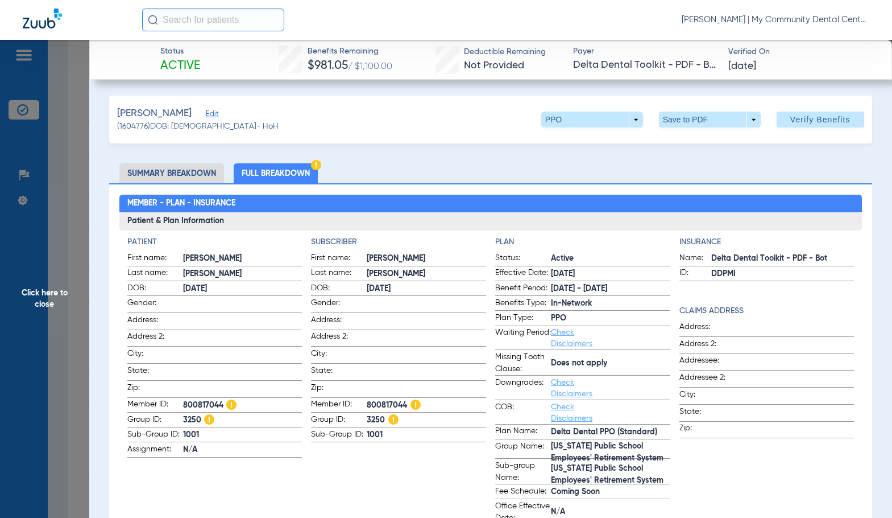
click at [397, 468] on app-subscriber-information "Subscriber First name: [PERSON_NAME] Last name: [PERSON_NAME]: [DEMOGRAPHIC_DAT…" at bounding box center [398, 380] width 175 height 288
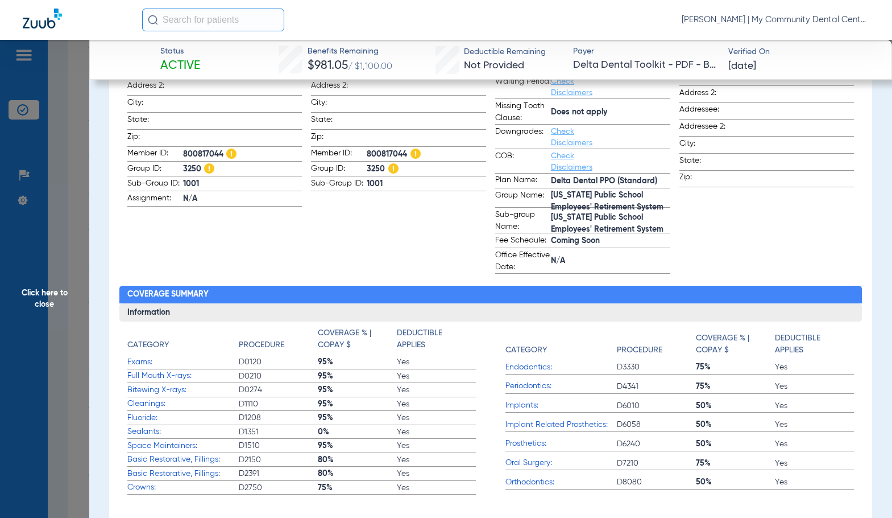
scroll to position [171, 0]
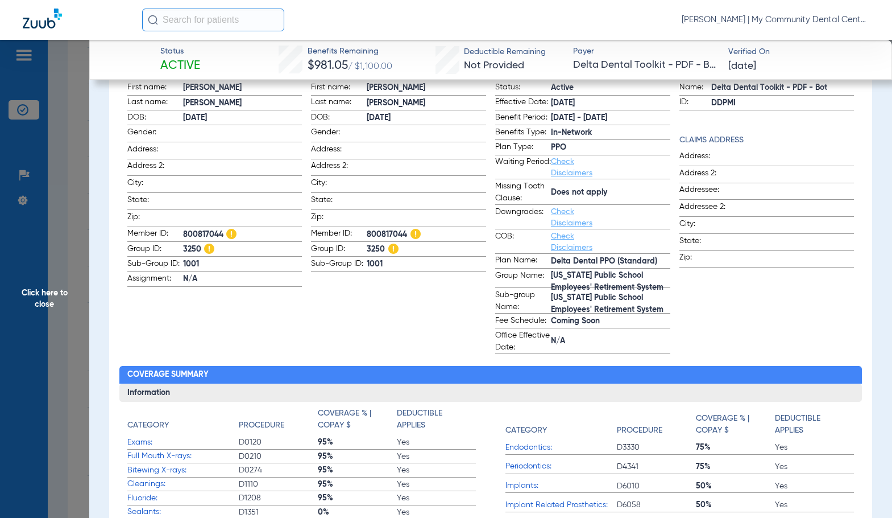
drag, startPoint x: 45, startPoint y: 320, endPoint x: 456, endPoint y: 239, distance: 419.1
click at [46, 317] on span "Click here to close" at bounding box center [44, 299] width 89 height 518
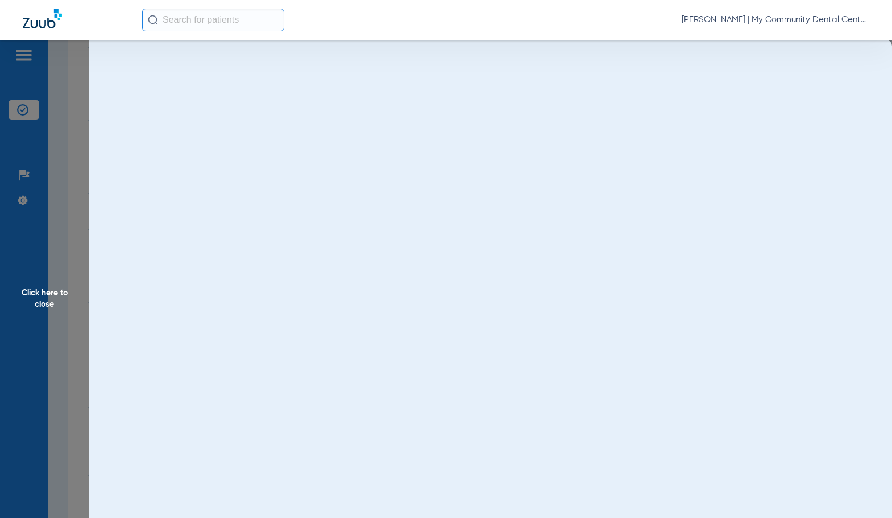
scroll to position [0, 0]
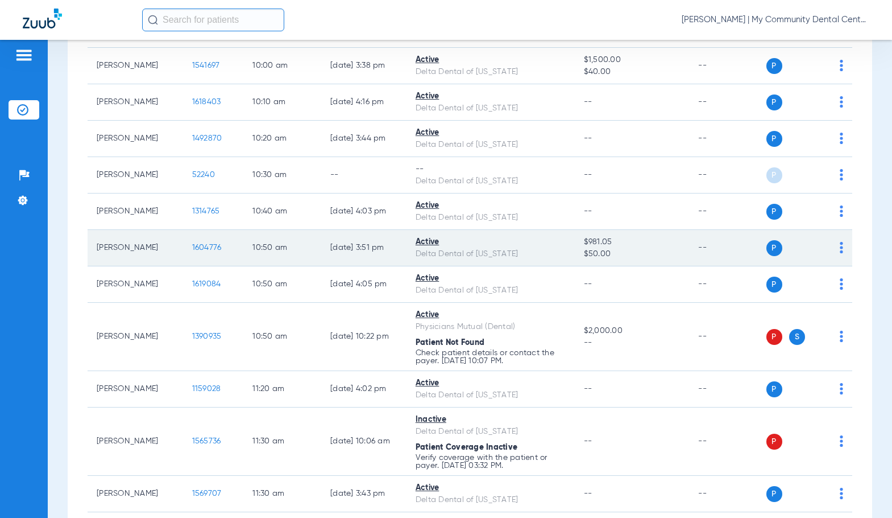
click at [196, 250] on span "1604776" at bounding box center [207, 247] width 30 height 8
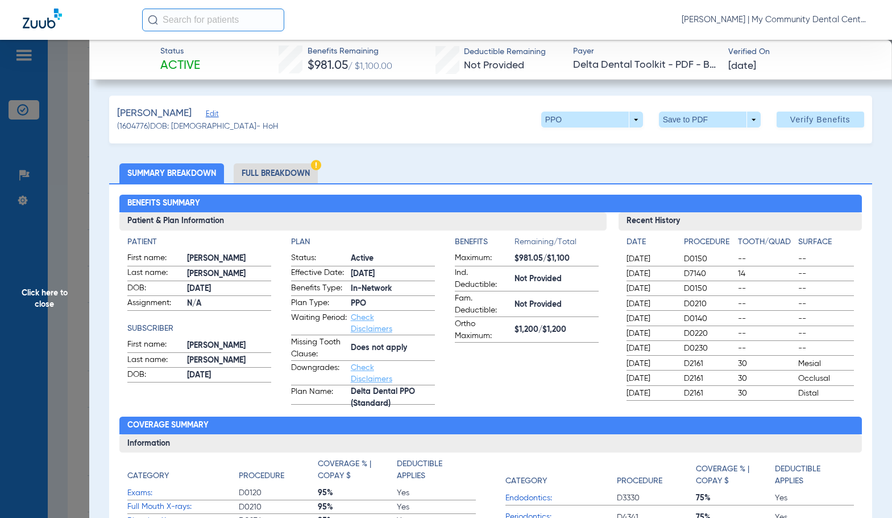
click at [71, 280] on span "Click here to close" at bounding box center [44, 299] width 89 height 518
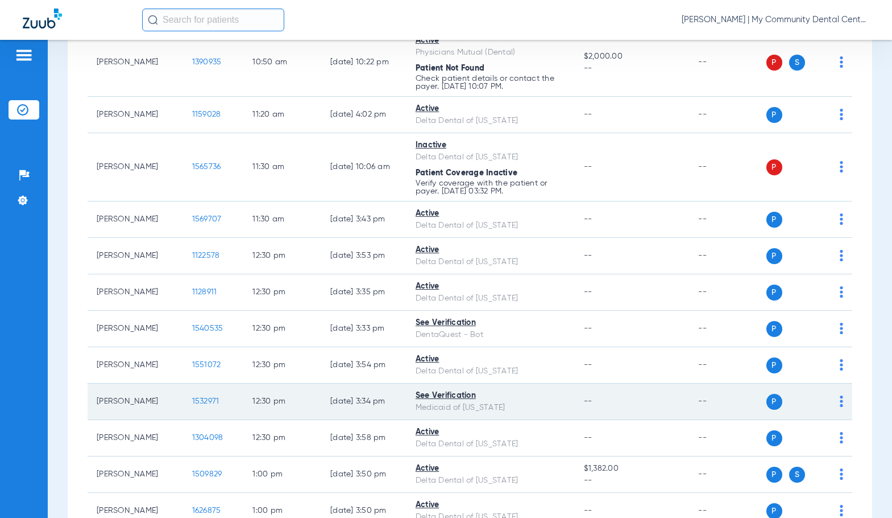
scroll to position [967, 0]
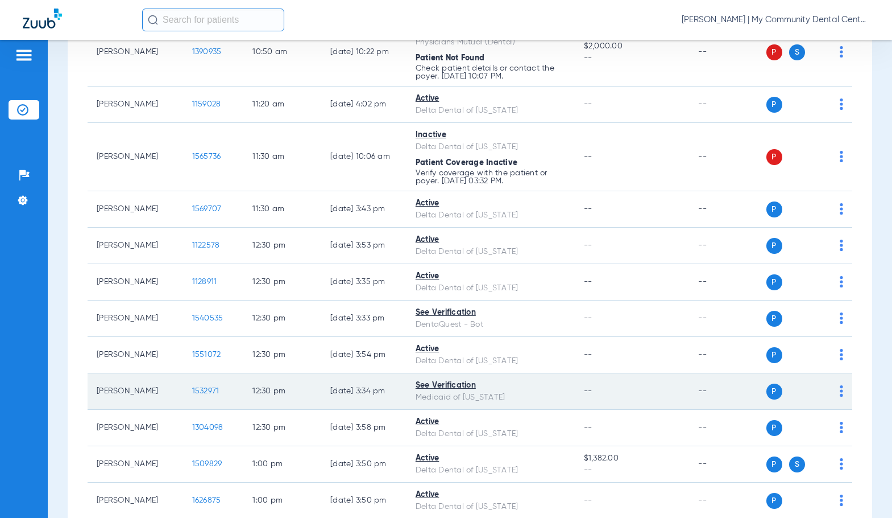
click at [192, 387] on span "1532971" at bounding box center [205, 391] width 27 height 8
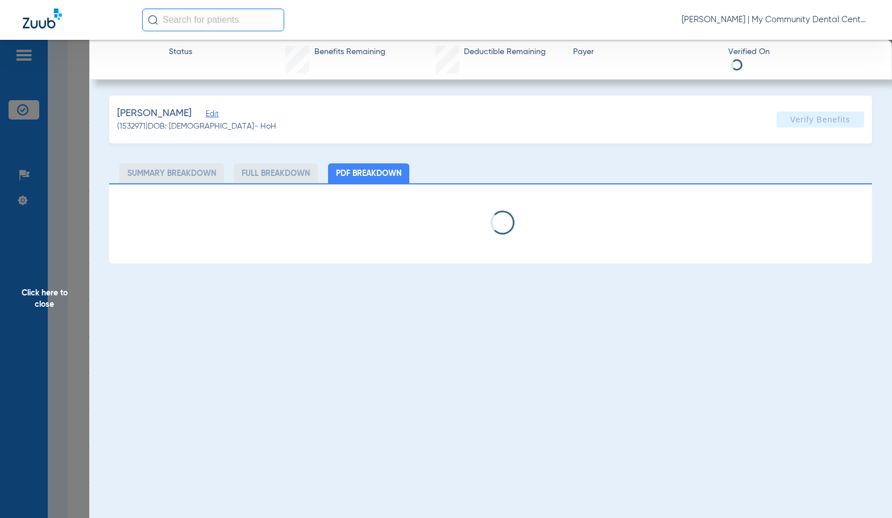
select select "page-width"
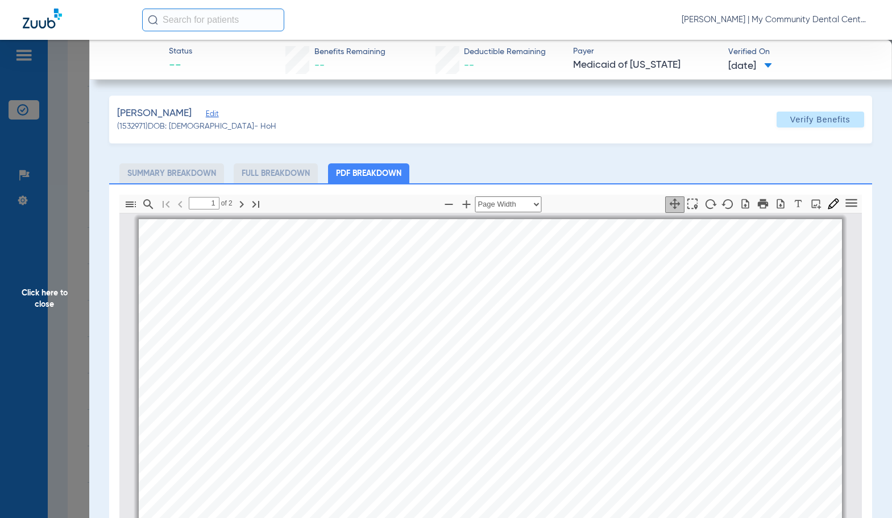
scroll to position [6, 0]
type input "2"
click at [59, 291] on span "Click here to close" at bounding box center [44, 299] width 89 height 518
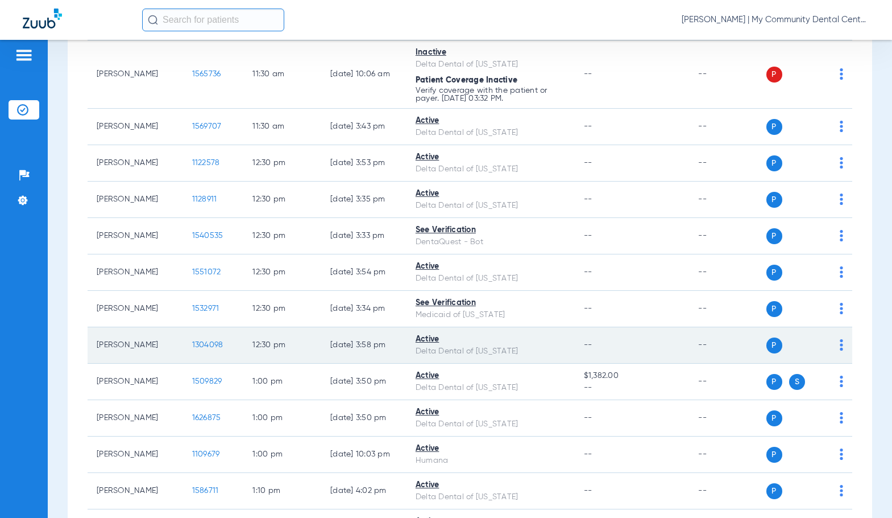
scroll to position [1081, 0]
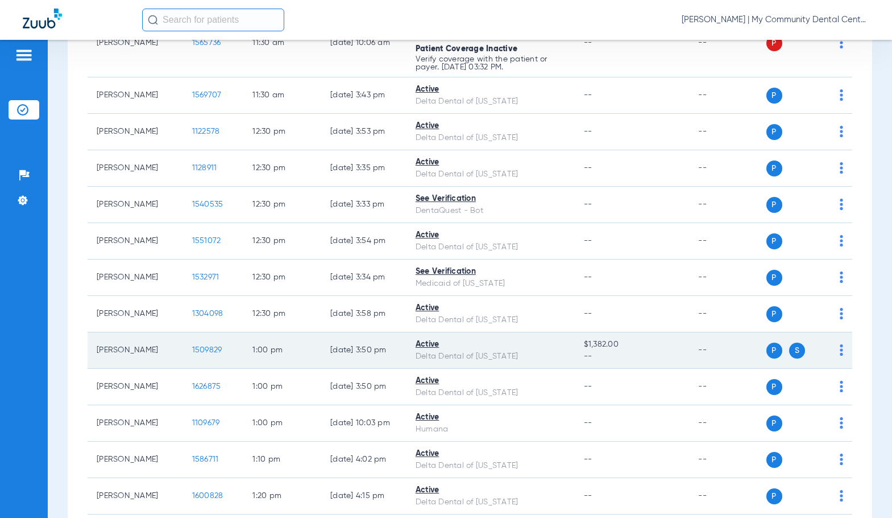
click at [192, 349] on span "1509829" at bounding box center [207, 350] width 30 height 8
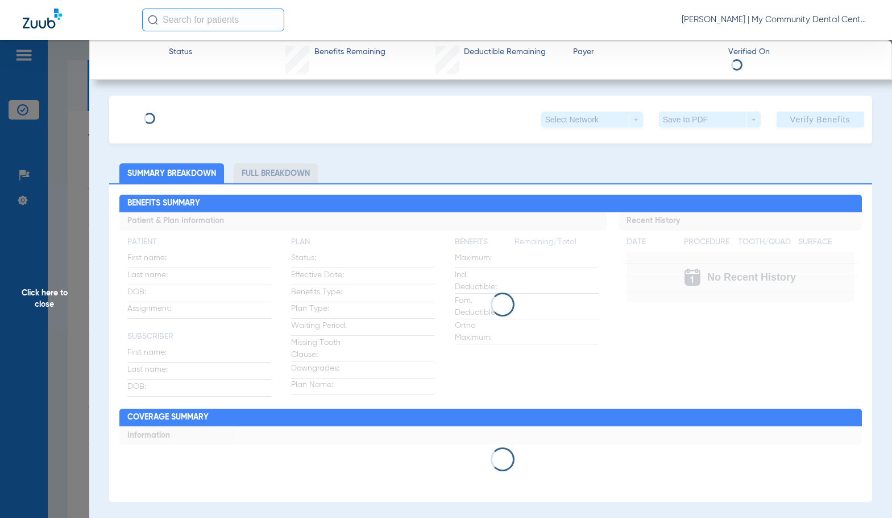
scroll to position [1081, 0]
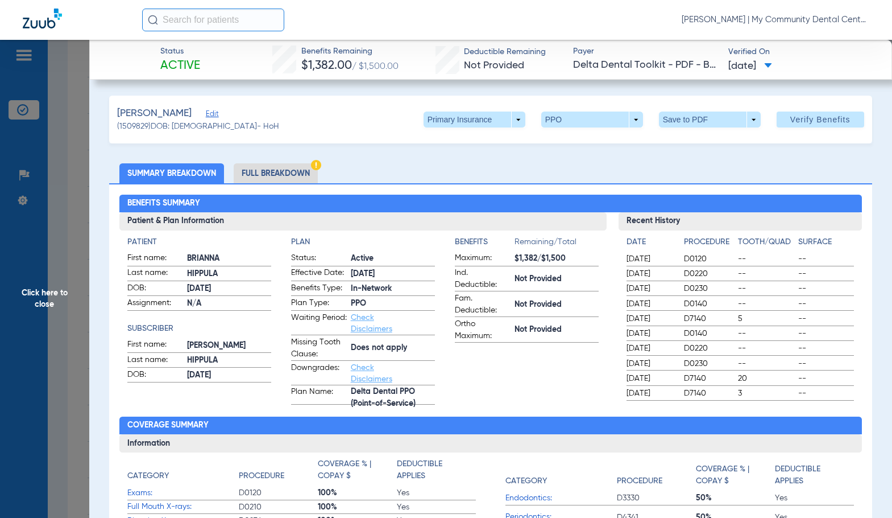
click at [307, 176] on li "Full Breakdown" at bounding box center [276, 173] width 84 height 20
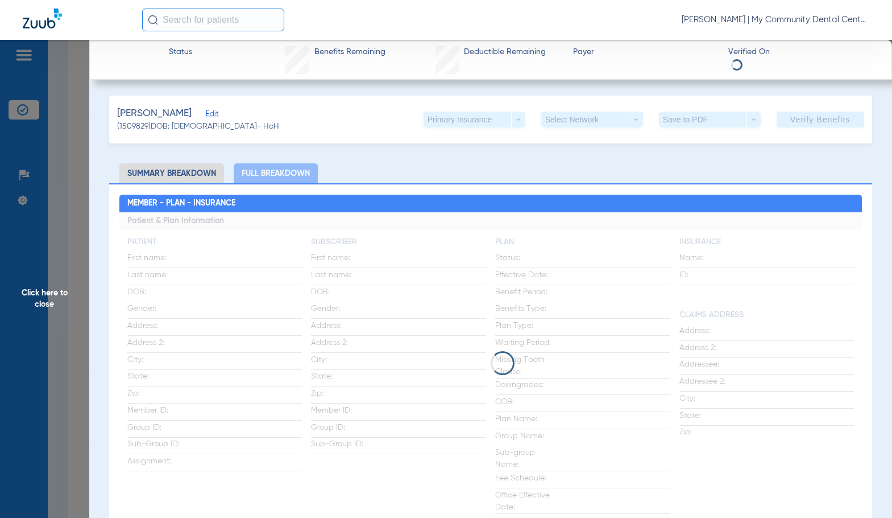
drag, startPoint x: 318, startPoint y: 169, endPoint x: 344, endPoint y: 163, distance: 26.9
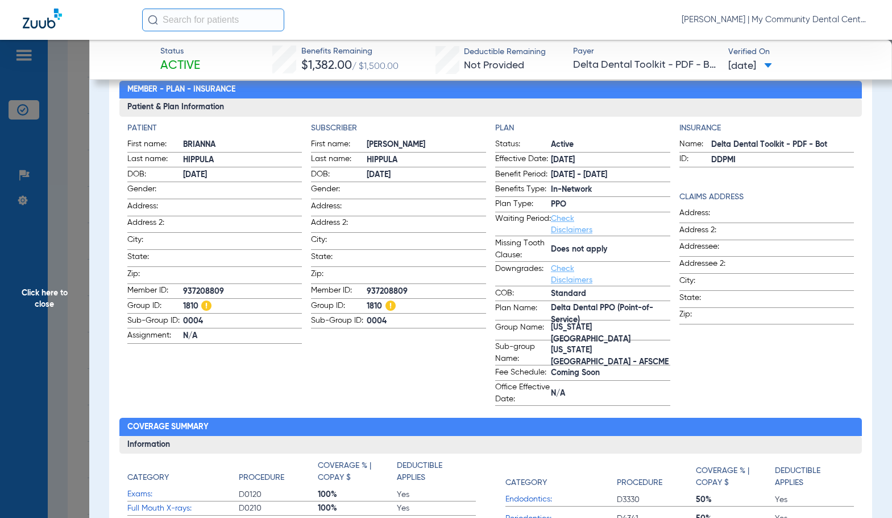
scroll to position [0, 0]
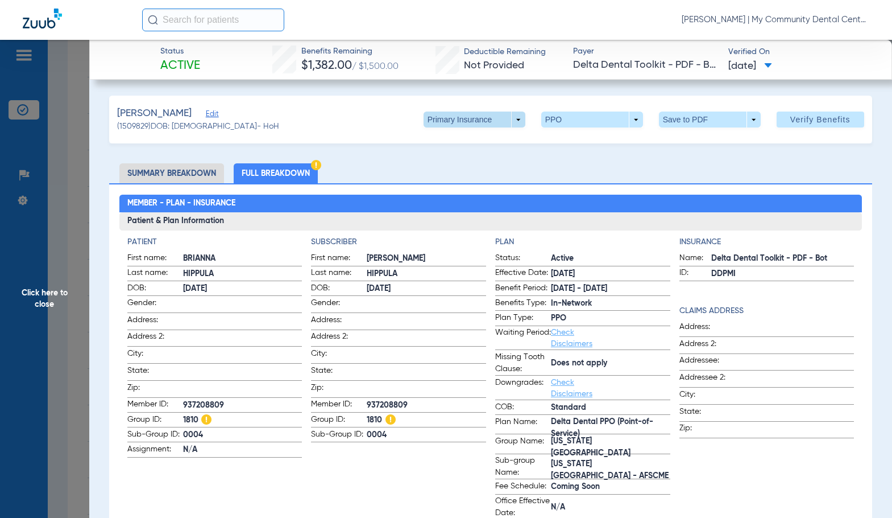
click at [497, 125] on span at bounding box center [475, 119] width 102 height 16
click at [477, 166] on span "Secondary Insurance" at bounding box center [462, 165] width 75 height 8
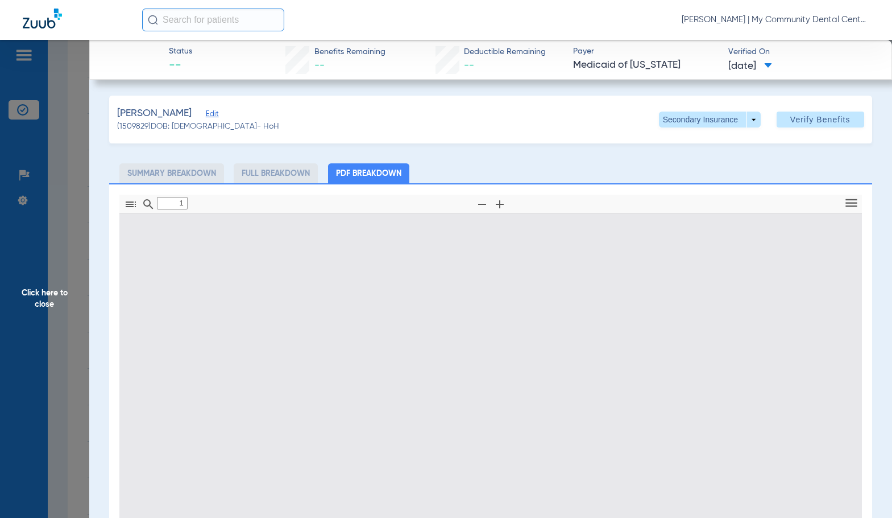
type input "0"
select select "page-width"
type input "1"
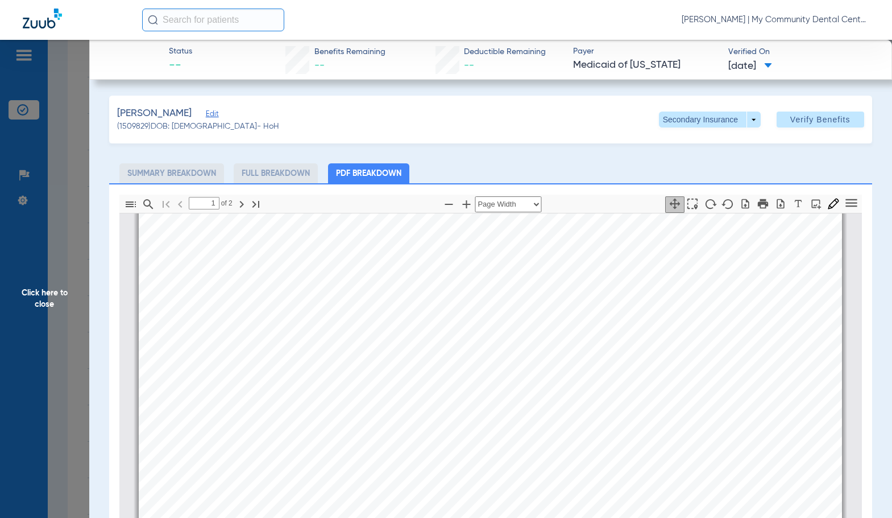
scroll to position [347, 0]
drag, startPoint x: 78, startPoint y: 371, endPoint x: 185, endPoint y: 440, distance: 127.6
click at [78, 371] on span "Click here to close" at bounding box center [44, 299] width 89 height 518
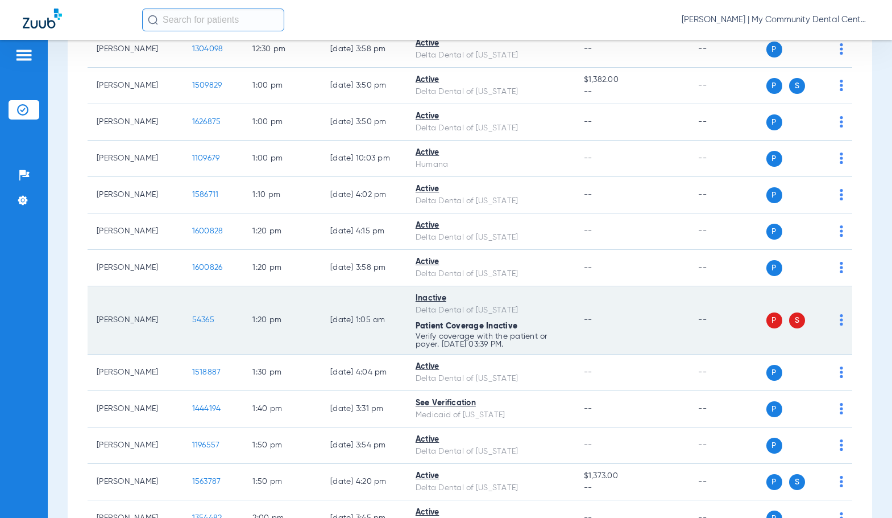
scroll to position [1365, 0]
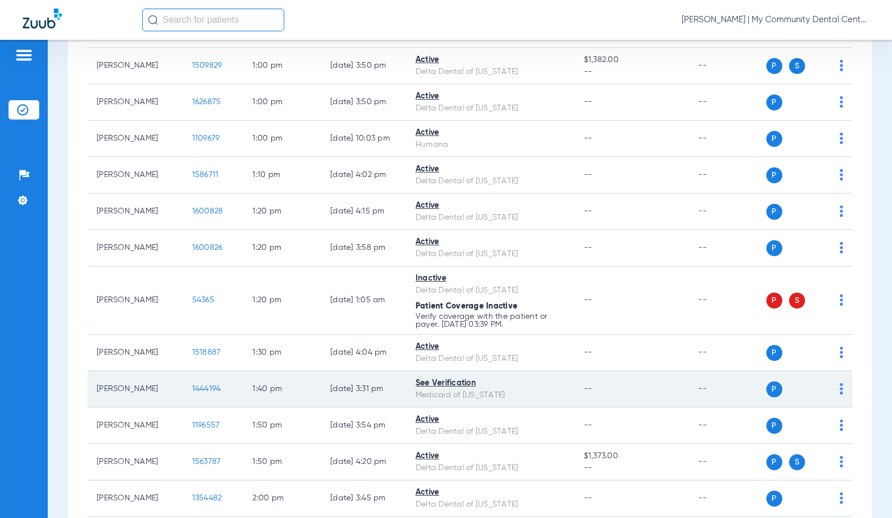
click at [201, 390] on span "1444194" at bounding box center [206, 388] width 29 height 8
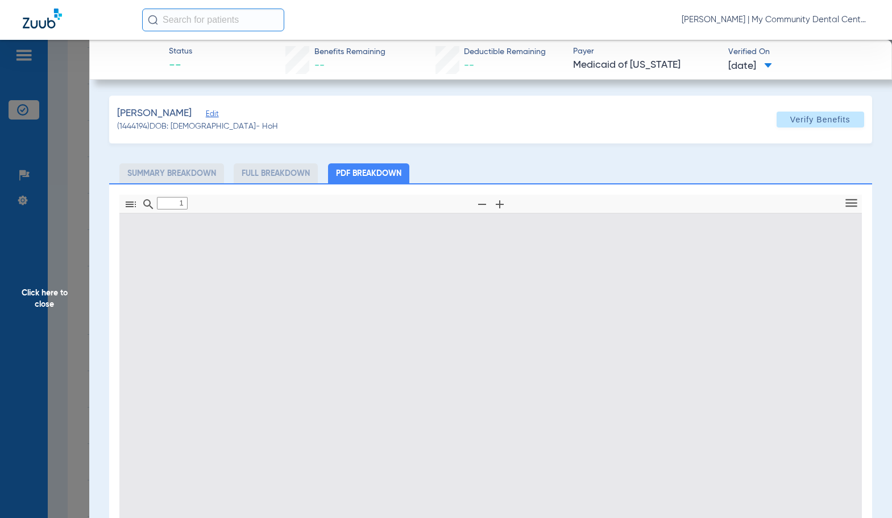
type input "0"
select select "page-width"
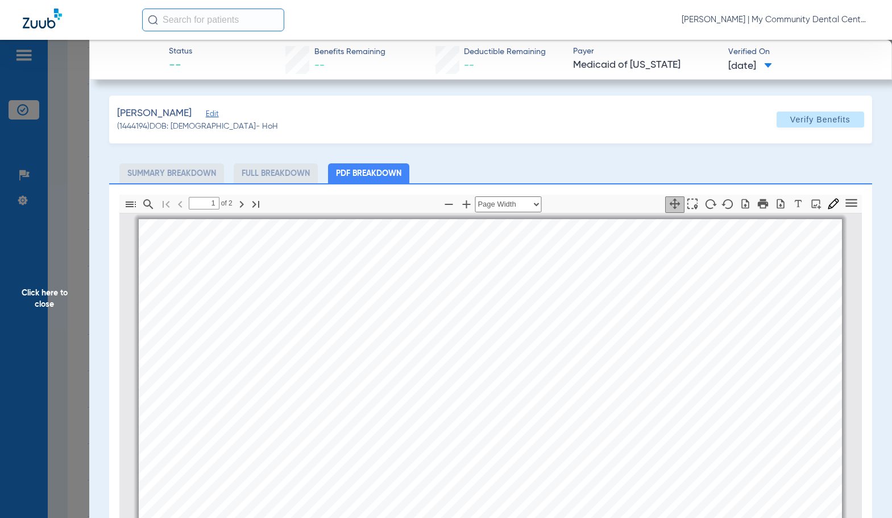
scroll to position [6, 0]
type input "2"
click at [60, 310] on span "Click here to close" at bounding box center [44, 299] width 89 height 518
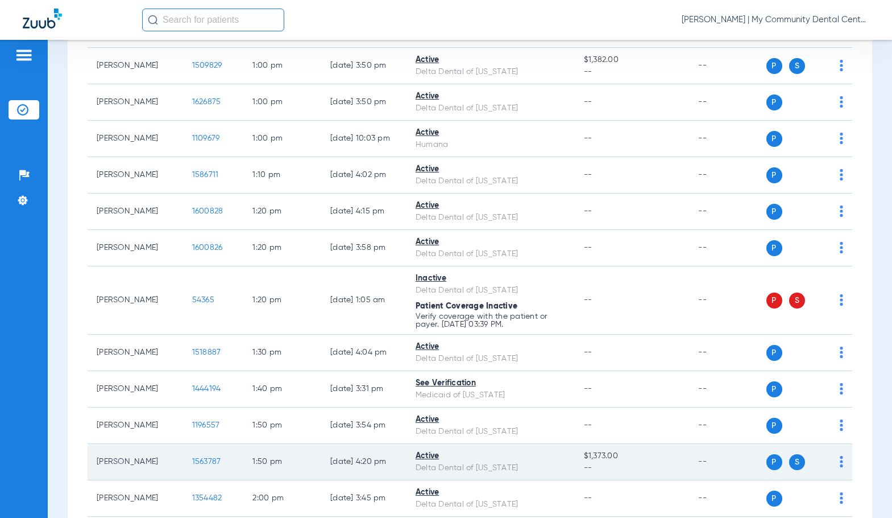
click at [192, 462] on span "1563787" at bounding box center [206, 461] width 29 height 8
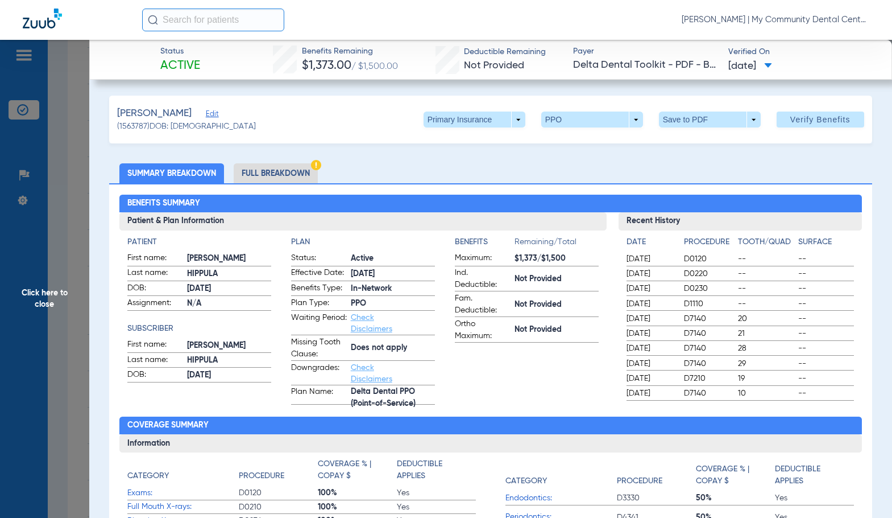
click at [281, 179] on li "Full Breakdown" at bounding box center [276, 173] width 84 height 20
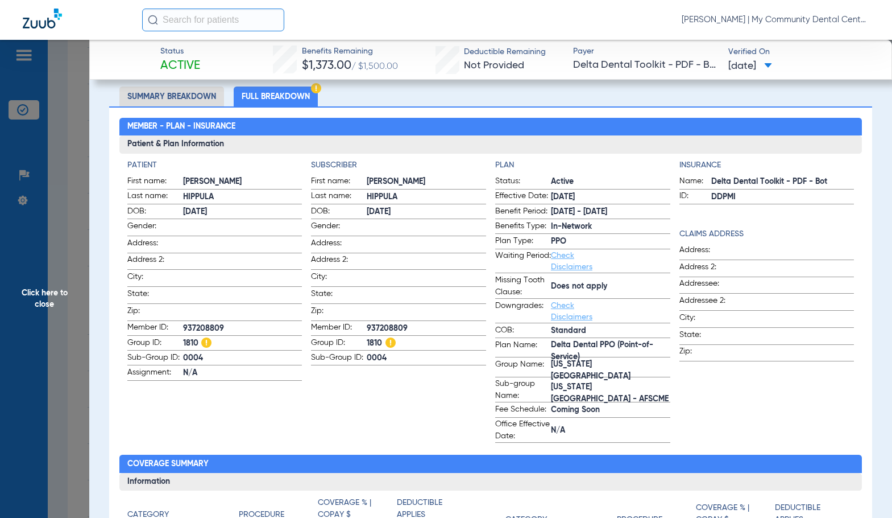
scroll to position [0, 0]
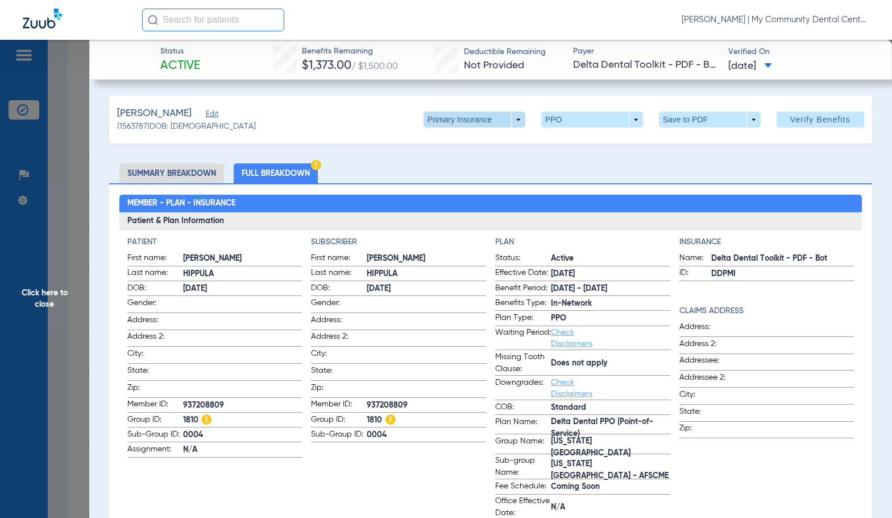
click at [474, 118] on span at bounding box center [474, 119] width 27 height 27
click at [453, 167] on span "Secondary Insurance" at bounding box center [462, 165] width 75 height 8
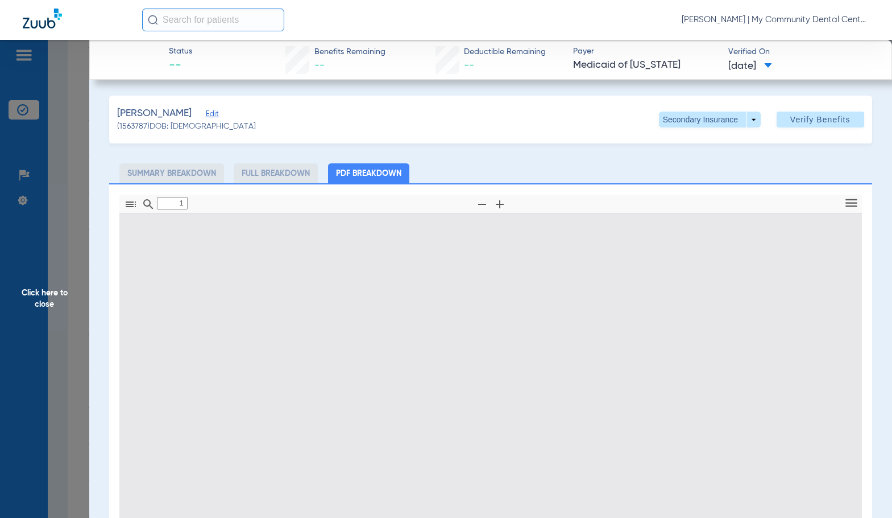
type input "0"
select select "page-width"
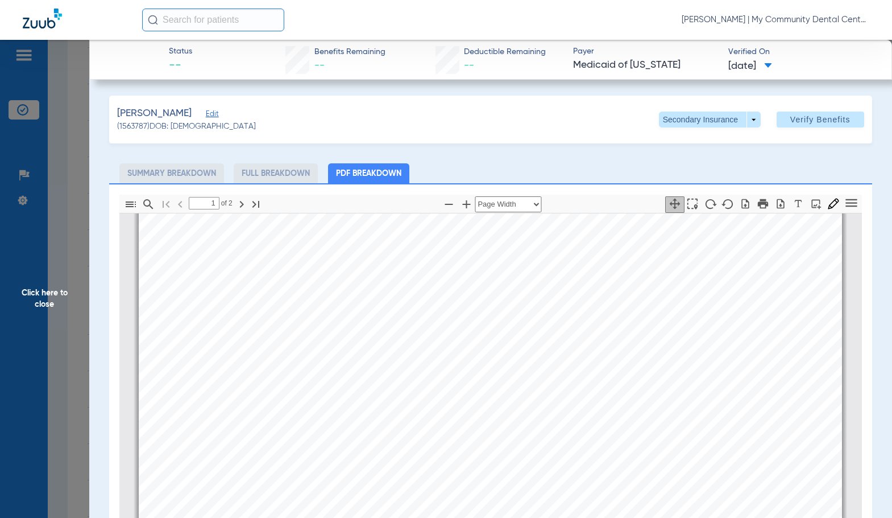
scroll to position [290, 0]
type input "2"
click at [77, 309] on span "Click here to close" at bounding box center [44, 299] width 89 height 518
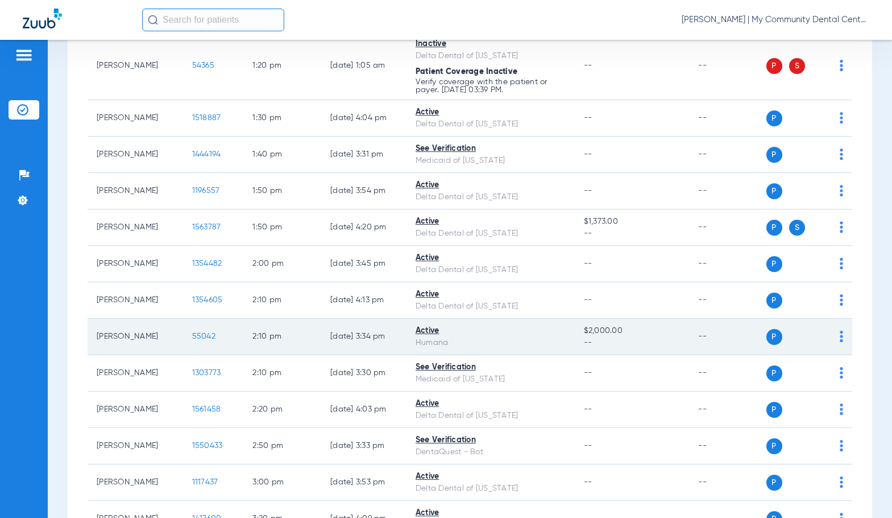
scroll to position [1649, 0]
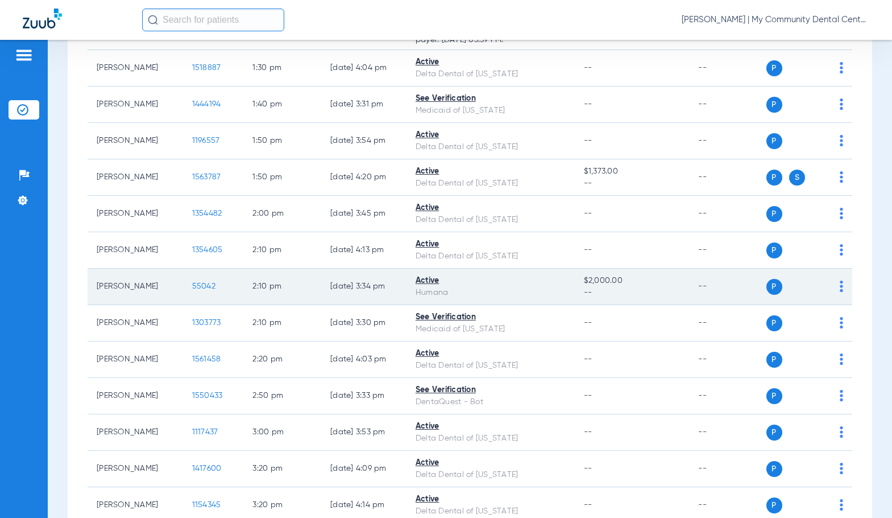
click at [194, 286] on span "55042" at bounding box center [203, 286] width 23 height 8
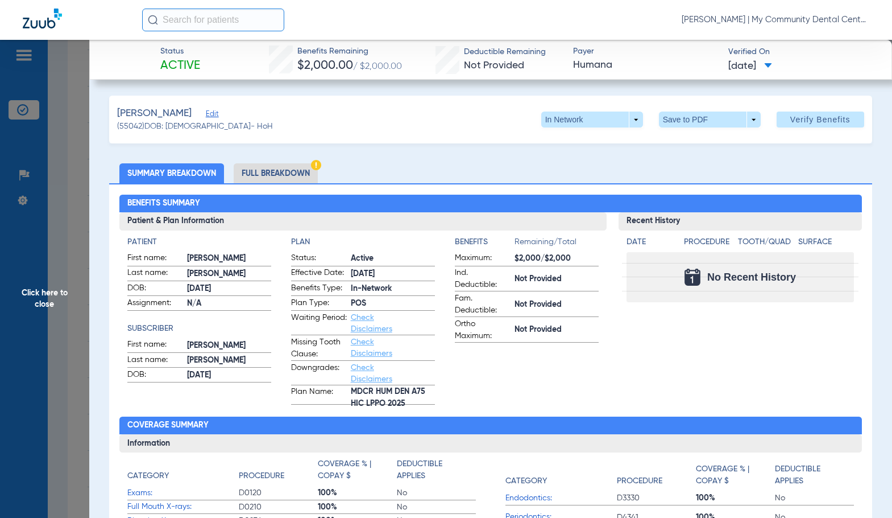
drag, startPoint x: 280, startPoint y: 171, endPoint x: 881, endPoint y: 85, distance: 607.4
click at [280, 171] on li "Full Breakdown" at bounding box center [276, 173] width 84 height 20
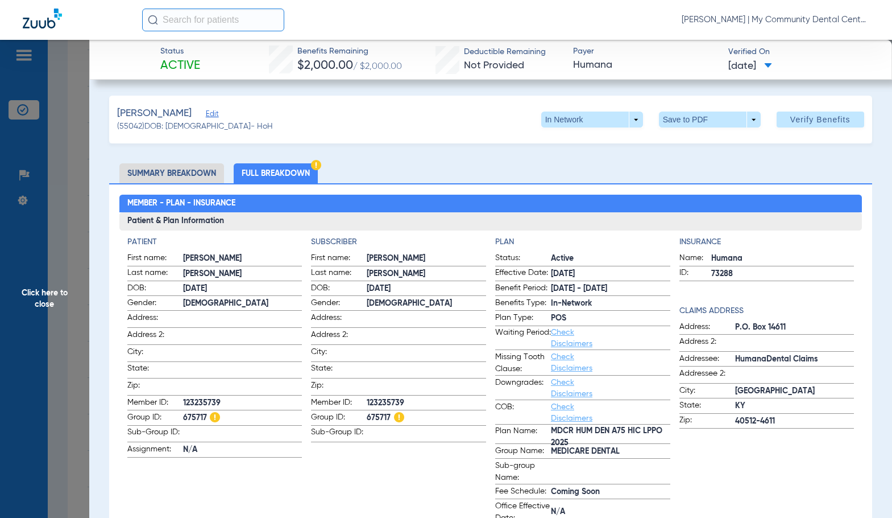
drag, startPoint x: 403, startPoint y: 397, endPoint x: 392, endPoint y: 395, distance: 11.6
click at [403, 397] on span "123235739" at bounding box center [426, 403] width 119 height 12
click at [392, 397] on span "123235739" at bounding box center [426, 403] width 119 height 12
click at [391, 397] on span "123235739" at bounding box center [426, 403] width 119 height 12
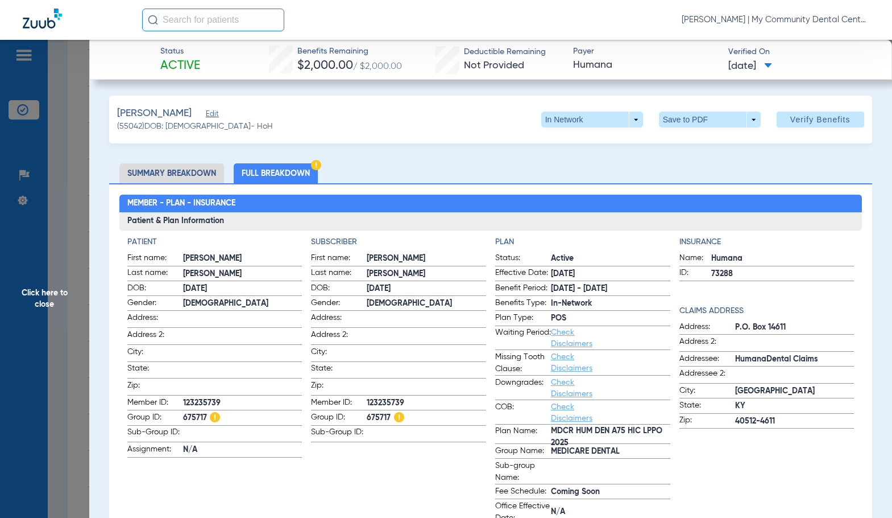
drag, startPoint x: 391, startPoint y: 395, endPoint x: 381, endPoint y: 401, distance: 12.2
click at [381, 401] on span "123235739" at bounding box center [426, 403] width 119 height 12
copy span "123235739"
click at [47, 307] on span "Click here to close" at bounding box center [44, 299] width 89 height 518
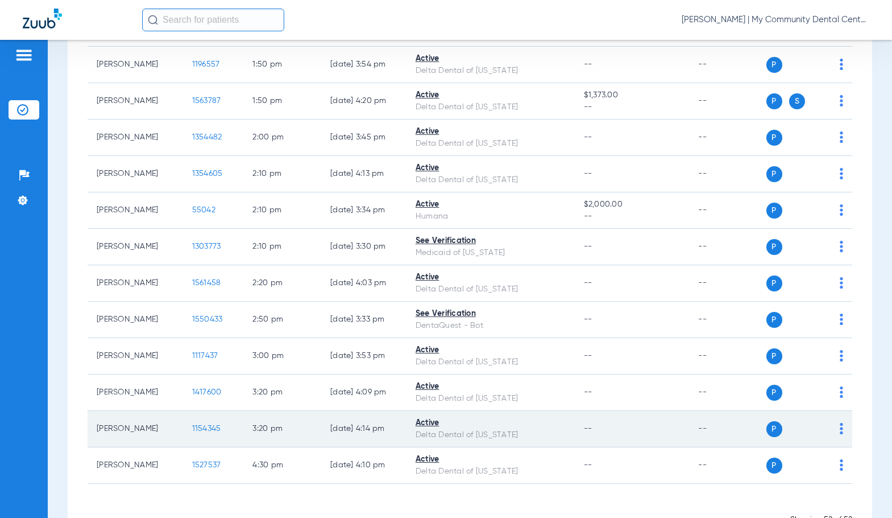
scroll to position [1764, 0]
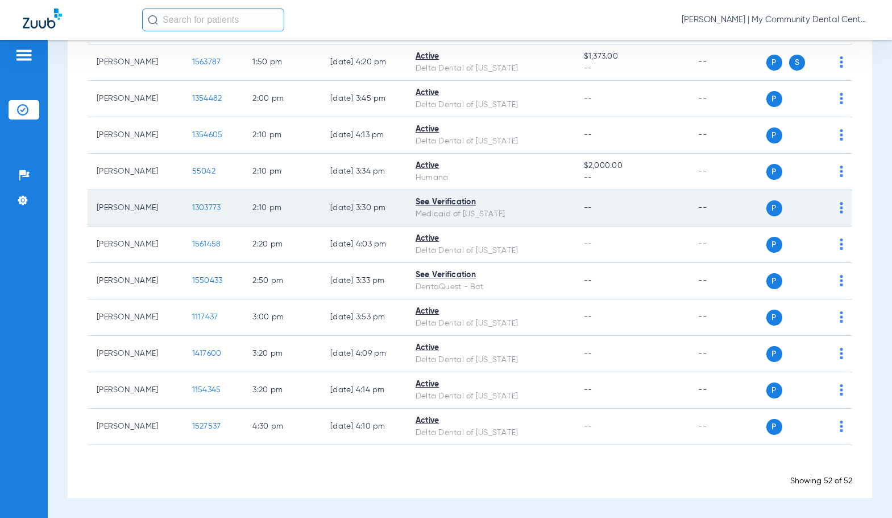
click at [201, 205] on span "1303773" at bounding box center [206, 208] width 29 height 8
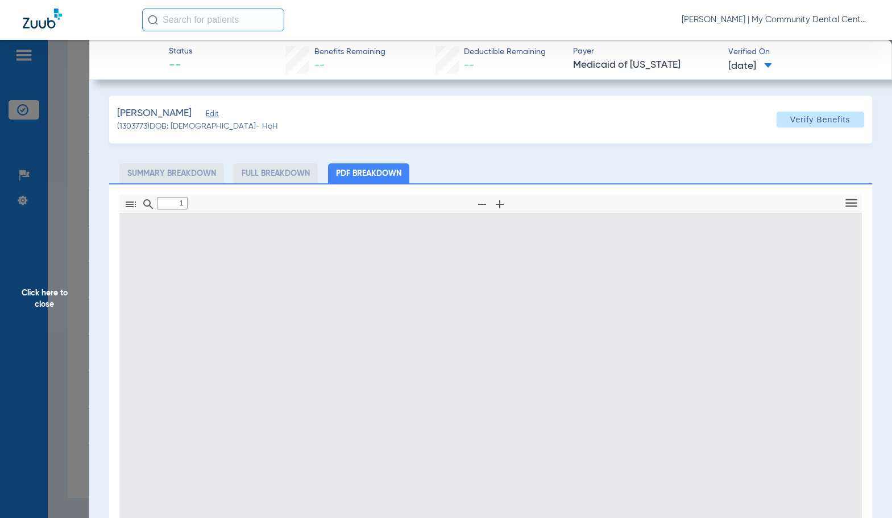
type input "0"
select select "page-width"
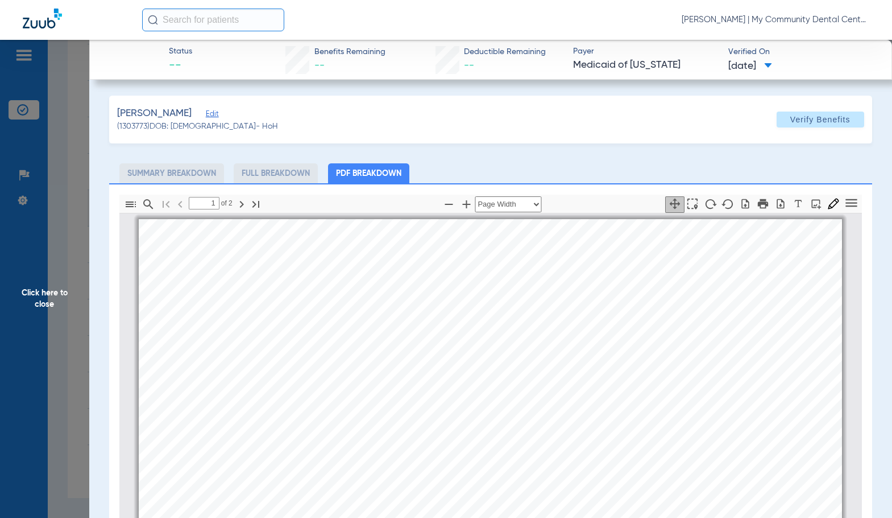
scroll to position [6, 0]
type input "2"
click at [60, 310] on span "Click here to close" at bounding box center [44, 299] width 89 height 518
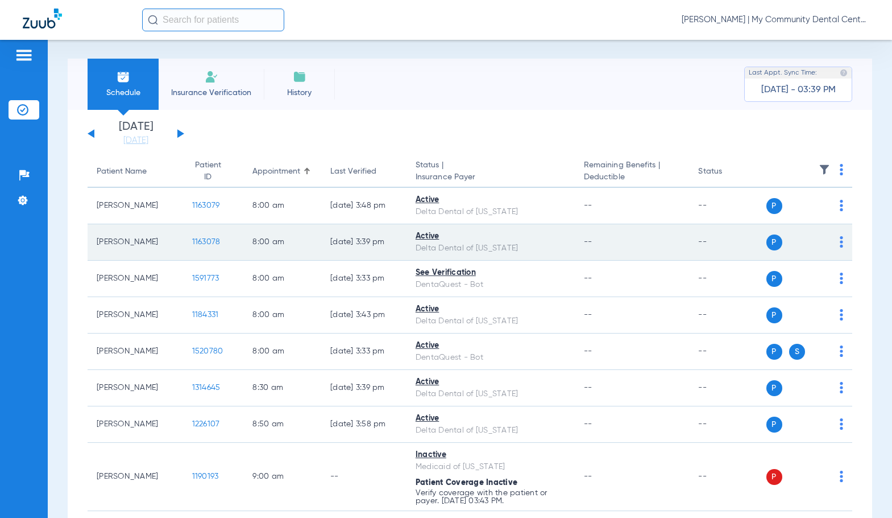
scroll to position [0, 0]
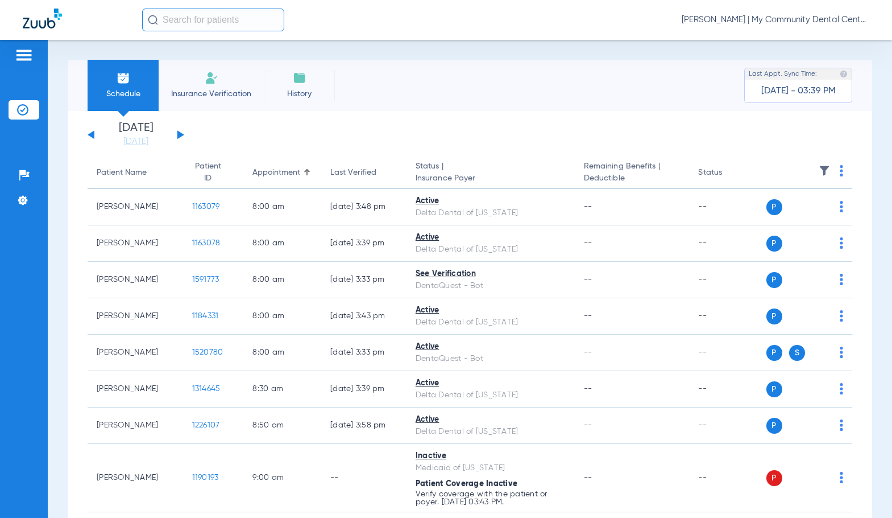
click at [181, 134] on button at bounding box center [180, 134] width 7 height 9
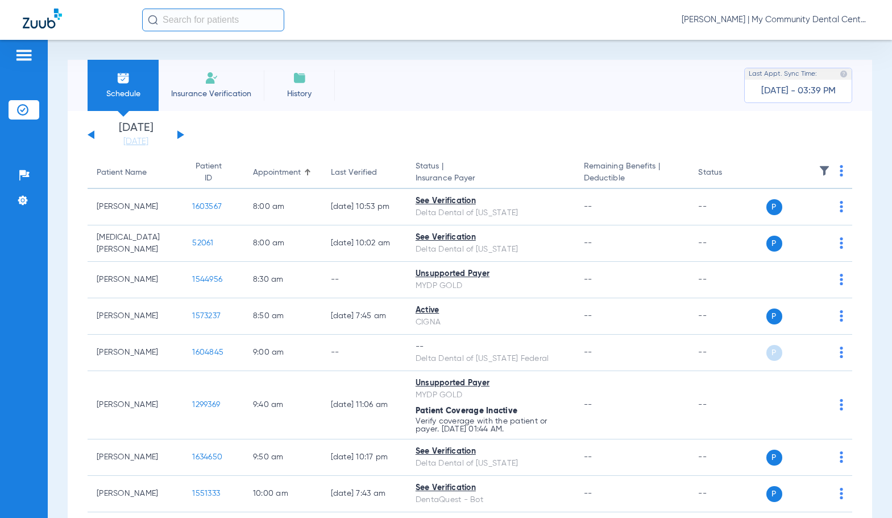
click at [840, 175] on img at bounding box center [841, 170] width 3 height 11
click at [796, 218] on span "Verify All" at bounding box center [789, 216] width 71 height 8
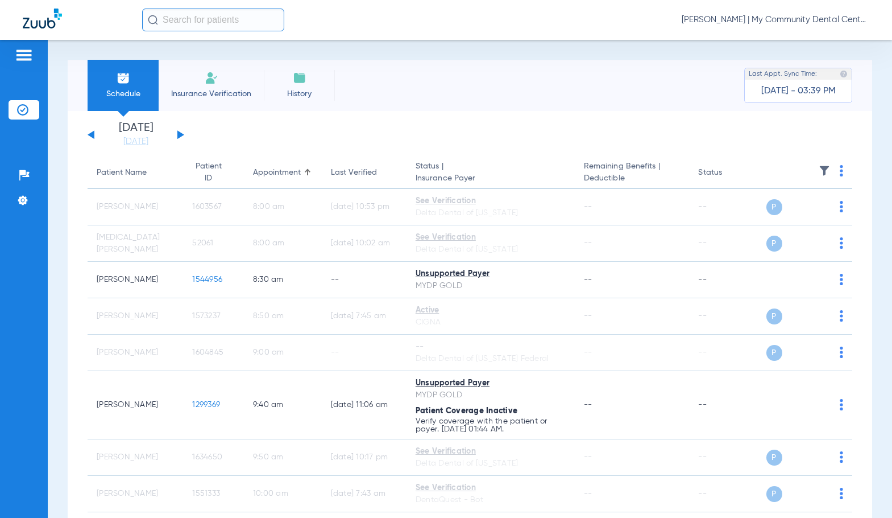
click at [824, 18] on span "[PERSON_NAME] | My Community Dental Centers" at bounding box center [776, 19] width 188 height 11
click at [803, 71] on button "Log out" at bounding box center [827, 63] width 82 height 23
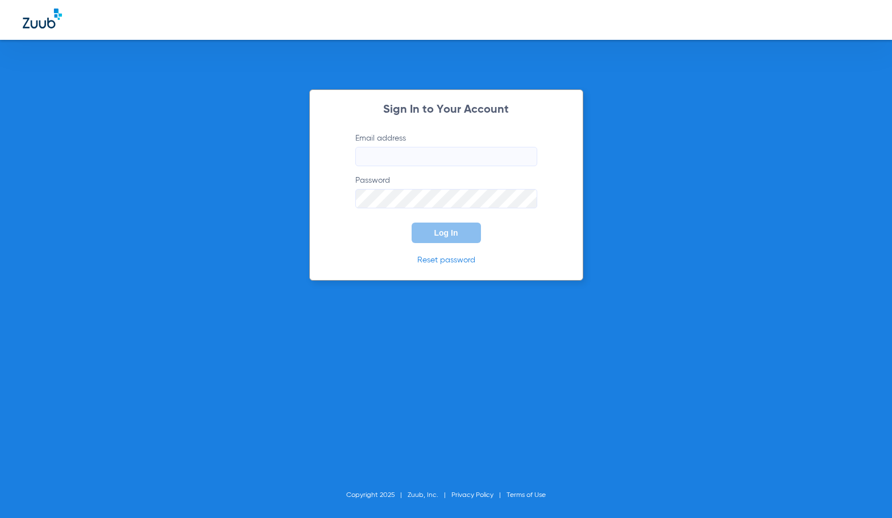
type input "sgibbs@mydental.org"
